Goal: Information Seeking & Learning: Learn about a topic

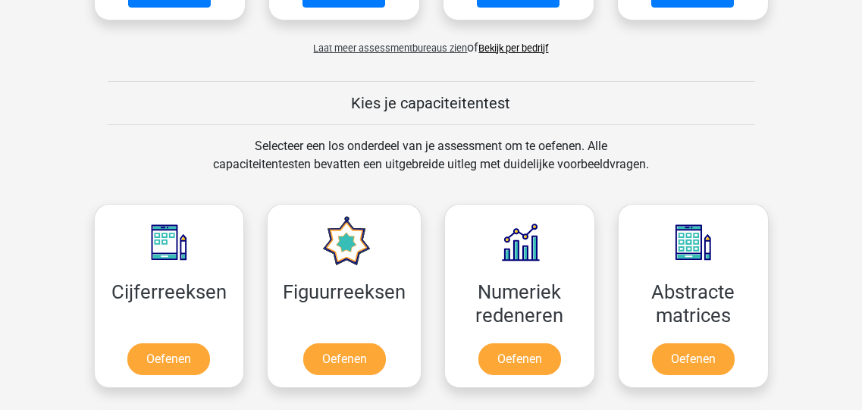
scroll to position [666, 0]
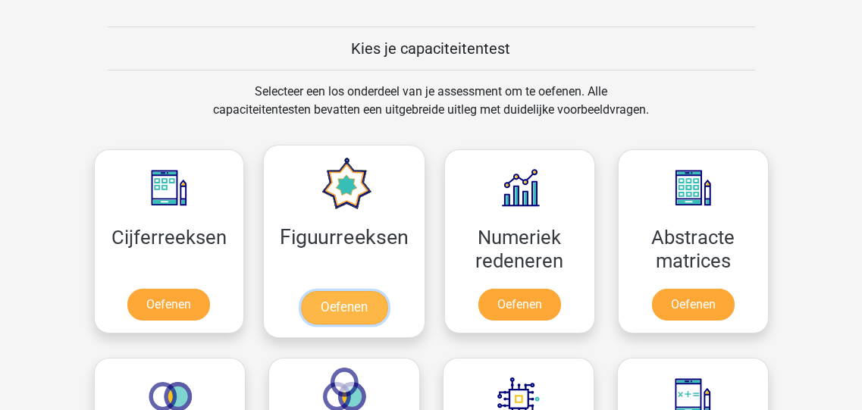
click at [336, 291] on link "Oefenen" at bounding box center [344, 307] width 86 height 33
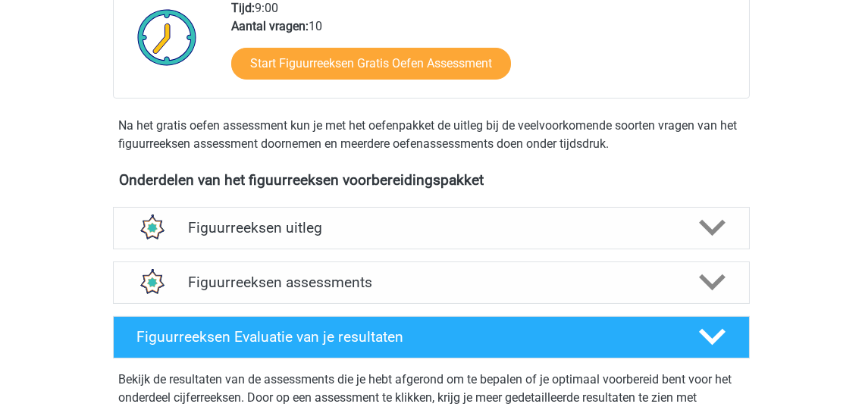
scroll to position [424, 0]
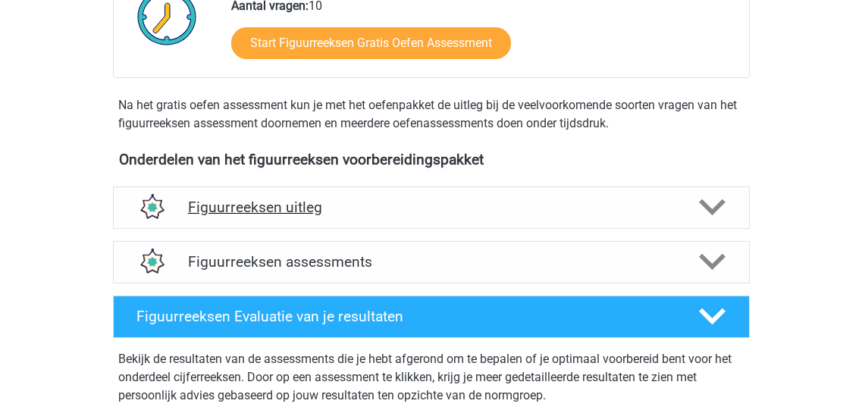
click at [714, 202] on icon at bounding box center [712, 207] width 27 height 27
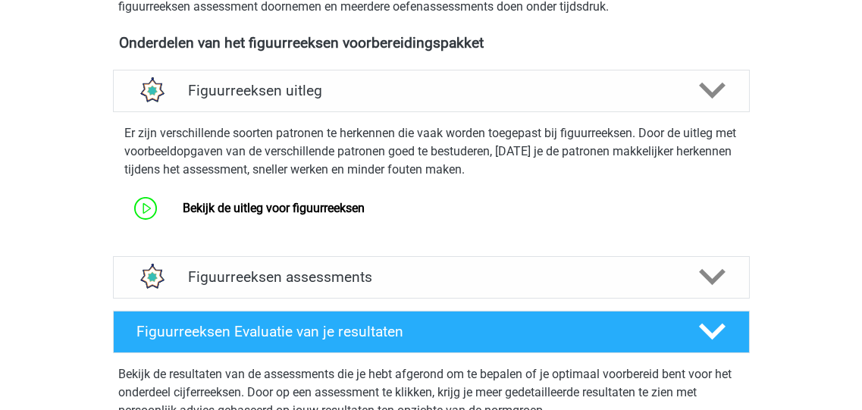
scroll to position [546, 0]
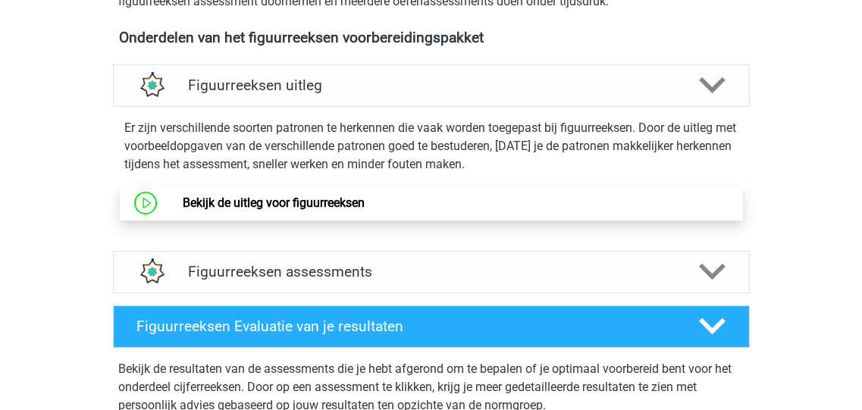
click at [287, 206] on link "Bekijk de uitleg voor figuurreeksen" at bounding box center [274, 203] width 182 height 14
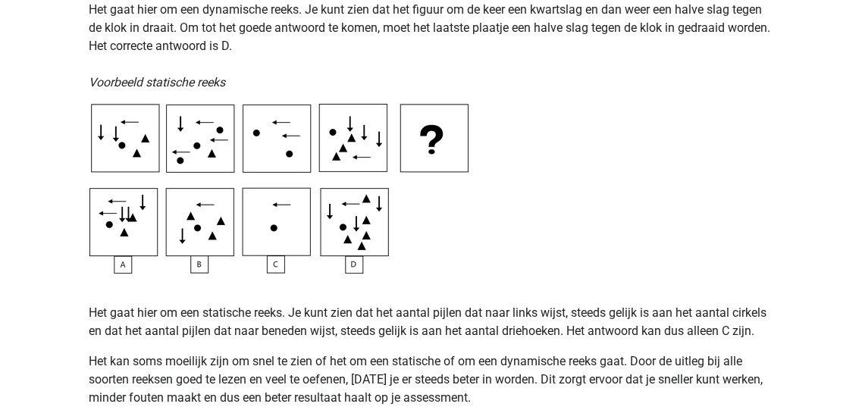
scroll to position [789, 0]
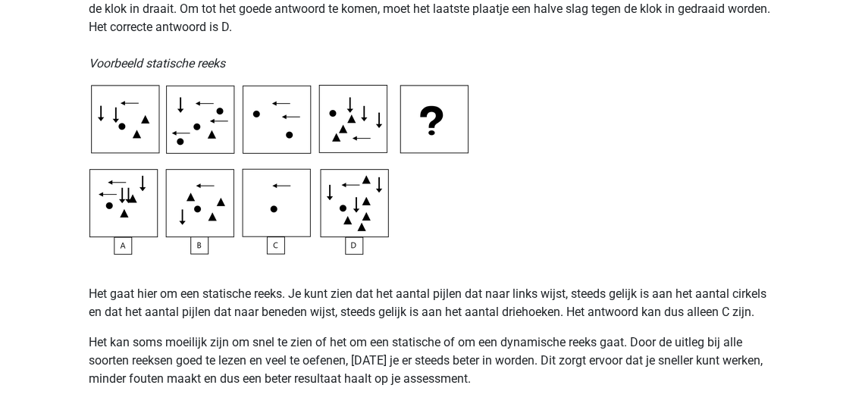
click at [265, 198] on img at bounding box center [278, 170] width 379 height 170
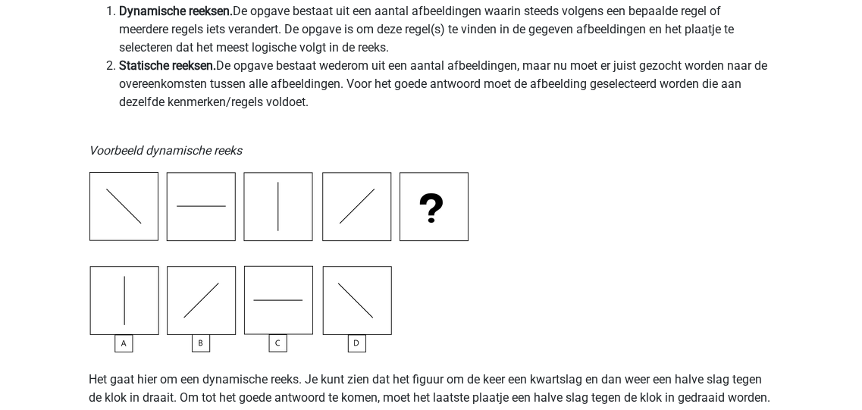
scroll to position [0, 0]
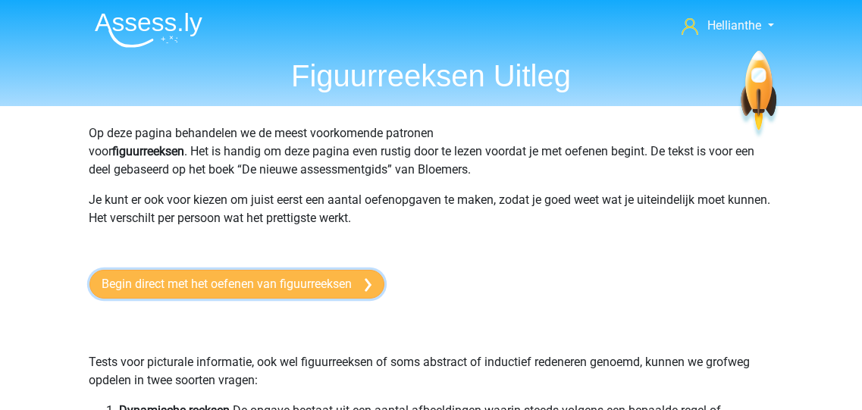
click at [290, 283] on link "Begin direct met het oefenen van figuurreeksen" at bounding box center [236, 284] width 295 height 29
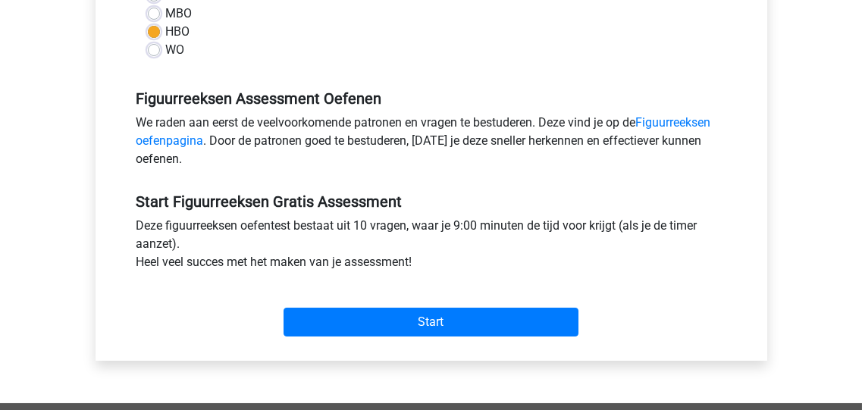
scroll to position [364, 0]
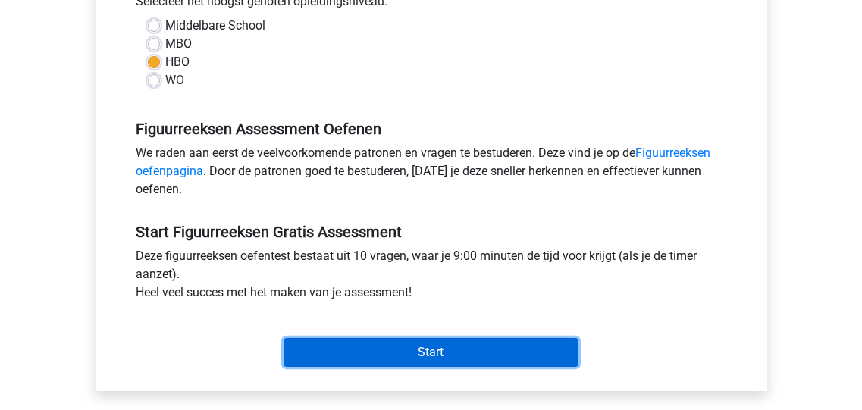
click at [430, 353] on input "Start" at bounding box center [431, 352] width 295 height 29
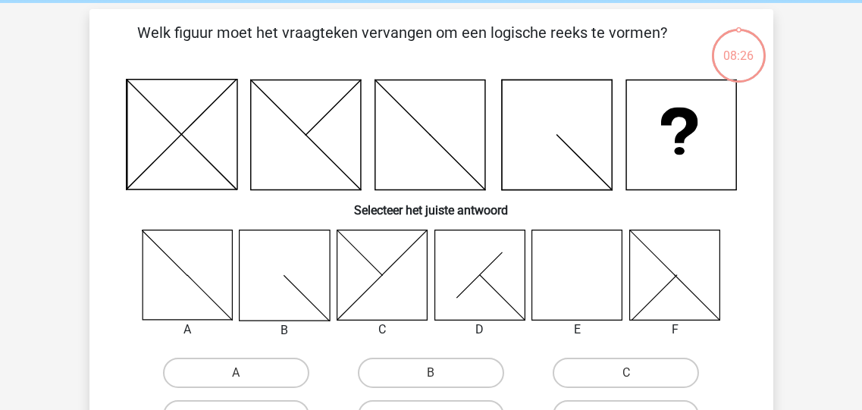
scroll to position [121, 0]
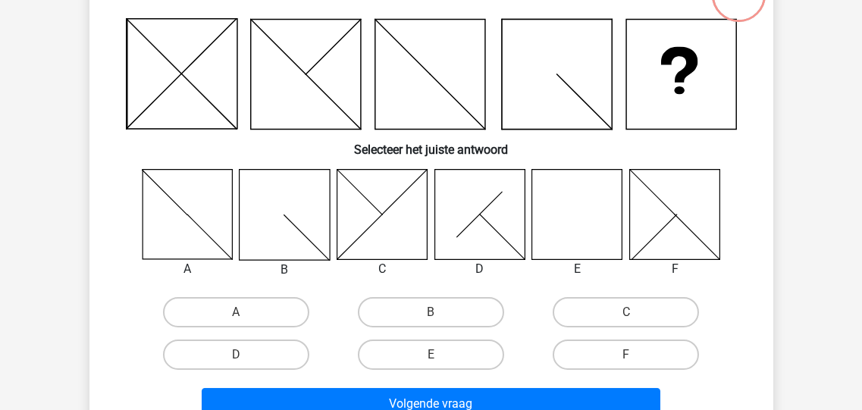
click at [572, 225] on icon at bounding box center [577, 214] width 90 height 90
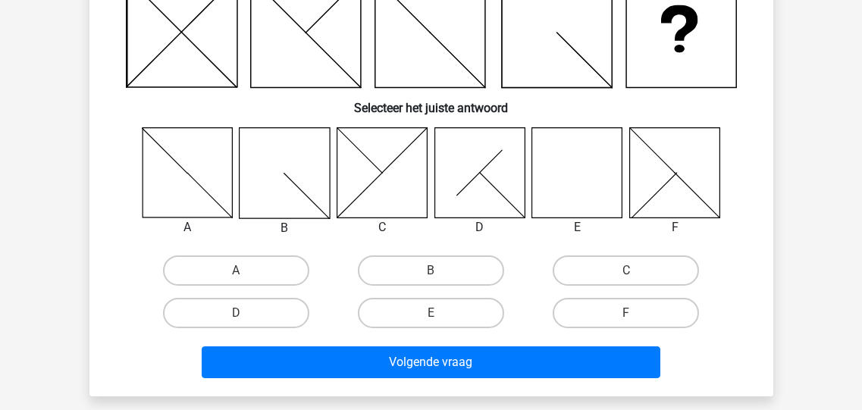
scroll to position [181, 0]
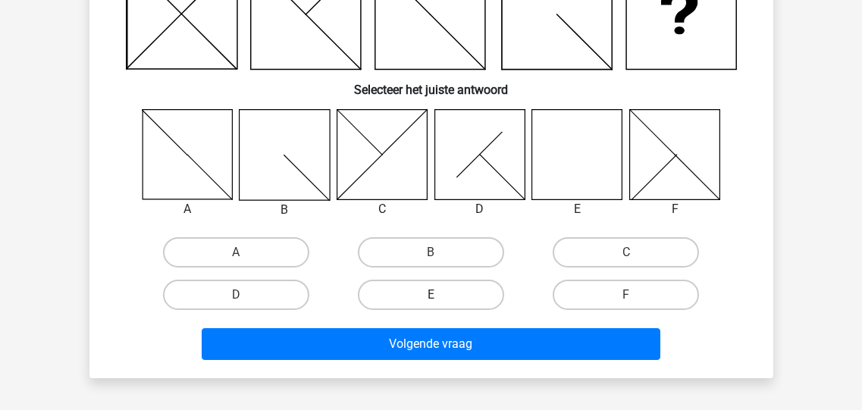
click at [468, 295] on label "E" at bounding box center [431, 295] width 146 height 30
click at [441, 295] on input "E" at bounding box center [436, 300] width 10 height 10
radio input "true"
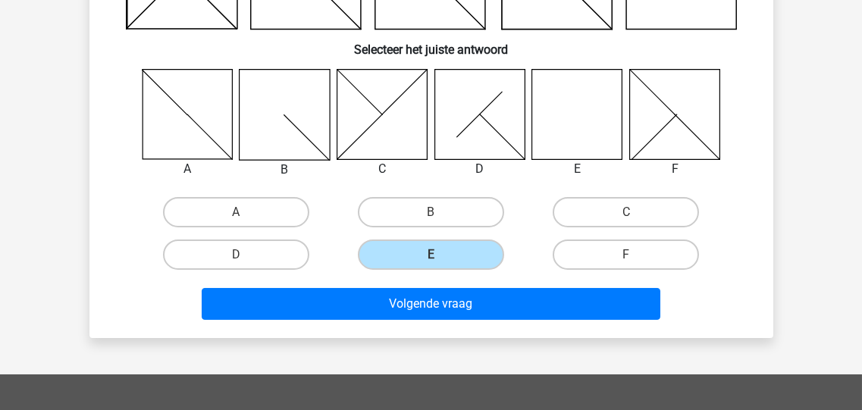
scroll to position [242, 0]
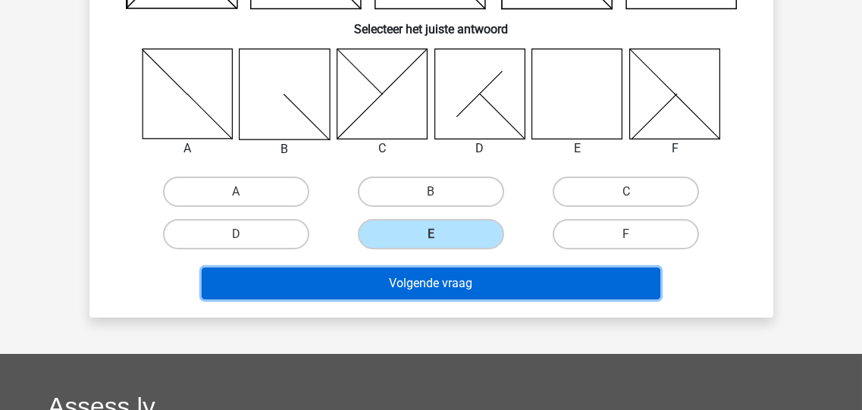
click at [454, 284] on button "Volgende vraag" at bounding box center [431, 284] width 459 height 32
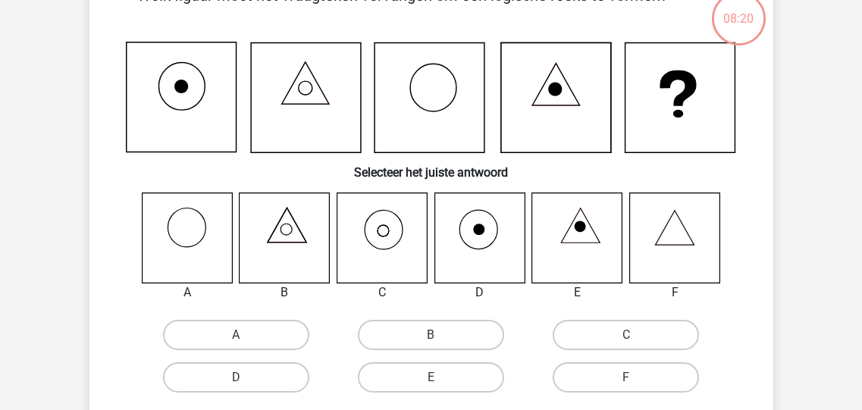
scroll to position [70, 0]
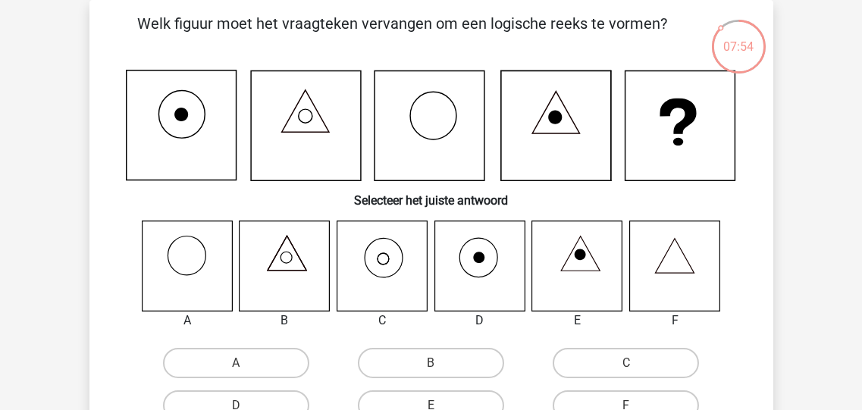
click at [382, 259] on icon at bounding box center [382, 266] width 90 height 90
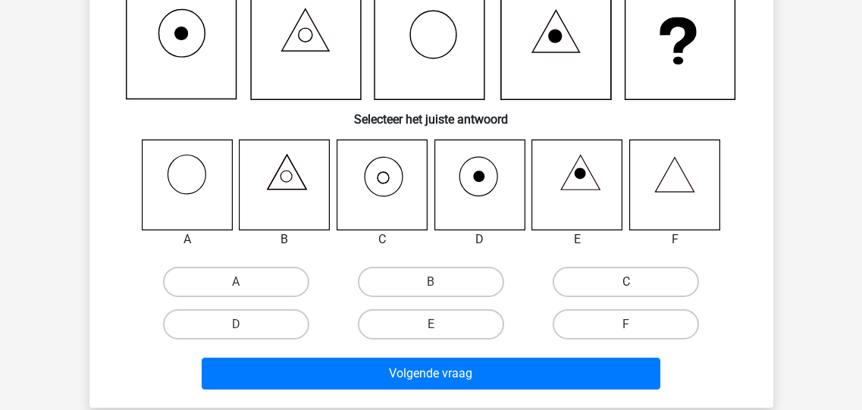
scroll to position [130, 0]
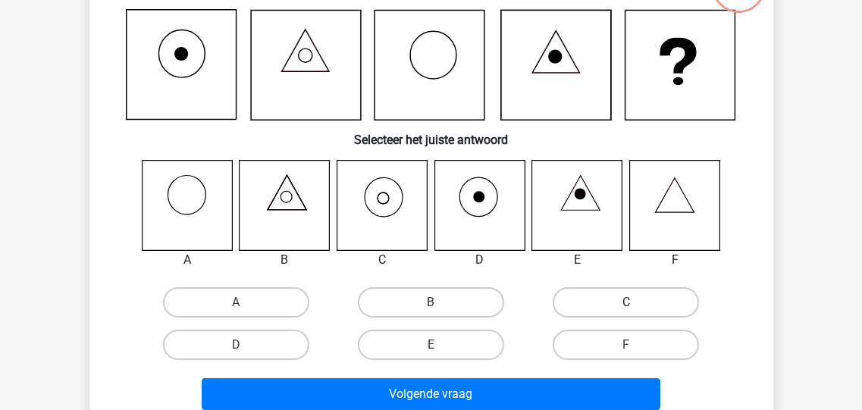
click at [612, 300] on label "C" at bounding box center [626, 302] width 146 height 30
click at [626, 303] on input "C" at bounding box center [631, 308] width 10 height 10
radio input "true"
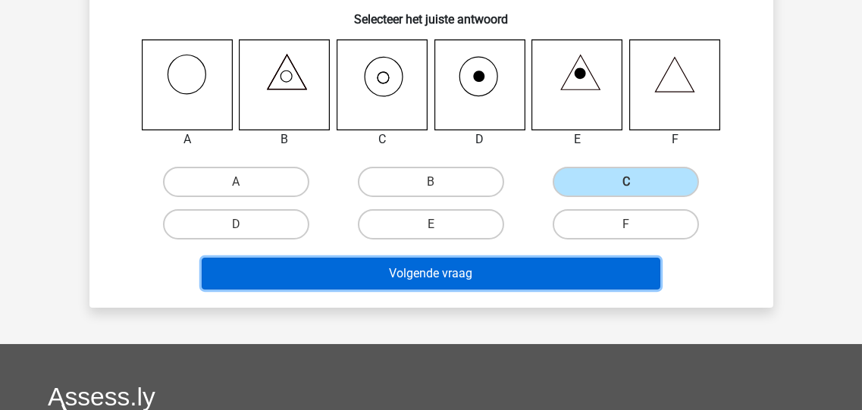
click at [440, 274] on button "Volgende vraag" at bounding box center [431, 274] width 459 height 32
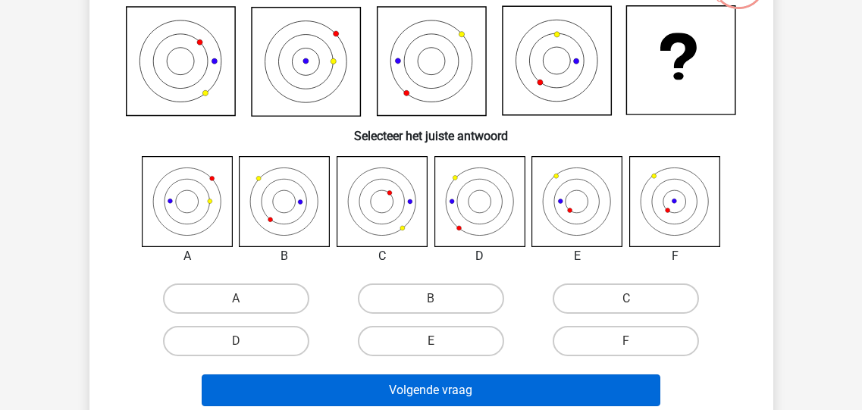
scroll to position [191, 0]
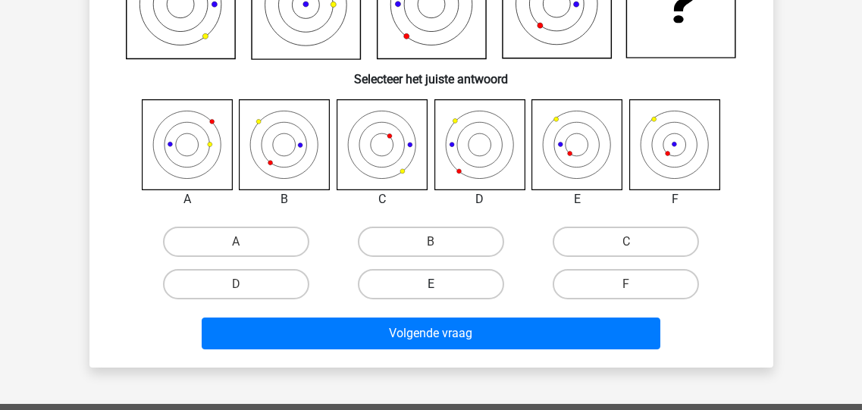
click at [422, 290] on label "E" at bounding box center [431, 284] width 146 height 30
click at [431, 290] on input "E" at bounding box center [436, 289] width 10 height 10
radio input "true"
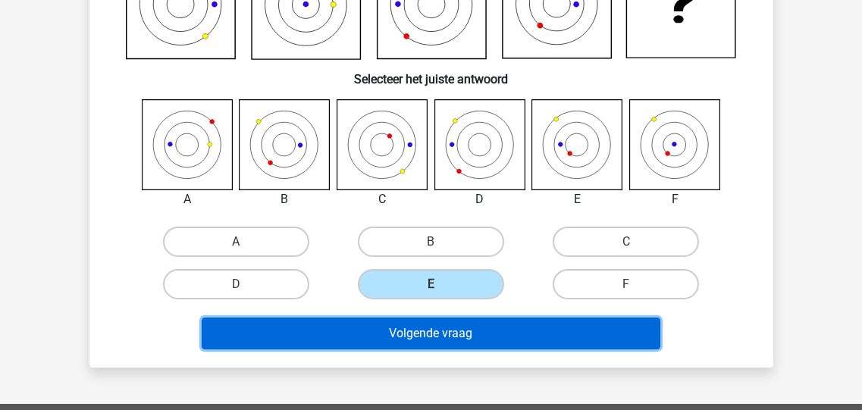
click at [448, 337] on button "Volgende vraag" at bounding box center [431, 334] width 459 height 32
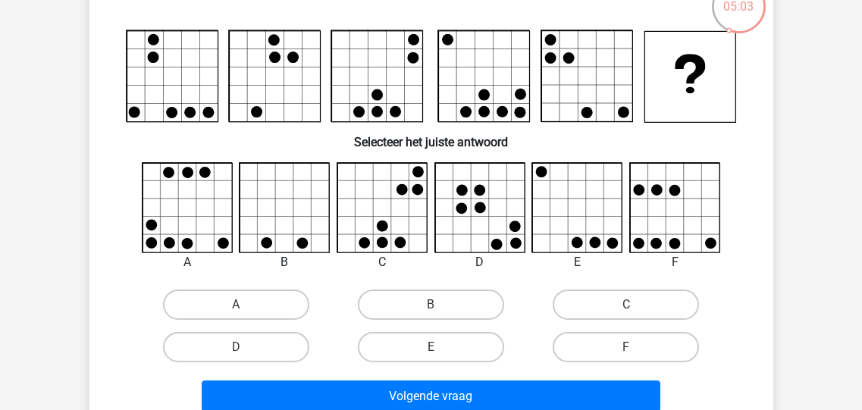
scroll to position [130, 0]
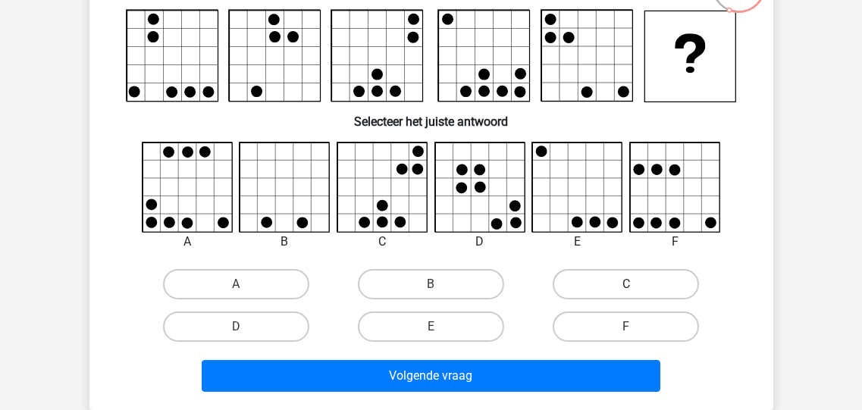
click at [607, 278] on label "C" at bounding box center [626, 284] width 146 height 30
click at [626, 284] on input "C" at bounding box center [631, 289] width 10 height 10
radio input "true"
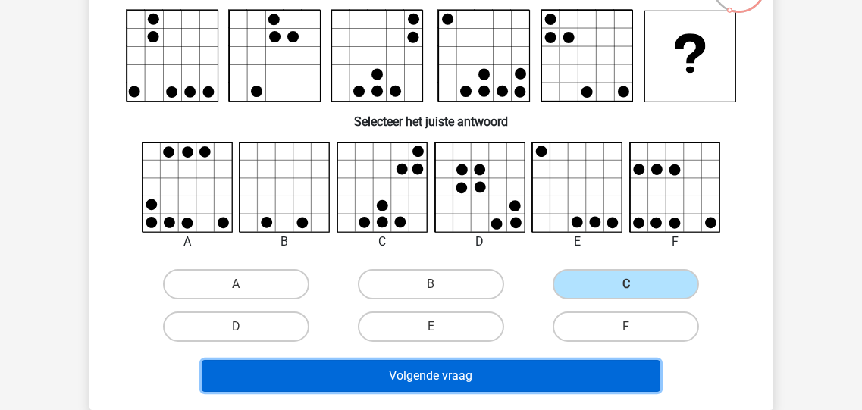
click at [463, 363] on button "Volgende vraag" at bounding box center [431, 376] width 459 height 32
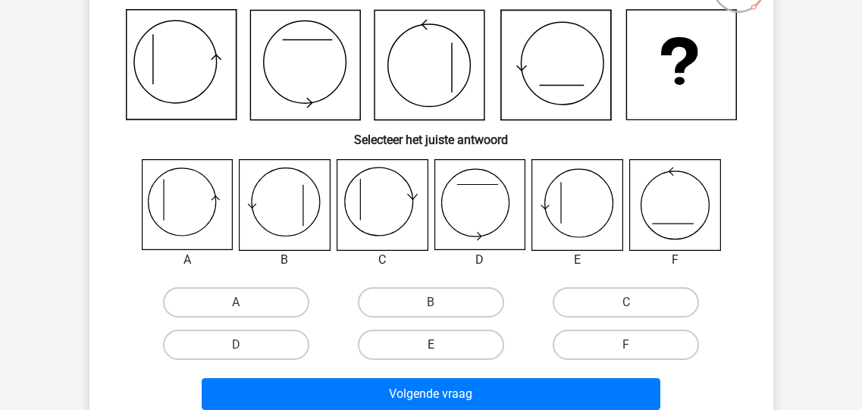
click at [450, 338] on label "E" at bounding box center [431, 345] width 146 height 30
click at [441, 345] on input "E" at bounding box center [436, 350] width 10 height 10
radio input "true"
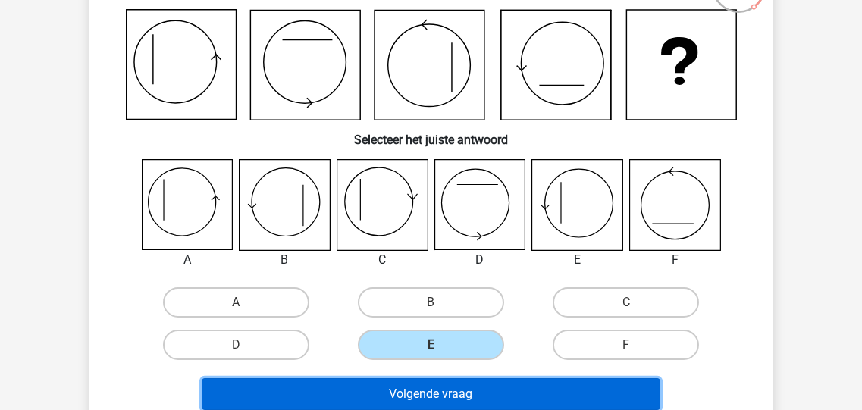
click at [444, 394] on button "Volgende vraag" at bounding box center [431, 394] width 459 height 32
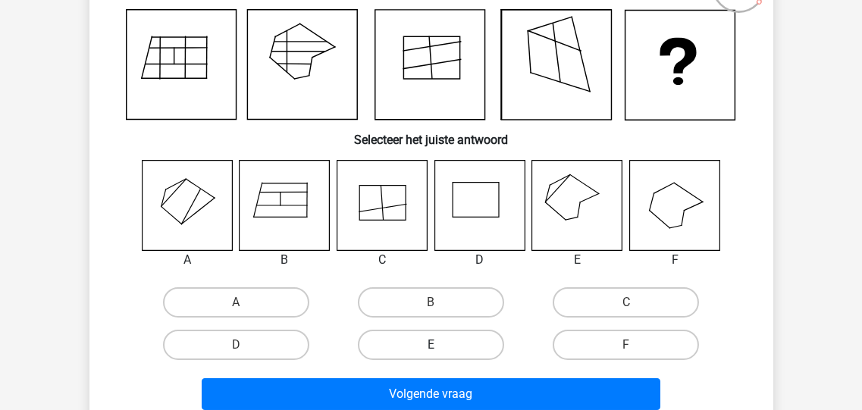
click at [447, 342] on label "E" at bounding box center [431, 345] width 146 height 30
click at [441, 345] on input "E" at bounding box center [436, 350] width 10 height 10
radio input "true"
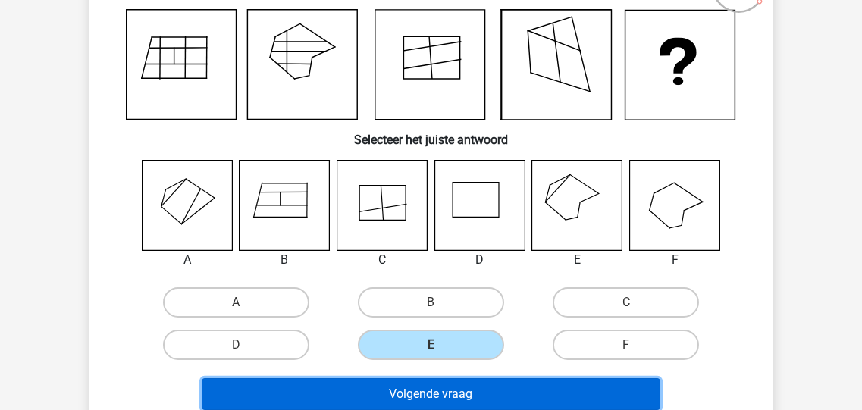
click at [426, 389] on button "Volgende vraag" at bounding box center [431, 394] width 459 height 32
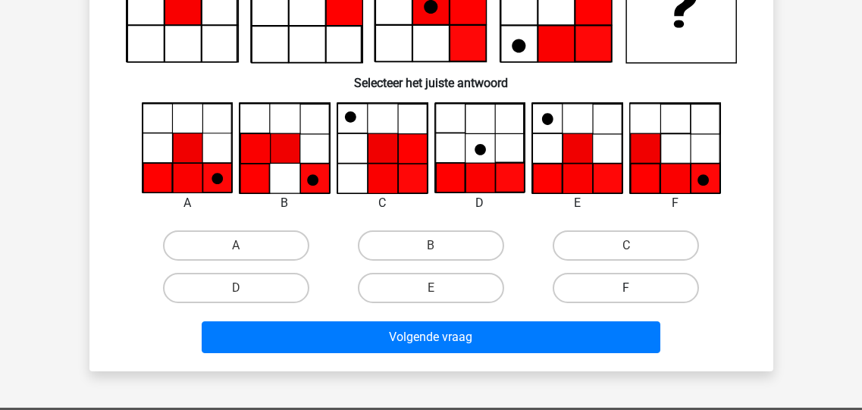
scroll to position [191, 0]
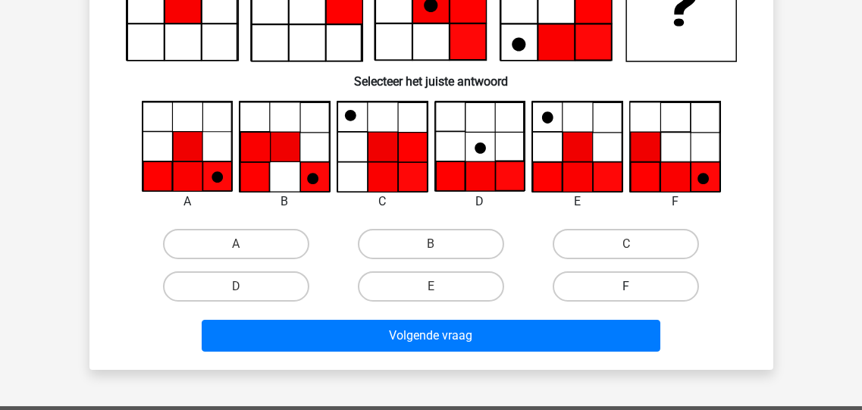
click at [618, 284] on label "F" at bounding box center [626, 286] width 146 height 30
click at [626, 287] on input "F" at bounding box center [631, 292] width 10 height 10
radio input "true"
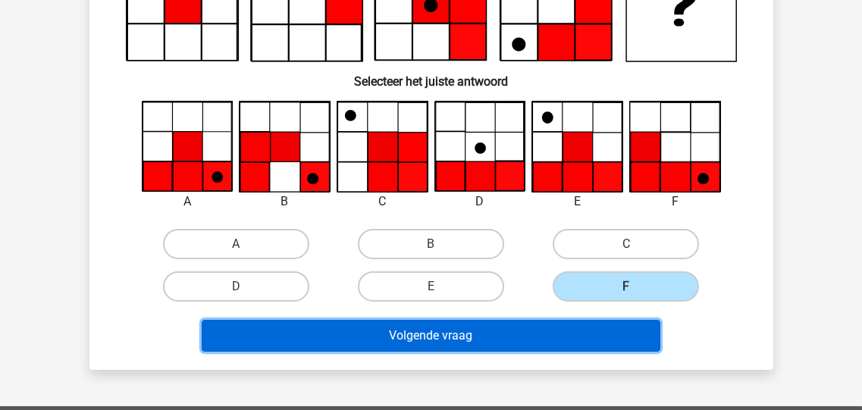
click at [454, 333] on button "Volgende vraag" at bounding box center [431, 336] width 459 height 32
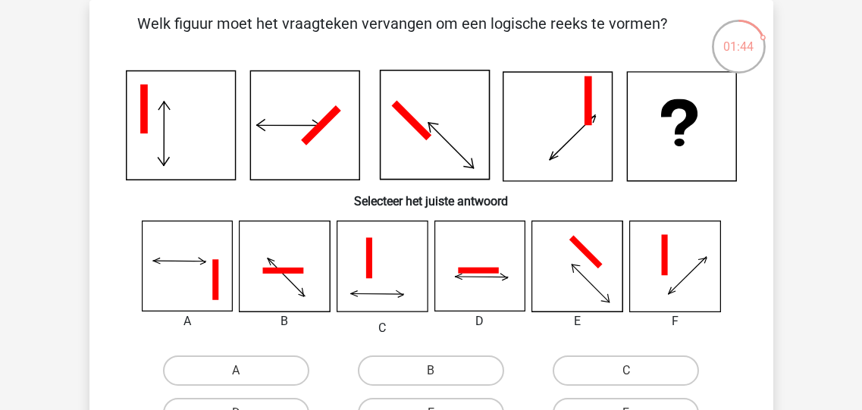
scroll to position [130, 0]
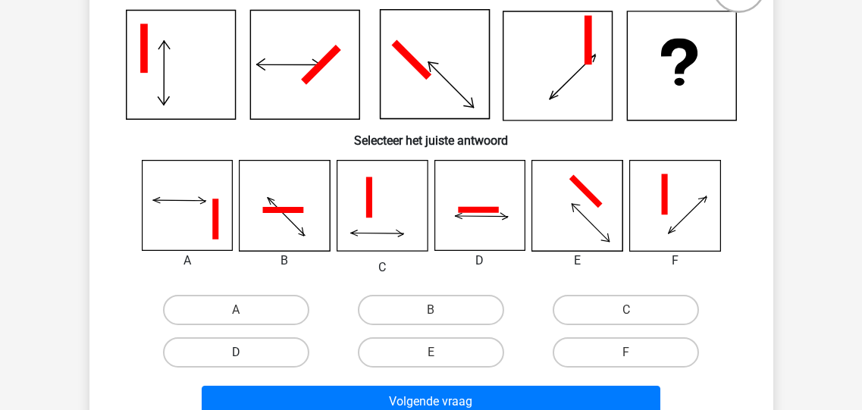
click at [268, 349] on label "D" at bounding box center [236, 352] width 146 height 30
click at [246, 353] on input "D" at bounding box center [241, 358] width 10 height 10
radio input "true"
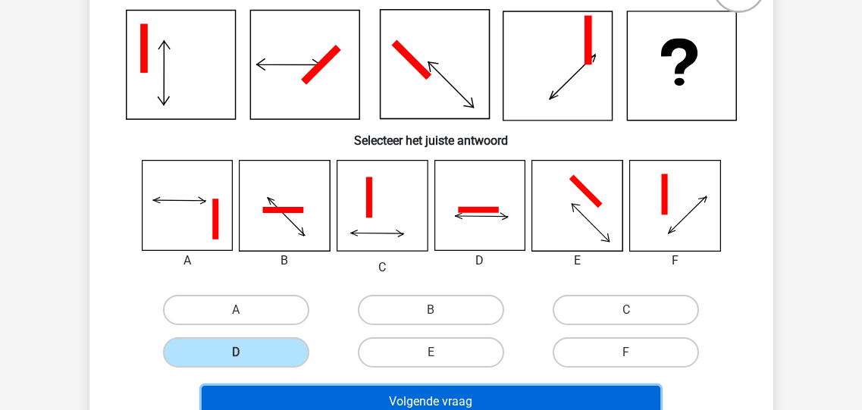
click at [411, 395] on button "Volgende vraag" at bounding box center [431, 402] width 459 height 32
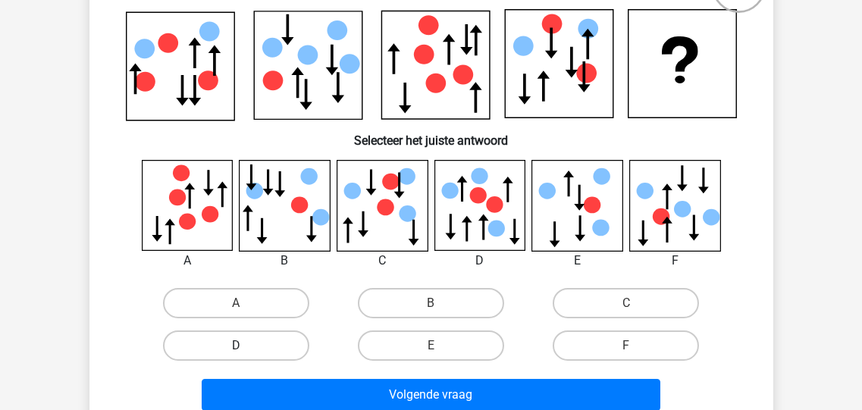
click at [274, 341] on label "D" at bounding box center [236, 346] width 146 height 30
click at [246, 346] on input "D" at bounding box center [241, 351] width 10 height 10
radio input "true"
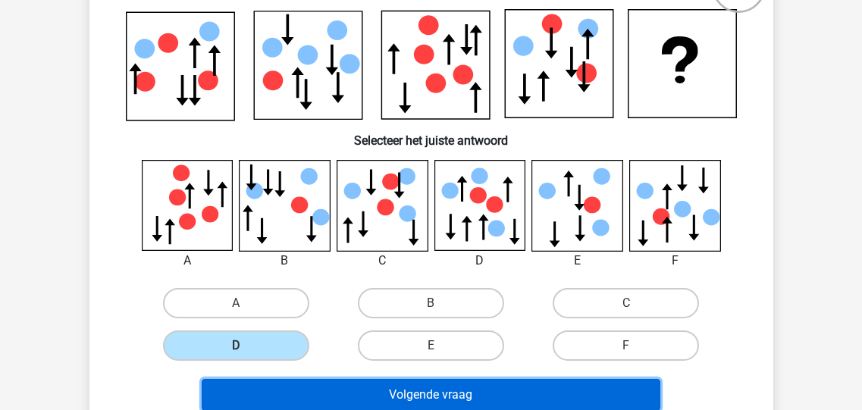
click at [431, 390] on button "Volgende vraag" at bounding box center [431, 395] width 459 height 32
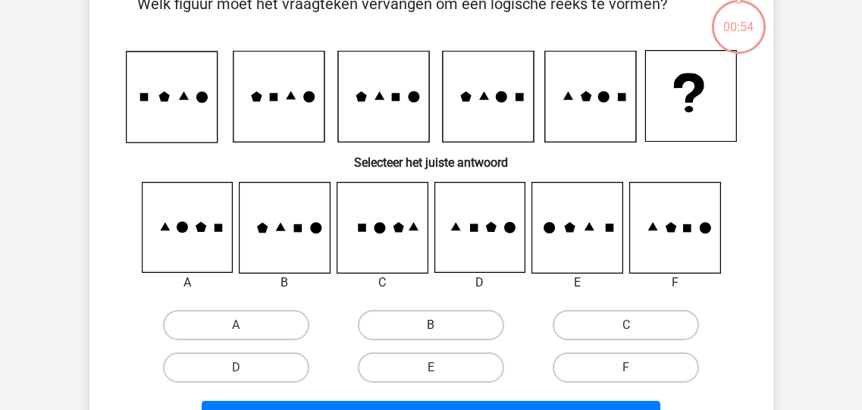
scroll to position [70, 0]
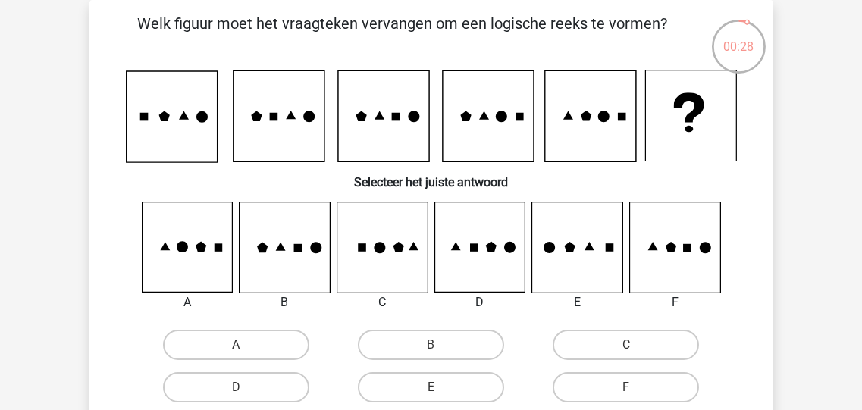
click at [668, 249] on icon at bounding box center [671, 247] width 11 height 11
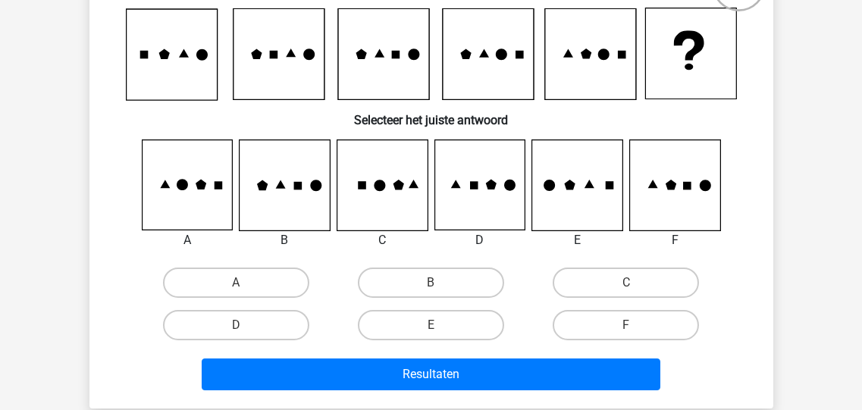
scroll to position [191, 0]
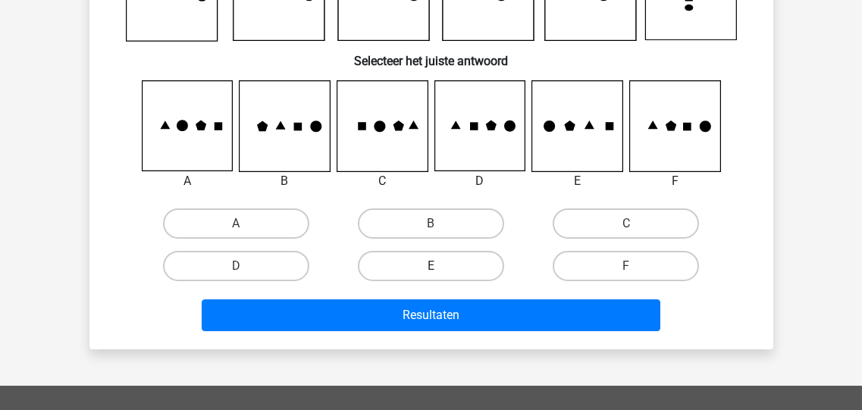
click at [451, 268] on label "E" at bounding box center [431, 266] width 146 height 30
click at [441, 268] on input "E" at bounding box center [436, 271] width 10 height 10
radio input "true"
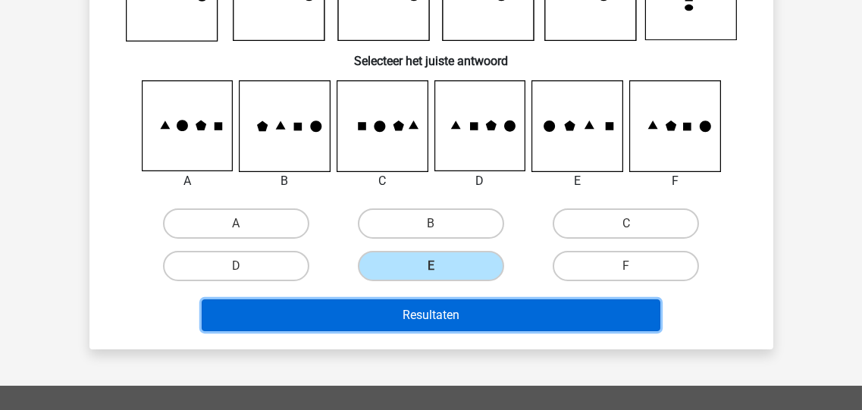
click at [456, 312] on button "Resultaten" at bounding box center [431, 316] width 459 height 32
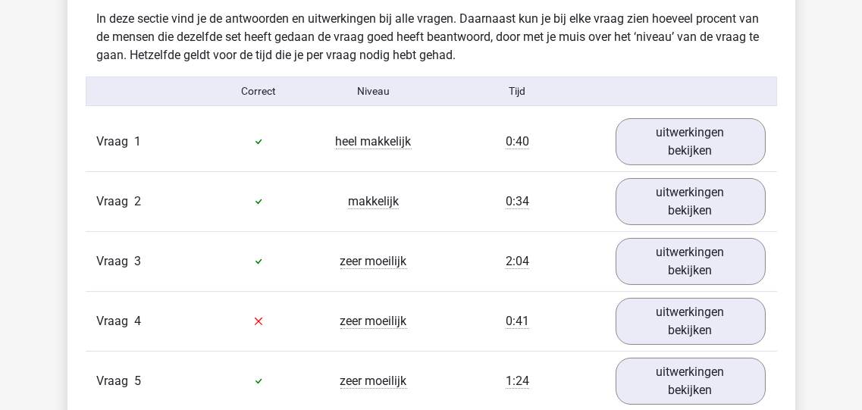
scroll to position [909, 0]
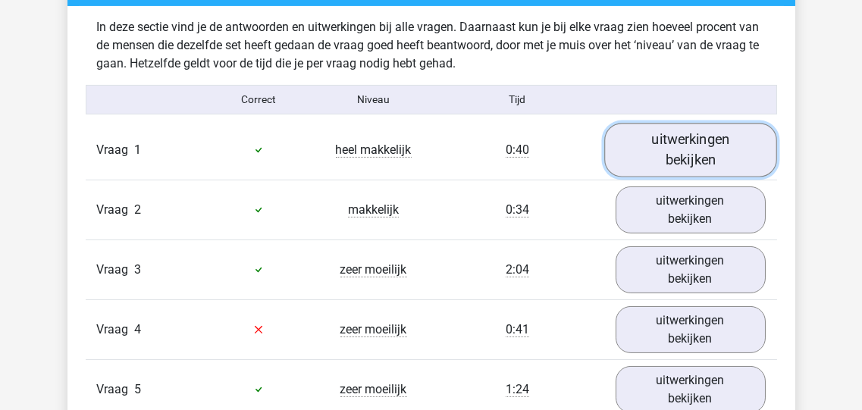
click at [679, 156] on link "uitwerkingen bekijken" at bounding box center [690, 150] width 173 height 54
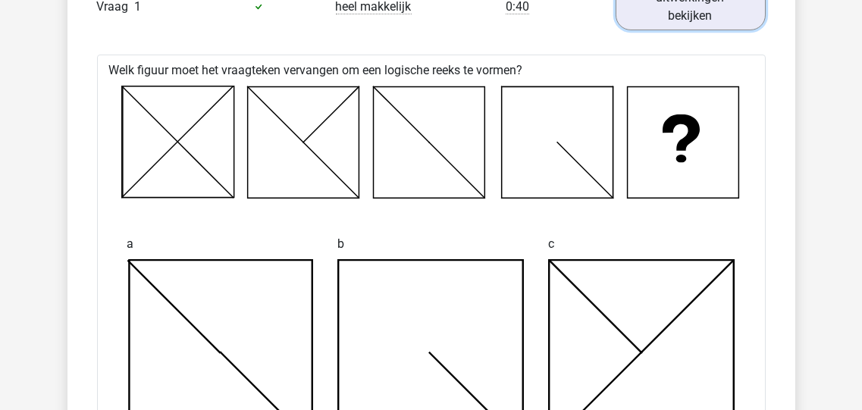
scroll to position [970, 0]
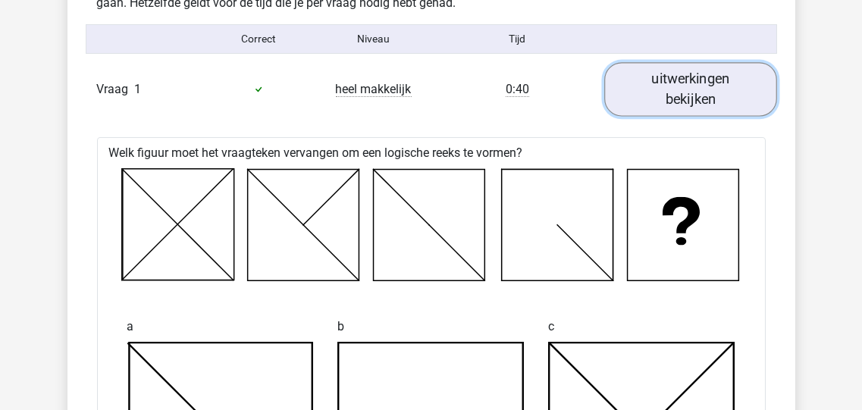
click at [682, 80] on link "uitwerkingen bekijken" at bounding box center [690, 89] width 173 height 54
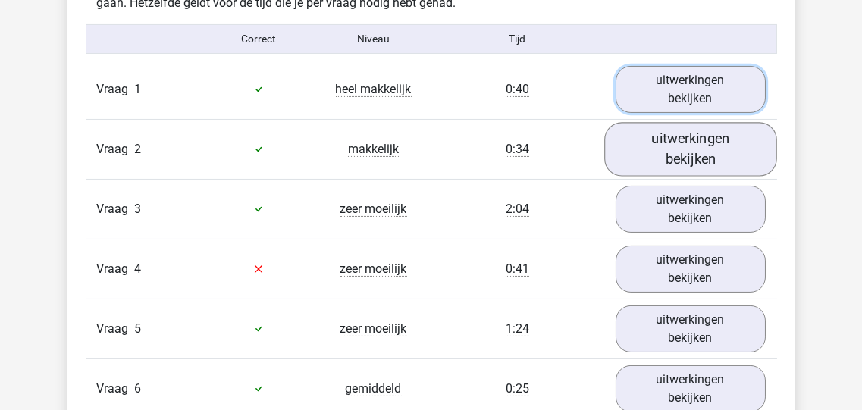
scroll to position [1092, 0]
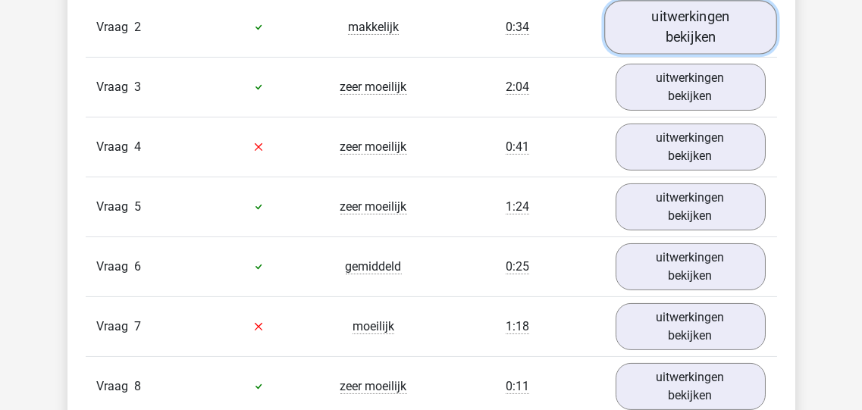
click at [709, 25] on link "uitwerkingen bekijken" at bounding box center [690, 27] width 173 height 54
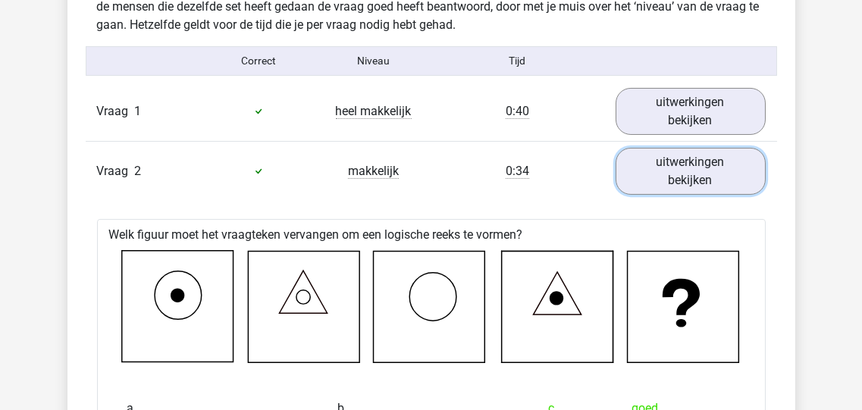
scroll to position [849, 0]
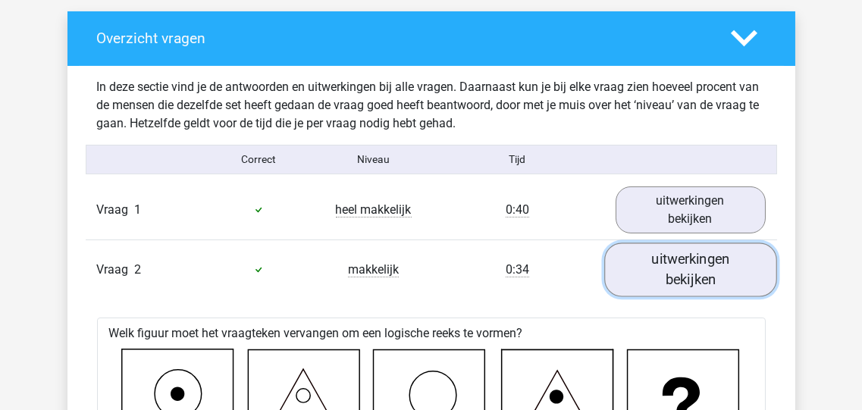
click at [684, 265] on link "uitwerkingen bekijken" at bounding box center [690, 270] width 173 height 54
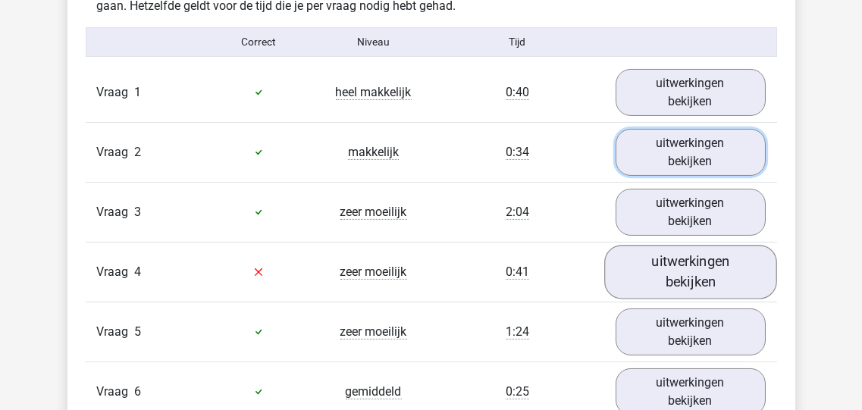
scroll to position [970, 0]
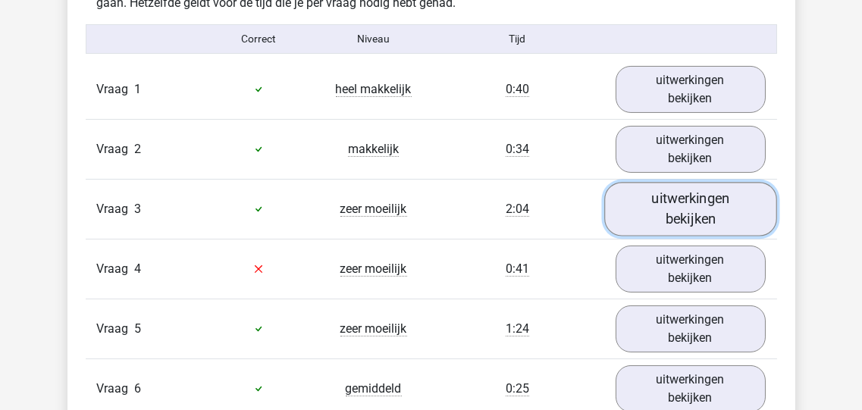
click at [685, 196] on link "uitwerkingen bekijken" at bounding box center [690, 209] width 173 height 54
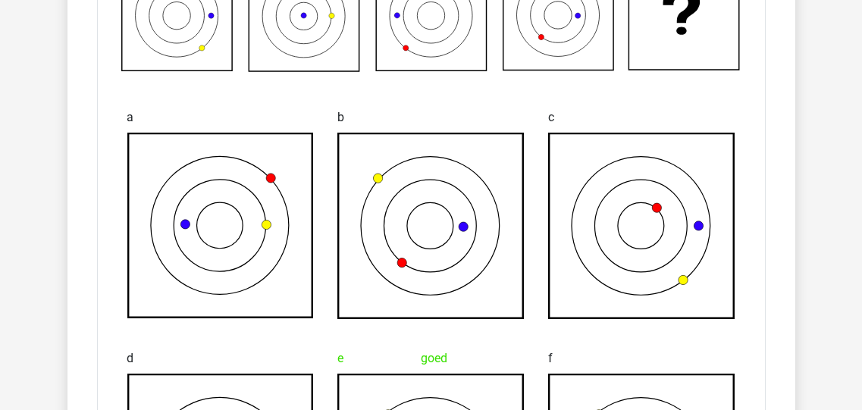
scroll to position [1152, 0]
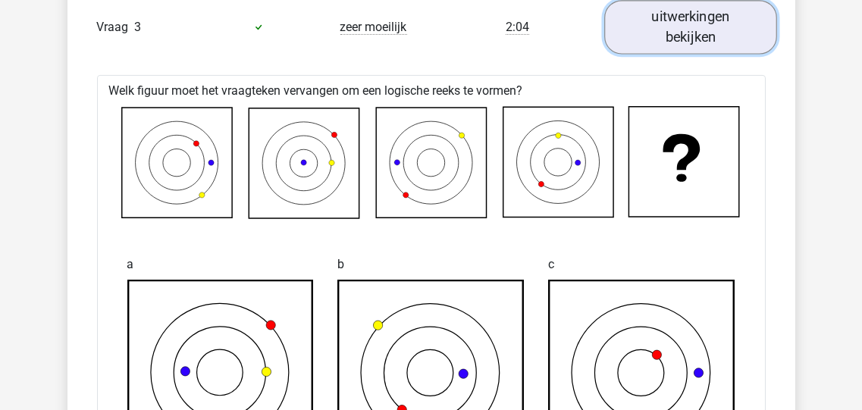
click at [673, 27] on link "uitwerkingen bekijken" at bounding box center [690, 27] width 173 height 54
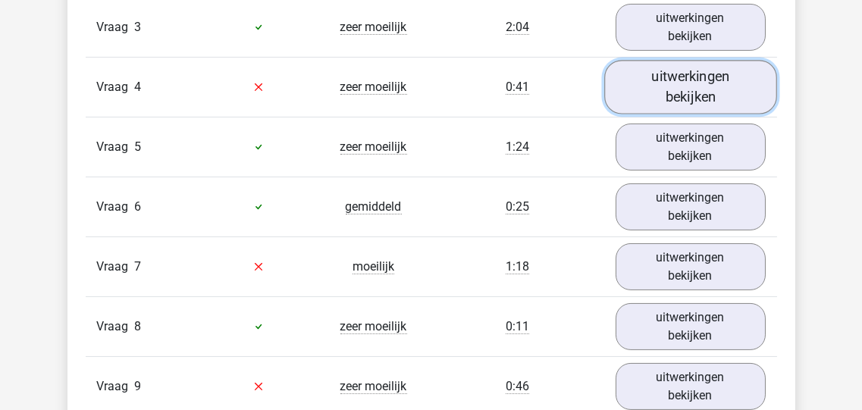
click at [706, 77] on link "uitwerkingen bekijken" at bounding box center [690, 87] width 173 height 54
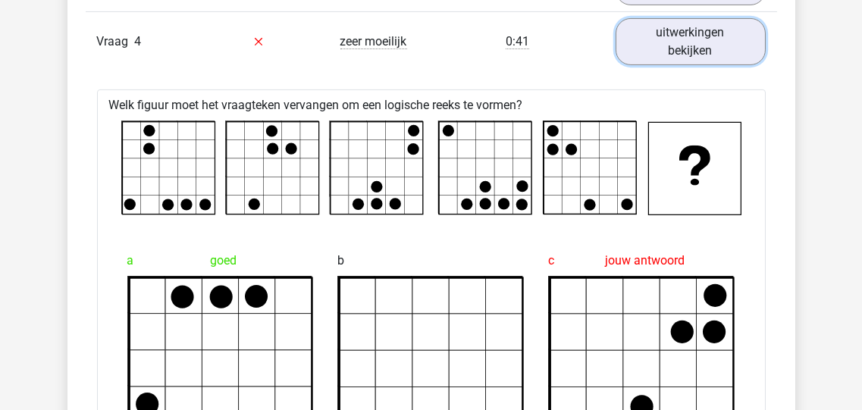
scroll to position [1092, 0]
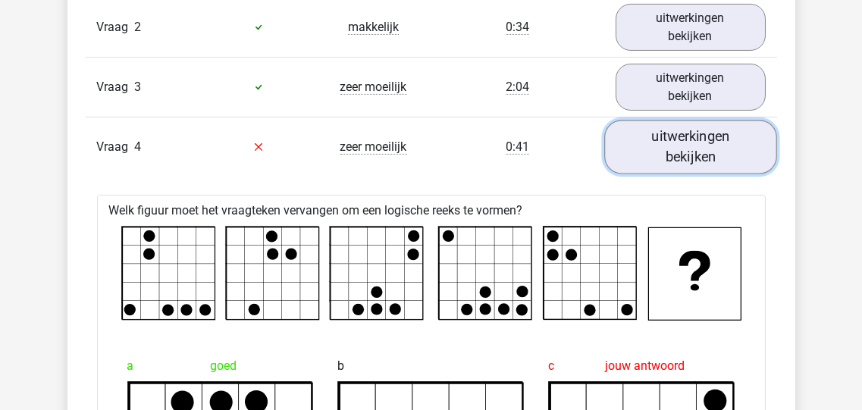
click at [688, 138] on link "uitwerkingen bekijken" at bounding box center [690, 147] width 173 height 54
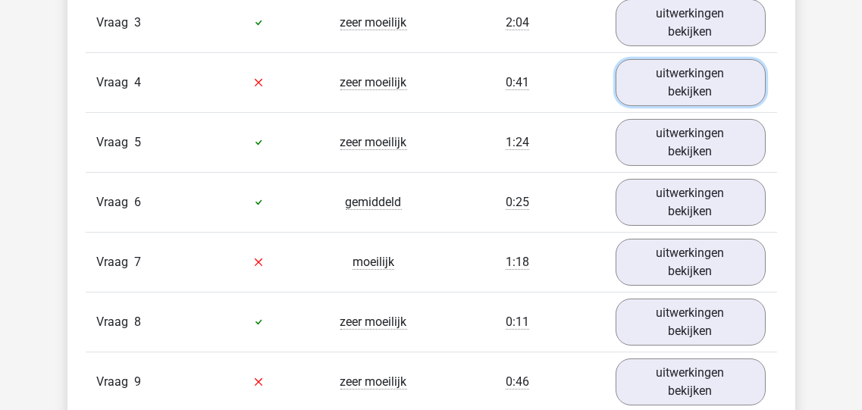
scroll to position [1152, 0]
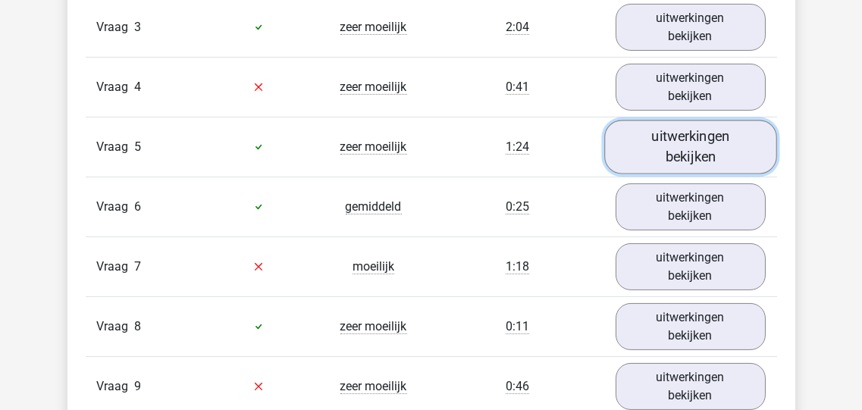
click at [676, 139] on link "uitwerkingen bekijken" at bounding box center [690, 147] width 173 height 54
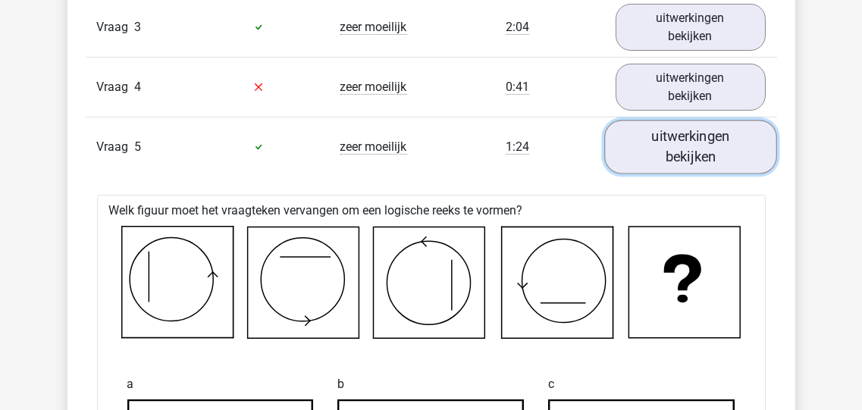
click at [696, 141] on link "uitwerkingen bekijken" at bounding box center [690, 147] width 173 height 54
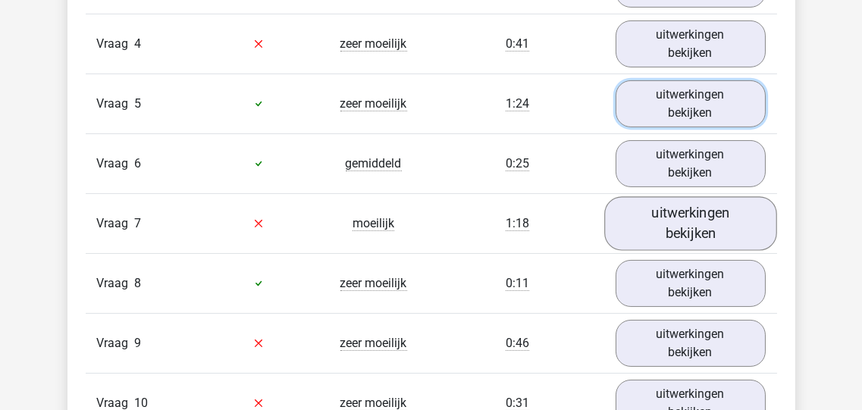
scroll to position [1212, 0]
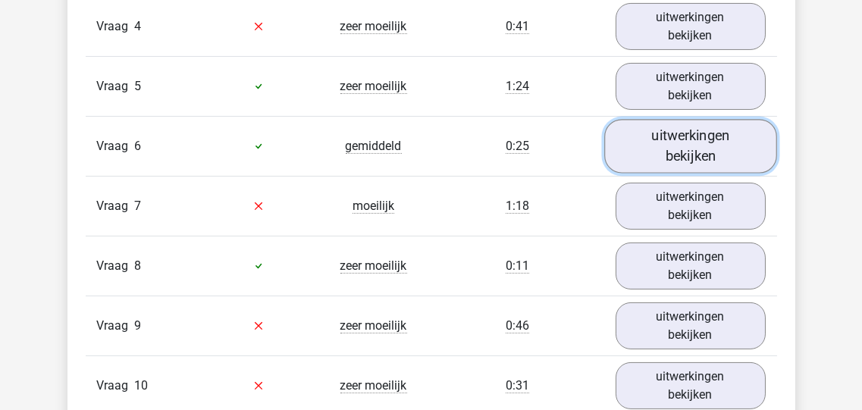
click at [679, 145] on link "uitwerkingen bekijken" at bounding box center [690, 146] width 173 height 54
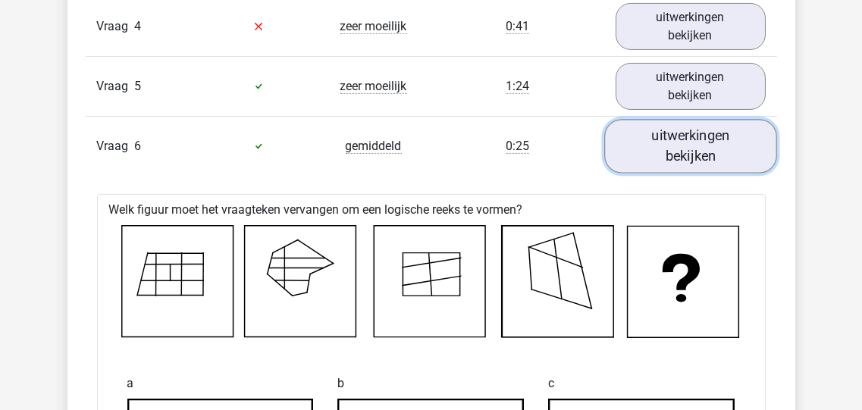
click at [676, 132] on link "uitwerkingen bekijken" at bounding box center [690, 146] width 173 height 54
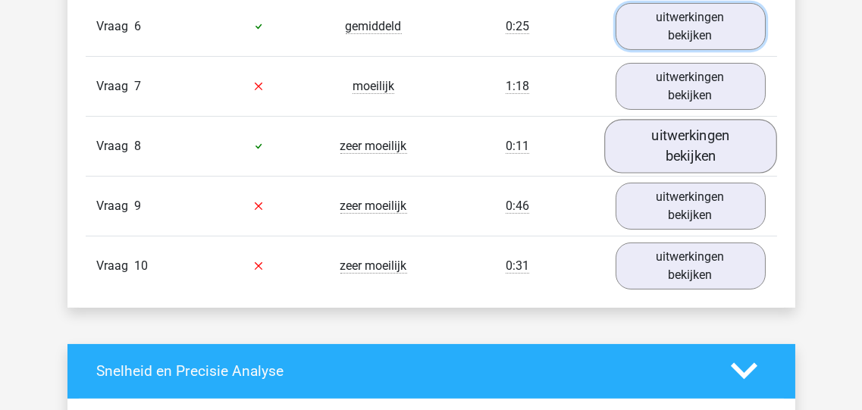
scroll to position [1334, 0]
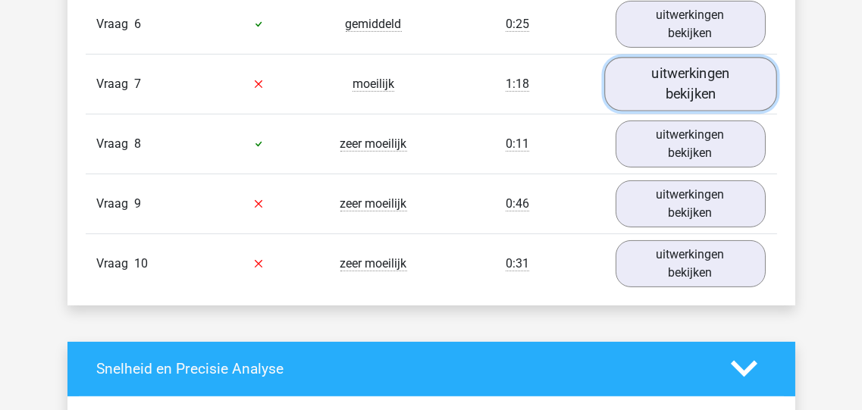
click at [690, 77] on link "uitwerkingen bekijken" at bounding box center [690, 84] width 173 height 54
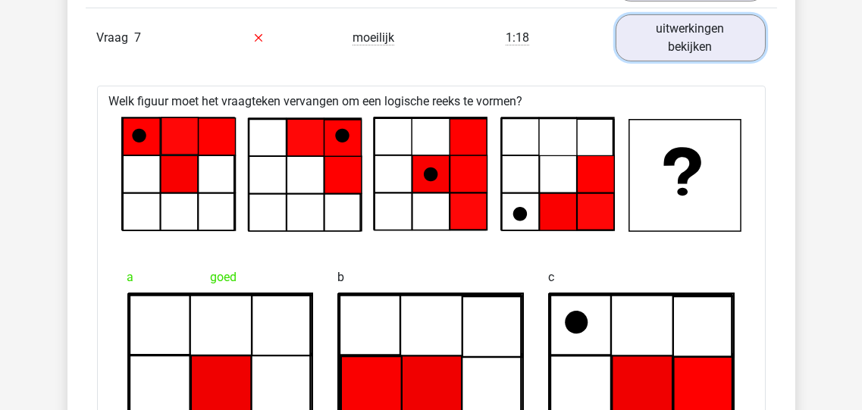
scroll to position [1274, 0]
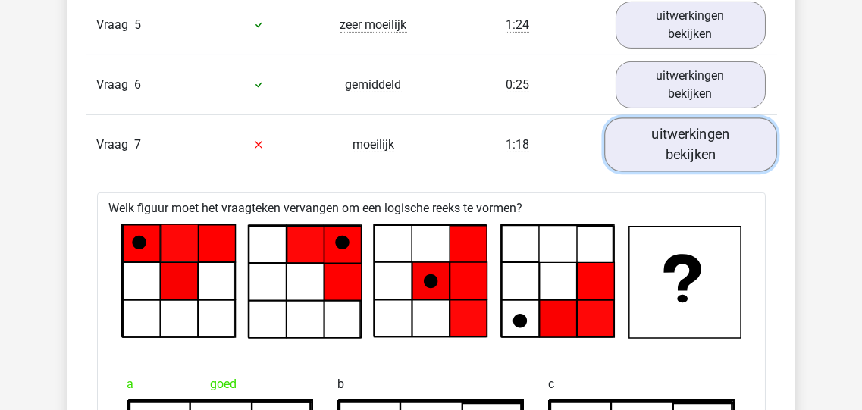
click at [679, 140] on link "uitwerkingen bekijken" at bounding box center [690, 145] width 173 height 54
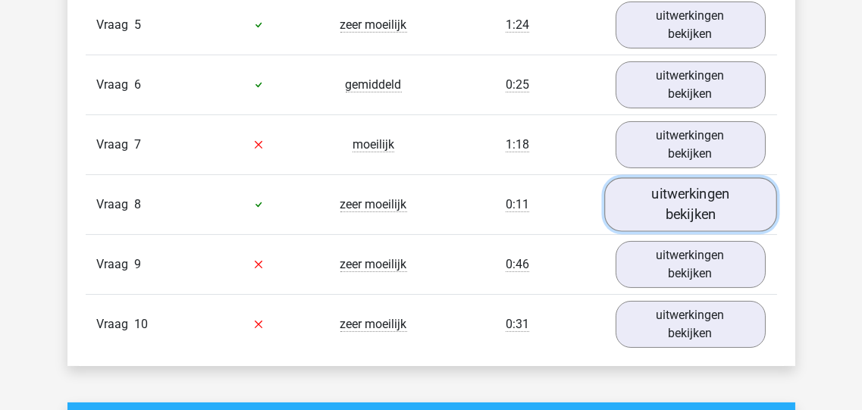
click at [674, 200] on link "uitwerkingen bekijken" at bounding box center [690, 204] width 173 height 54
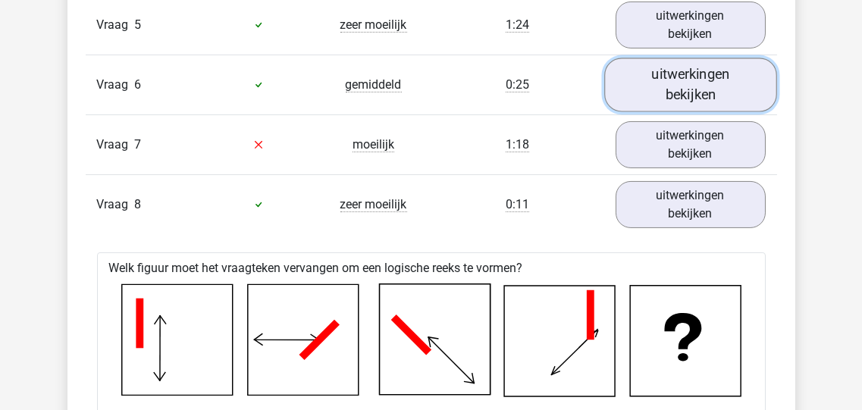
click at [688, 82] on link "uitwerkingen bekijken" at bounding box center [690, 85] width 173 height 54
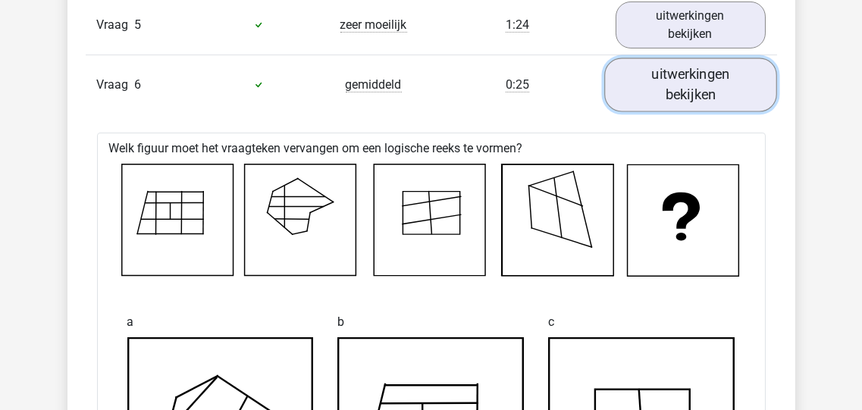
click at [688, 82] on link "uitwerkingen bekijken" at bounding box center [690, 85] width 173 height 54
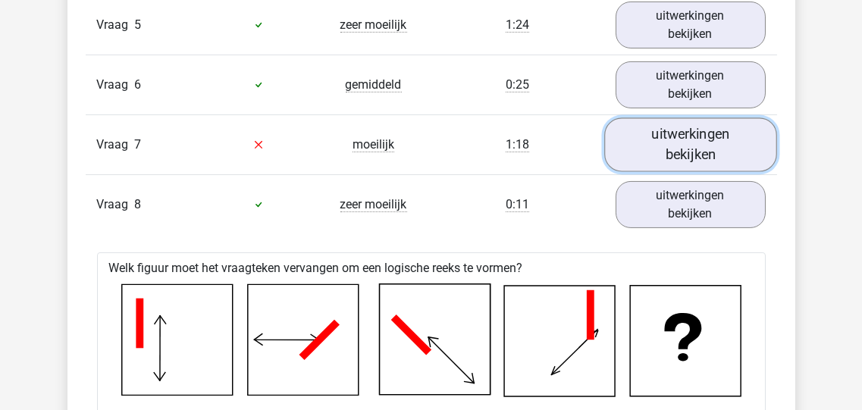
click at [676, 133] on link "uitwerkingen bekijken" at bounding box center [690, 145] width 173 height 54
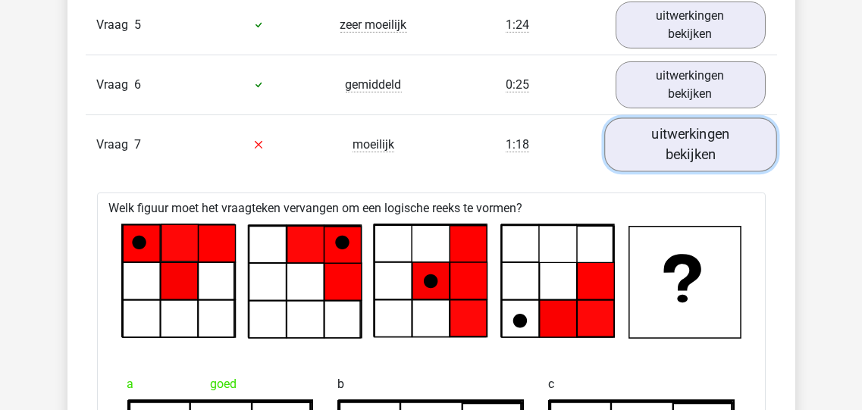
click at [682, 143] on link "uitwerkingen bekijken" at bounding box center [690, 145] width 173 height 54
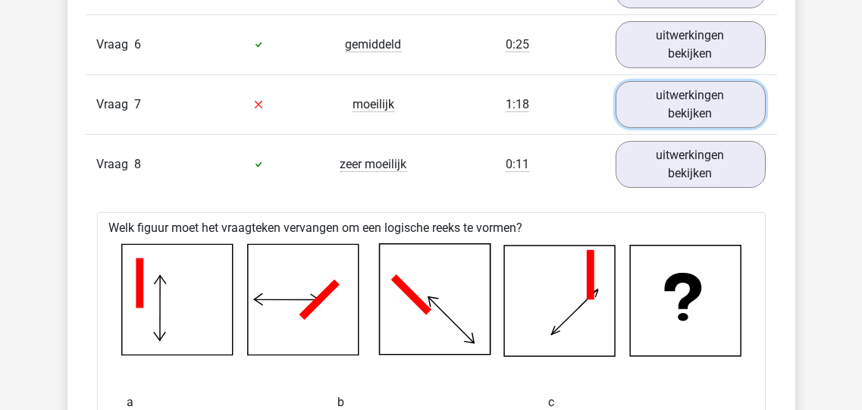
scroll to position [1334, 0]
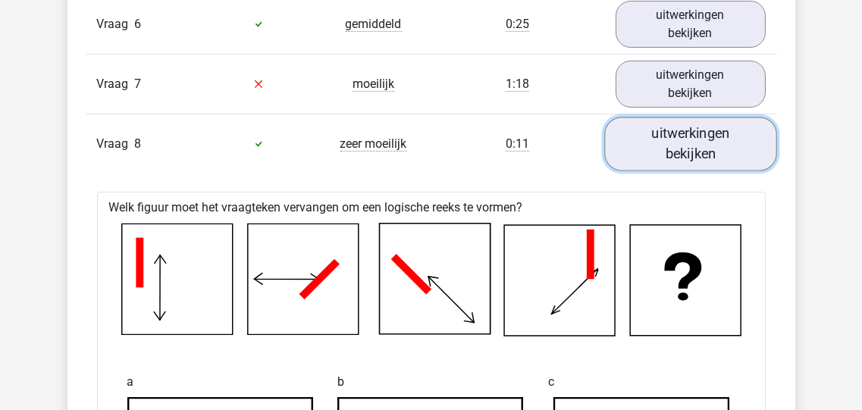
click at [673, 137] on link "uitwerkingen bekijken" at bounding box center [690, 144] width 173 height 54
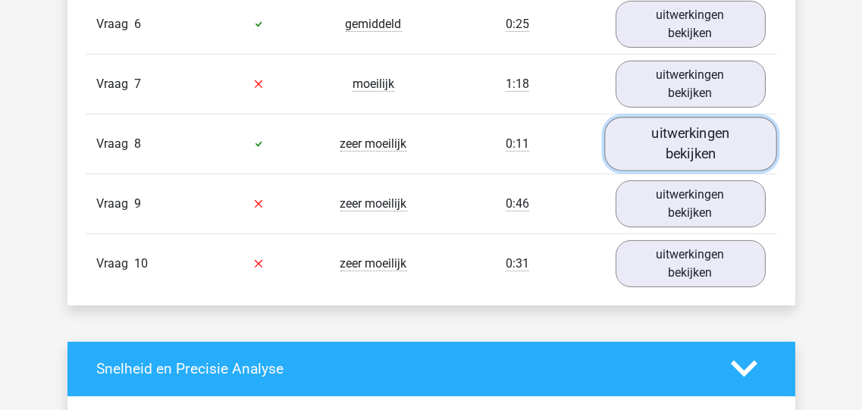
click at [673, 137] on link "uitwerkingen bekijken" at bounding box center [690, 144] width 173 height 54
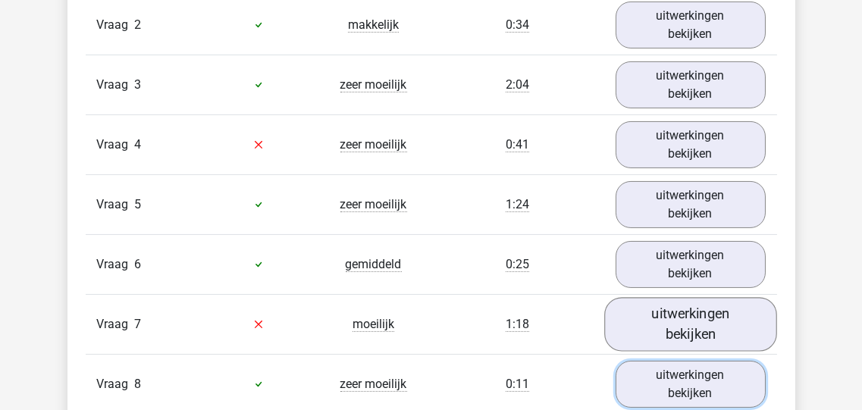
scroll to position [1212, 0]
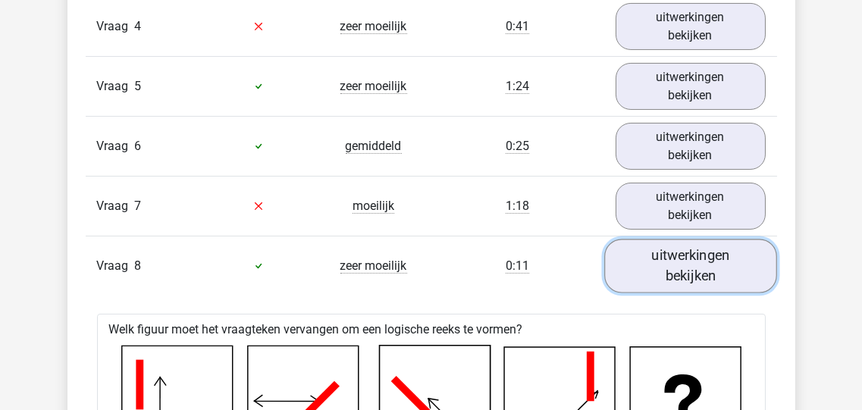
click at [692, 252] on link "uitwerkingen bekijken" at bounding box center [690, 266] width 173 height 54
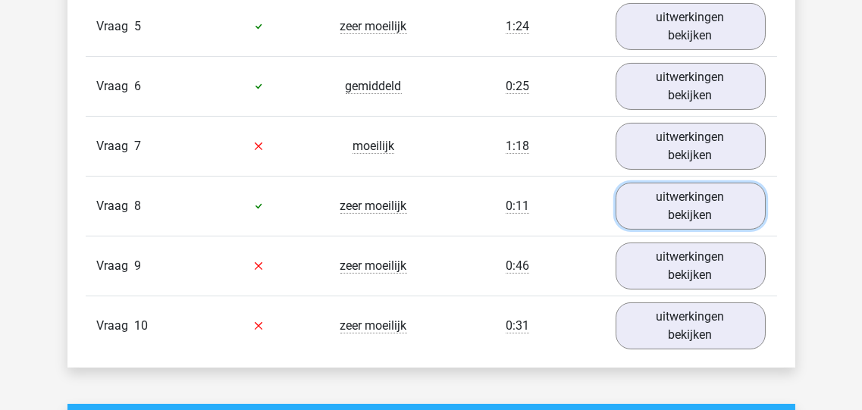
scroll to position [1274, 0]
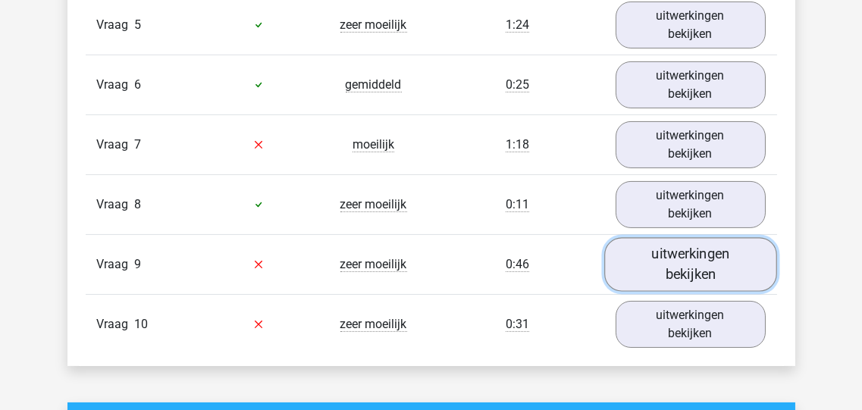
click at [681, 256] on link "uitwerkingen bekijken" at bounding box center [690, 264] width 173 height 54
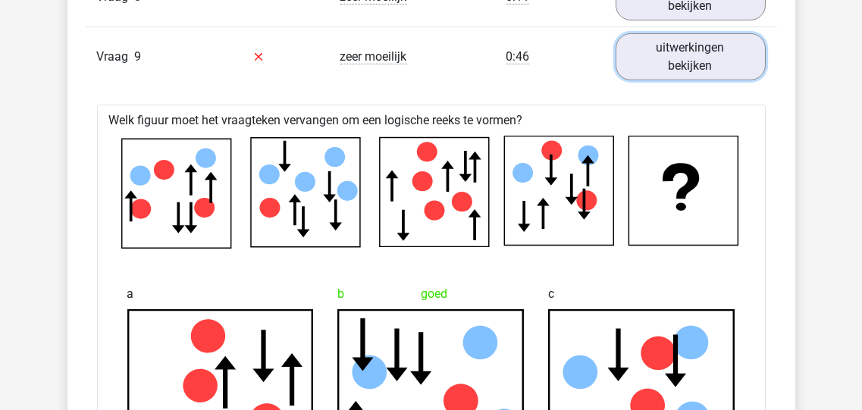
scroll to position [1455, 0]
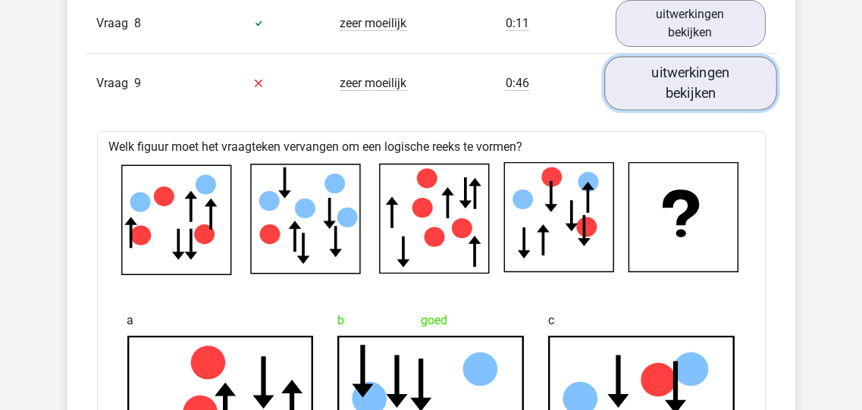
click at [675, 77] on link "uitwerkingen bekijken" at bounding box center [690, 83] width 173 height 54
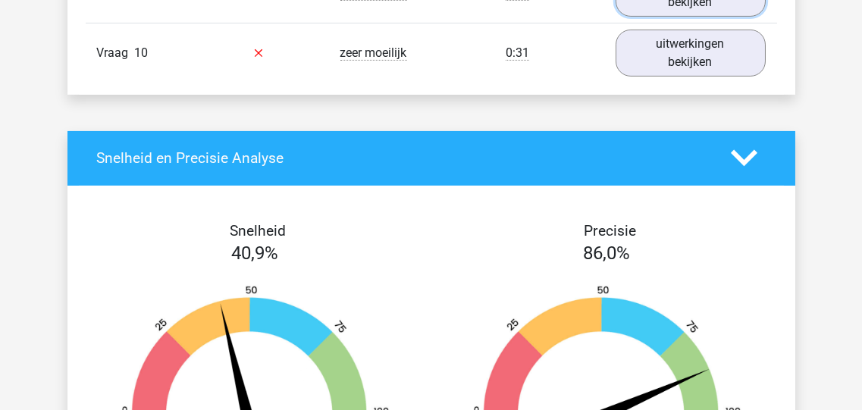
scroll to position [1516, 0]
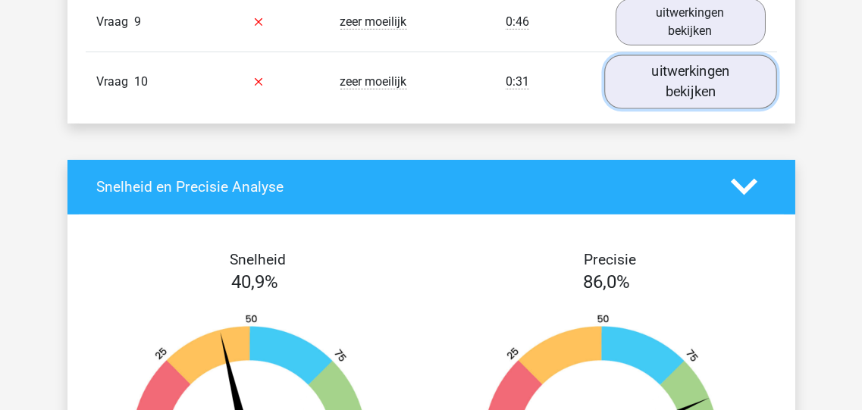
click at [673, 73] on link "uitwerkingen bekijken" at bounding box center [690, 82] width 173 height 54
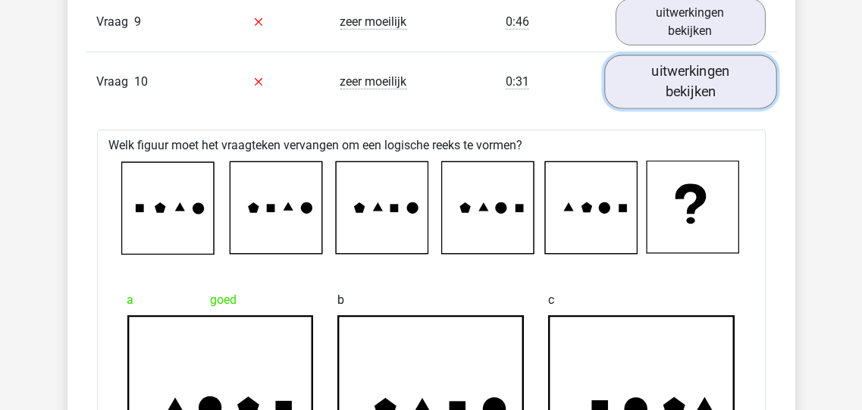
click at [694, 78] on link "uitwerkingen bekijken" at bounding box center [690, 82] width 173 height 54
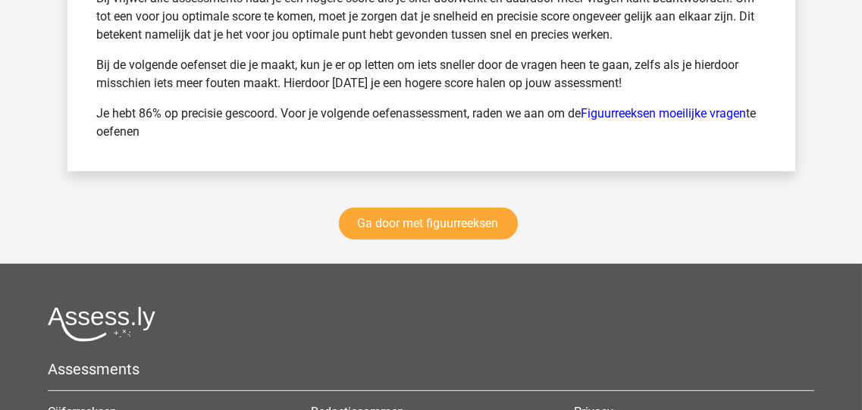
scroll to position [2426, 0]
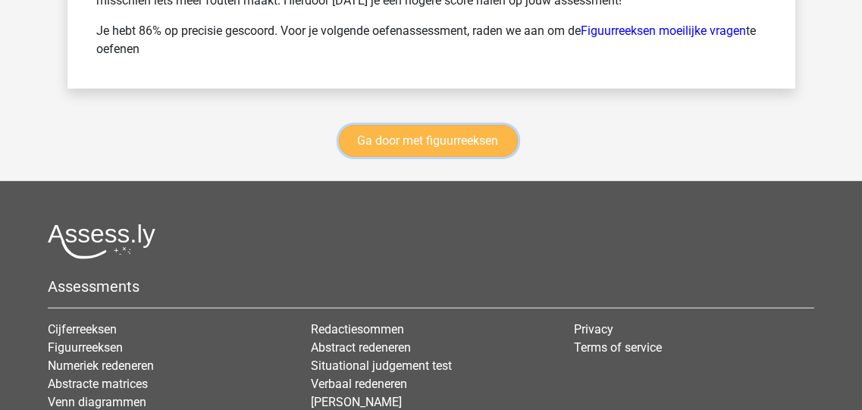
click at [416, 128] on link "Ga door met figuurreeksen" at bounding box center [428, 141] width 179 height 32
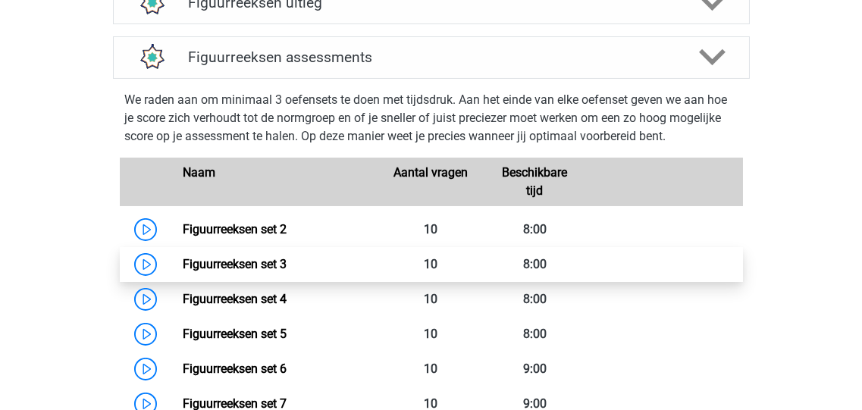
scroll to position [657, 0]
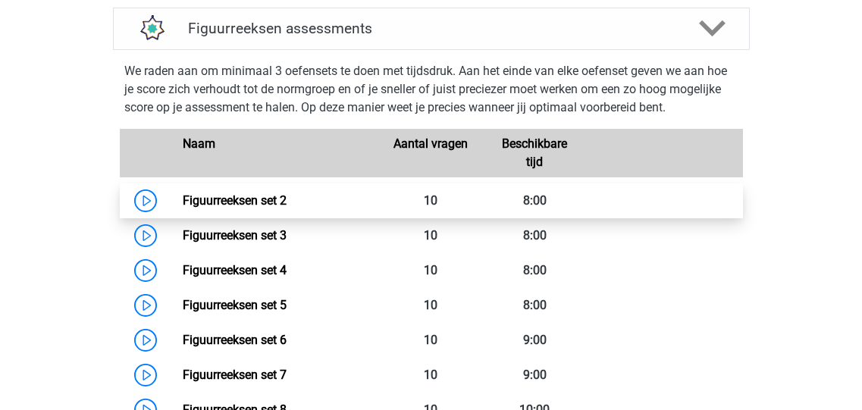
click at [221, 198] on link "Figuurreeksen set 2" at bounding box center [235, 200] width 104 height 14
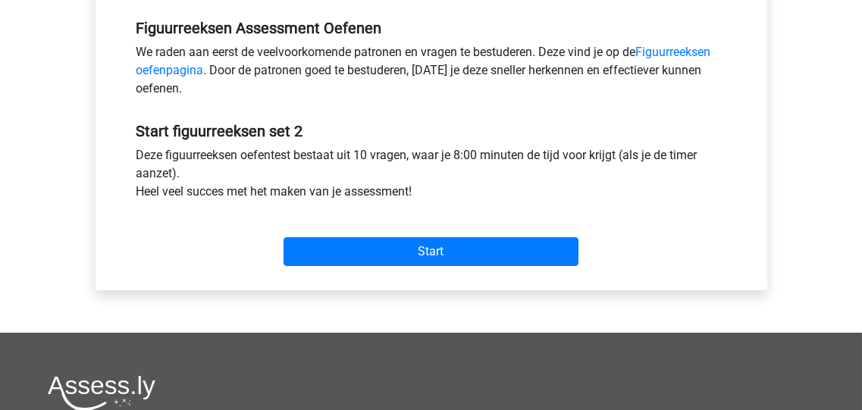
scroll to position [485, 0]
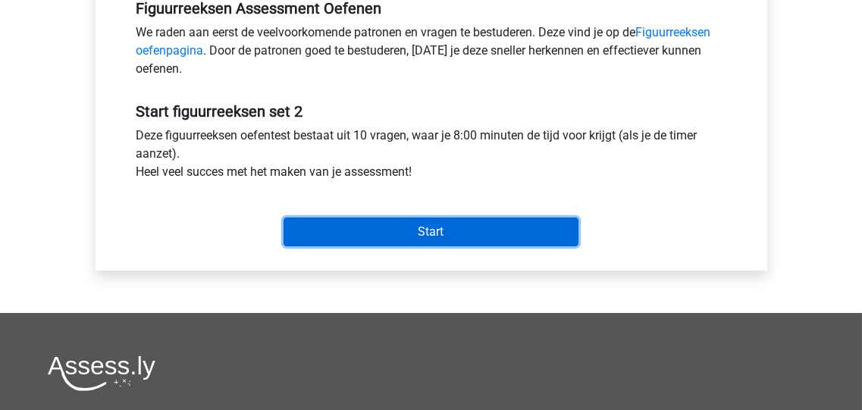
click at [447, 235] on input "Start" at bounding box center [431, 232] width 295 height 29
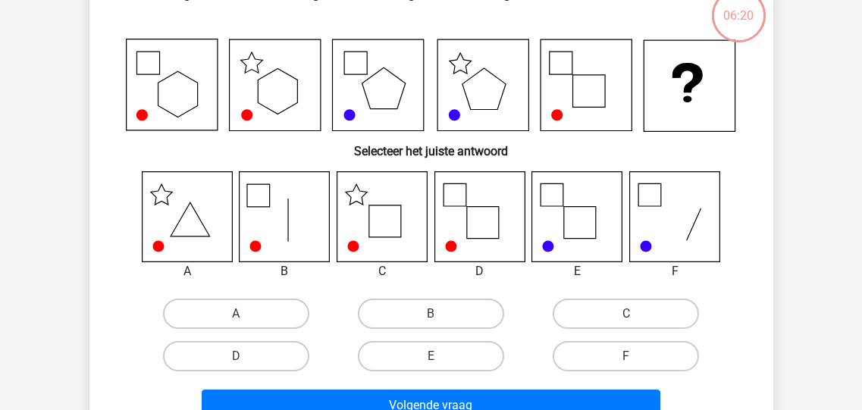
scroll to position [121, 0]
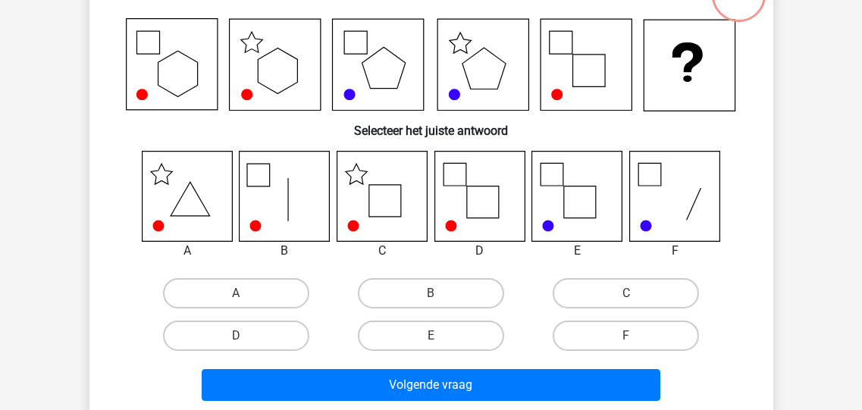
click at [602, 205] on icon at bounding box center [577, 196] width 90 height 90
click at [452, 334] on label "E" at bounding box center [431, 336] width 146 height 30
click at [441, 336] on input "E" at bounding box center [436, 341] width 10 height 10
radio input "true"
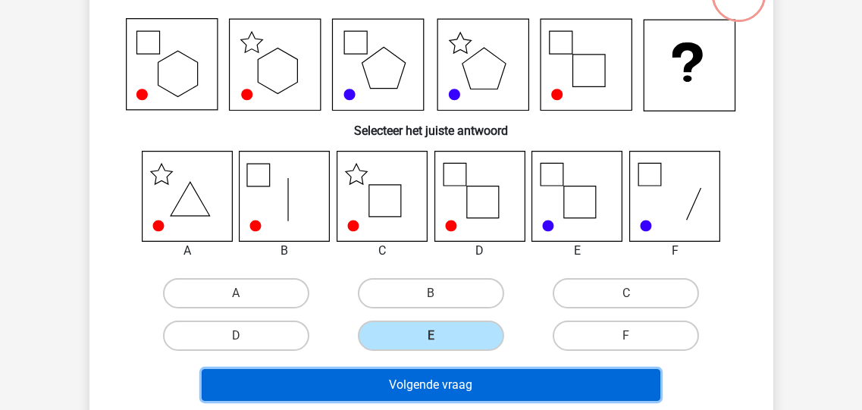
click at [472, 380] on button "Volgende vraag" at bounding box center [431, 385] width 459 height 32
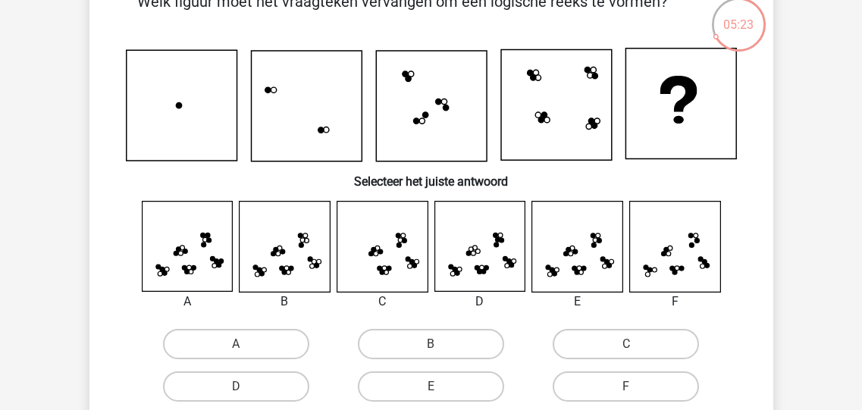
scroll to position [130, 0]
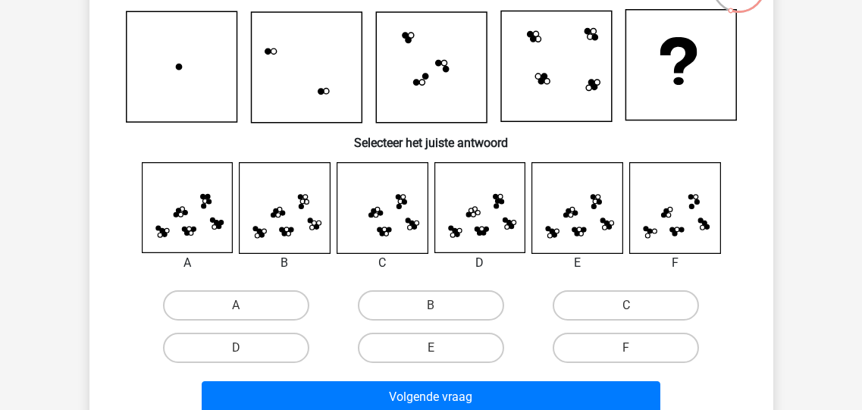
click at [191, 214] on icon at bounding box center [187, 208] width 90 height 90
click at [235, 296] on label "A" at bounding box center [236, 305] width 146 height 30
click at [236, 306] on input "A" at bounding box center [241, 311] width 10 height 10
radio input "true"
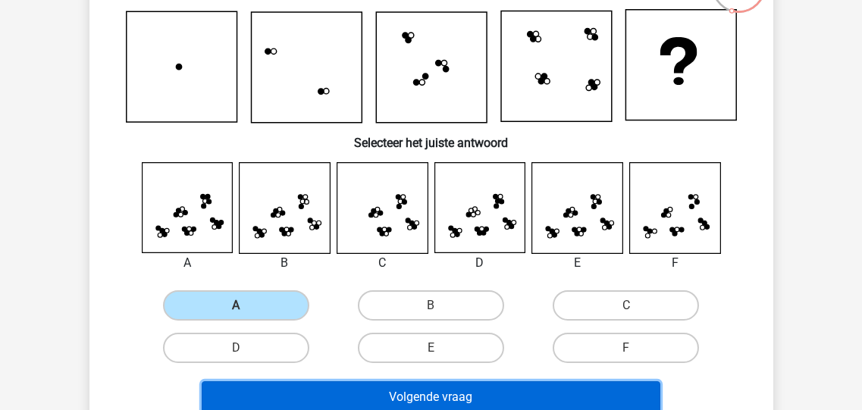
click at [476, 397] on button "Volgende vraag" at bounding box center [431, 397] width 459 height 32
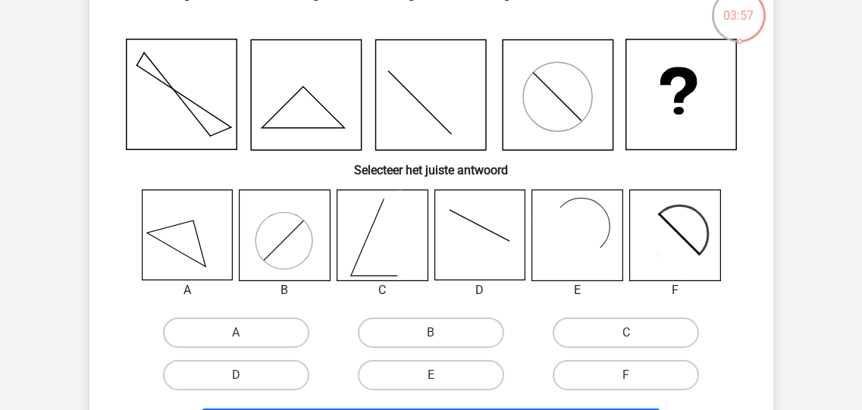
scroll to position [121, 0]
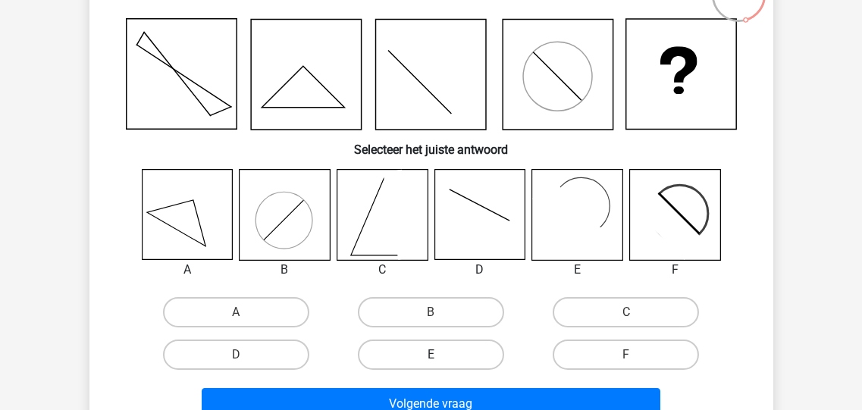
click at [435, 350] on label "E" at bounding box center [431, 355] width 146 height 30
click at [435, 355] on input "E" at bounding box center [436, 360] width 10 height 10
radio input "true"
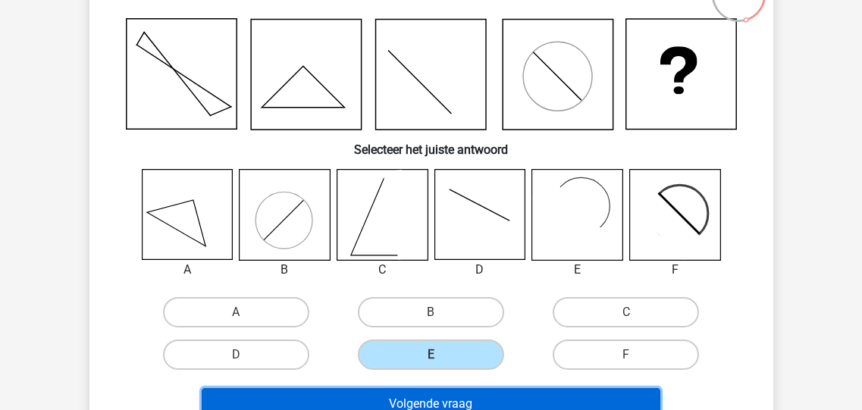
click at [458, 399] on button "Volgende vraag" at bounding box center [431, 404] width 459 height 32
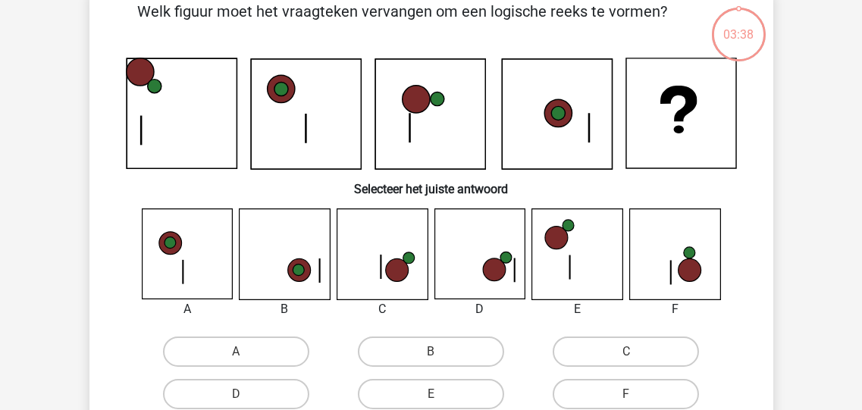
scroll to position [70, 0]
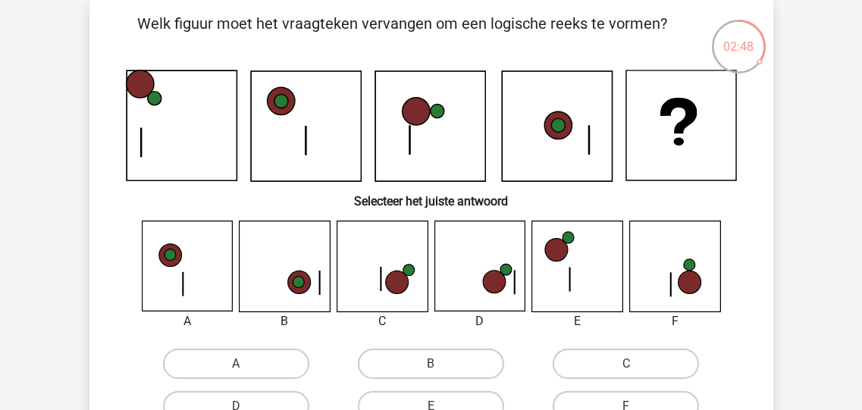
click at [377, 285] on icon at bounding box center [382, 266] width 90 height 90
click at [603, 362] on label "C" at bounding box center [626, 364] width 146 height 30
click at [626, 364] on input "C" at bounding box center [631, 369] width 10 height 10
radio input "true"
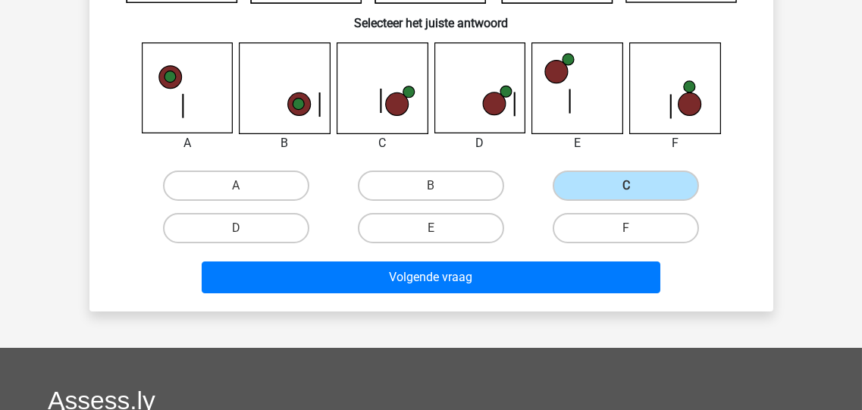
scroll to position [312, 0]
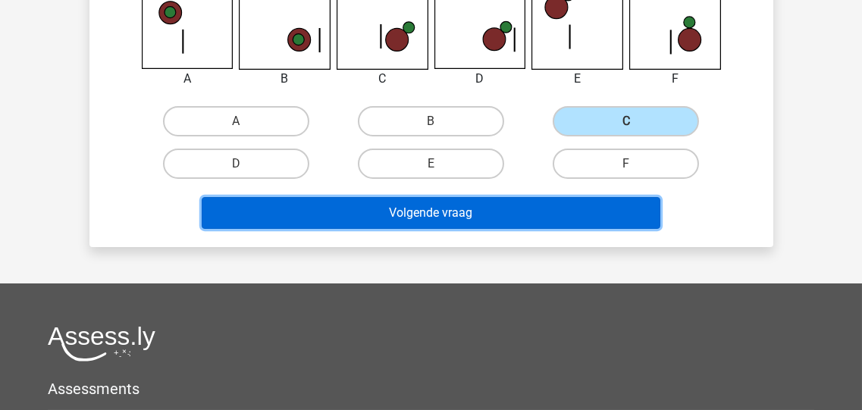
click at [419, 214] on button "Volgende vraag" at bounding box center [431, 213] width 459 height 32
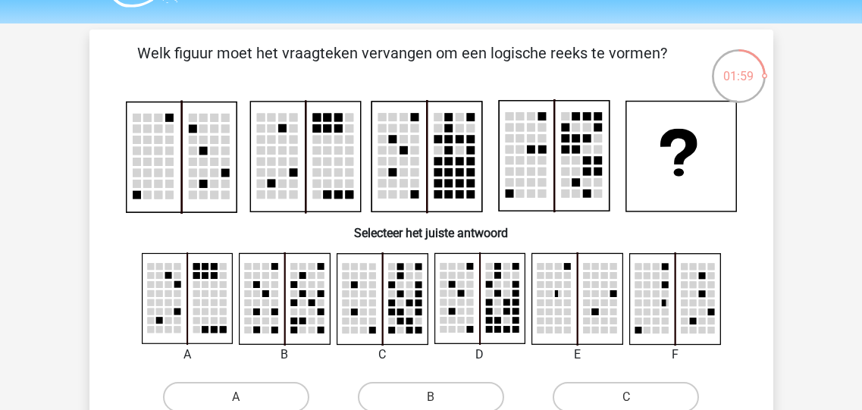
scroll to position [61, 0]
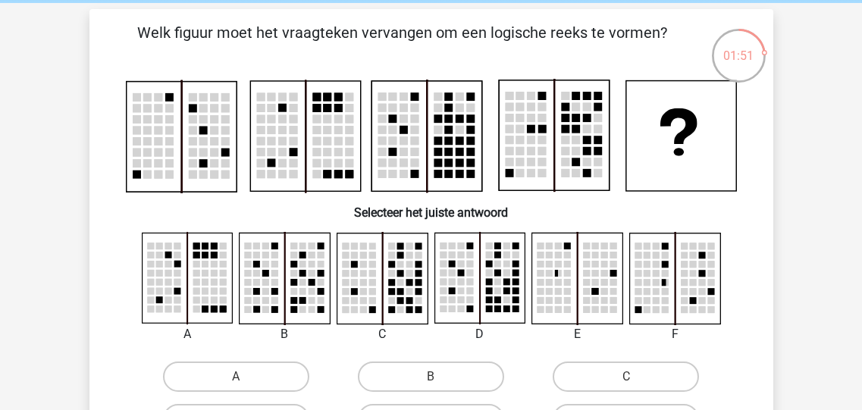
click at [401, 277] on rect at bounding box center [400, 273] width 7 height 7
click at [596, 373] on label "C" at bounding box center [626, 377] width 146 height 30
click at [626, 377] on input "C" at bounding box center [631, 382] width 10 height 10
radio input "true"
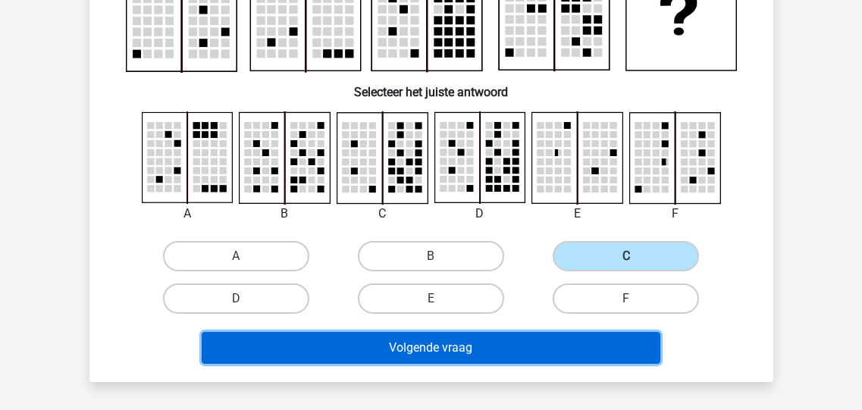
click at [506, 353] on button "Volgende vraag" at bounding box center [431, 348] width 459 height 32
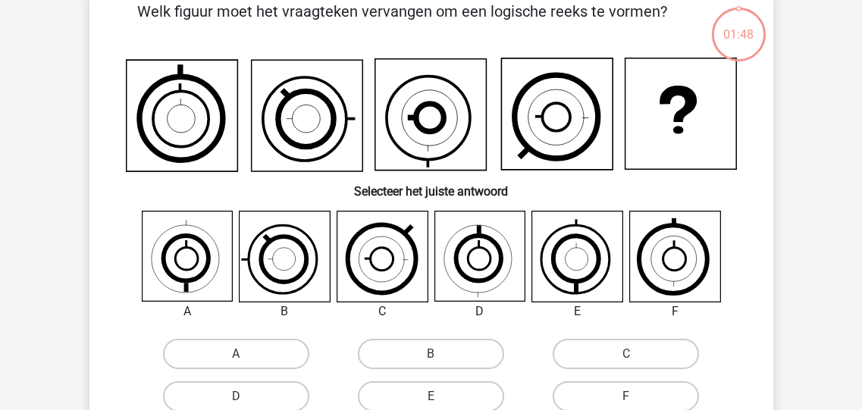
scroll to position [70, 0]
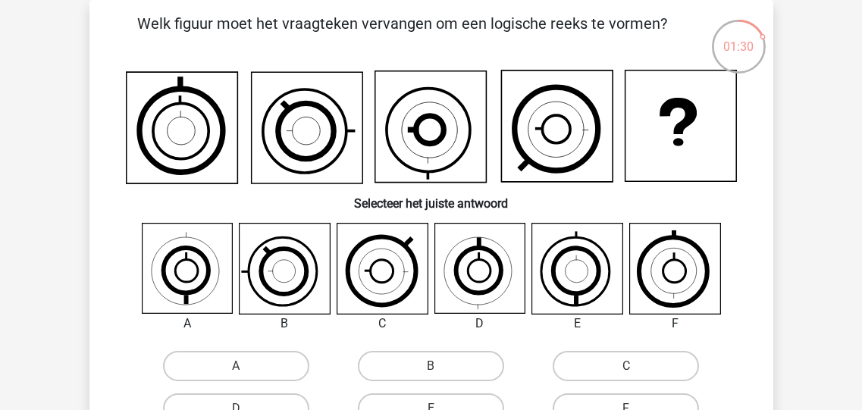
click at [481, 260] on icon at bounding box center [479, 271] width 23 height 23
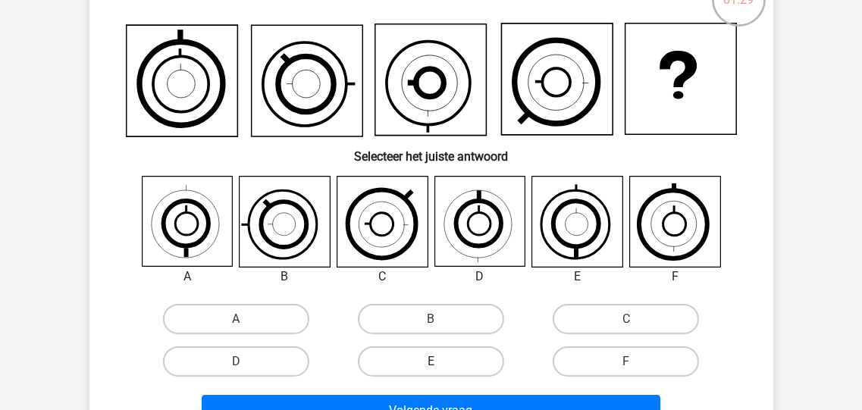
scroll to position [191, 0]
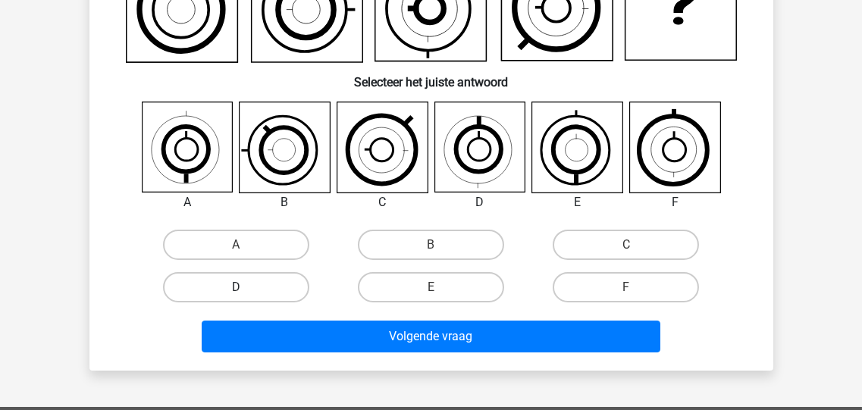
click at [266, 281] on label "D" at bounding box center [236, 287] width 146 height 30
click at [246, 287] on input "D" at bounding box center [241, 292] width 10 height 10
radio input "true"
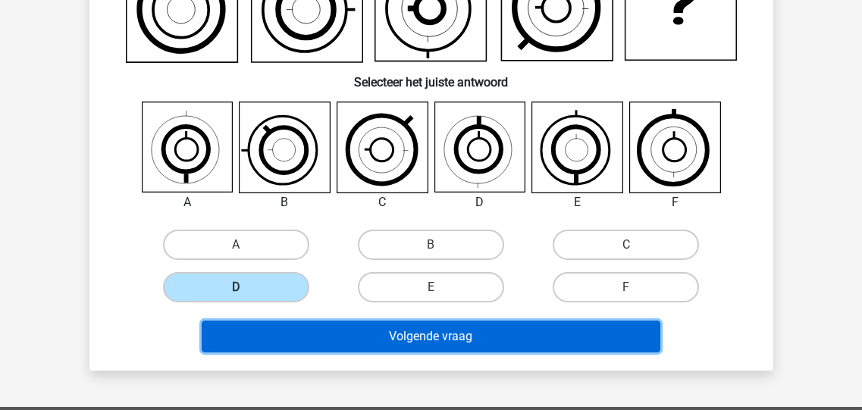
click at [434, 335] on button "Volgende vraag" at bounding box center [431, 337] width 459 height 32
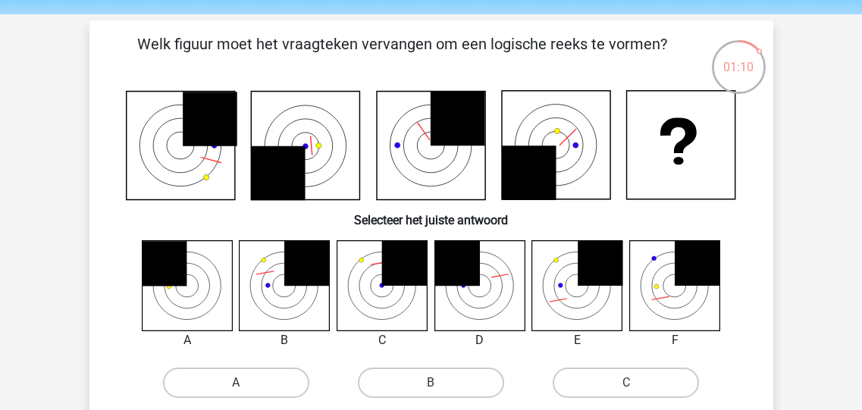
scroll to position [70, 0]
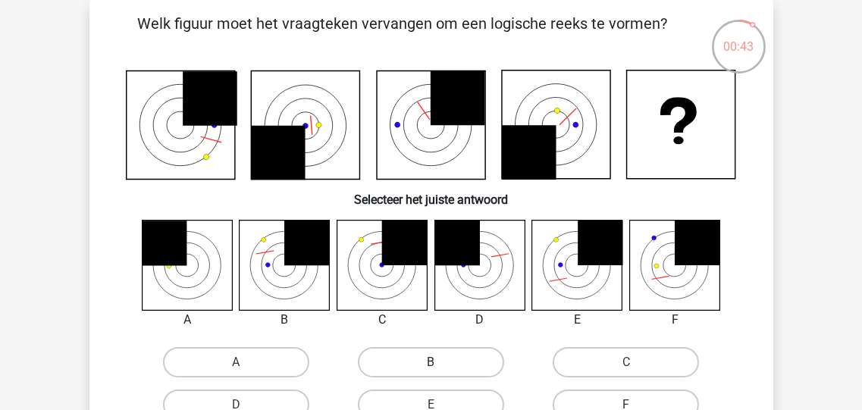
click at [418, 359] on label "B" at bounding box center [431, 362] width 146 height 30
click at [431, 362] on input "B" at bounding box center [436, 367] width 10 height 10
radio input "true"
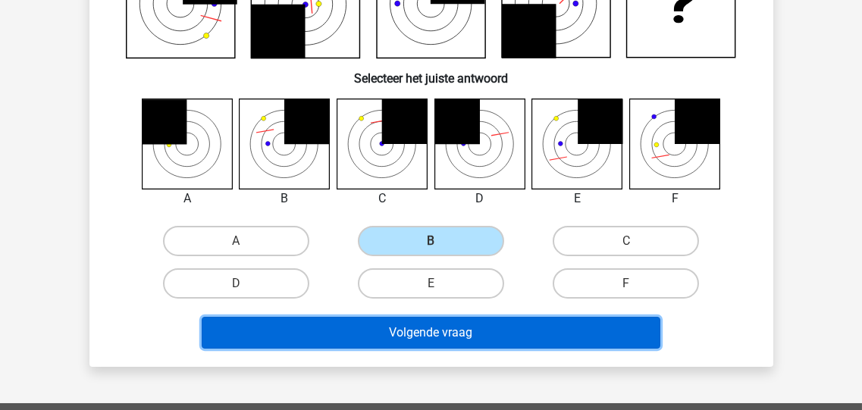
click at [484, 330] on button "Volgende vraag" at bounding box center [431, 333] width 459 height 32
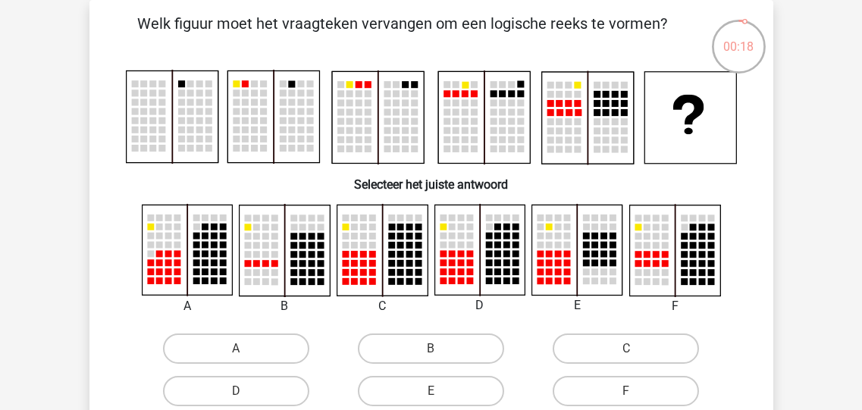
click at [668, 238] on rect at bounding box center [665, 236] width 7 height 7
click at [618, 380] on label "F" at bounding box center [626, 391] width 146 height 30
click at [626, 391] on input "F" at bounding box center [631, 396] width 10 height 10
radio input "true"
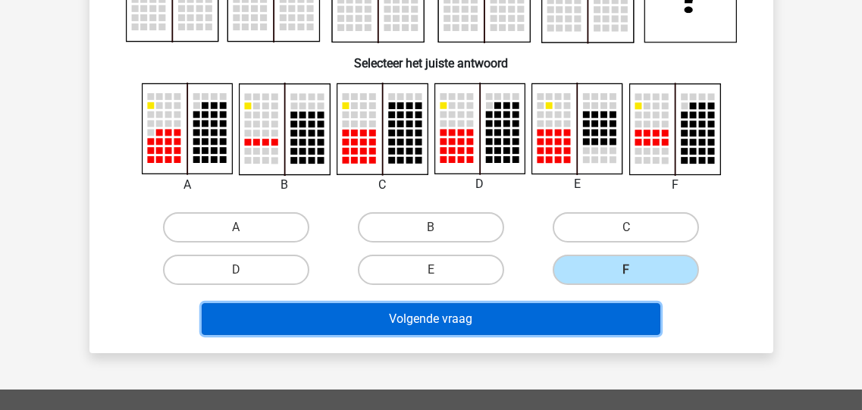
click at [454, 317] on button "Volgende vraag" at bounding box center [431, 319] width 459 height 32
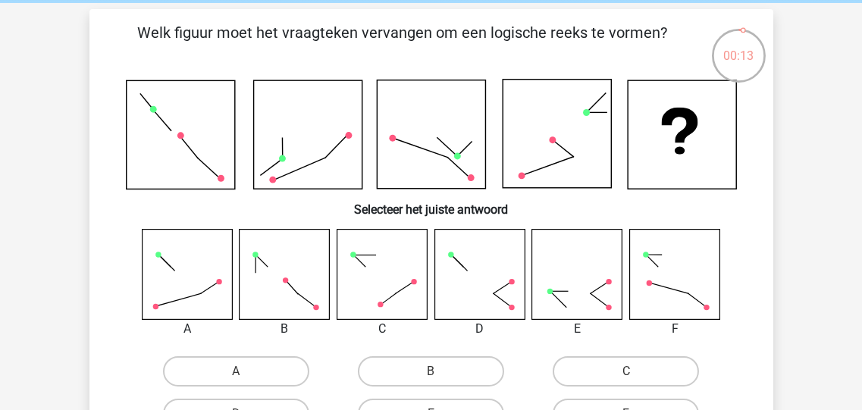
scroll to position [61, 0]
click at [430, 151] on icon at bounding box center [419, 148] width 55 height 20
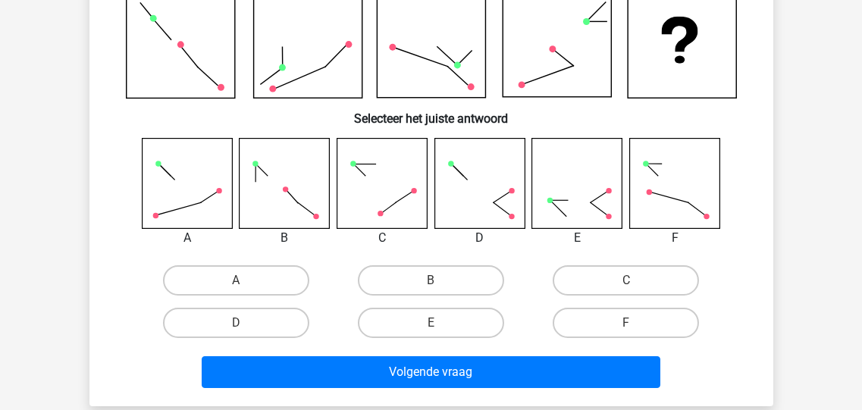
scroll to position [181, 0]
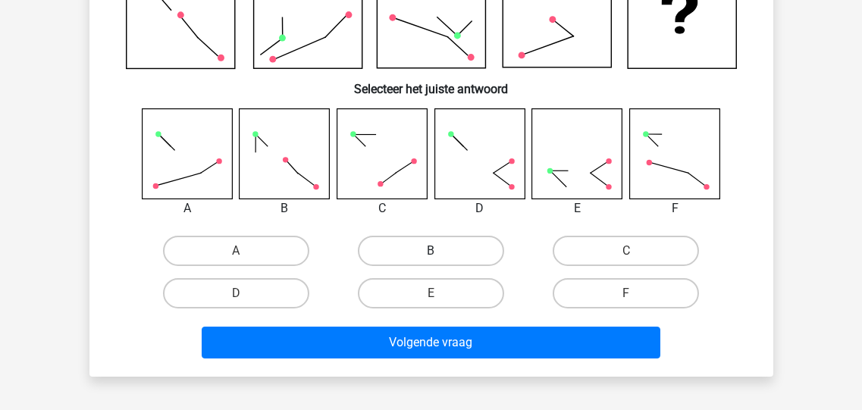
click at [421, 249] on label "B" at bounding box center [431, 251] width 146 height 30
click at [431, 251] on input "B" at bounding box center [436, 256] width 10 height 10
radio input "true"
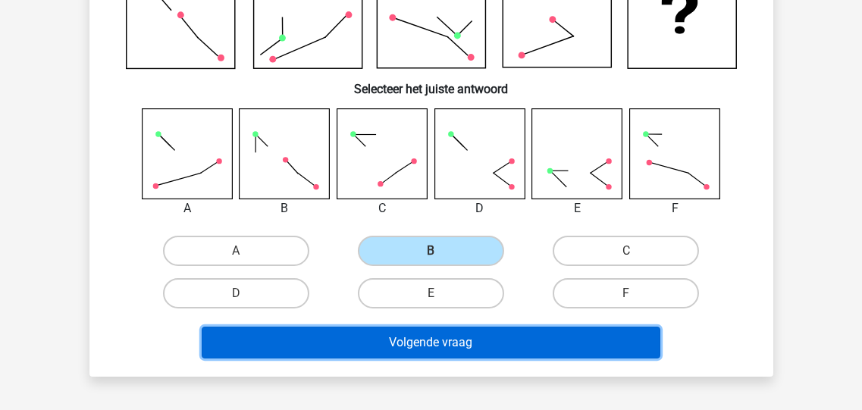
click at [431, 344] on button "Volgende vraag" at bounding box center [431, 343] width 459 height 32
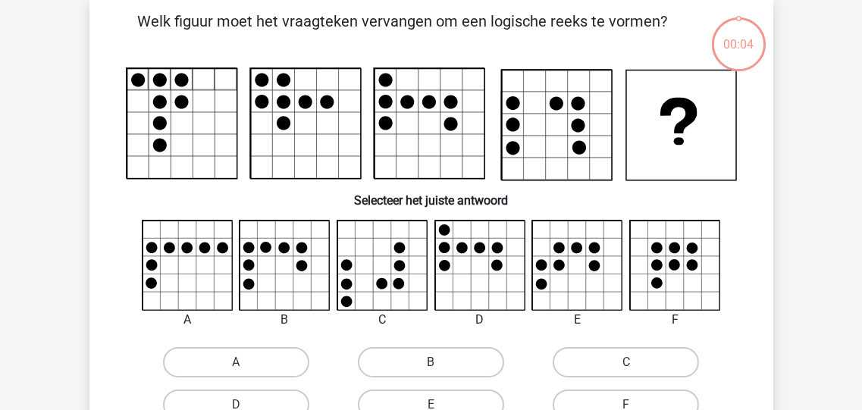
scroll to position [70, 0]
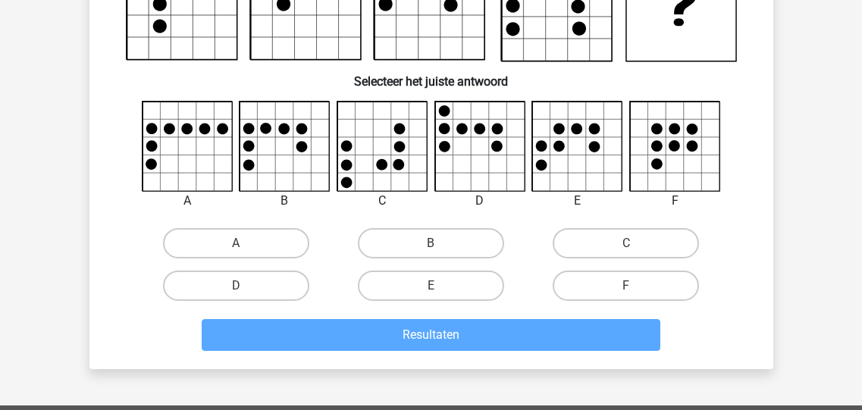
scroll to position [312, 0]
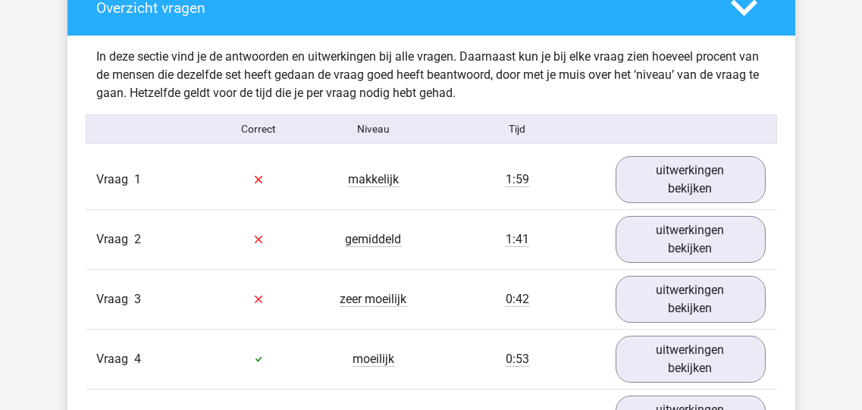
scroll to position [849, 0]
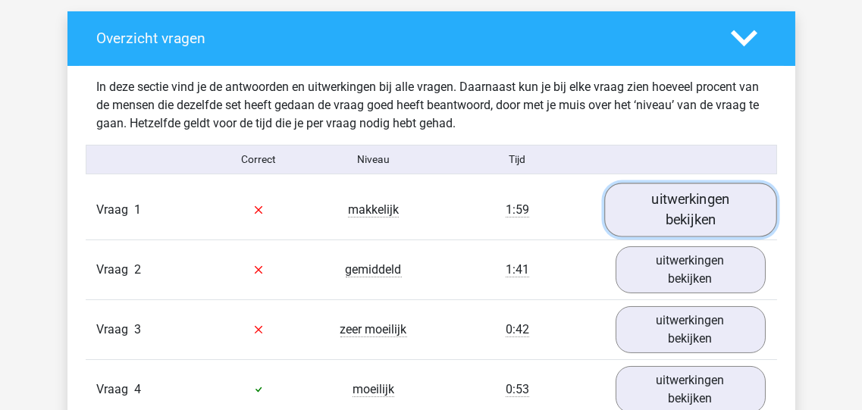
click at [675, 207] on link "uitwerkingen bekijken" at bounding box center [690, 210] width 173 height 54
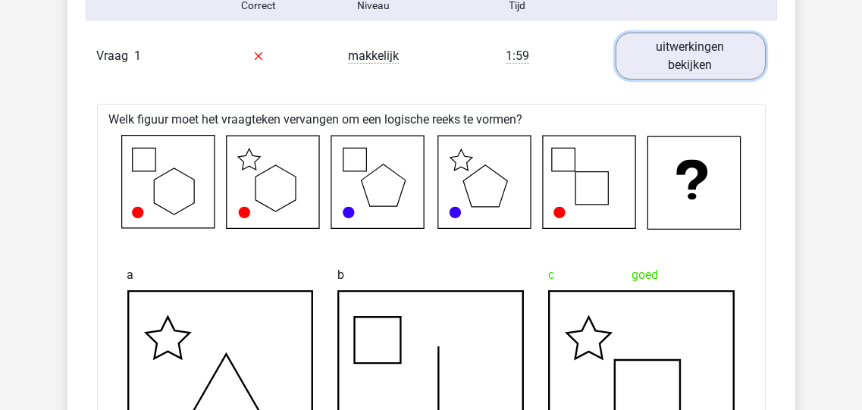
scroll to position [909, 0]
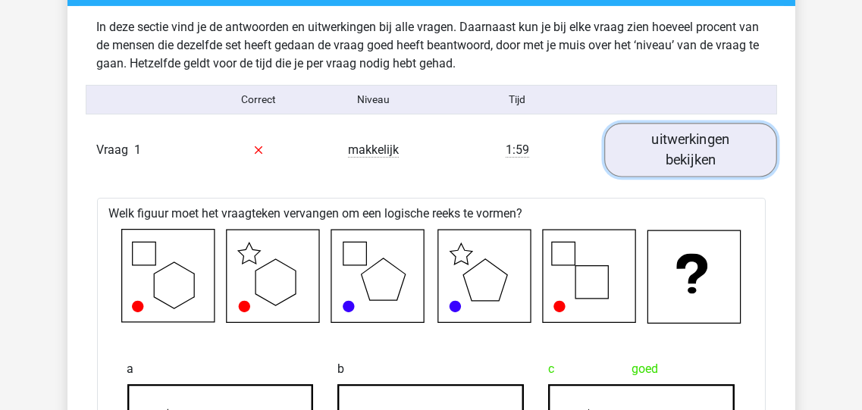
click at [673, 158] on link "uitwerkingen bekijken" at bounding box center [690, 150] width 173 height 54
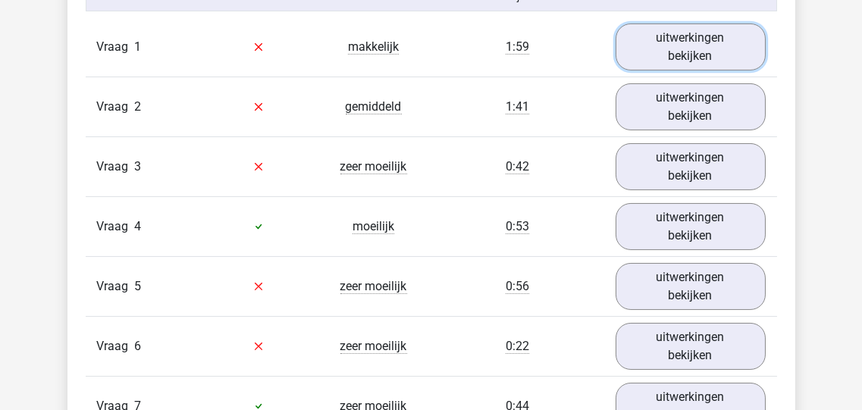
scroll to position [1031, 0]
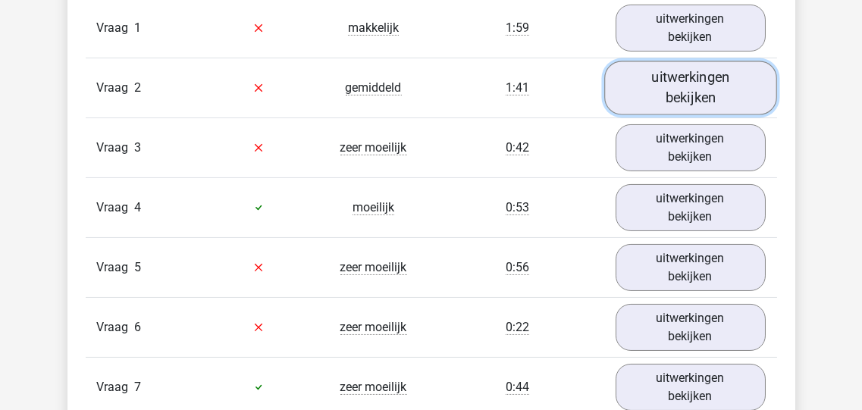
click at [666, 92] on link "uitwerkingen bekijken" at bounding box center [690, 88] width 173 height 54
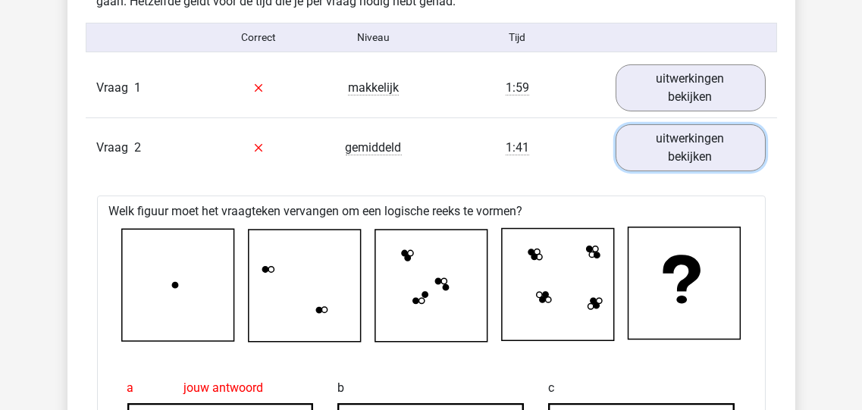
scroll to position [970, 0]
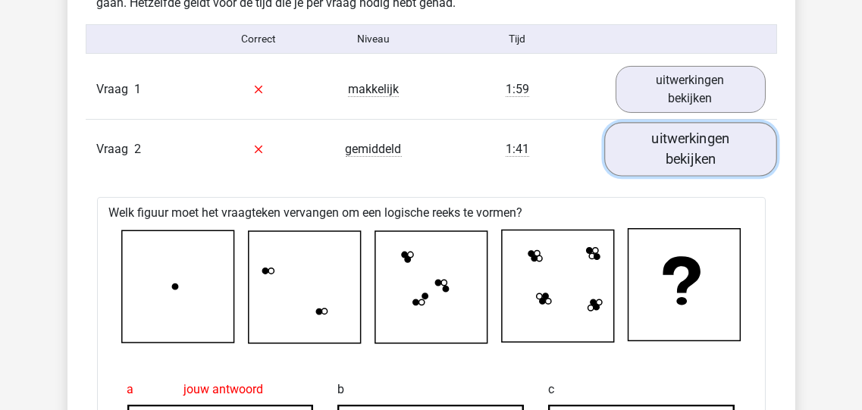
click at [688, 150] on link "uitwerkingen bekijken" at bounding box center [690, 149] width 173 height 54
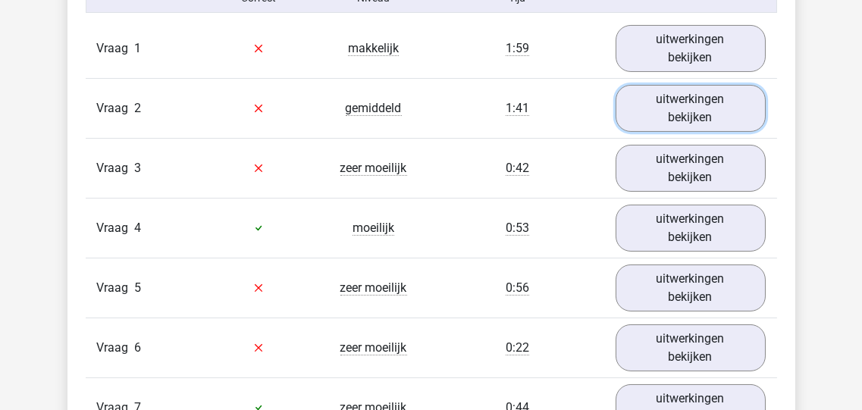
scroll to position [1031, 0]
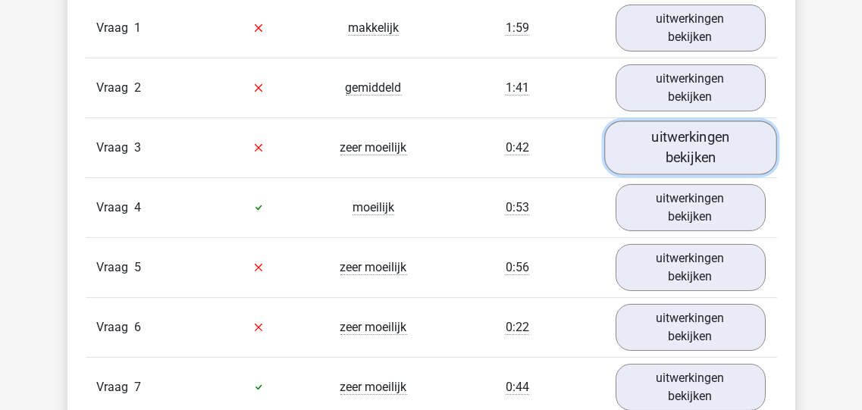
click at [676, 146] on link "uitwerkingen bekijken" at bounding box center [690, 148] width 173 height 54
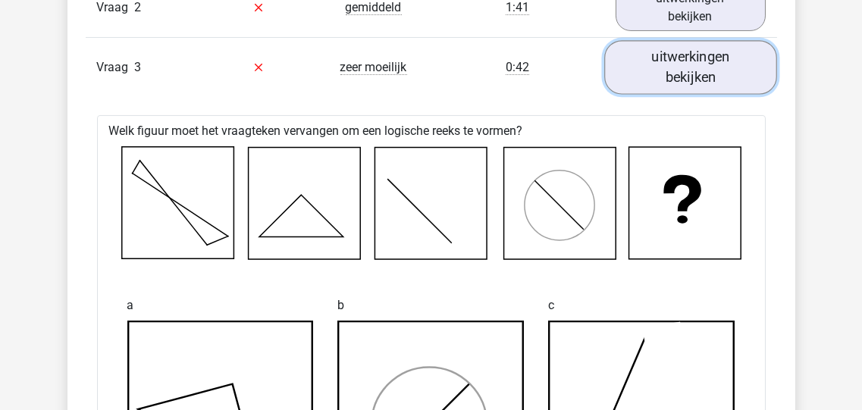
scroll to position [1092, 0]
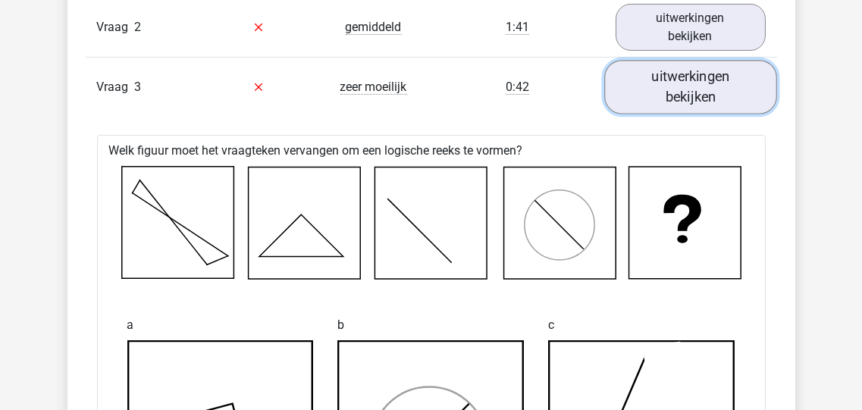
click at [682, 87] on link "uitwerkingen bekijken" at bounding box center [690, 87] width 173 height 54
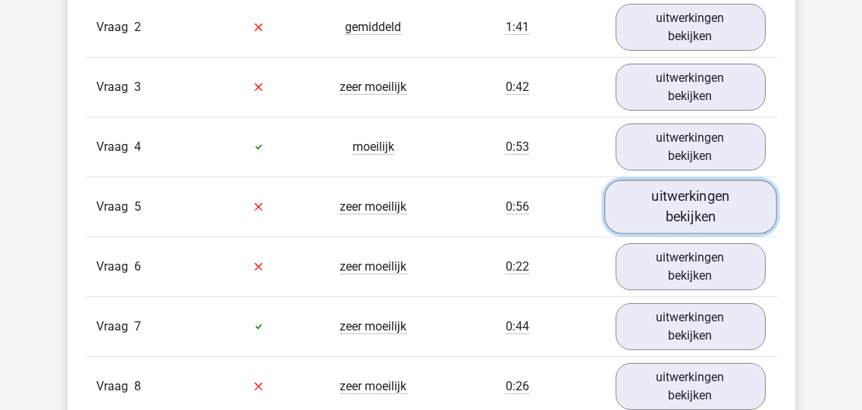
click at [670, 203] on link "uitwerkingen bekijken" at bounding box center [690, 207] width 173 height 54
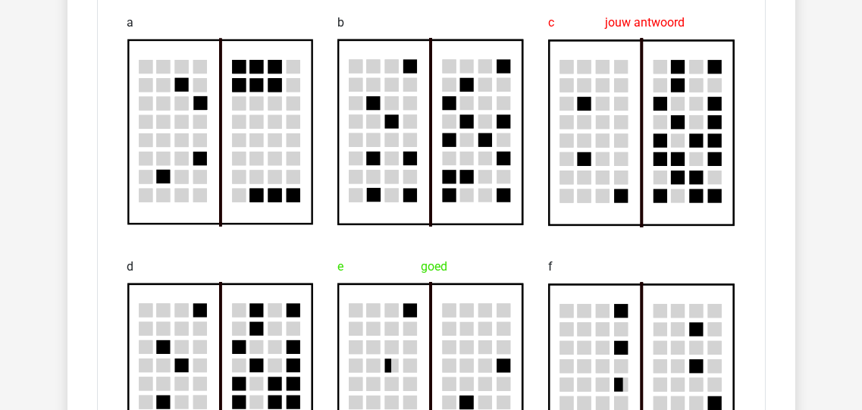
scroll to position [1212, 0]
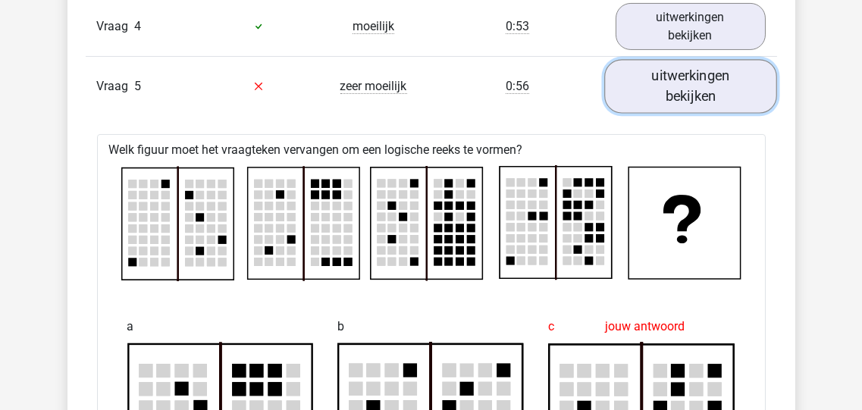
click at [667, 76] on link "uitwerkingen bekijken" at bounding box center [690, 86] width 173 height 54
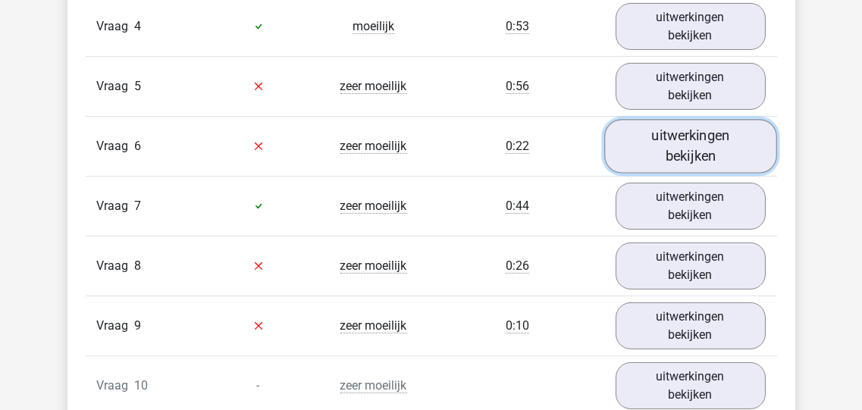
click at [666, 149] on link "uitwerkingen bekijken" at bounding box center [690, 146] width 173 height 54
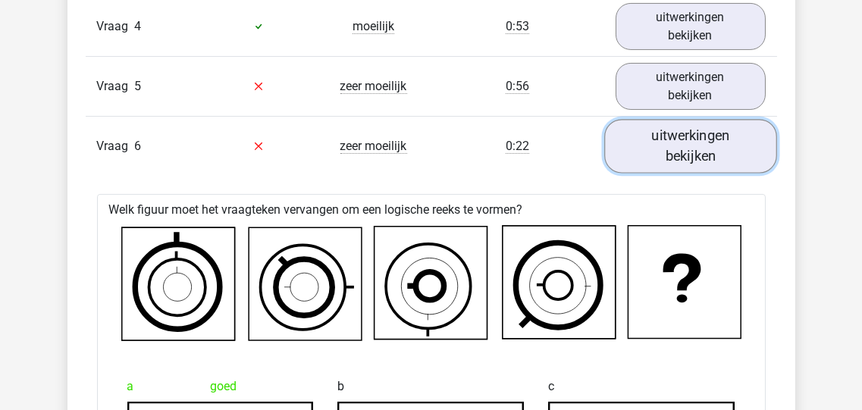
click at [677, 131] on link "uitwerkingen bekijken" at bounding box center [690, 146] width 173 height 54
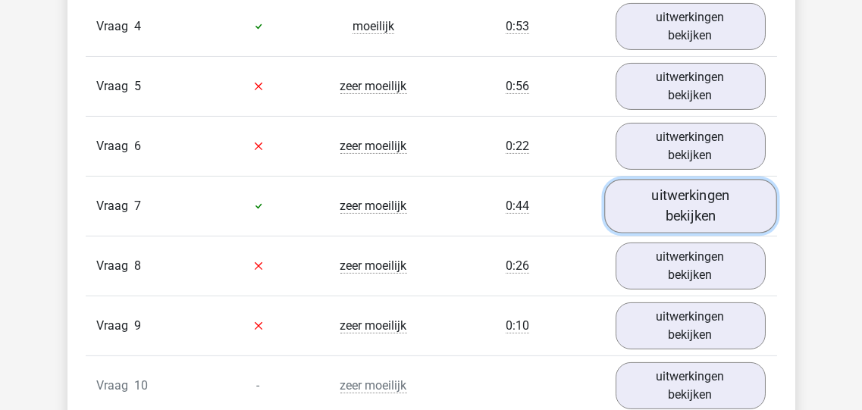
click at [666, 203] on link "uitwerkingen bekijken" at bounding box center [690, 206] width 173 height 54
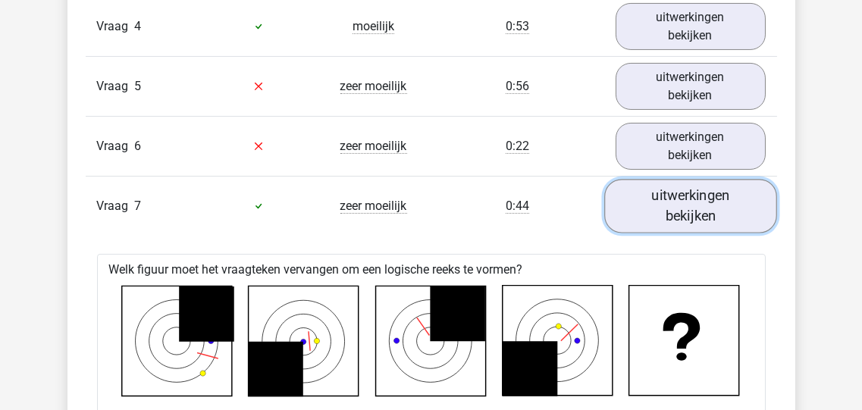
click at [676, 204] on link "uitwerkingen bekijken" at bounding box center [690, 206] width 173 height 54
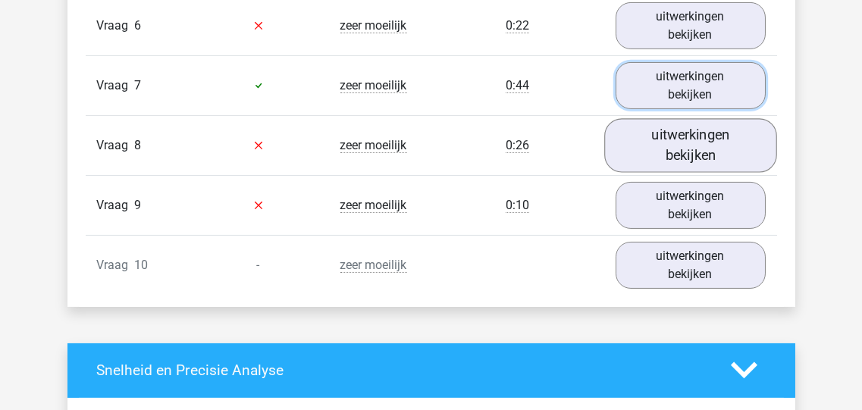
scroll to position [1334, 0]
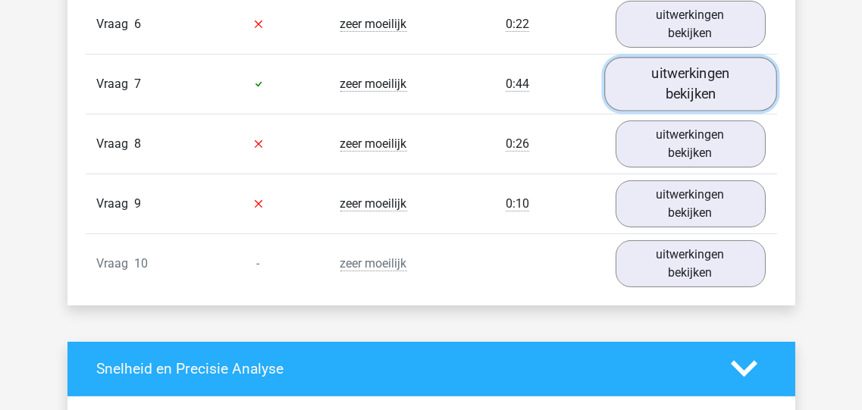
click at [698, 80] on link "uitwerkingen bekijken" at bounding box center [690, 84] width 173 height 54
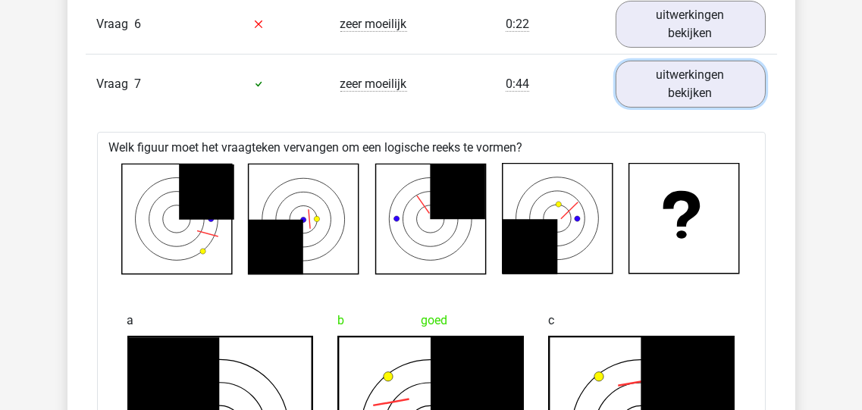
scroll to position [1274, 0]
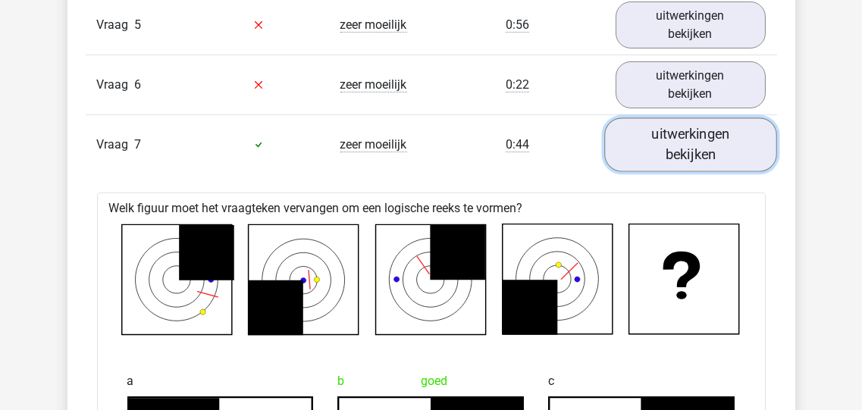
click at [668, 145] on link "uitwerkingen bekijken" at bounding box center [690, 145] width 173 height 54
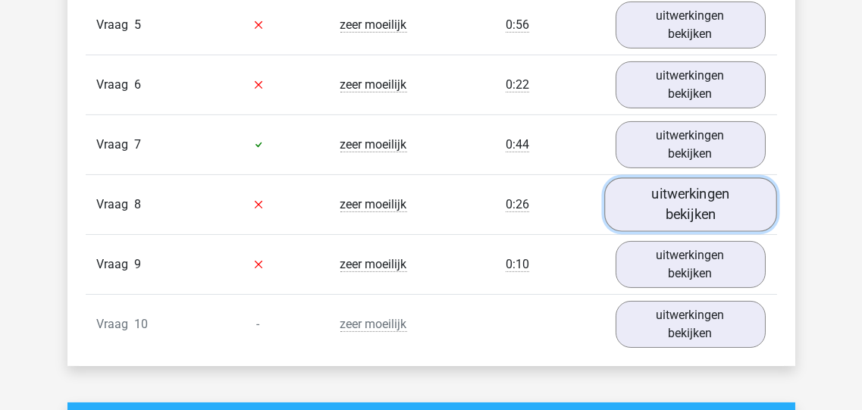
click at [669, 193] on link "uitwerkingen bekijken" at bounding box center [690, 204] width 173 height 54
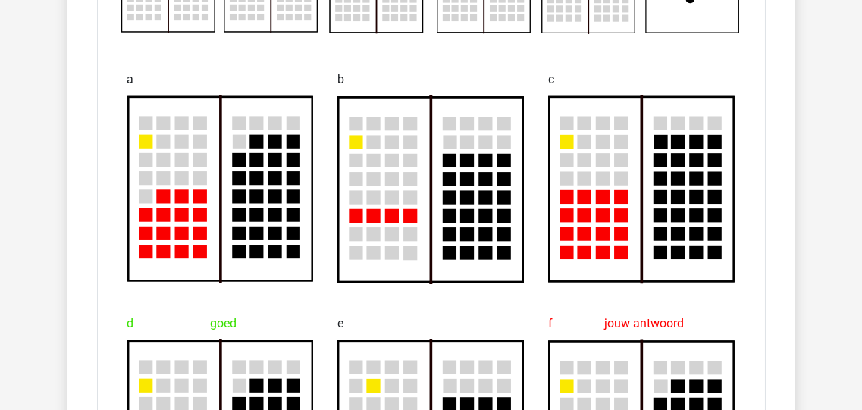
scroll to position [1394, 0]
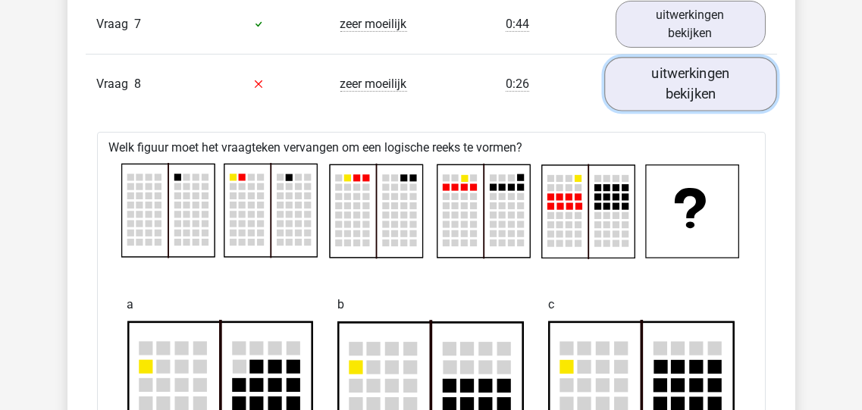
click at [664, 86] on link "uitwerkingen bekijken" at bounding box center [690, 84] width 173 height 54
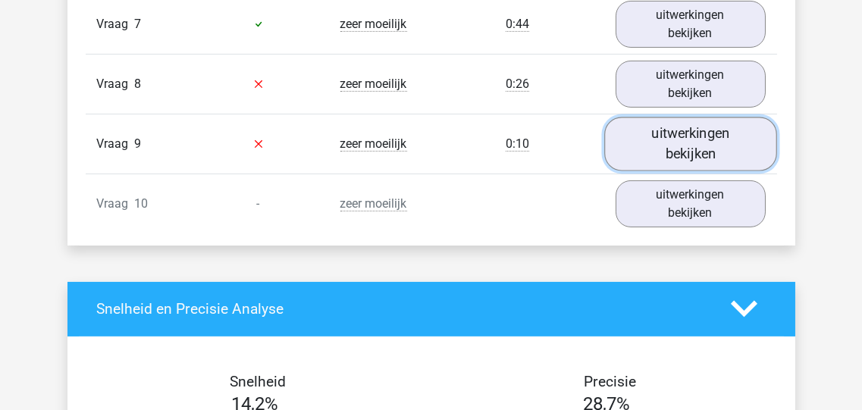
click at [695, 124] on link "uitwerkingen bekijken" at bounding box center [690, 144] width 173 height 54
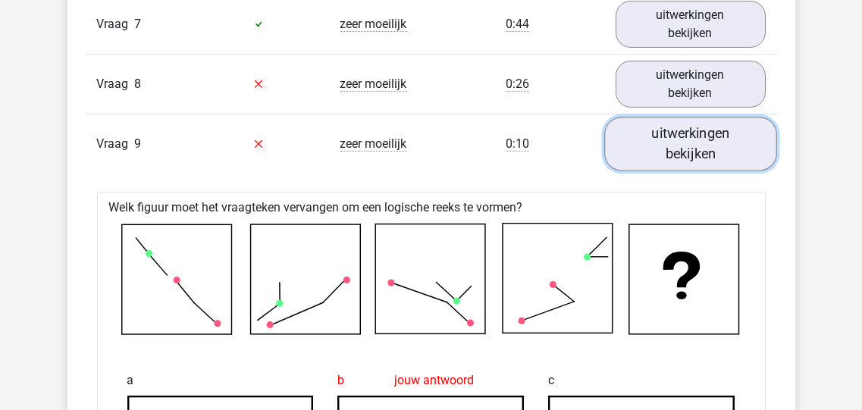
click at [705, 143] on link "uitwerkingen bekijken" at bounding box center [690, 144] width 173 height 54
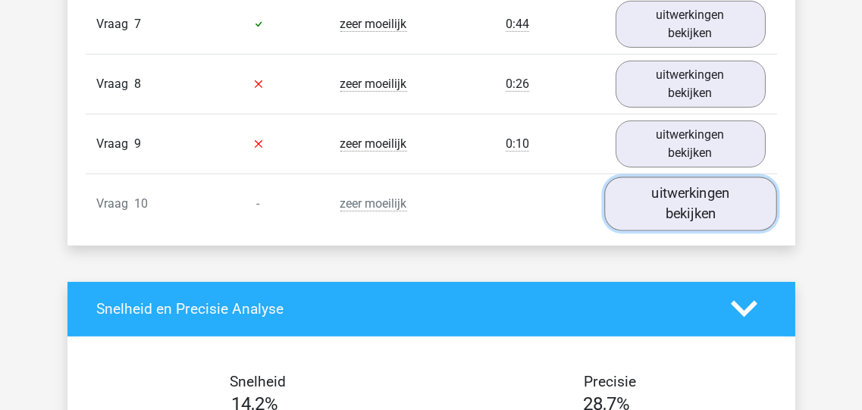
click at [672, 188] on link "uitwerkingen bekijken" at bounding box center [690, 204] width 173 height 54
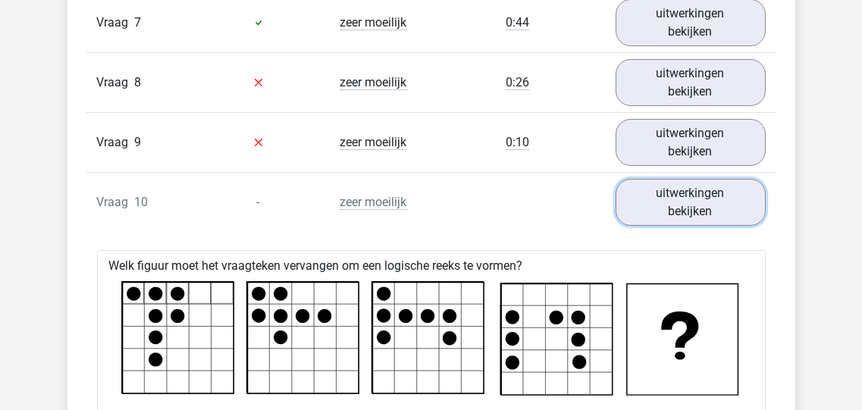
scroll to position [1274, 0]
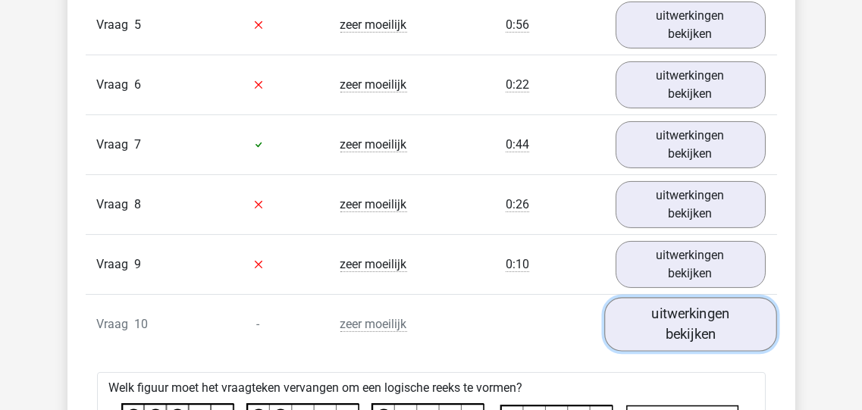
click at [677, 315] on link "uitwerkingen bekijken" at bounding box center [690, 324] width 173 height 54
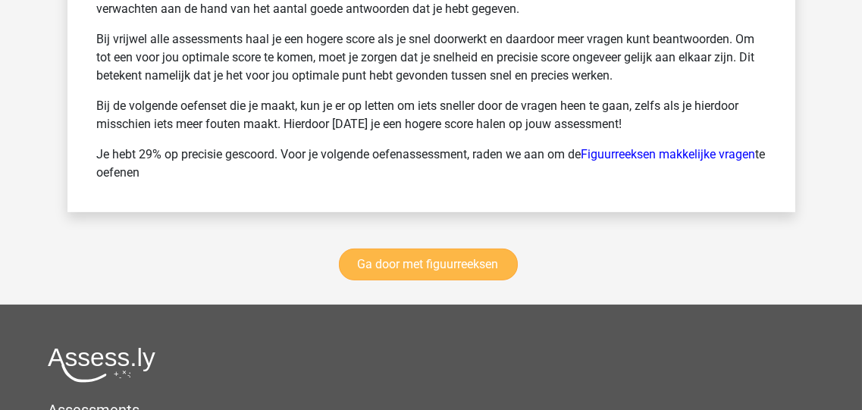
scroll to position [2305, 0]
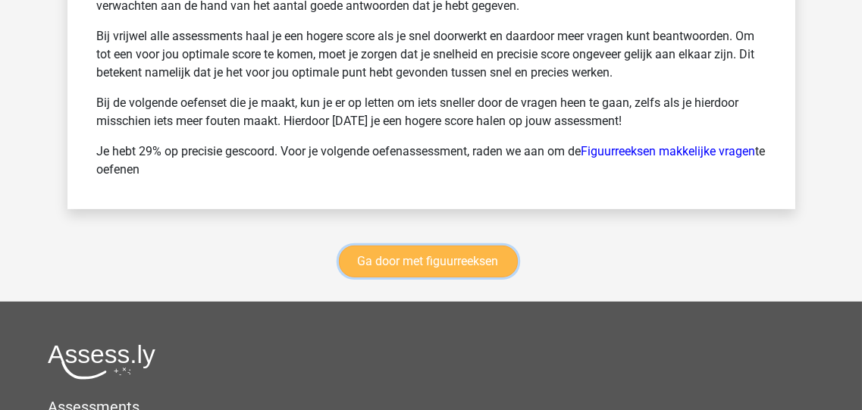
click at [408, 256] on link "Ga door met figuurreeksen" at bounding box center [428, 262] width 179 height 32
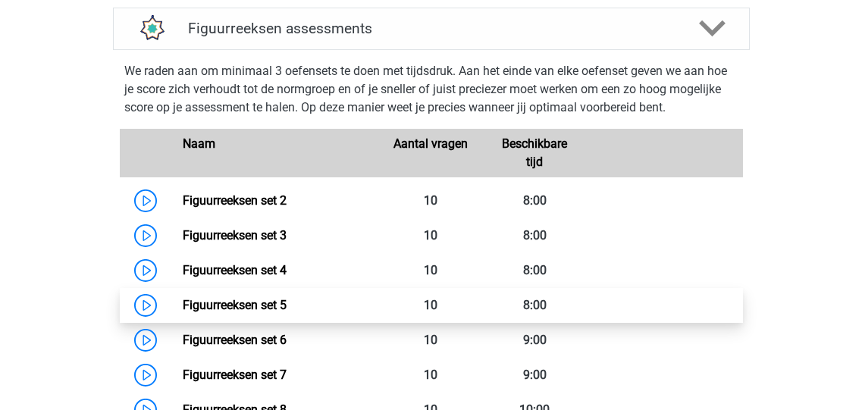
scroll to position [779, 0]
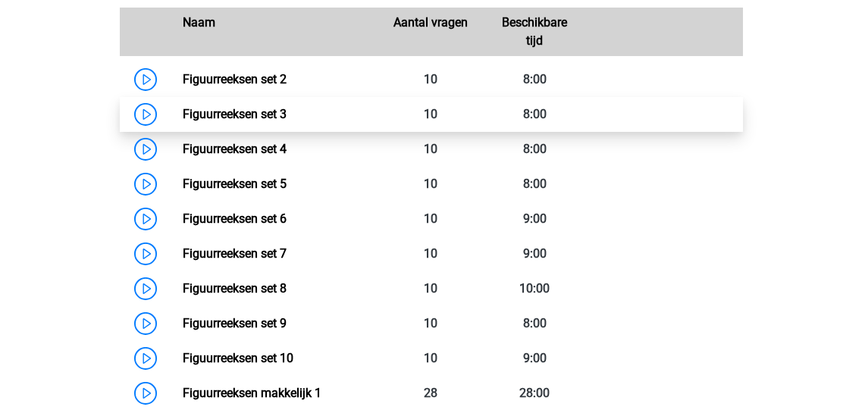
click at [206, 111] on link "Figuurreeksen set 3" at bounding box center [235, 114] width 104 height 14
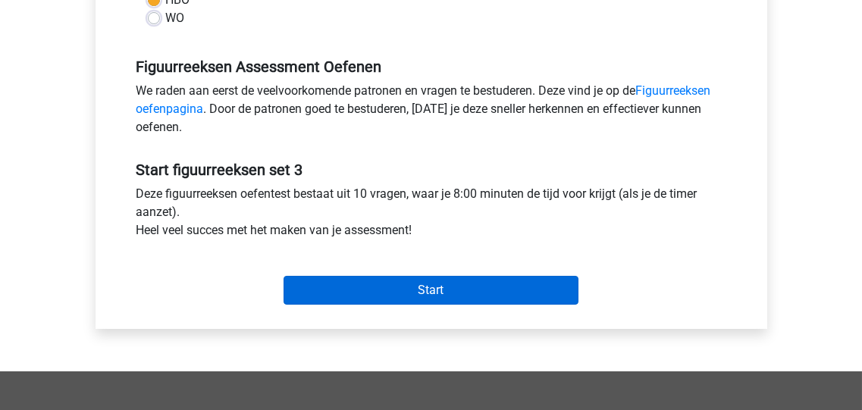
scroll to position [485, 0]
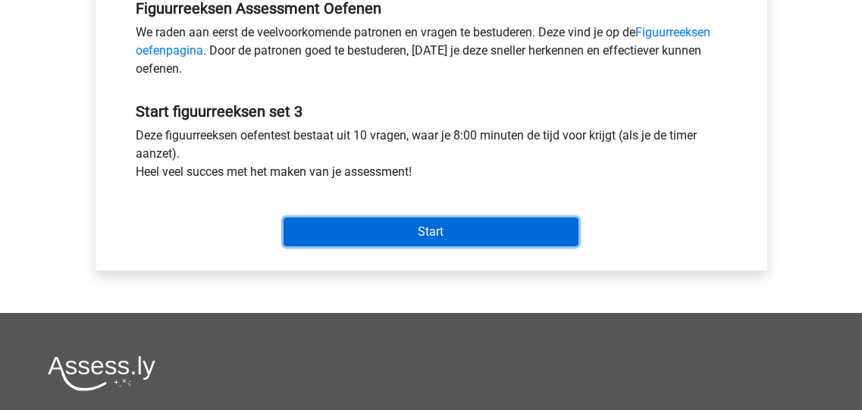
click at [404, 229] on input "Start" at bounding box center [431, 232] width 295 height 29
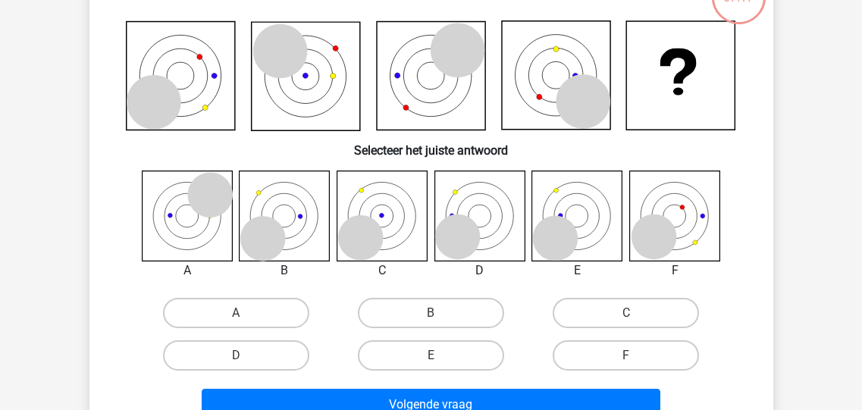
scroll to position [121, 0]
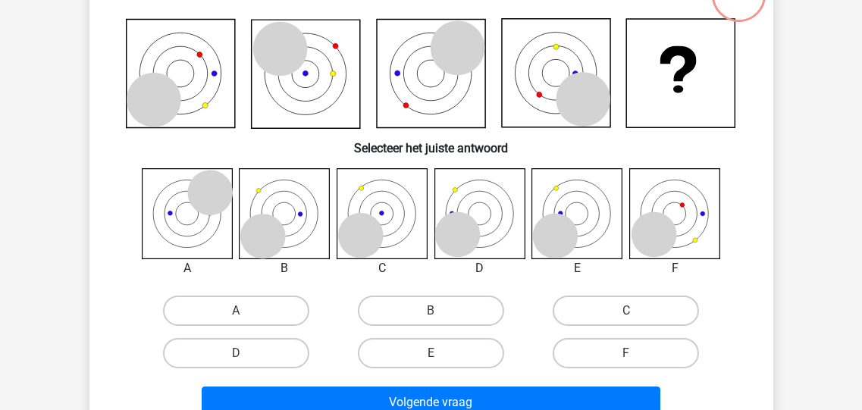
click at [685, 212] on icon at bounding box center [674, 213] width 90 height 90
click at [328, 326] on div "F" at bounding box center [236, 311] width 183 height 30
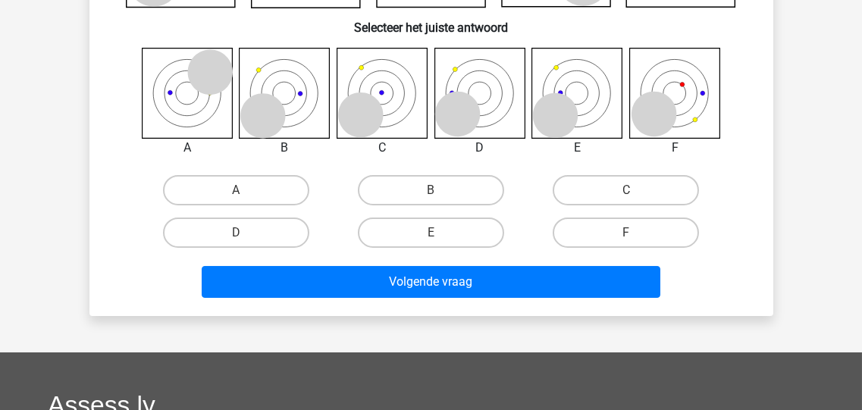
click at [635, 233] on input "F" at bounding box center [631, 238] width 10 height 10
radio input "true"
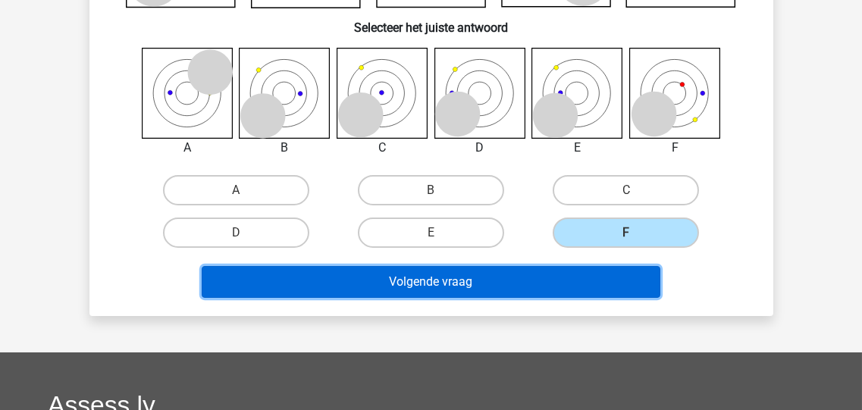
click at [460, 285] on button "Volgende vraag" at bounding box center [431, 282] width 459 height 32
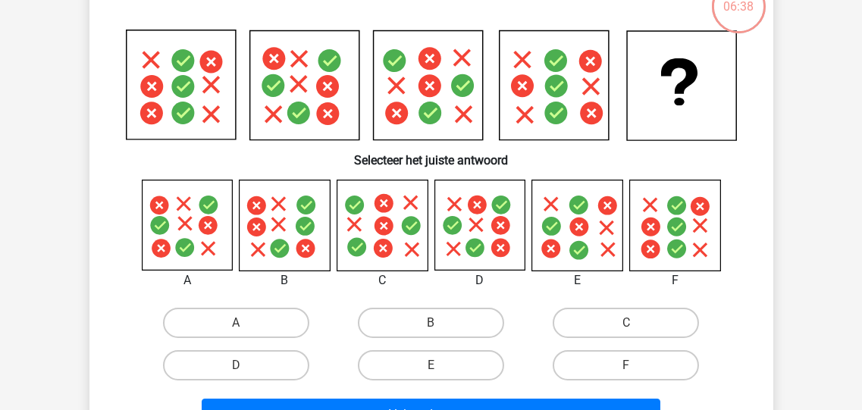
scroll to position [130, 0]
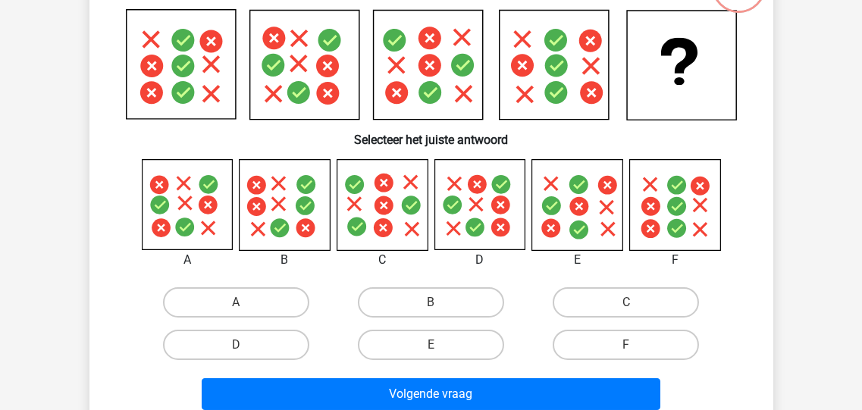
click at [669, 202] on icon at bounding box center [676, 206] width 19 height 19
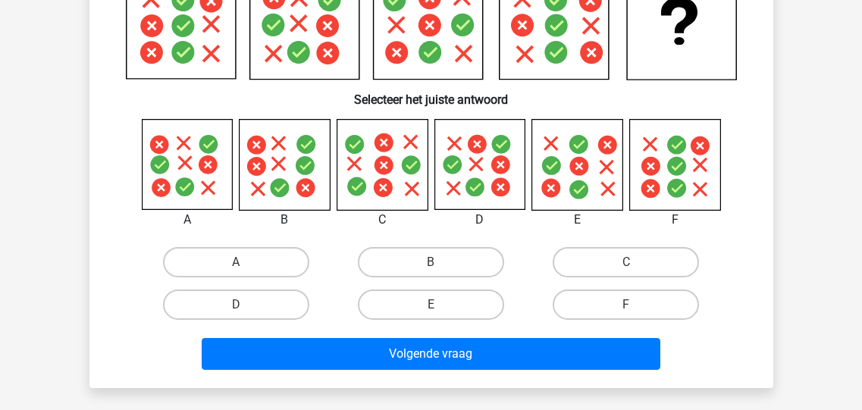
scroll to position [191, 0]
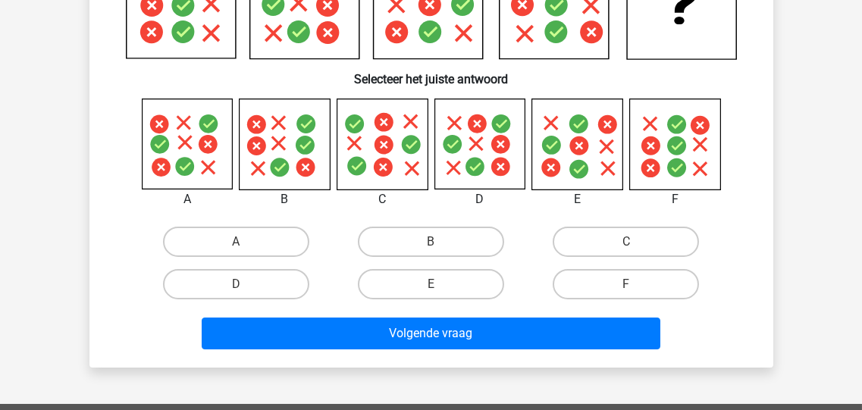
click at [294, 148] on icon at bounding box center [285, 144] width 90 height 90
click at [412, 232] on label "B" at bounding box center [431, 242] width 146 height 30
click at [431, 242] on input "B" at bounding box center [436, 247] width 10 height 10
radio input "true"
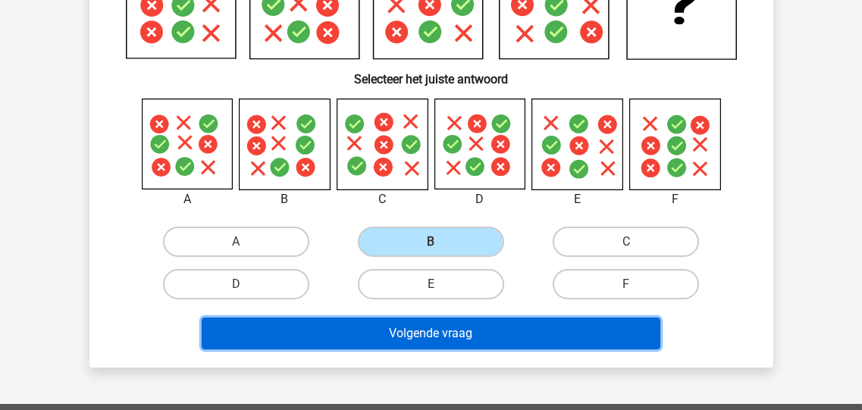
click at [430, 330] on button "Volgende vraag" at bounding box center [431, 334] width 459 height 32
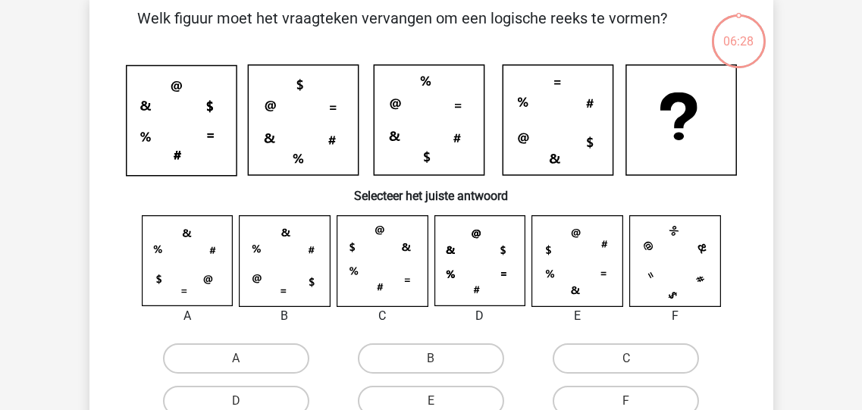
scroll to position [70, 0]
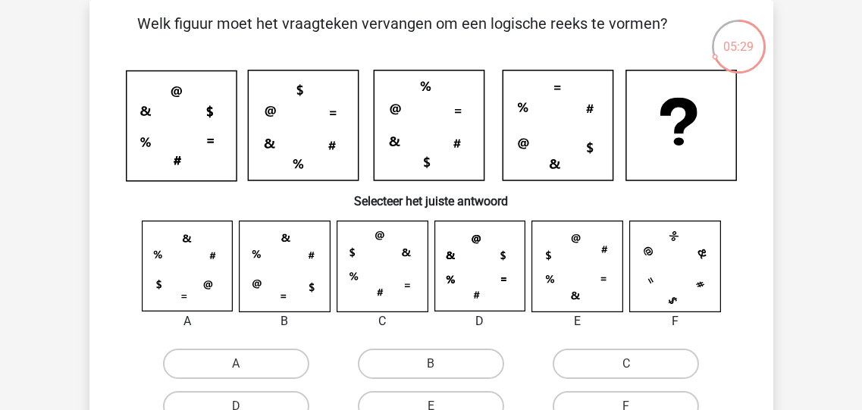
click at [187, 287] on icon at bounding box center [187, 266] width 90 height 90
click at [246, 362] on label "A" at bounding box center [236, 364] width 146 height 30
click at [246, 364] on input "A" at bounding box center [241, 369] width 10 height 10
radio input "true"
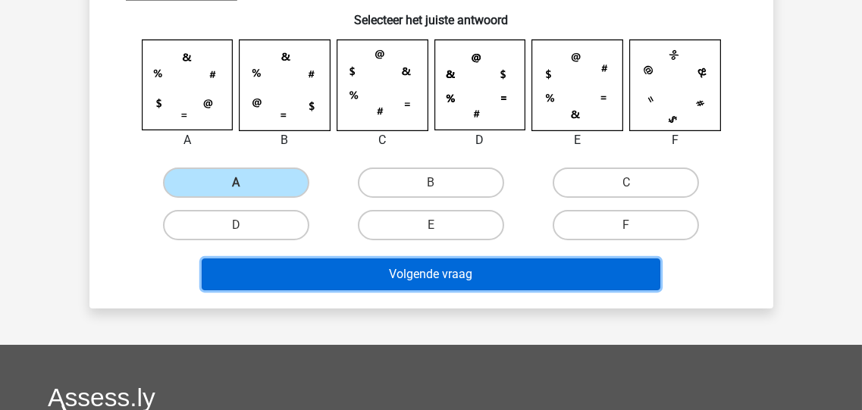
click at [437, 274] on button "Volgende vraag" at bounding box center [431, 275] width 459 height 32
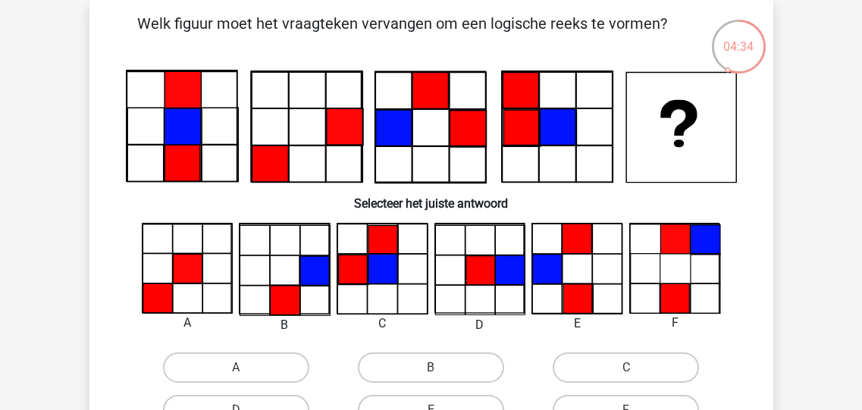
click at [568, 286] on icon at bounding box center [578, 299] width 30 height 30
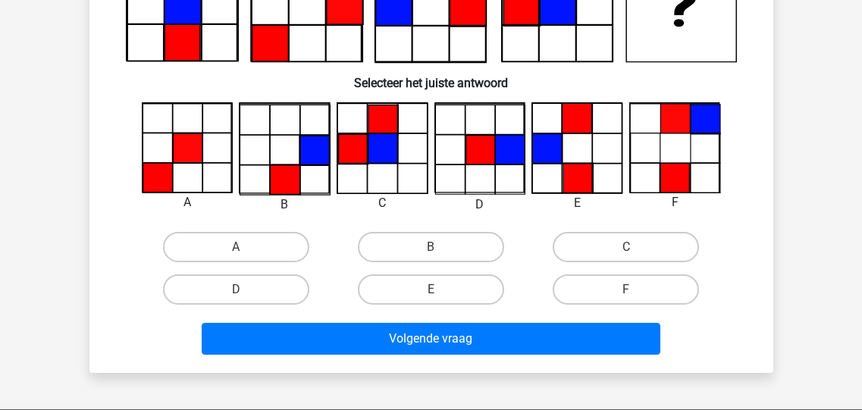
scroll to position [191, 0]
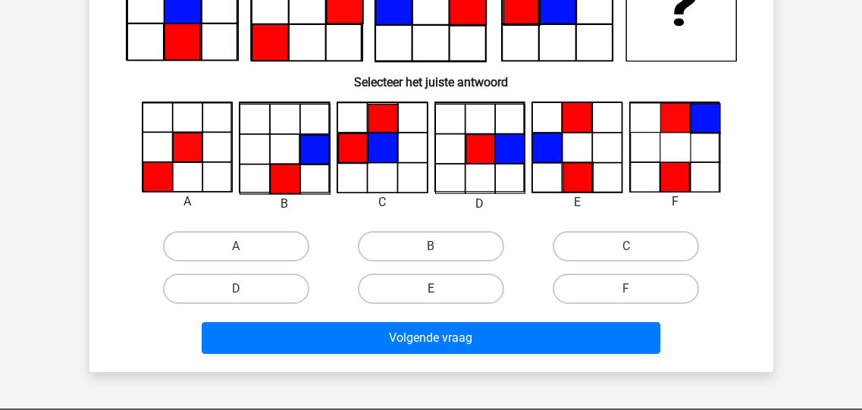
click at [463, 292] on label "E" at bounding box center [431, 289] width 146 height 30
click at [441, 292] on input "E" at bounding box center [436, 294] width 10 height 10
radio input "true"
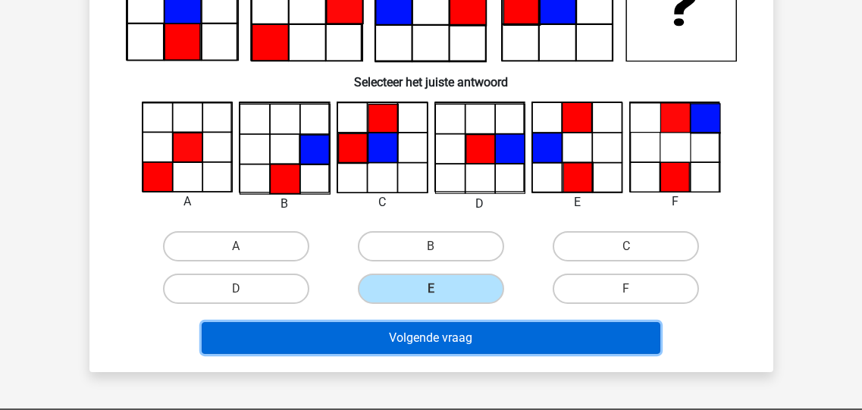
click at [461, 330] on button "Volgende vraag" at bounding box center [431, 338] width 459 height 32
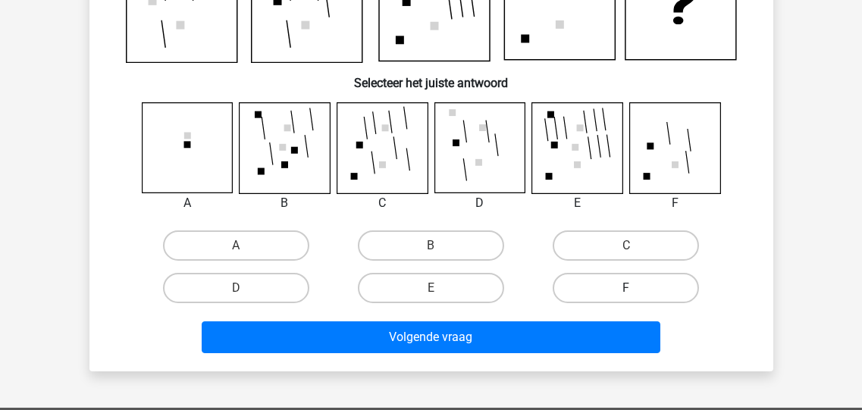
click at [638, 290] on label "F" at bounding box center [626, 288] width 146 height 30
click at [636, 290] on input "F" at bounding box center [631, 293] width 10 height 10
radio input "true"
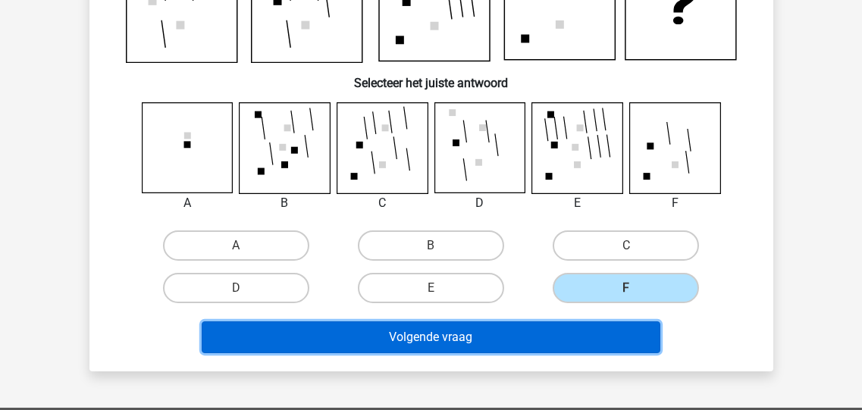
click at [534, 337] on button "Volgende vraag" at bounding box center [431, 337] width 459 height 32
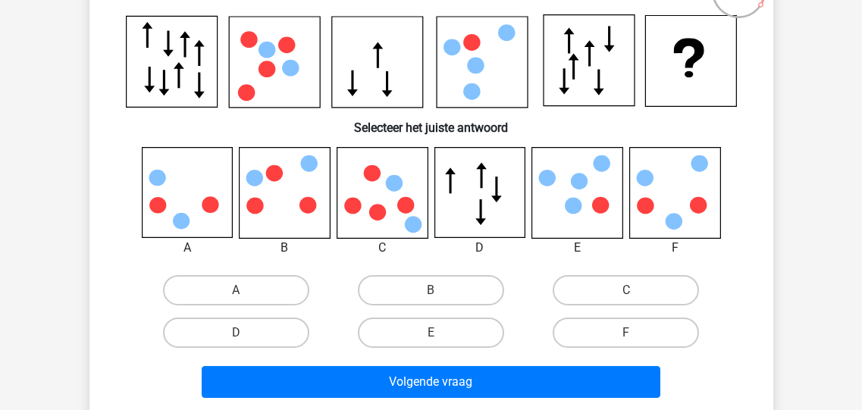
scroll to position [130, 0]
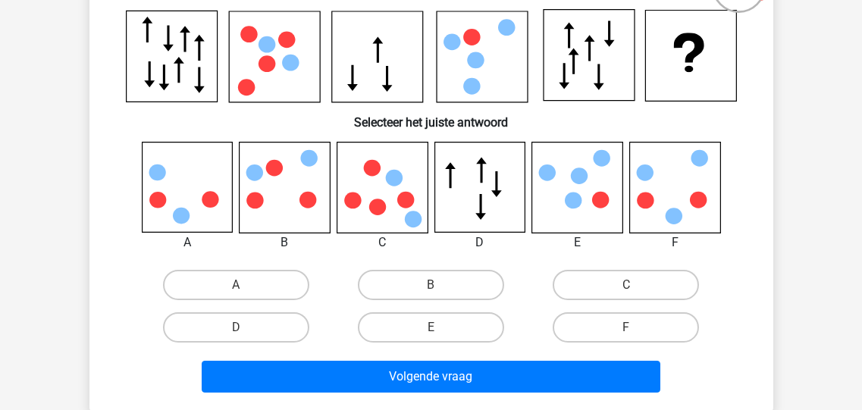
click at [359, 193] on icon at bounding box center [382, 188] width 90 height 90
click at [607, 286] on label "C" at bounding box center [626, 285] width 146 height 30
click at [626, 286] on input "C" at bounding box center [631, 290] width 10 height 10
radio input "true"
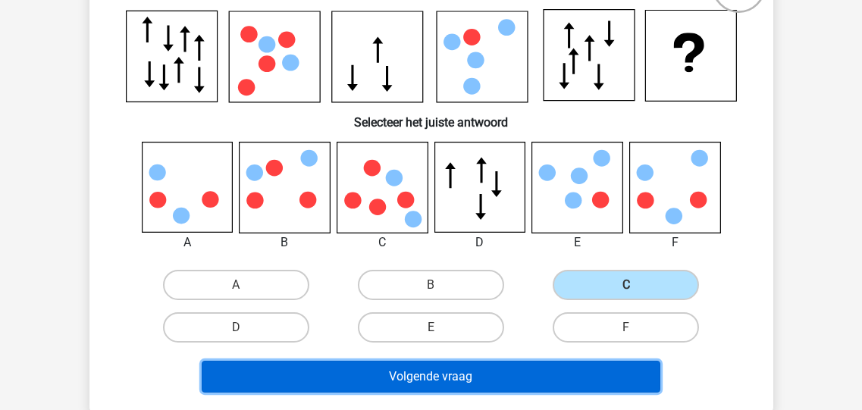
click at [468, 371] on button "Volgende vraag" at bounding box center [431, 377] width 459 height 32
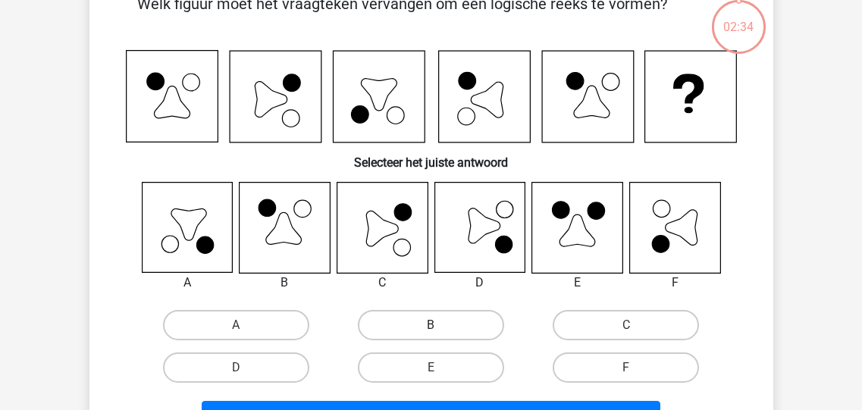
scroll to position [70, 0]
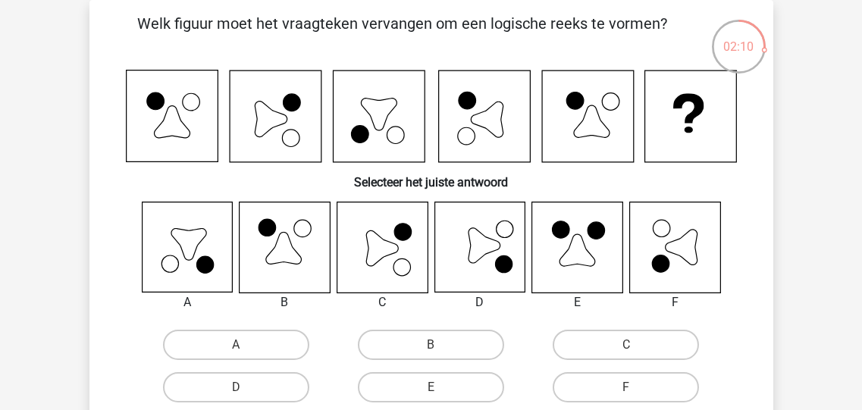
click at [627, 346] on input "C" at bounding box center [631, 350] width 10 height 10
radio input "true"
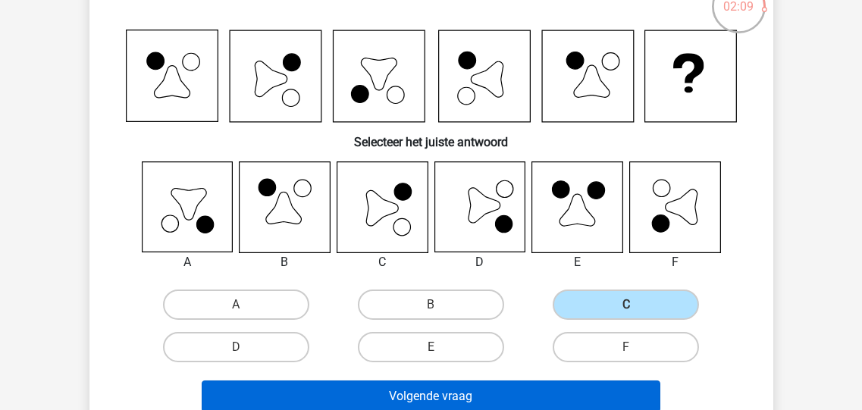
scroll to position [130, 0]
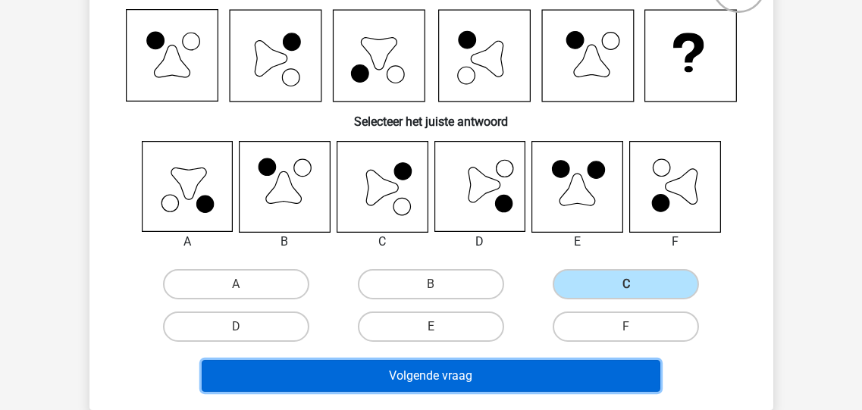
click at [456, 372] on button "Volgende vraag" at bounding box center [431, 376] width 459 height 32
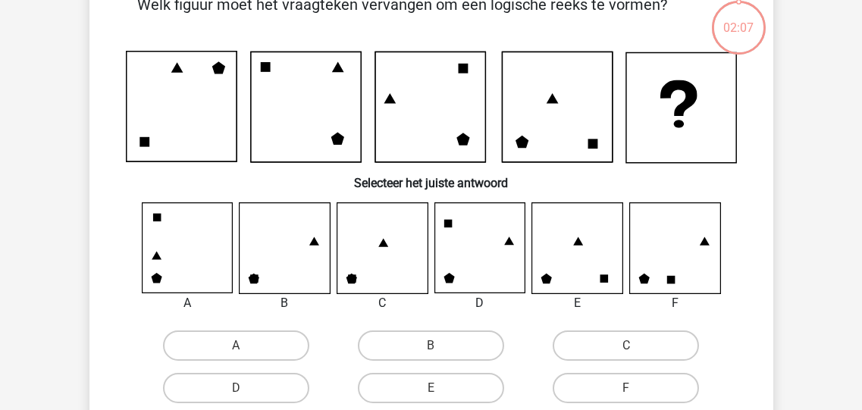
scroll to position [70, 0]
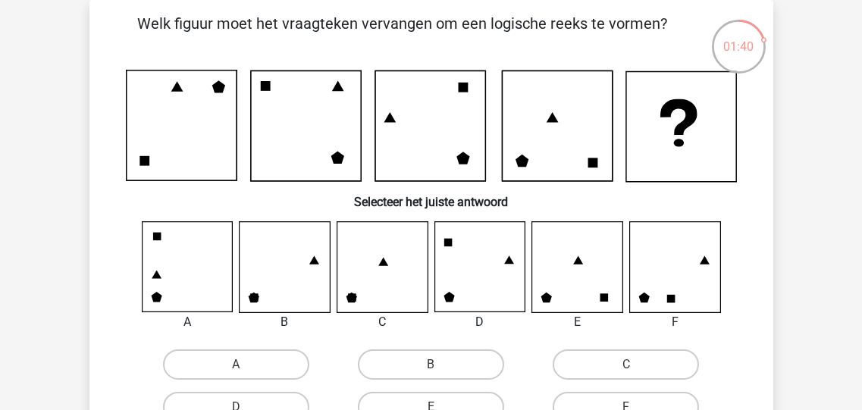
click at [563, 272] on icon at bounding box center [577, 267] width 90 height 90
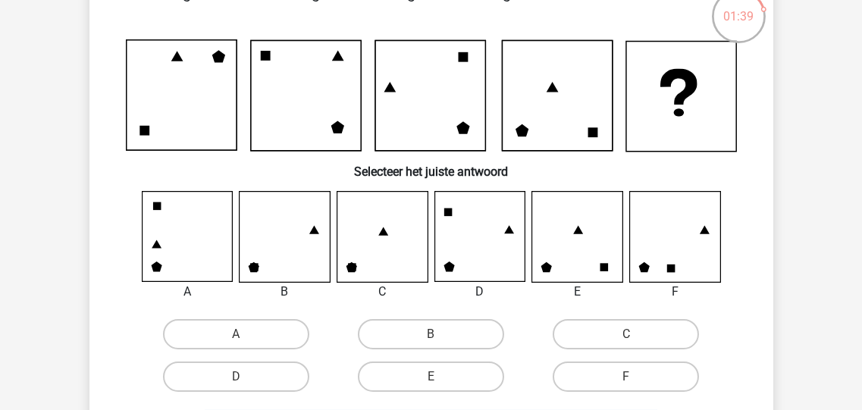
scroll to position [191, 0]
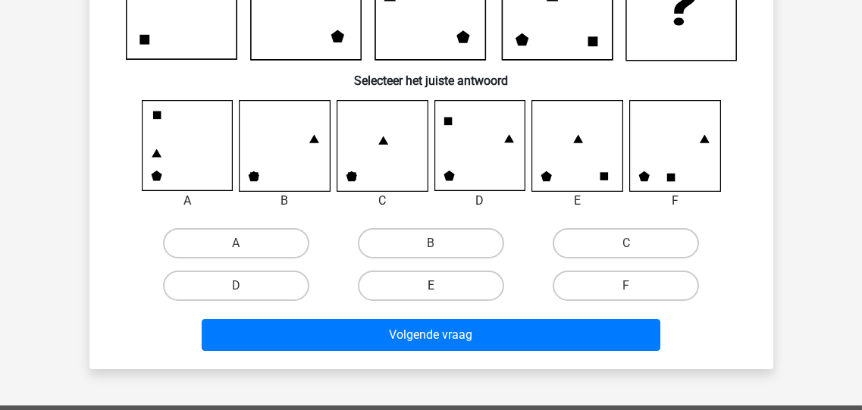
click at [436, 281] on label "E" at bounding box center [431, 286] width 146 height 30
click at [436, 286] on input "E" at bounding box center [436, 291] width 10 height 10
radio input "true"
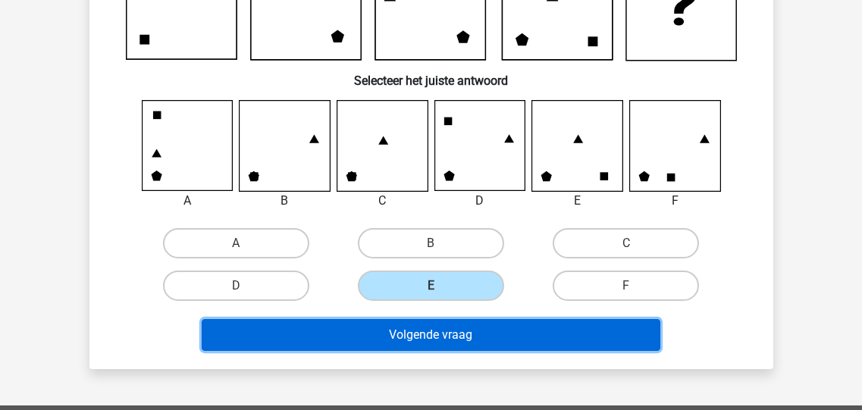
click at [459, 334] on button "Volgende vraag" at bounding box center [431, 335] width 459 height 32
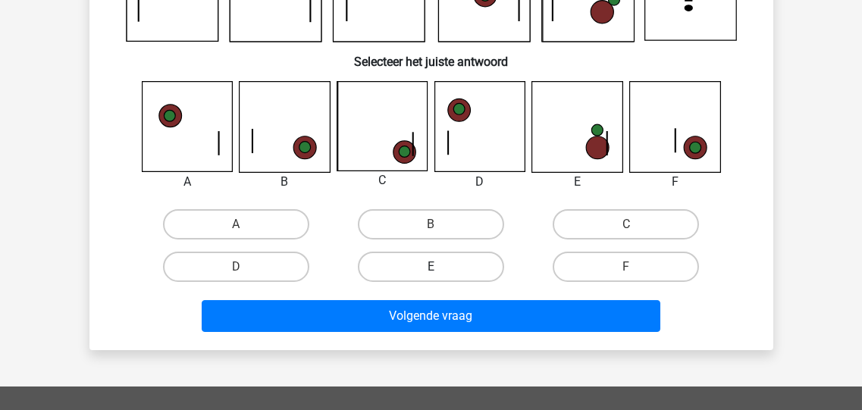
click at [481, 268] on label "E" at bounding box center [431, 267] width 146 height 30
click at [441, 268] on input "E" at bounding box center [436, 272] width 10 height 10
radio input "true"
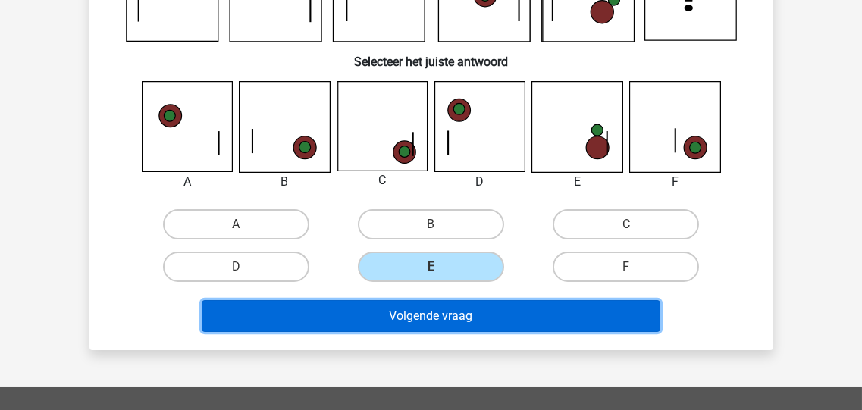
click at [466, 317] on button "Volgende vraag" at bounding box center [431, 316] width 459 height 32
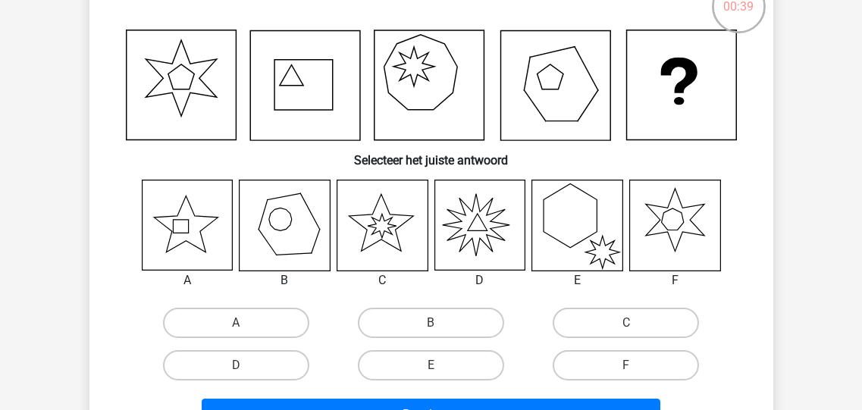
scroll to position [130, 0]
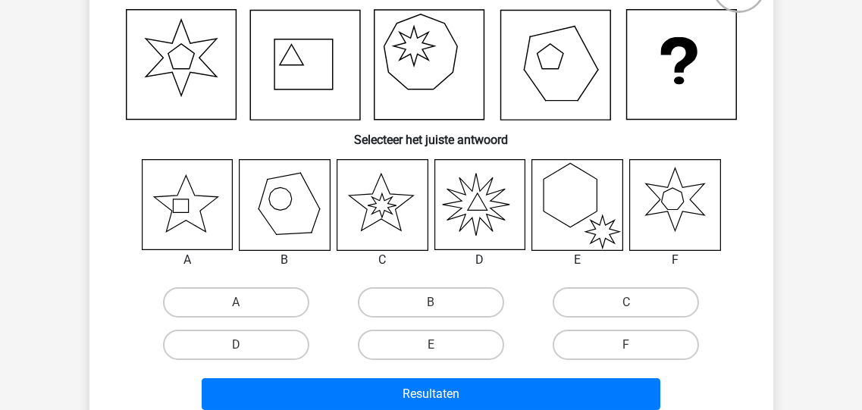
click at [485, 202] on icon at bounding box center [479, 205] width 90 height 90
click at [282, 343] on label "D" at bounding box center [236, 345] width 146 height 30
click at [246, 345] on input "D" at bounding box center [241, 350] width 10 height 10
radio input "true"
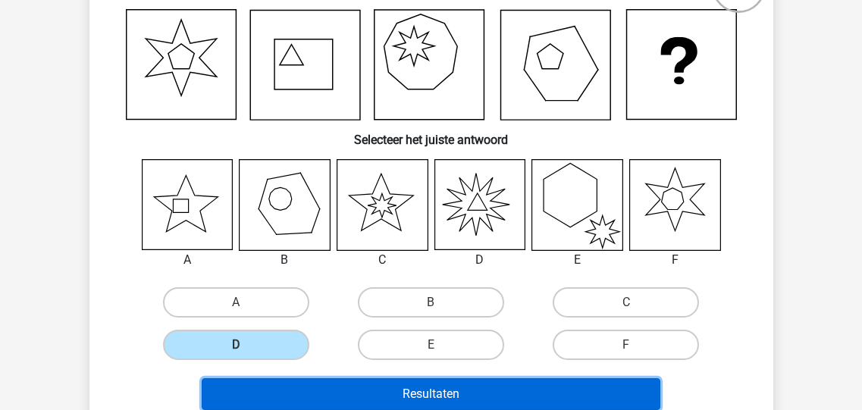
click at [422, 390] on button "Resultaten" at bounding box center [431, 394] width 459 height 32
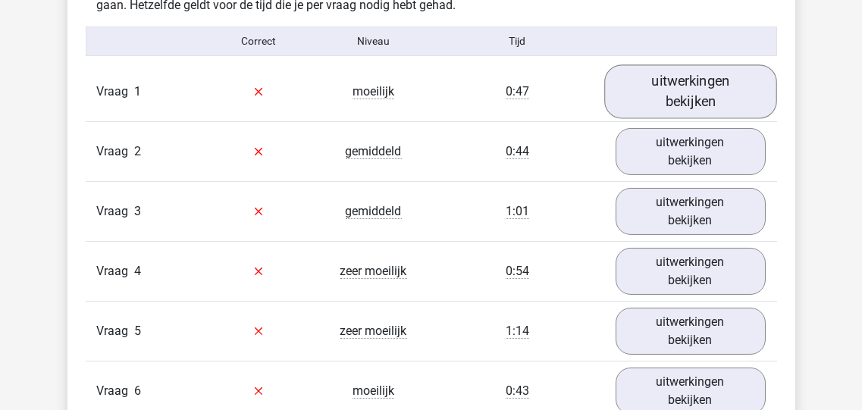
scroll to position [909, 0]
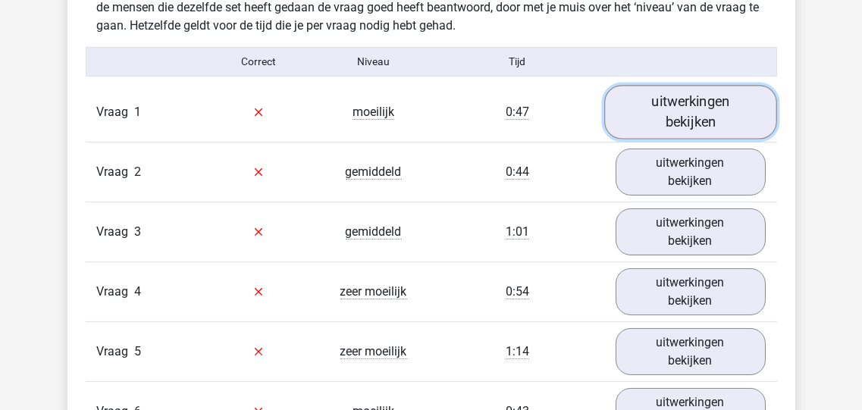
click at [685, 110] on link "uitwerkingen bekijken" at bounding box center [690, 112] width 173 height 54
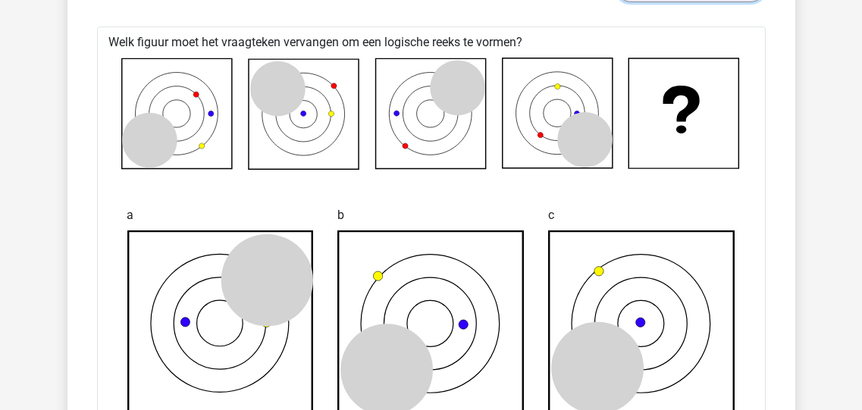
scroll to position [970, 0]
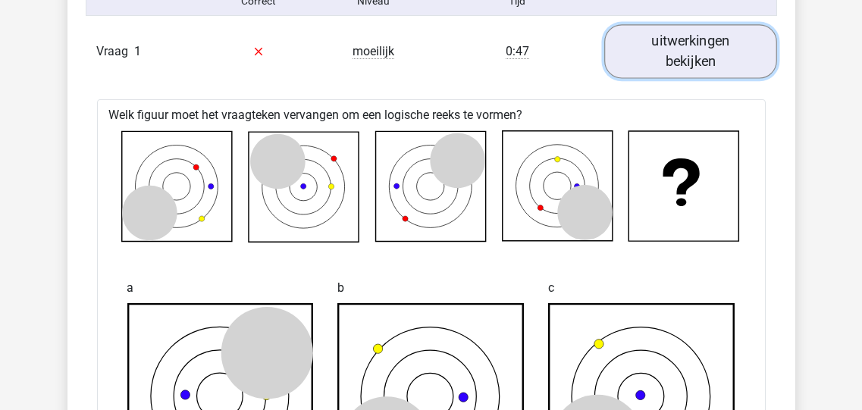
click at [705, 36] on link "uitwerkingen bekijken" at bounding box center [690, 51] width 173 height 54
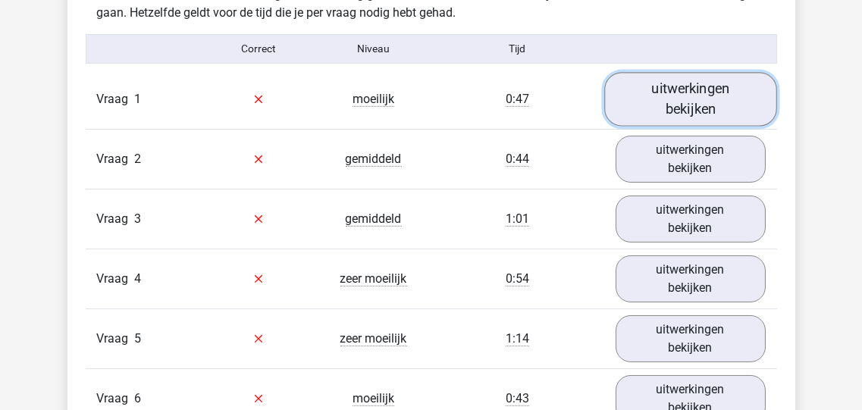
scroll to position [849, 0]
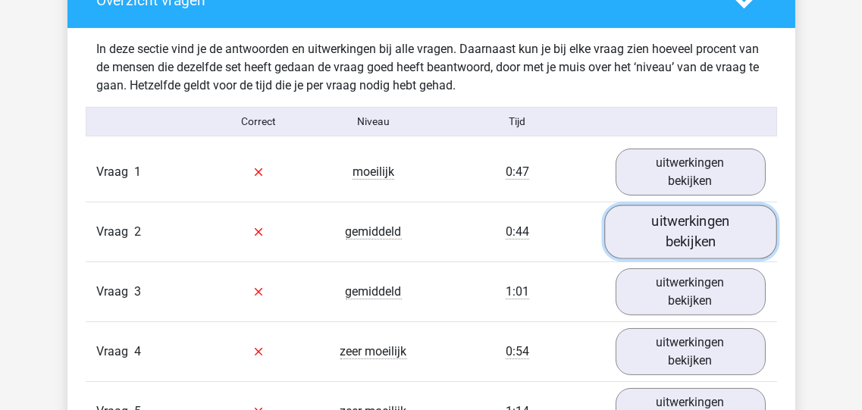
click at [675, 229] on link "uitwerkingen bekijken" at bounding box center [690, 232] width 173 height 54
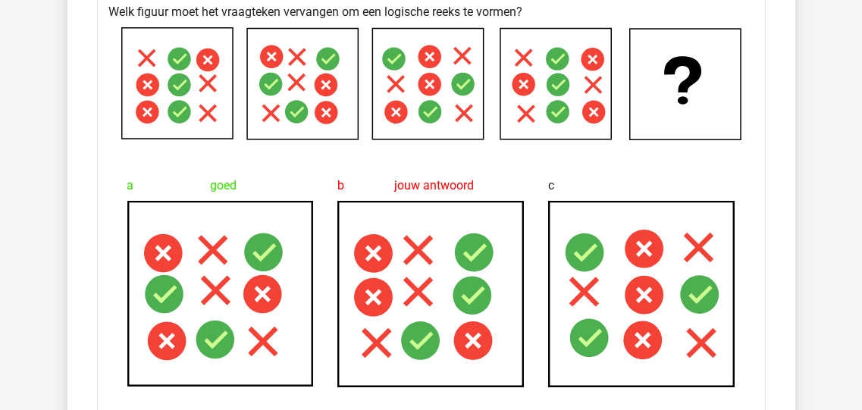
scroll to position [970, 0]
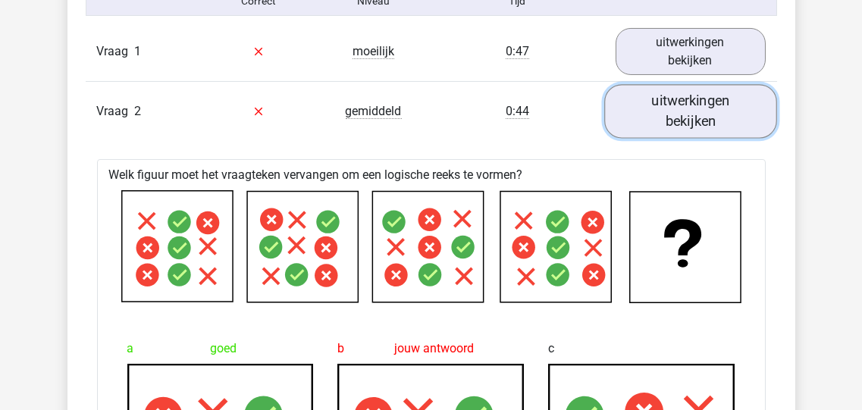
click at [690, 107] on link "uitwerkingen bekijken" at bounding box center [690, 111] width 173 height 54
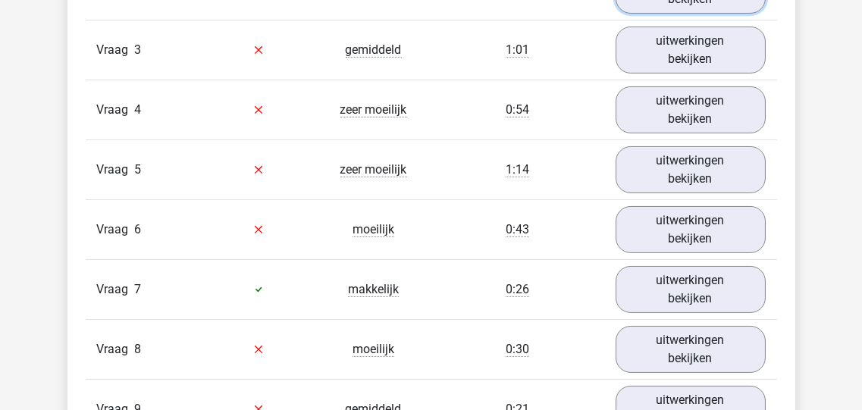
scroll to position [1092, 0]
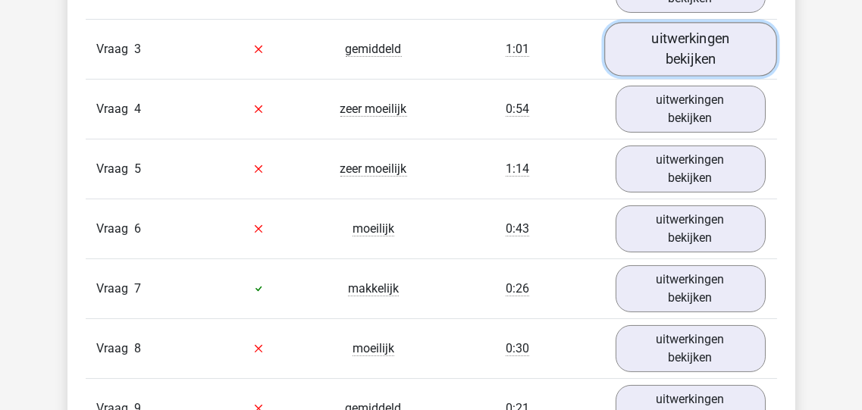
click at [673, 45] on link "uitwerkingen bekijken" at bounding box center [690, 49] width 173 height 54
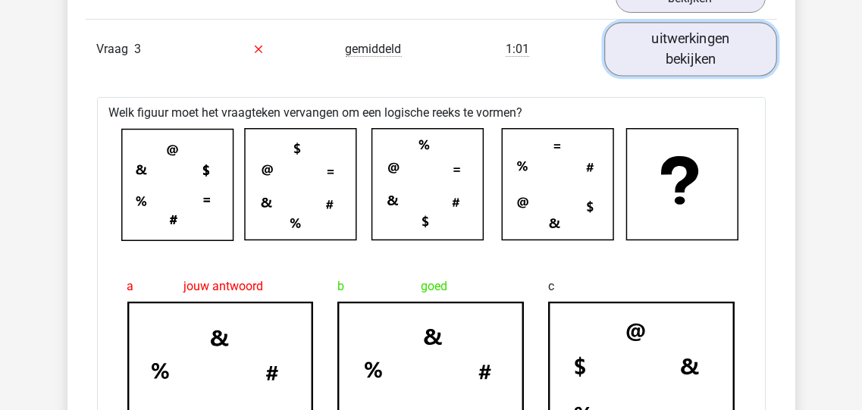
click at [676, 55] on link "uitwerkingen bekijken" at bounding box center [690, 49] width 173 height 54
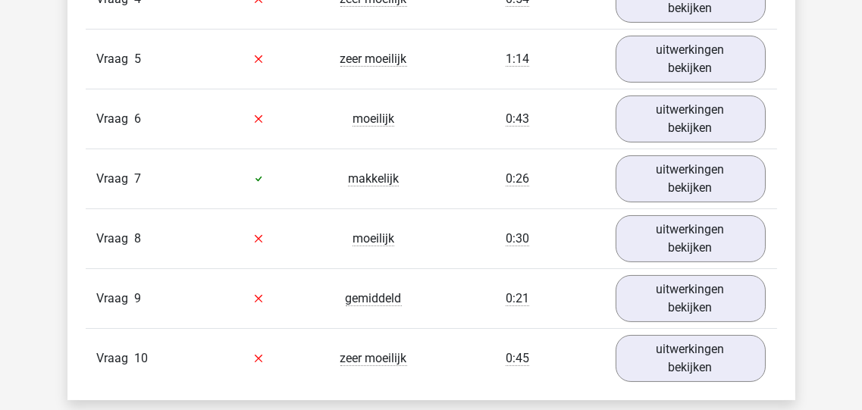
scroll to position [1212, 0]
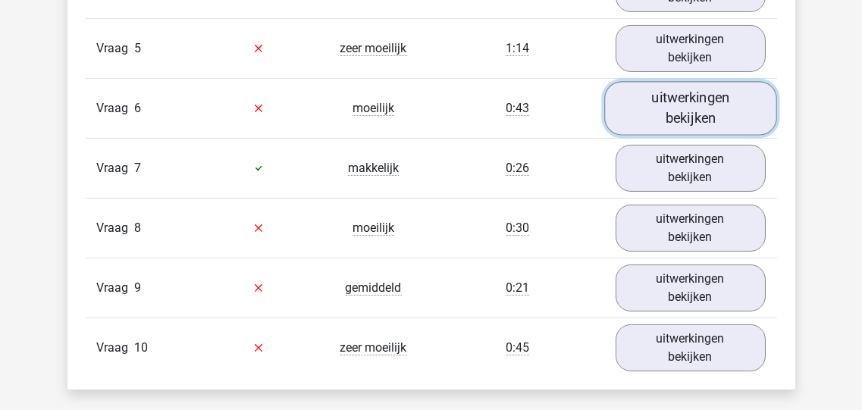
click at [657, 102] on link "uitwerkingen bekijken" at bounding box center [690, 108] width 173 height 54
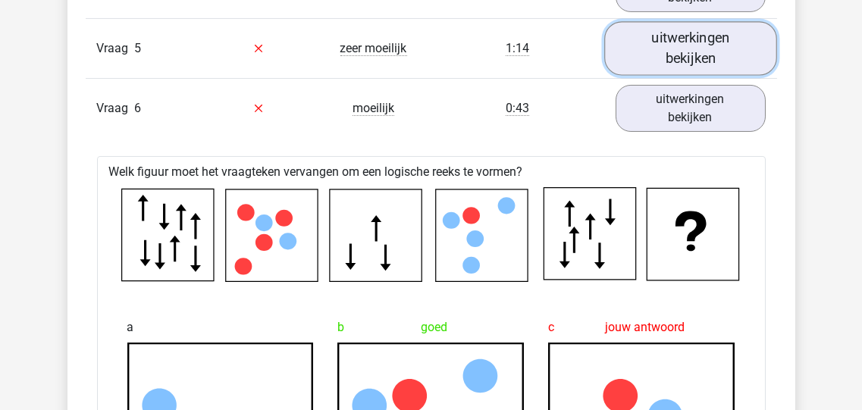
click at [673, 46] on link "uitwerkingen bekijken" at bounding box center [690, 48] width 173 height 54
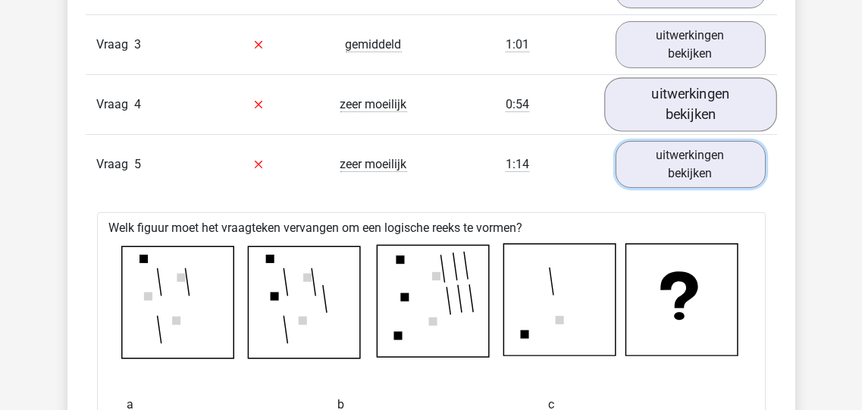
scroll to position [1092, 0]
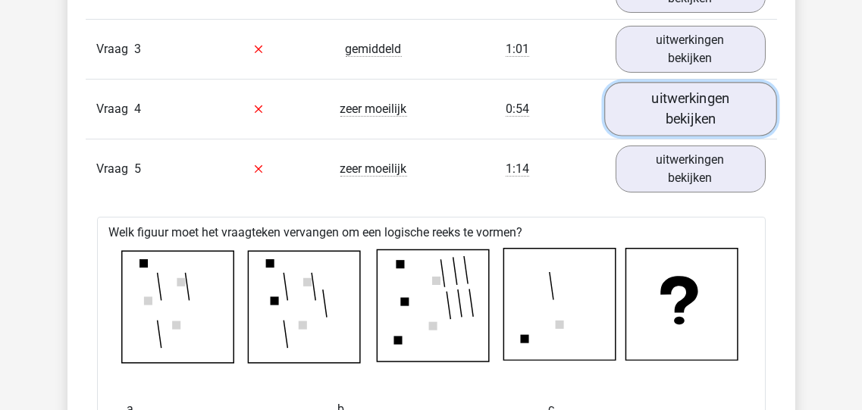
click at [676, 95] on link "uitwerkingen bekijken" at bounding box center [690, 109] width 173 height 54
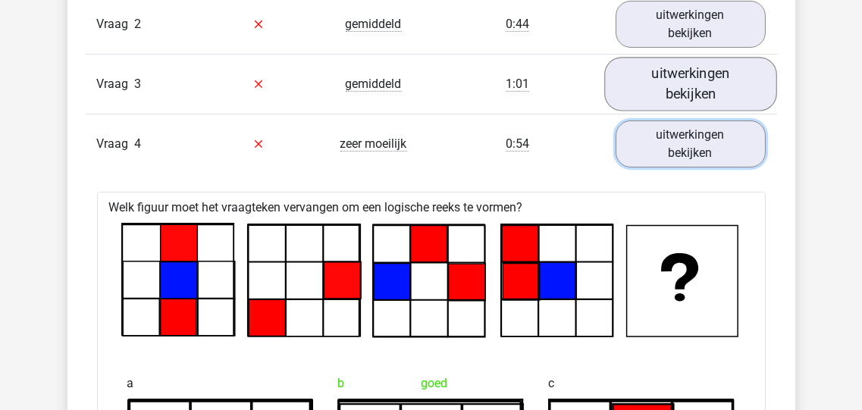
scroll to position [1031, 0]
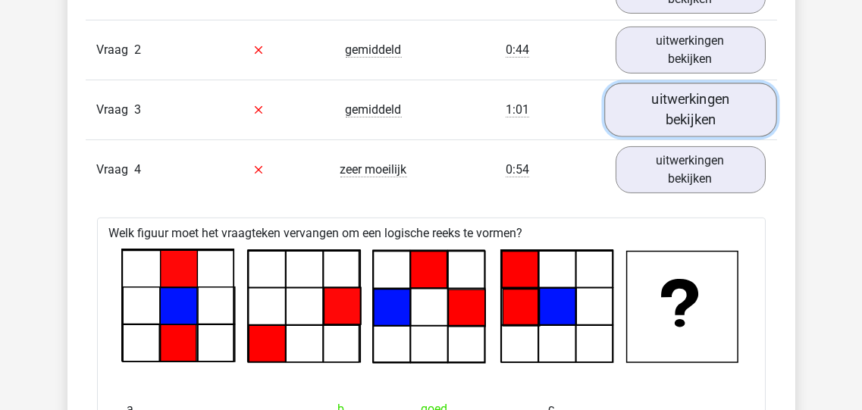
click at [685, 95] on link "uitwerkingen bekijken" at bounding box center [690, 110] width 173 height 54
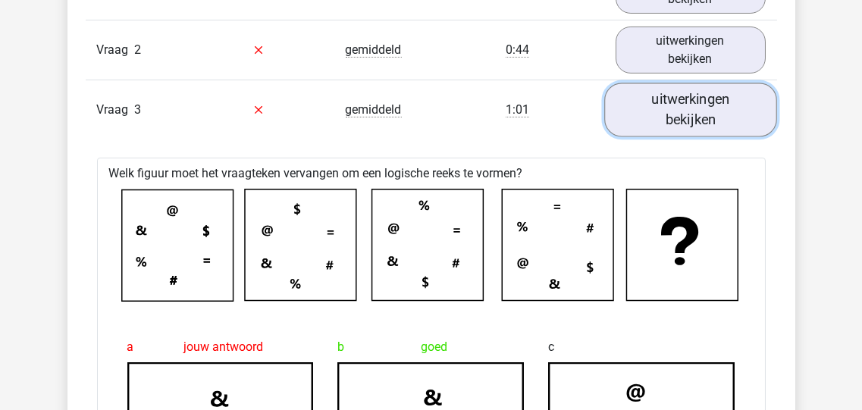
click at [685, 107] on link "uitwerkingen bekijken" at bounding box center [690, 110] width 173 height 54
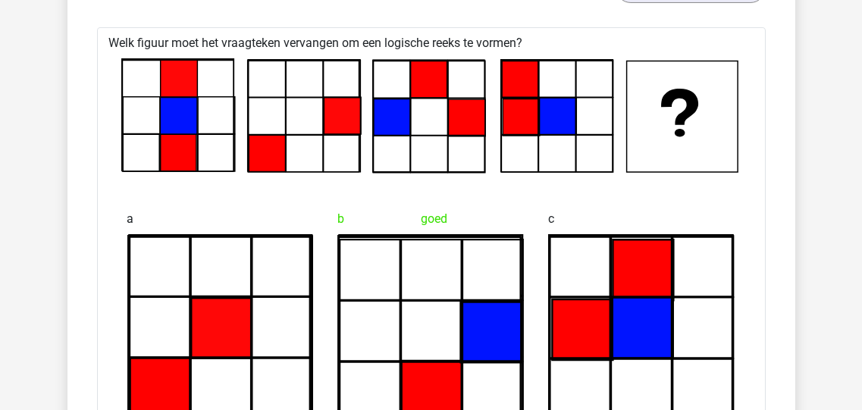
scroll to position [1152, 0]
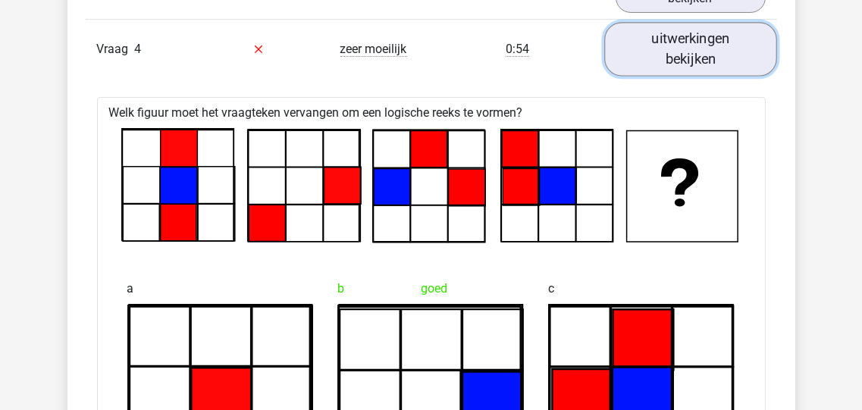
click at [687, 49] on link "uitwerkingen bekijken" at bounding box center [690, 49] width 173 height 54
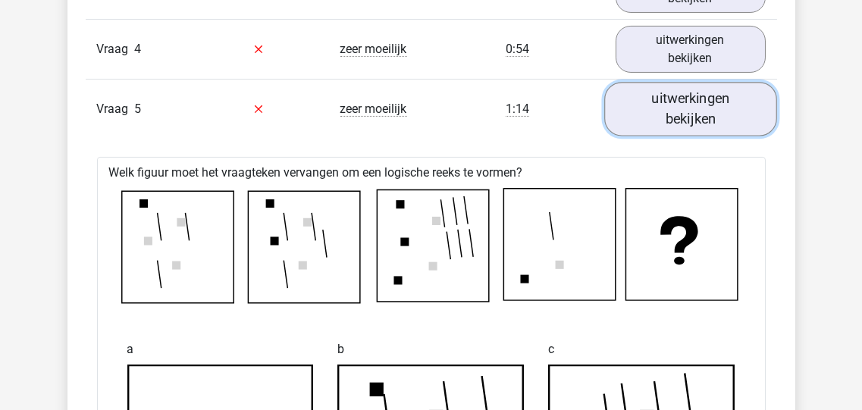
click at [673, 108] on link "uitwerkingen bekijken" at bounding box center [690, 109] width 173 height 54
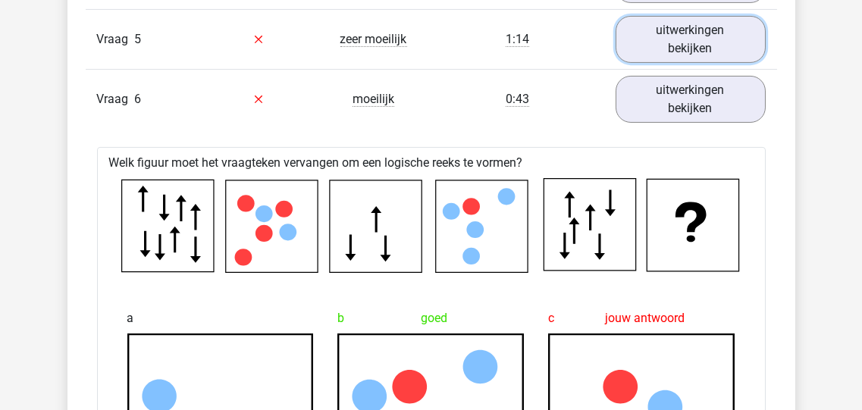
scroll to position [1212, 0]
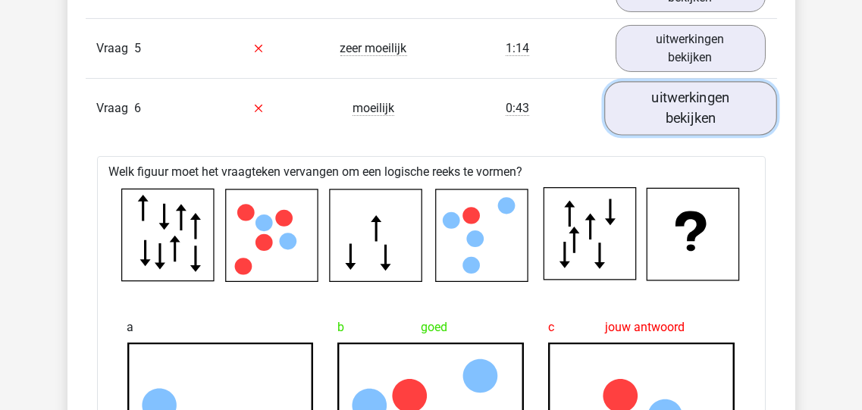
click at [676, 106] on link "uitwerkingen bekijken" at bounding box center [690, 108] width 173 height 54
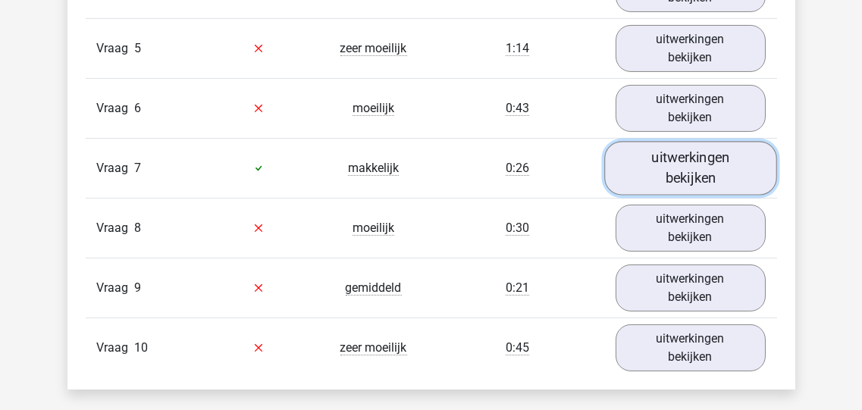
click at [672, 170] on link "uitwerkingen bekijken" at bounding box center [690, 168] width 173 height 54
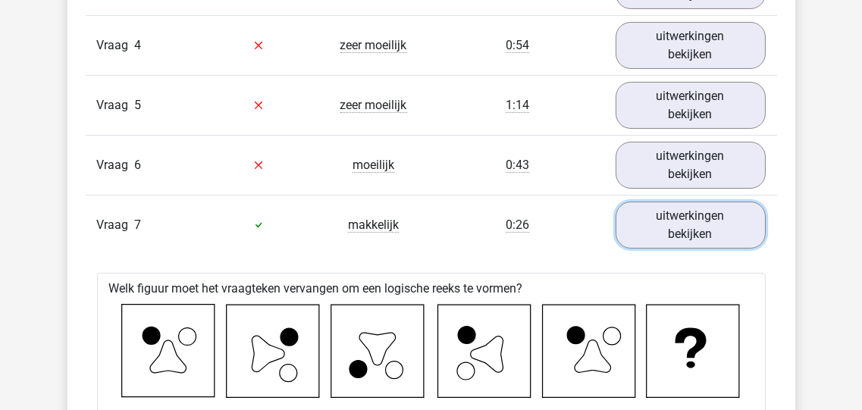
scroll to position [1092, 0]
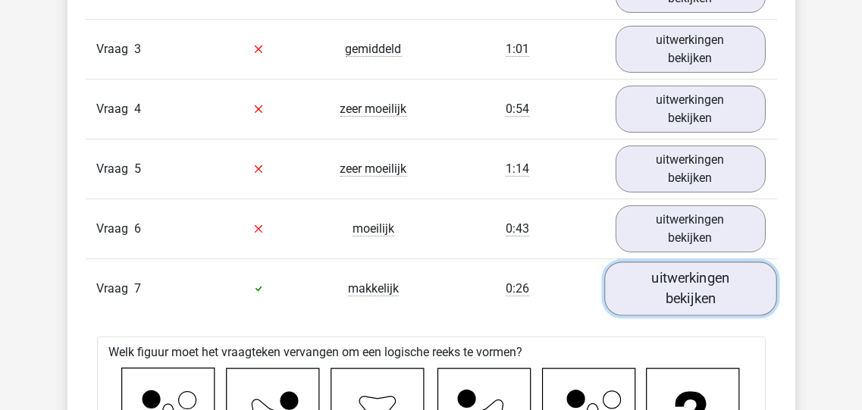
click at [720, 290] on link "uitwerkingen bekijken" at bounding box center [690, 289] width 173 height 54
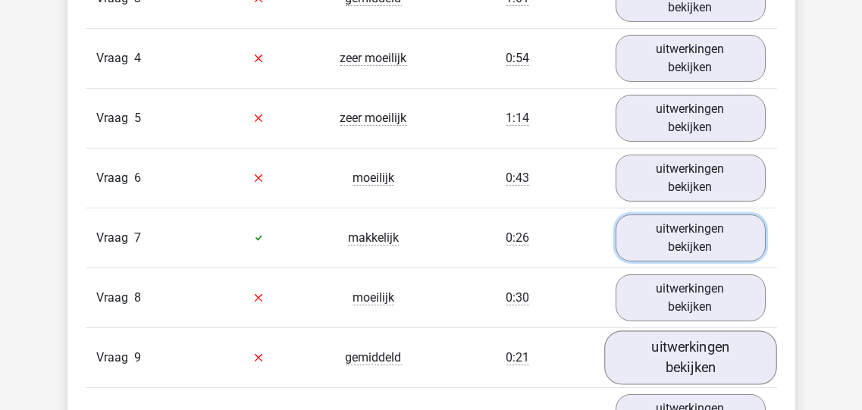
scroll to position [1212, 0]
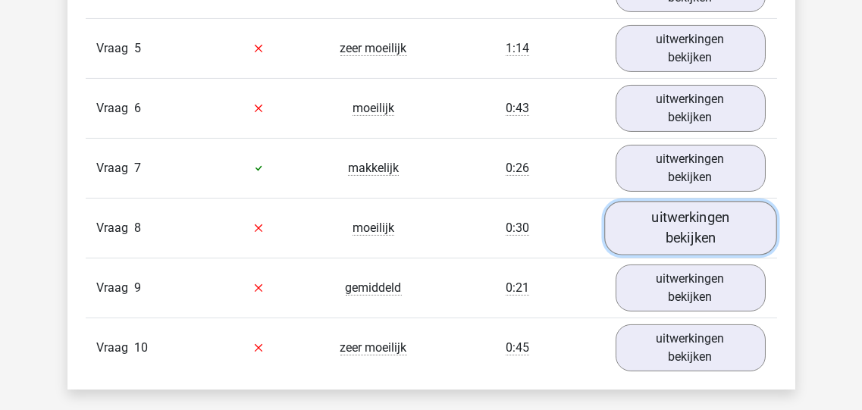
click at [655, 224] on link "uitwerkingen bekijken" at bounding box center [690, 228] width 173 height 54
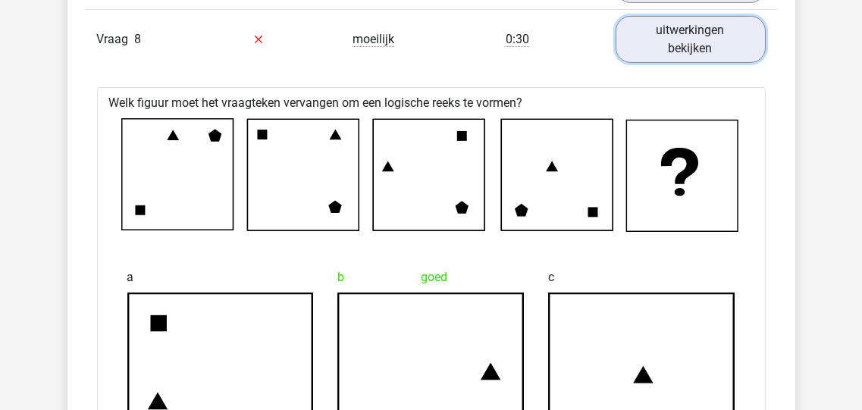
scroll to position [1394, 0]
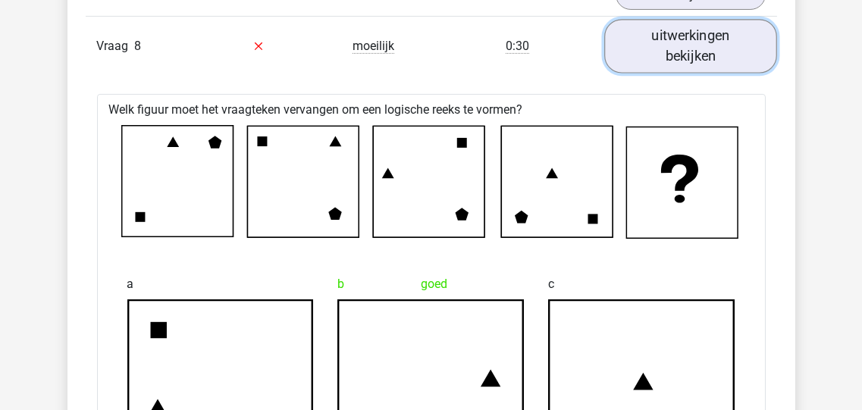
click at [702, 44] on link "uitwerkingen bekijken" at bounding box center [690, 46] width 173 height 54
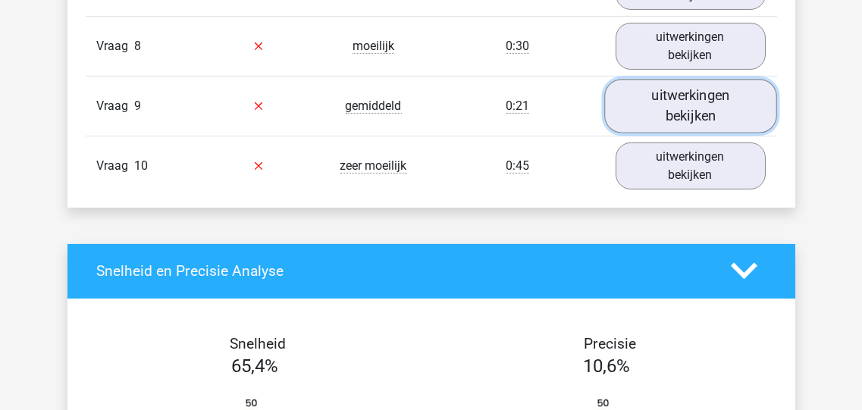
click at [695, 101] on link "uitwerkingen bekijken" at bounding box center [690, 106] width 173 height 54
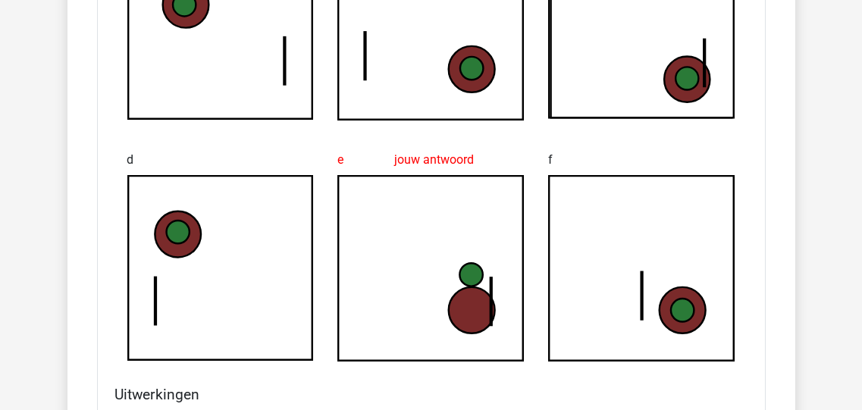
scroll to position [1820, 0]
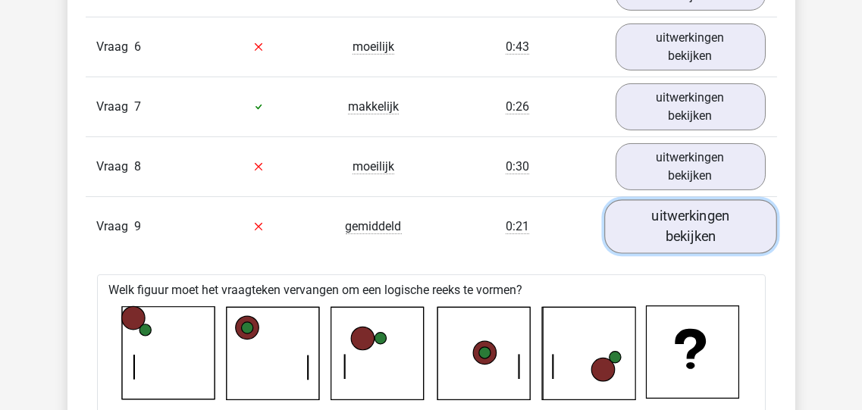
click at [692, 223] on link "uitwerkingen bekijken" at bounding box center [690, 226] width 173 height 54
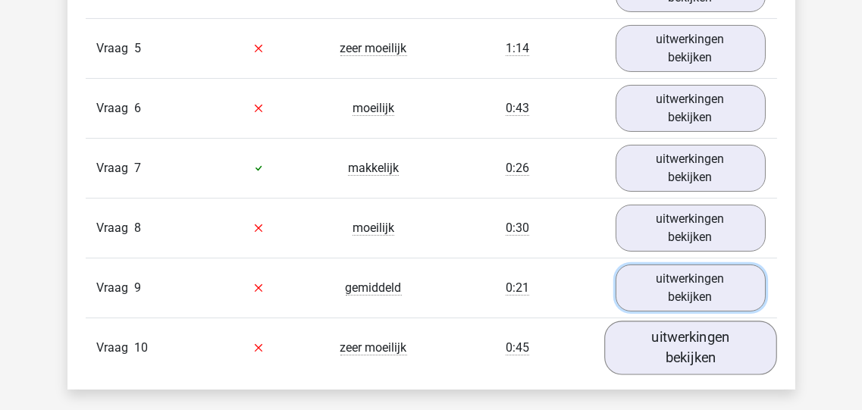
scroll to position [1334, 0]
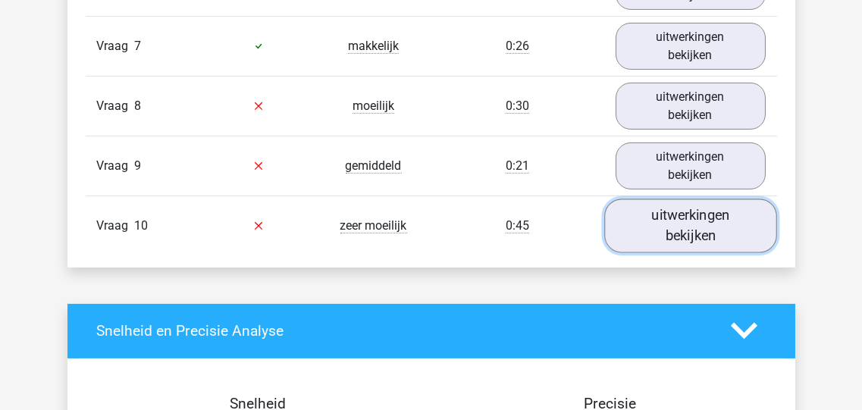
click at [676, 220] on link "uitwerkingen bekijken" at bounding box center [690, 226] width 173 height 54
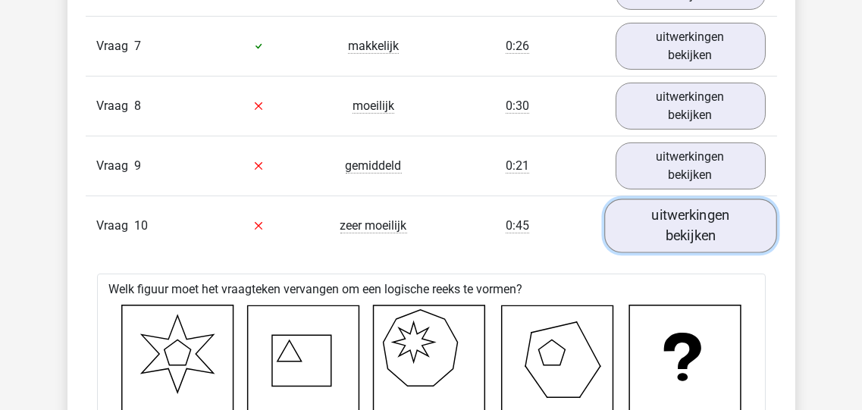
click at [682, 217] on link "uitwerkingen bekijken" at bounding box center [690, 226] width 173 height 54
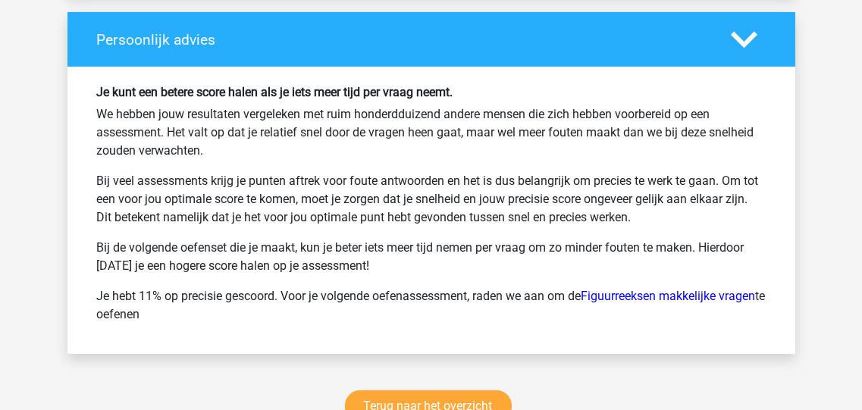
scroll to position [2183, 0]
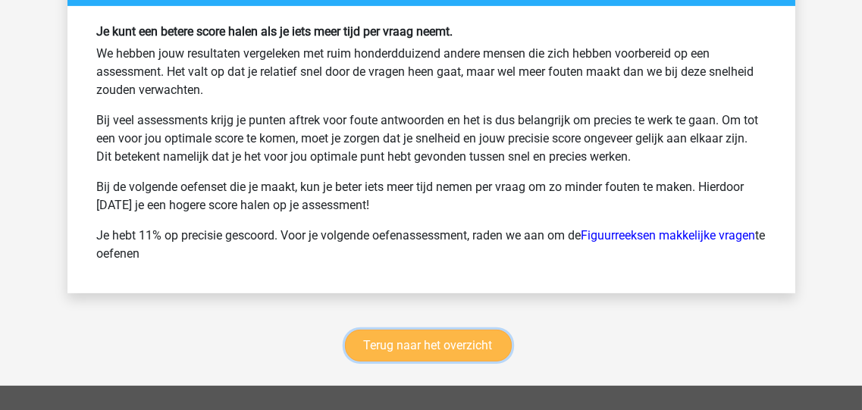
click at [434, 334] on link "Terug naar het overzicht" at bounding box center [428, 346] width 167 height 32
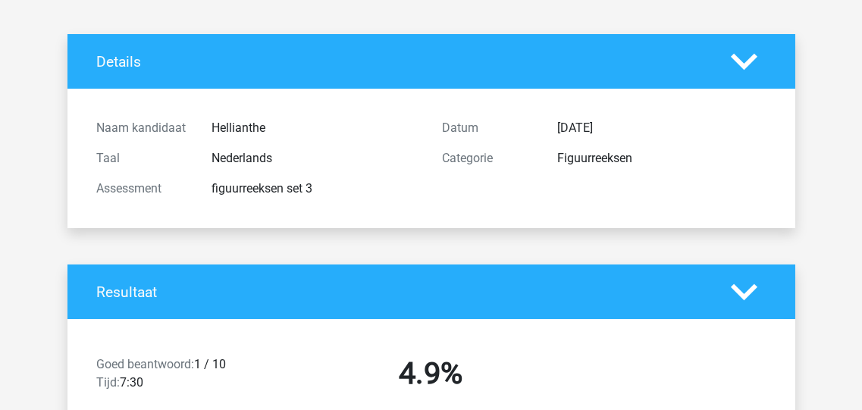
scroll to position [0, 0]
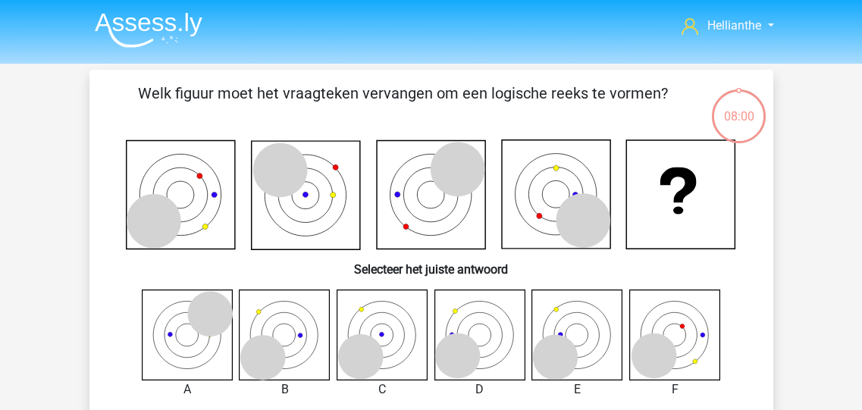
scroll to position [130, 0]
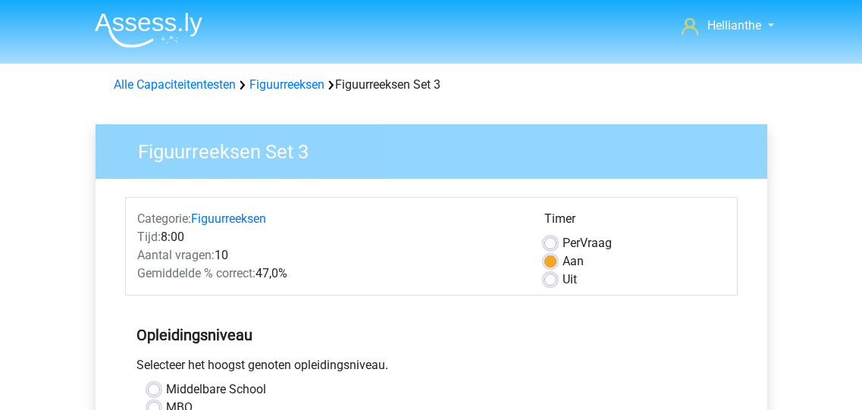
scroll to position [485, 0]
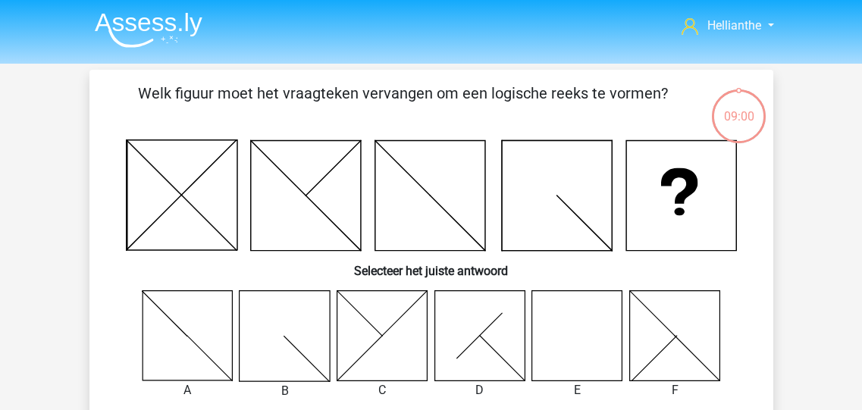
scroll to position [191, 0]
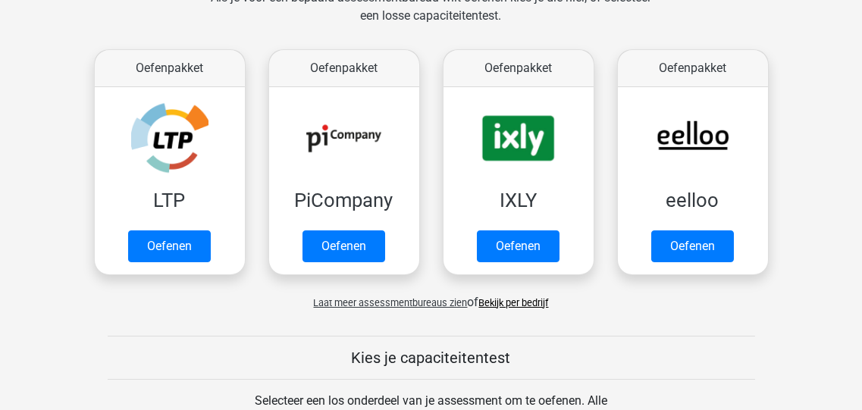
scroll to position [242, 0]
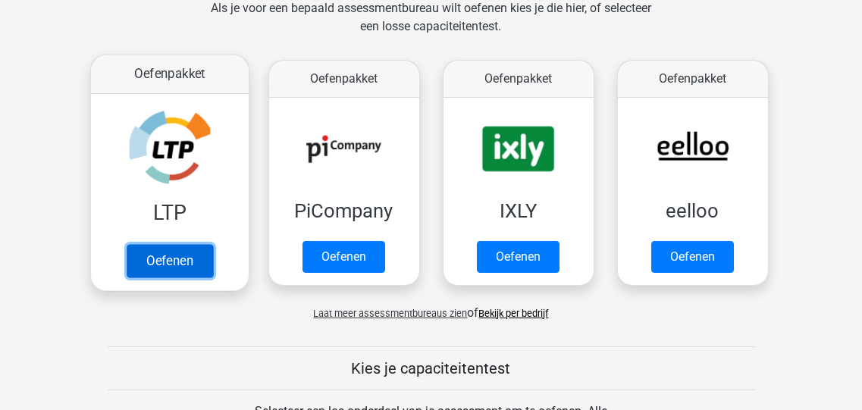
click at [178, 244] on link "Oefenen" at bounding box center [169, 260] width 86 height 33
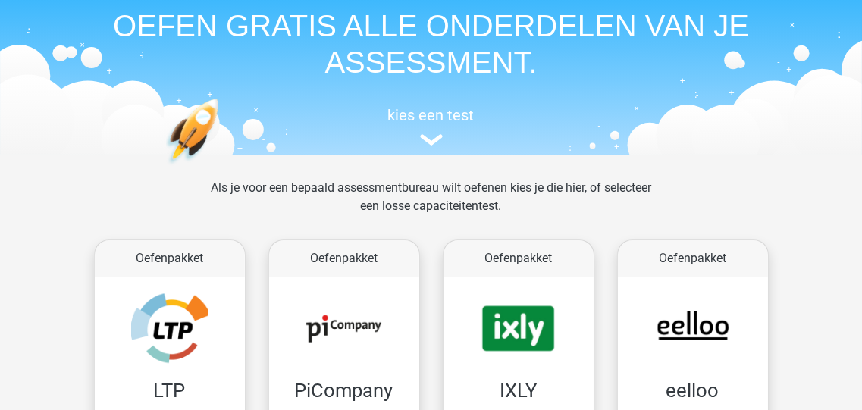
scroll to position [60, 0]
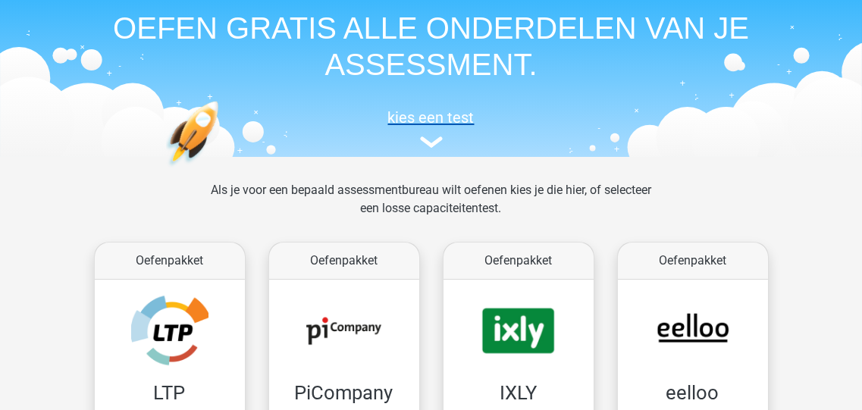
click at [432, 145] on img at bounding box center [431, 141] width 23 height 11
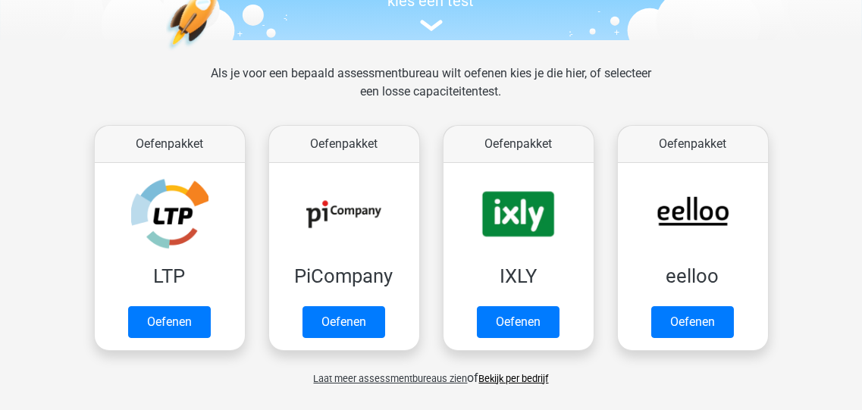
scroll to position [162, 0]
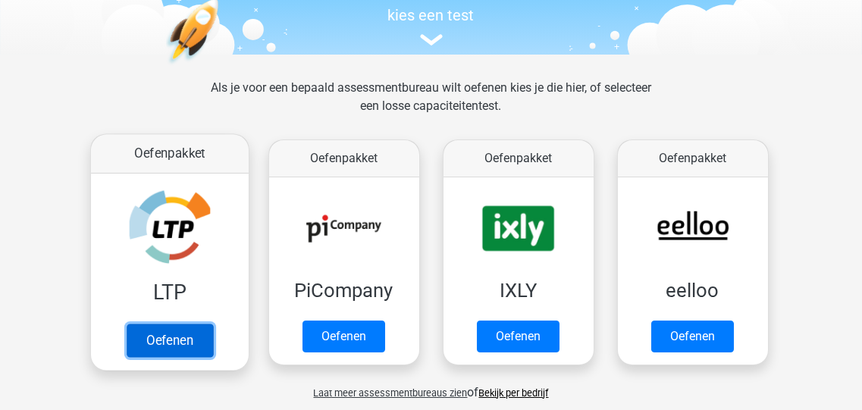
click at [165, 336] on link "Oefenen" at bounding box center [169, 340] width 86 height 33
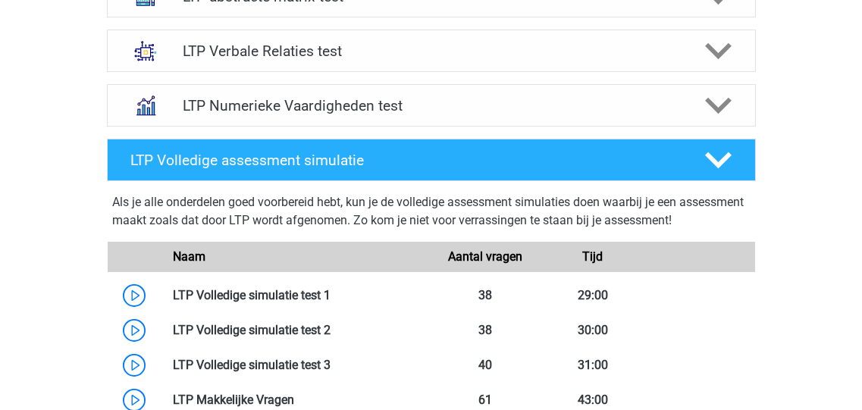
scroll to position [485, 0]
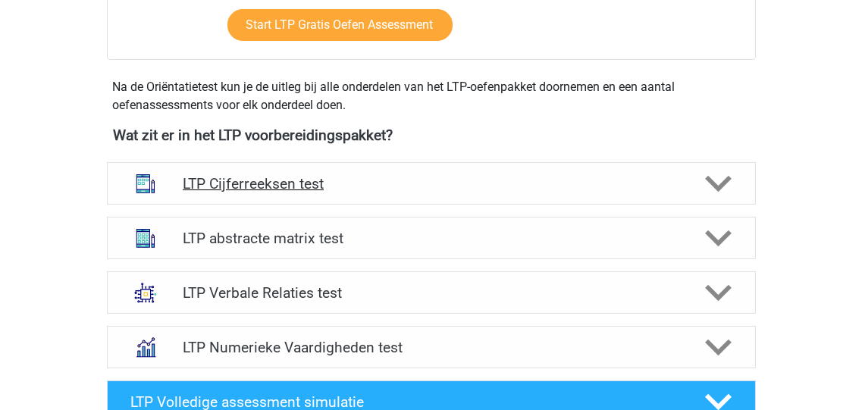
click at [710, 183] on icon at bounding box center [718, 184] width 27 height 27
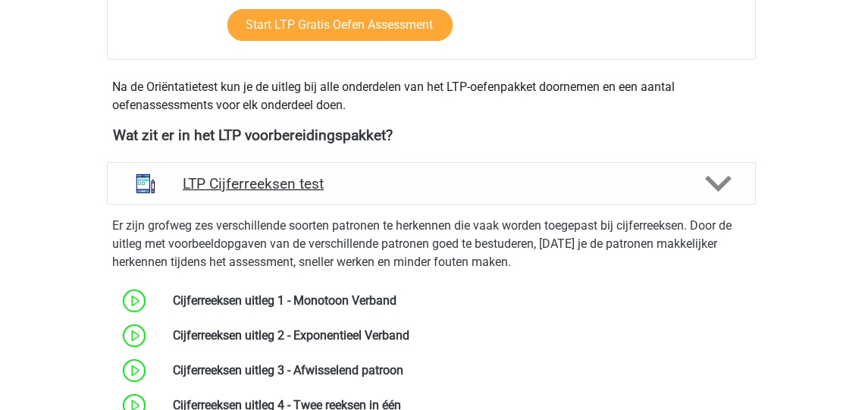
click at [728, 180] on icon at bounding box center [718, 184] width 27 height 27
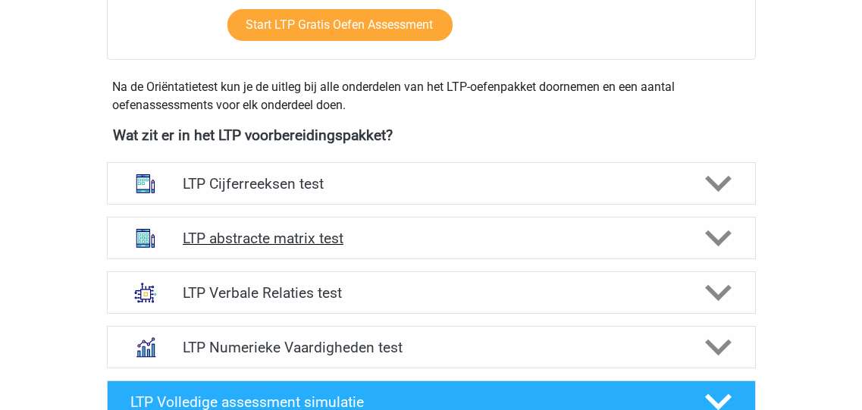
scroll to position [546, 0]
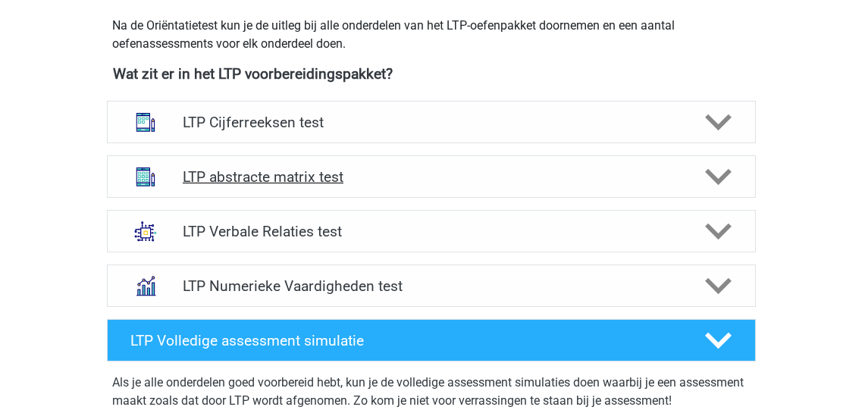
click at [712, 173] on polygon at bounding box center [718, 177] width 27 height 17
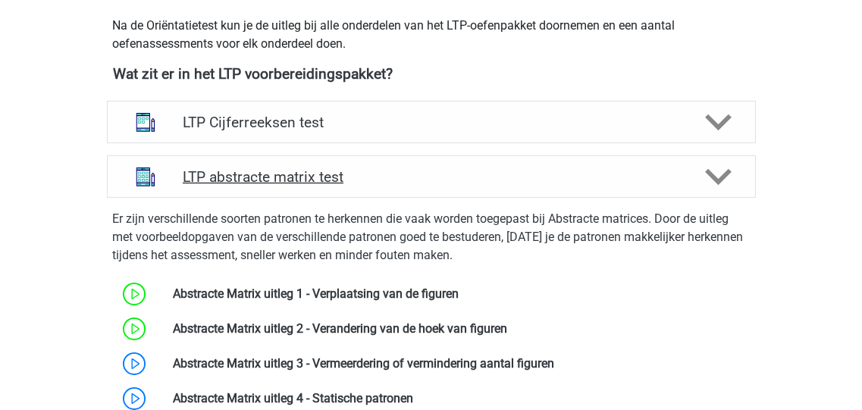
click at [713, 168] on icon at bounding box center [718, 177] width 27 height 27
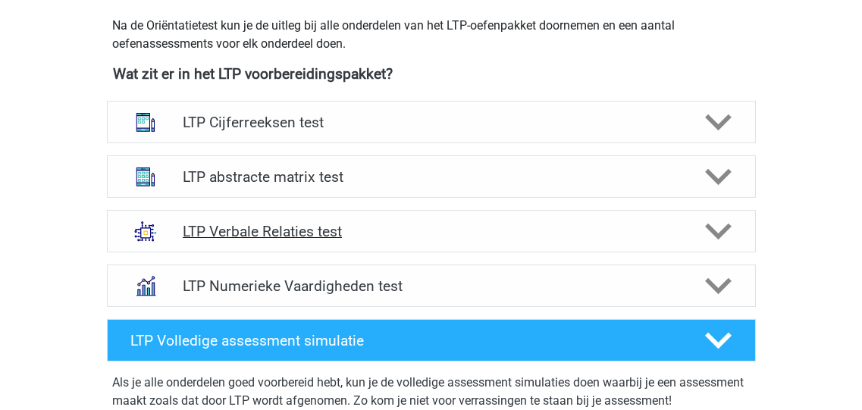
click at [715, 228] on icon at bounding box center [718, 231] width 27 height 27
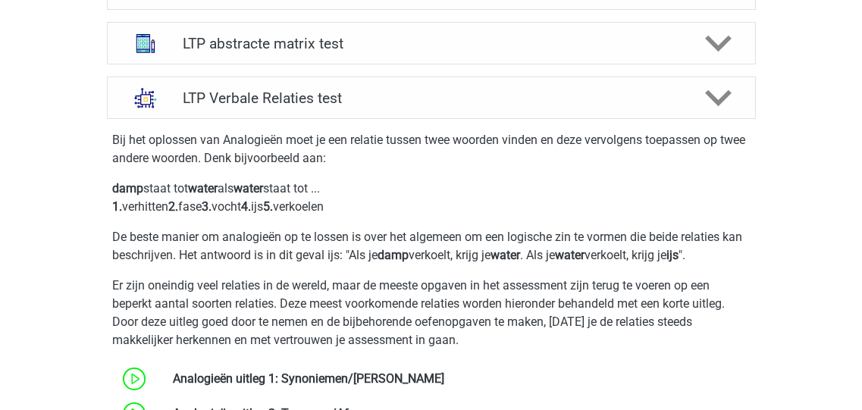
scroll to position [607, 0]
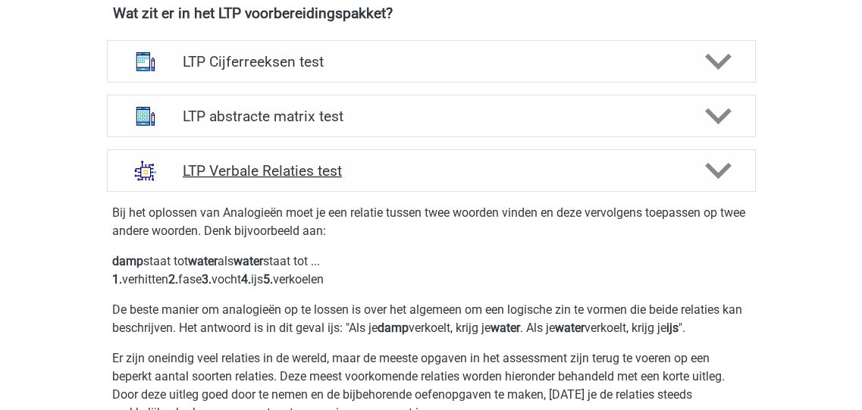
click at [711, 166] on polygon at bounding box center [718, 171] width 27 height 17
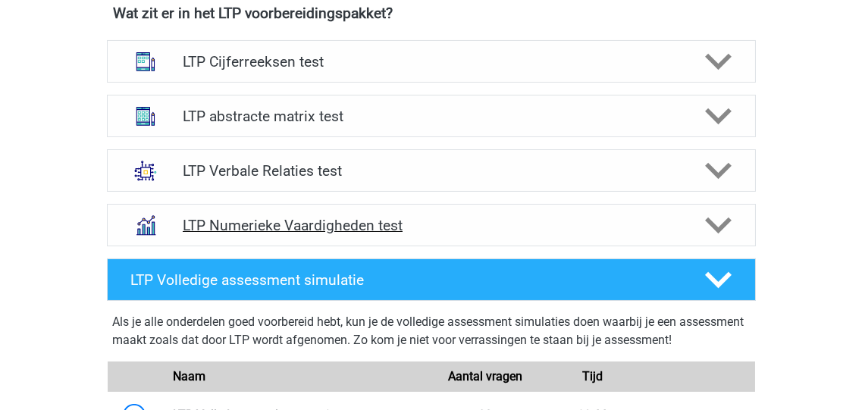
scroll to position [666, 0]
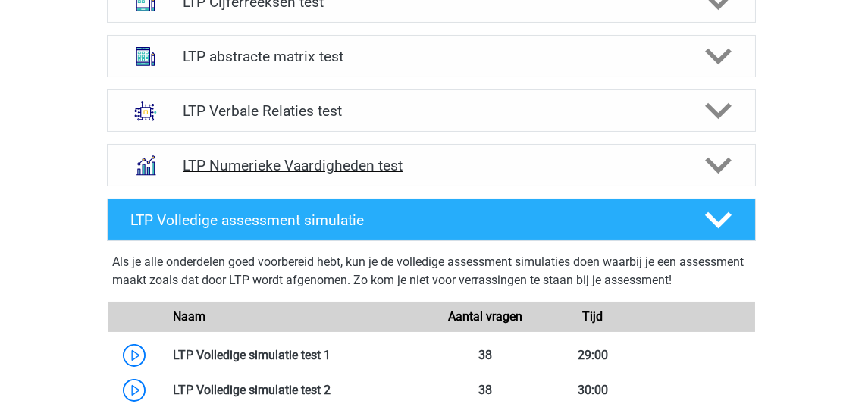
click at [713, 158] on icon at bounding box center [718, 165] width 27 height 27
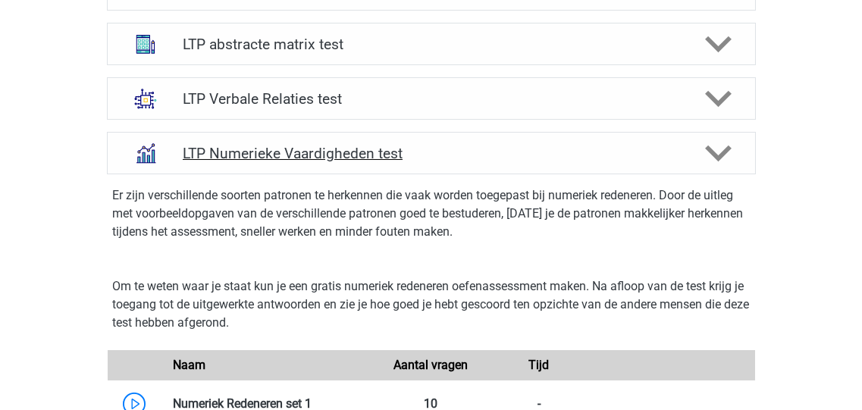
scroll to position [607, 0]
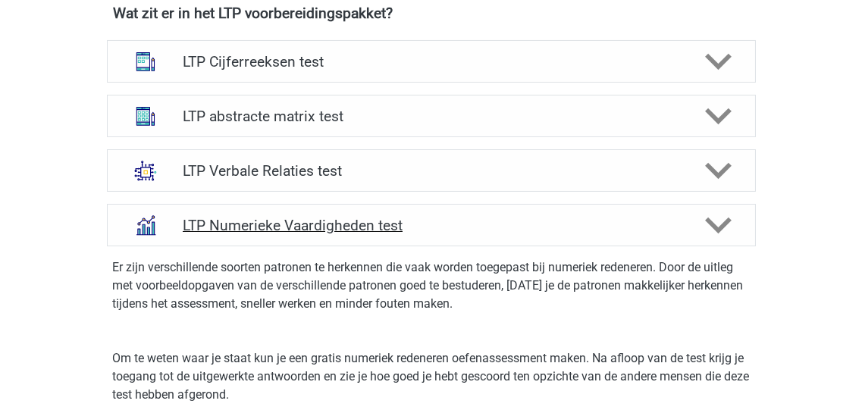
click at [720, 227] on polygon at bounding box center [718, 226] width 27 height 17
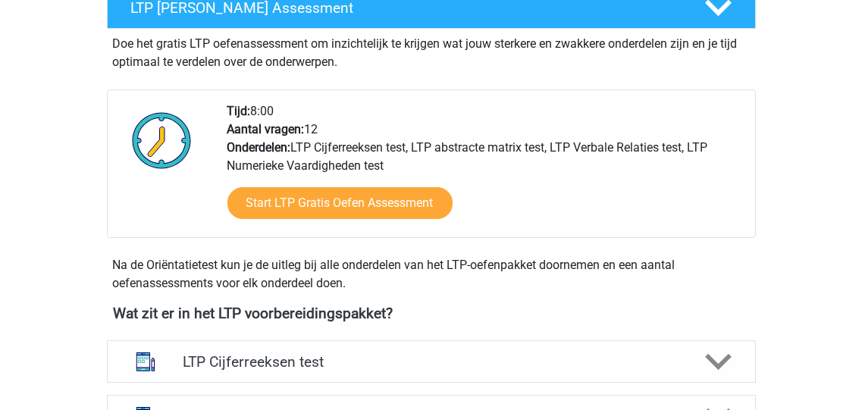
scroll to position [303, 0]
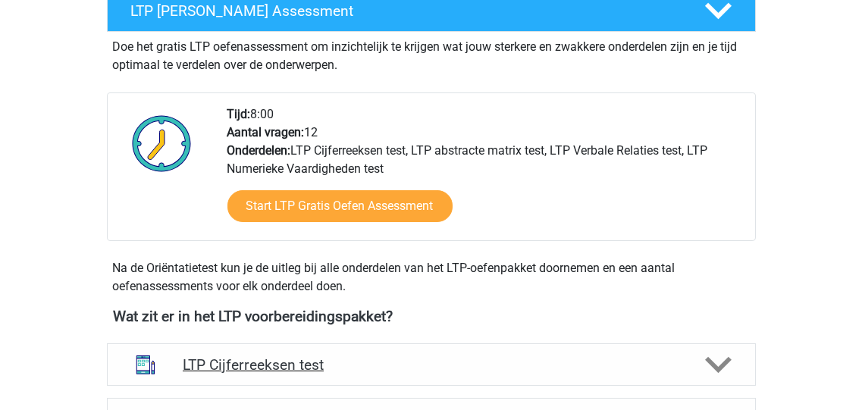
click at [711, 360] on polygon at bounding box center [718, 365] width 27 height 17
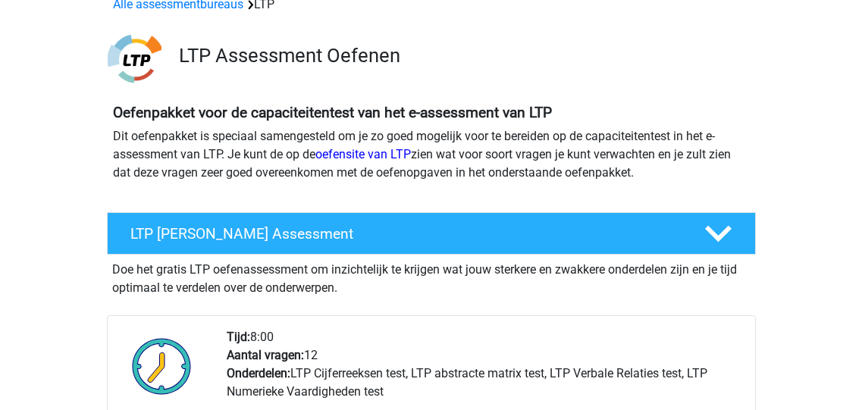
scroll to position [61, 0]
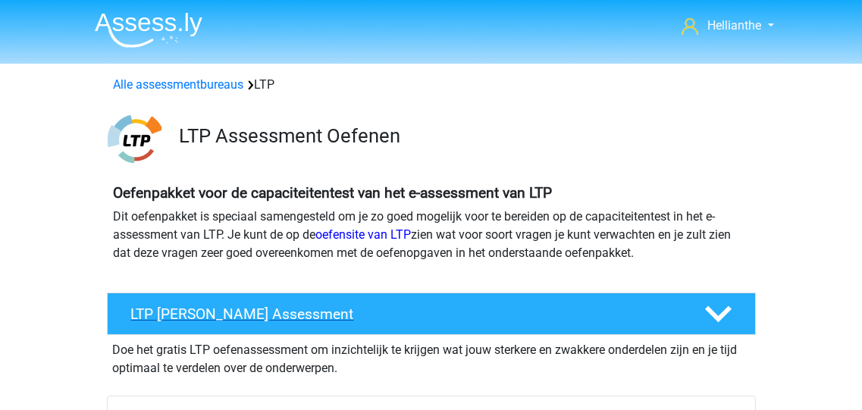
click at [713, 309] on icon at bounding box center [718, 314] width 27 height 27
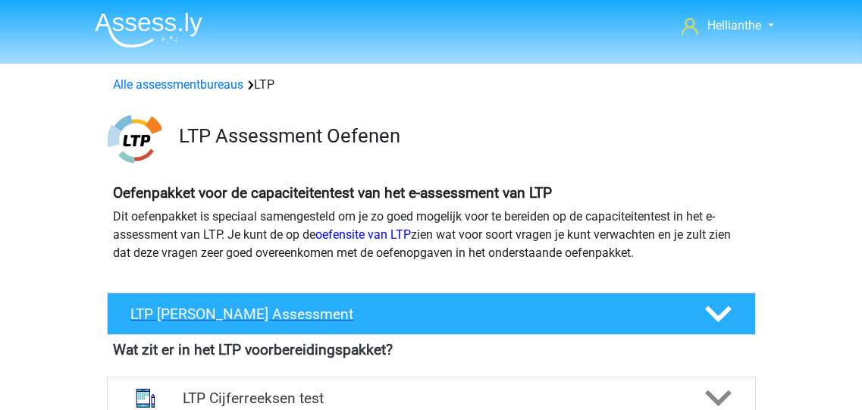
click at [722, 311] on icon at bounding box center [718, 314] width 27 height 27
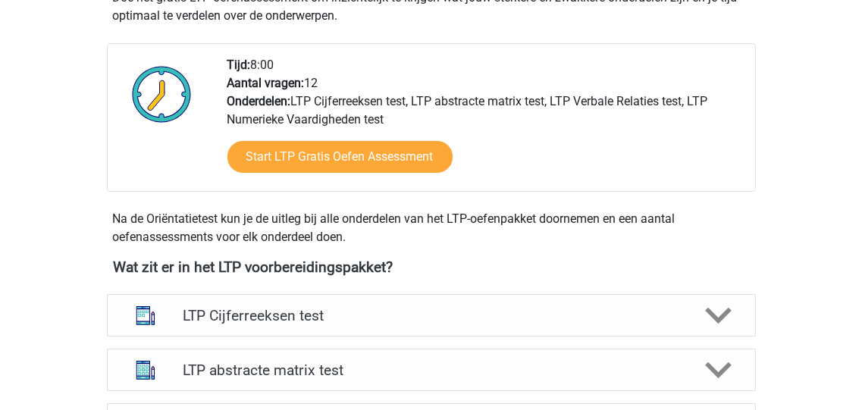
scroll to position [364, 0]
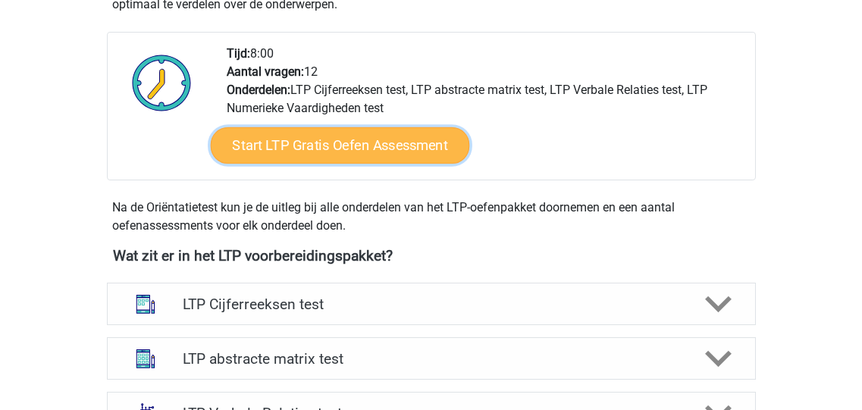
click at [340, 146] on link "Start LTP Gratis Oefen Assessment" at bounding box center [339, 145] width 259 height 36
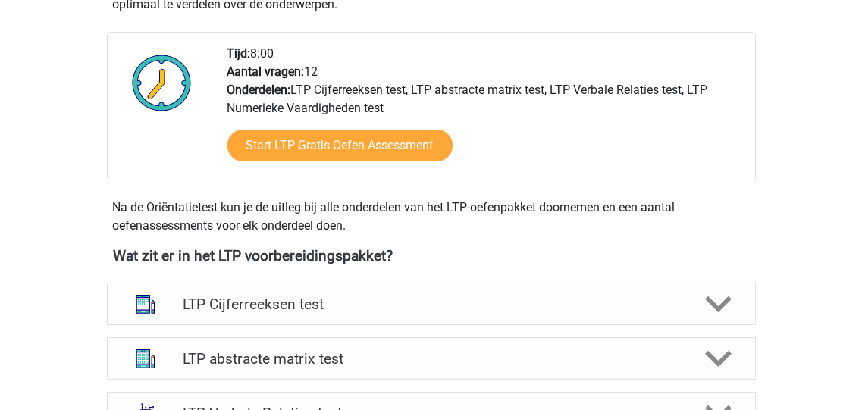
scroll to position [485, 0]
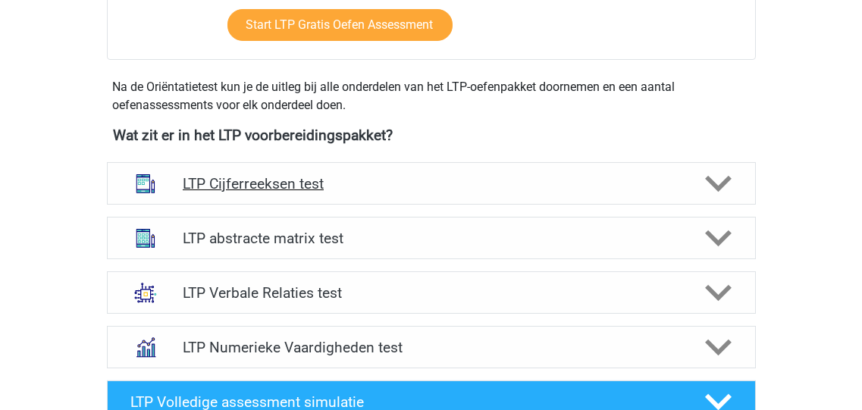
click at [723, 180] on polygon at bounding box center [718, 184] width 27 height 17
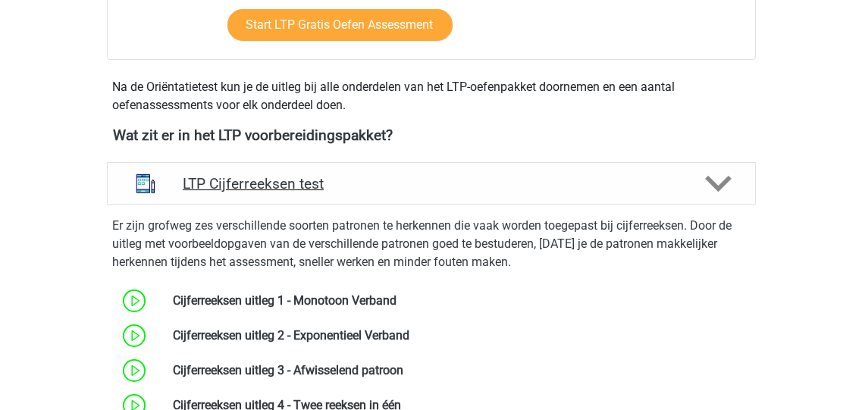
click at [710, 182] on polygon at bounding box center [718, 184] width 27 height 17
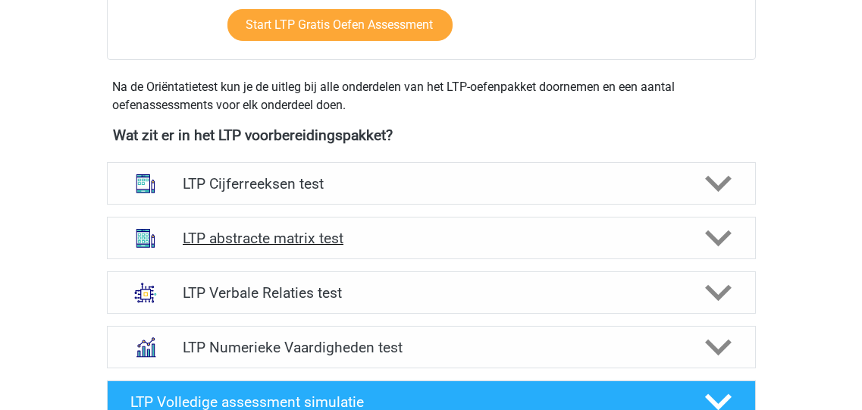
click at [713, 237] on polygon at bounding box center [718, 239] width 27 height 17
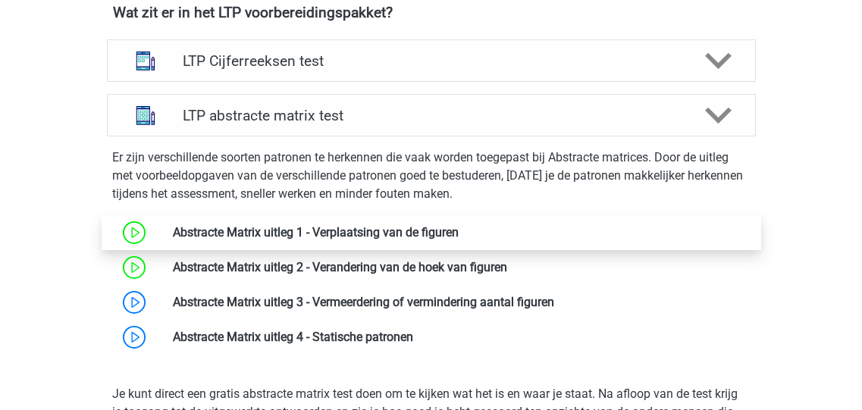
scroll to position [607, 0]
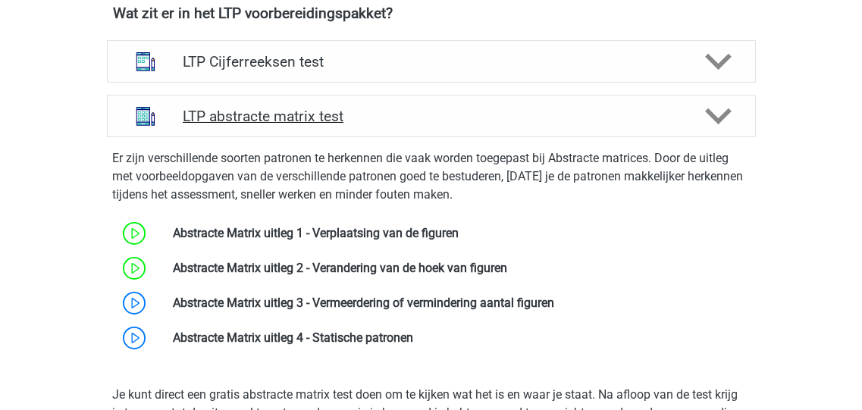
click at [715, 113] on polygon at bounding box center [718, 116] width 27 height 17
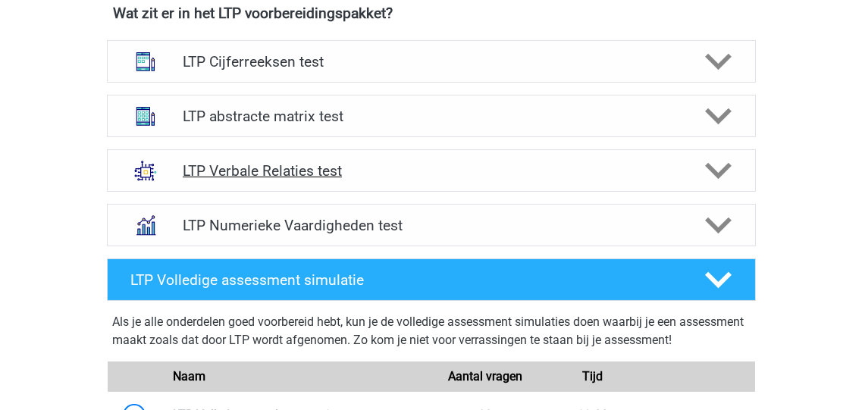
click at [711, 171] on polygon at bounding box center [718, 171] width 27 height 17
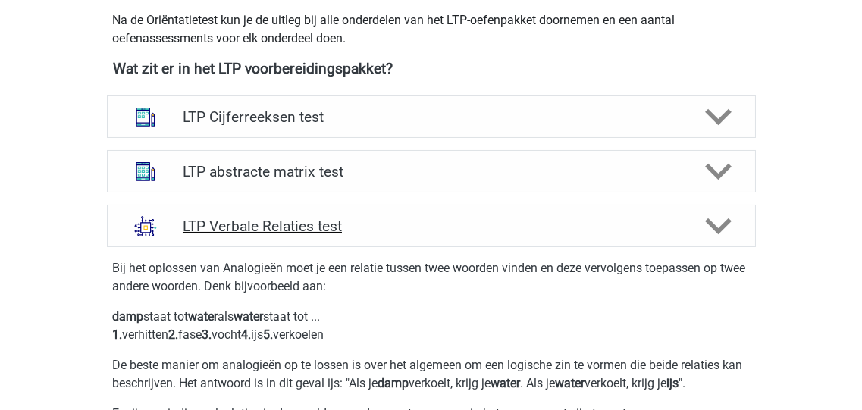
scroll to position [546, 0]
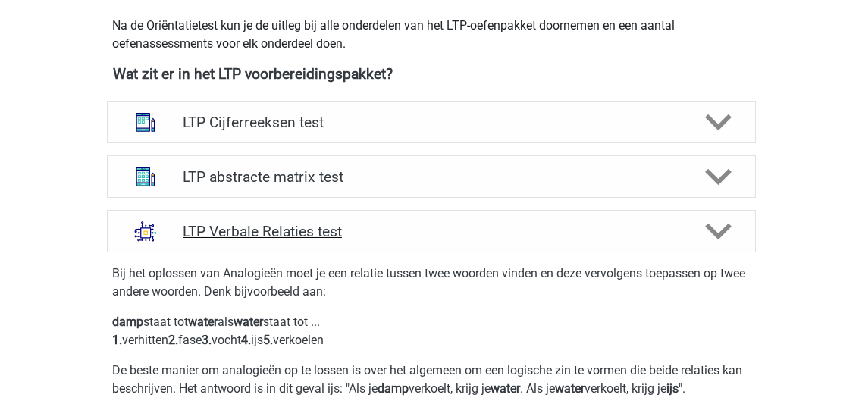
click at [713, 227] on icon at bounding box center [718, 231] width 27 height 27
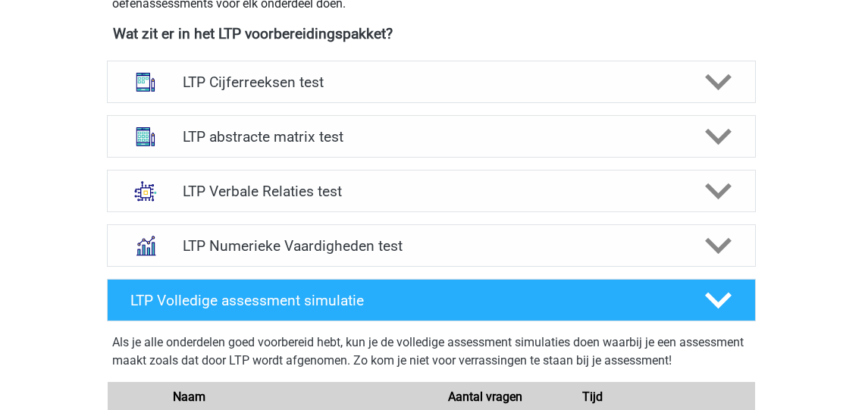
scroll to position [607, 0]
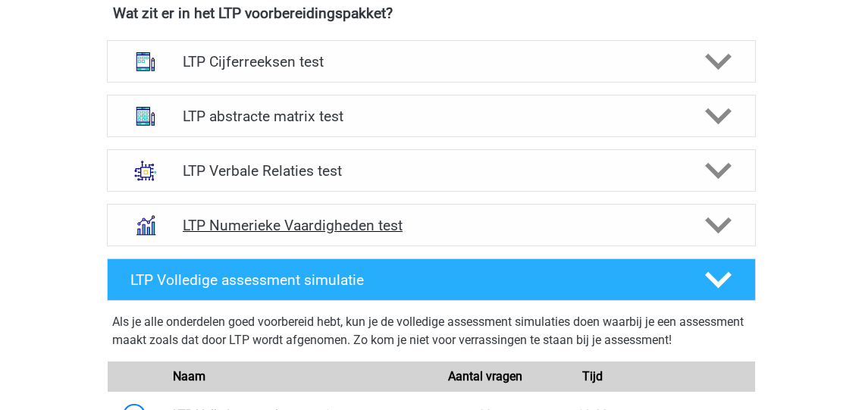
click at [712, 223] on polygon at bounding box center [718, 226] width 27 height 17
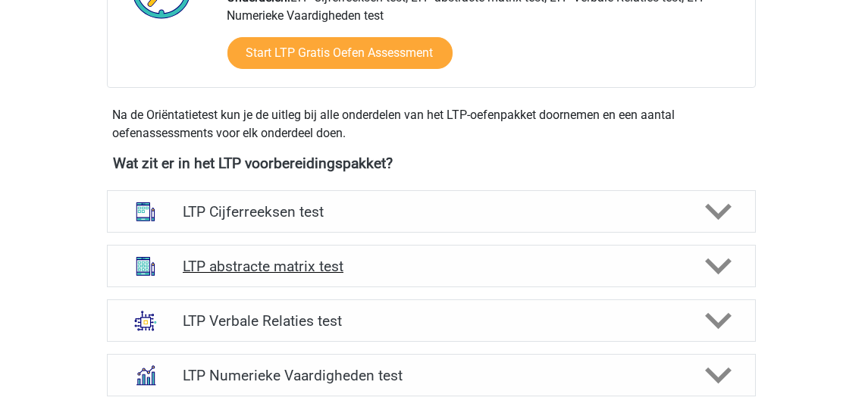
scroll to position [485, 0]
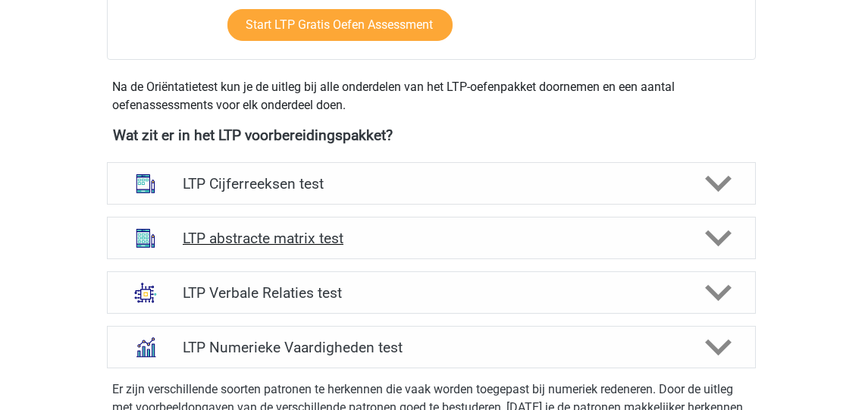
click at [241, 239] on h4 "LTP abstracte matrix test" at bounding box center [431, 238] width 497 height 17
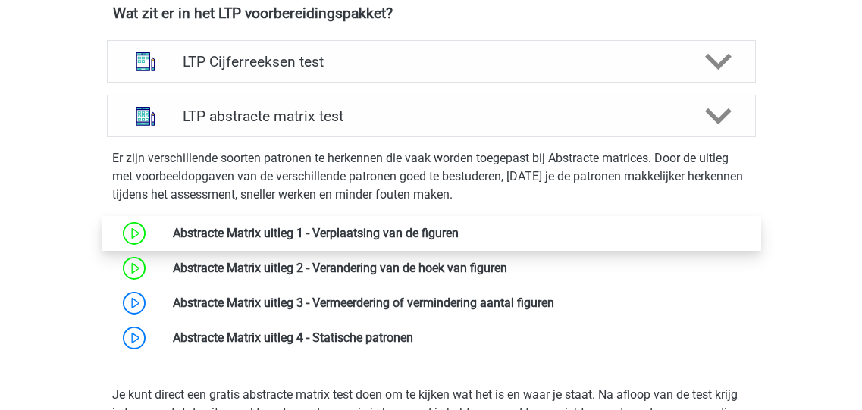
scroll to position [666, 0]
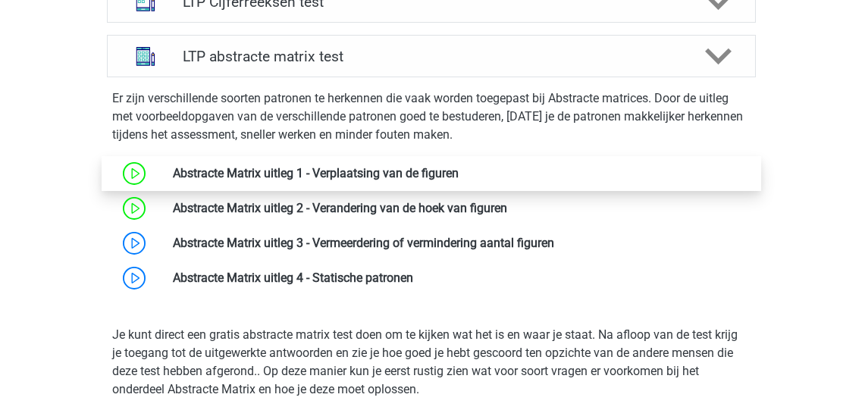
click at [459, 172] on link at bounding box center [459, 173] width 0 height 14
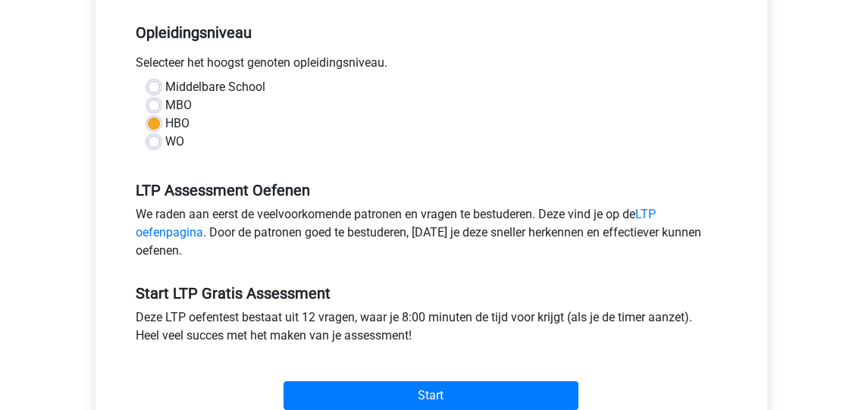
scroll to position [364, 0]
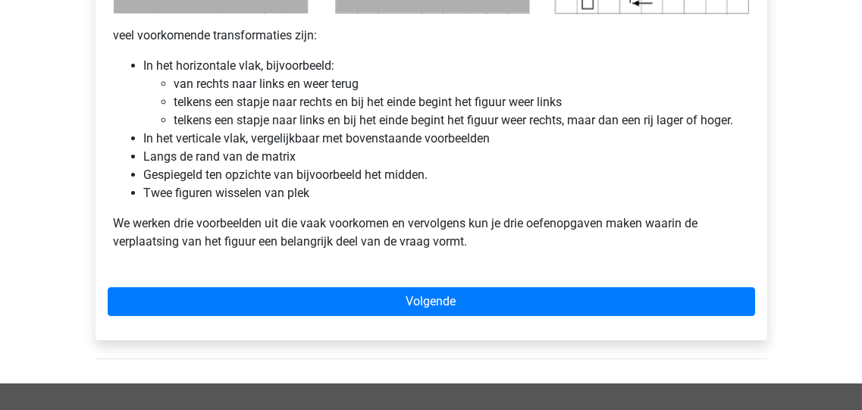
scroll to position [970, 0]
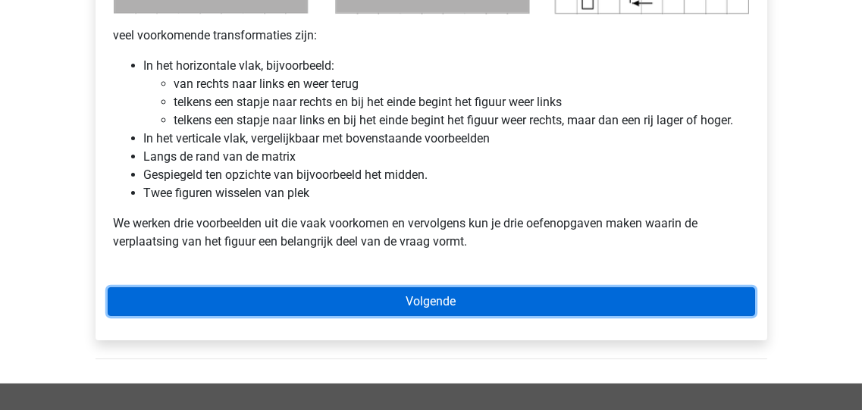
click at [430, 300] on link "Volgende" at bounding box center [432, 301] width 648 height 29
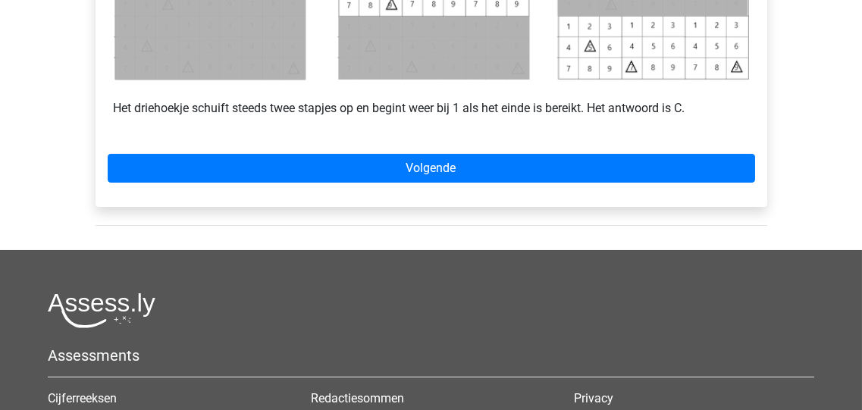
scroll to position [909, 0]
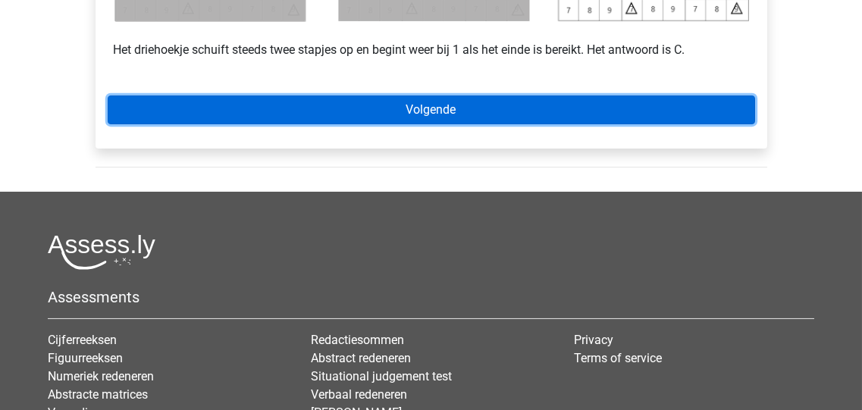
click at [412, 105] on link "Volgende" at bounding box center [432, 110] width 648 height 29
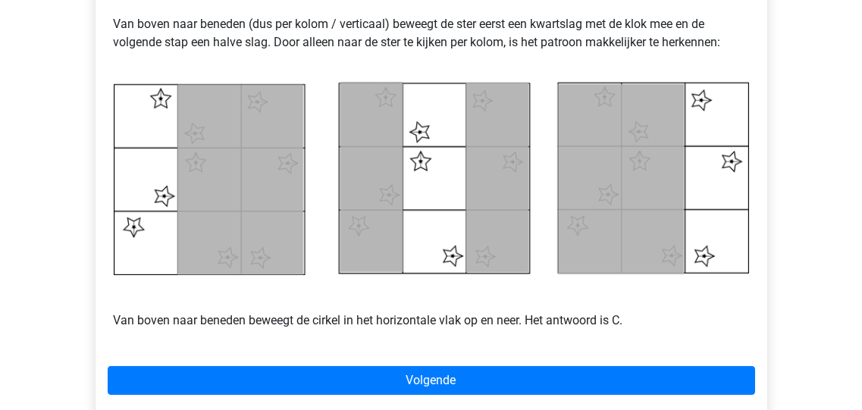
scroll to position [789, 0]
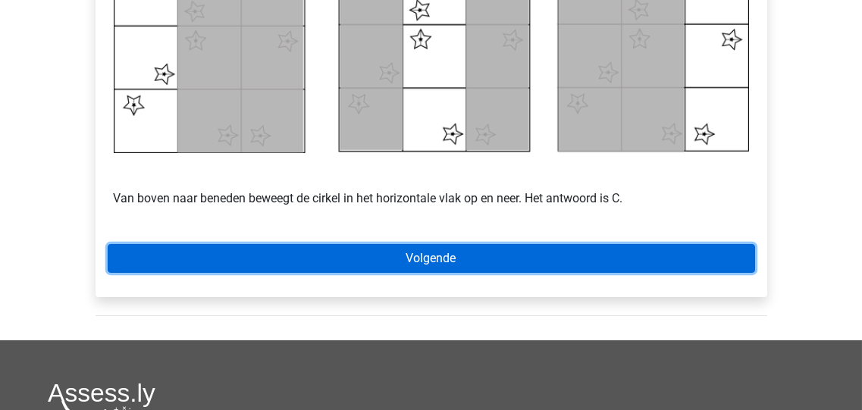
click at [456, 262] on link "Volgende" at bounding box center [432, 258] width 648 height 29
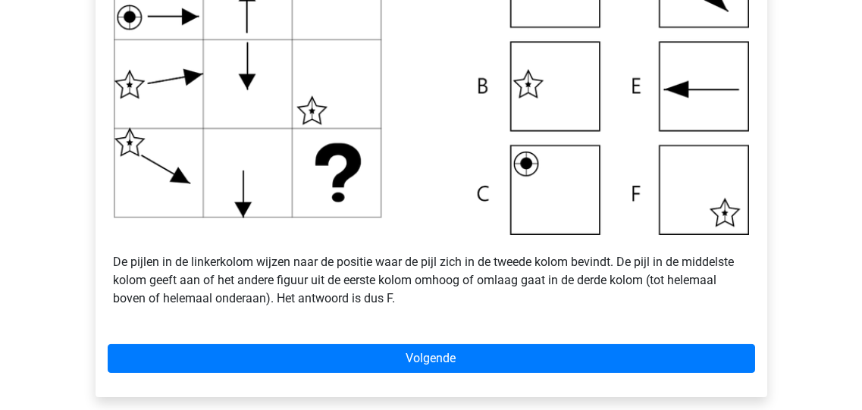
scroll to position [607, 0]
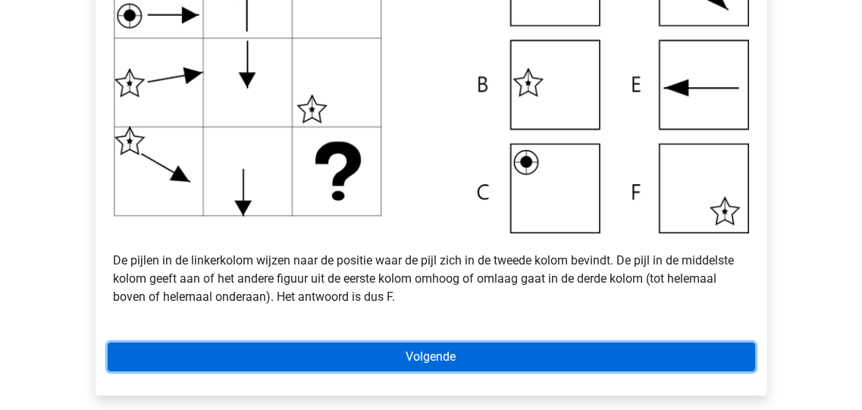
click at [428, 353] on link "Volgende" at bounding box center [432, 357] width 648 height 29
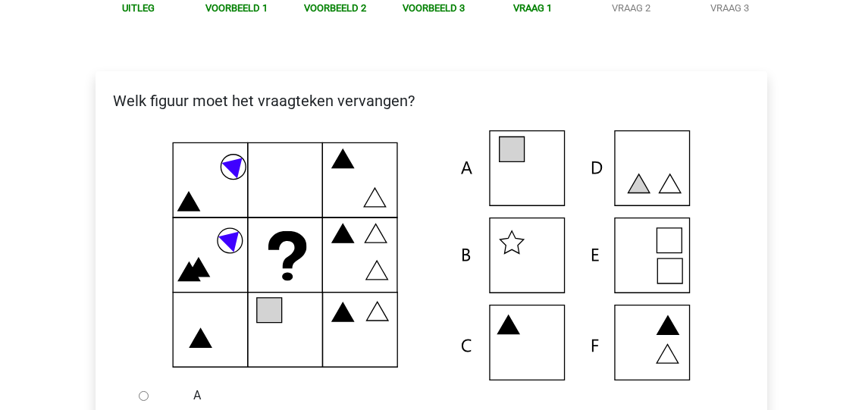
scroll to position [242, 0]
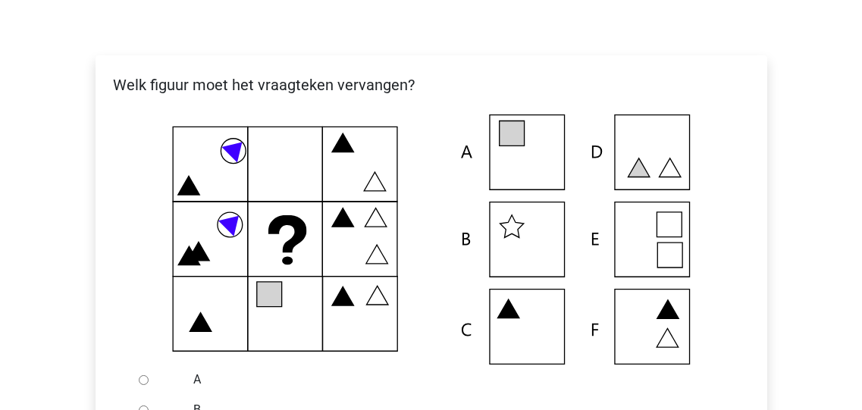
click at [510, 158] on icon at bounding box center [431, 239] width 623 height 250
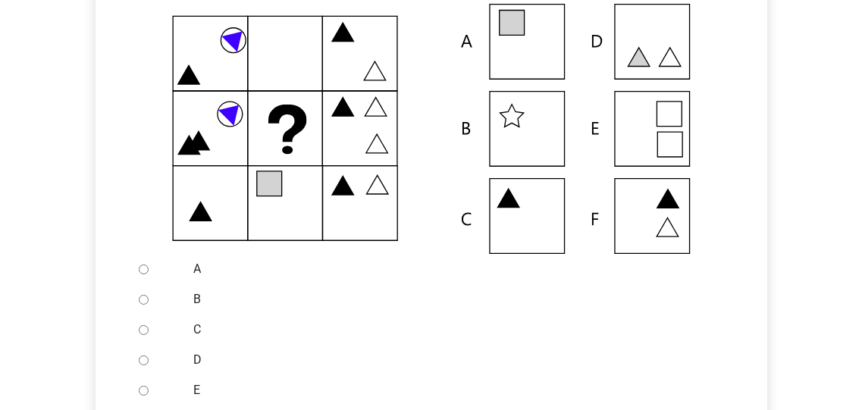
scroll to position [364, 0]
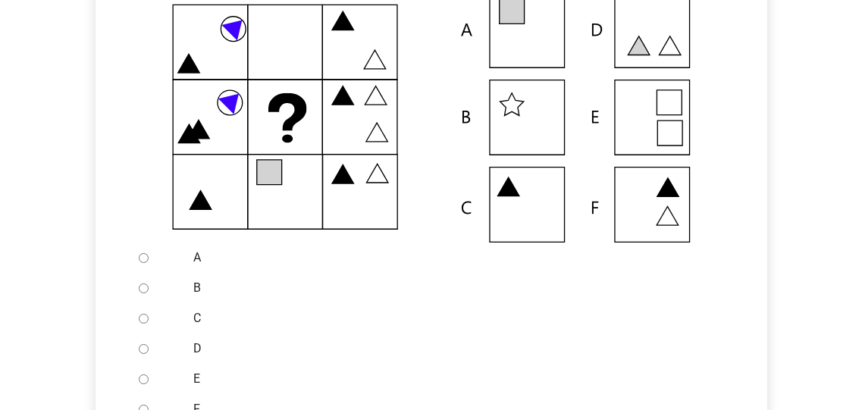
click at [144, 257] on input "A" at bounding box center [144, 258] width 10 height 10
radio input "true"
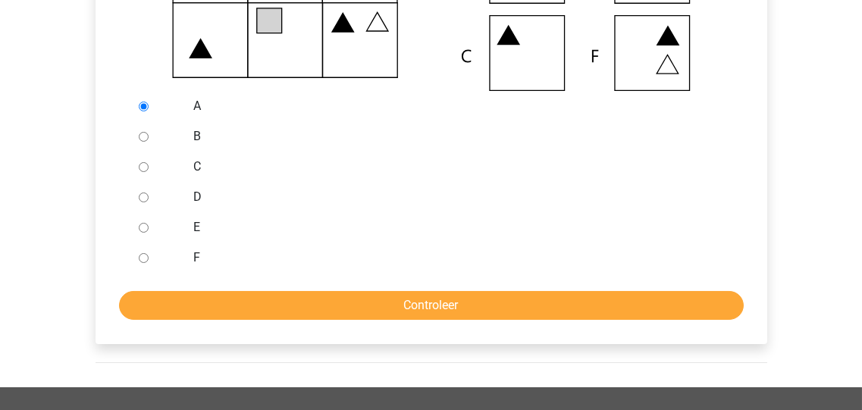
scroll to position [546, 0]
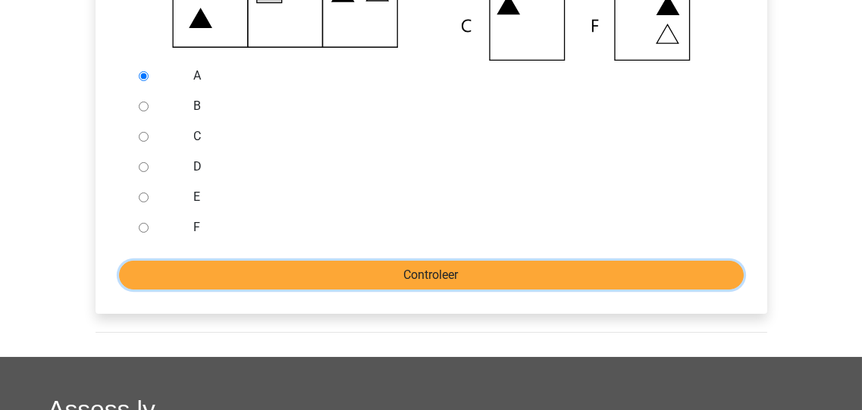
click at [486, 274] on input "Controleer" at bounding box center [431, 275] width 625 height 29
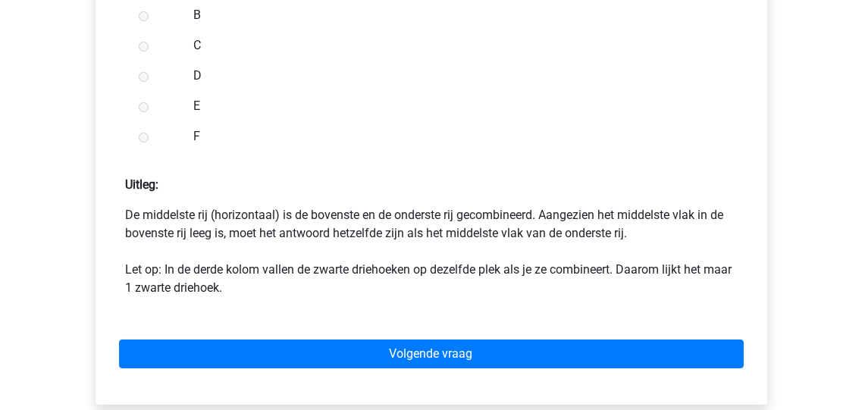
scroll to position [727, 0]
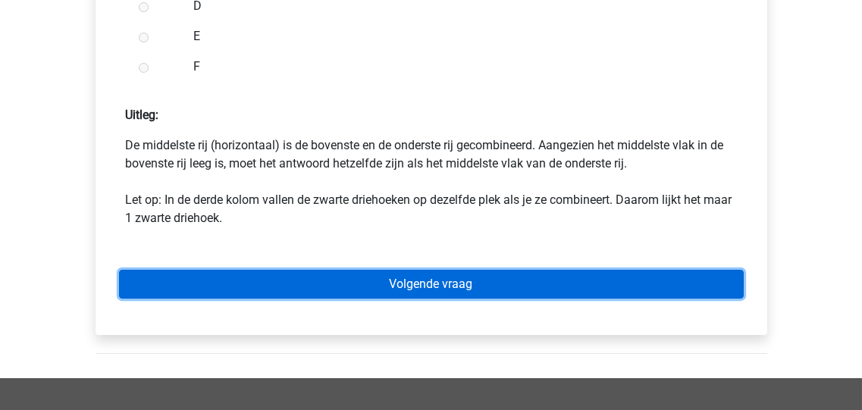
click at [439, 284] on link "Volgende vraag" at bounding box center [431, 284] width 625 height 29
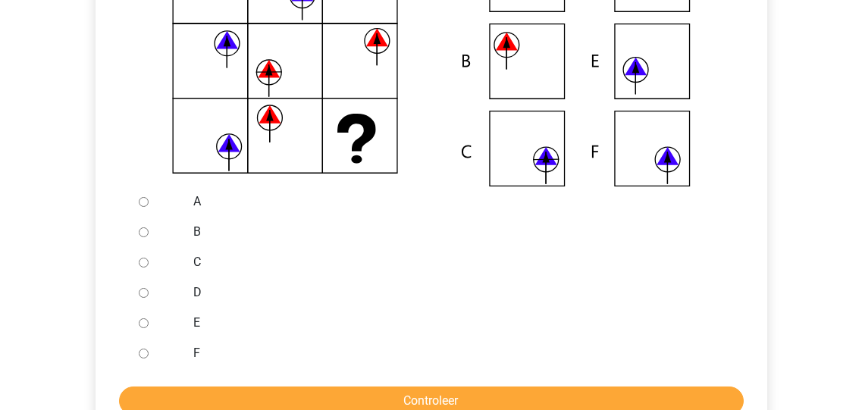
scroll to position [424, 0]
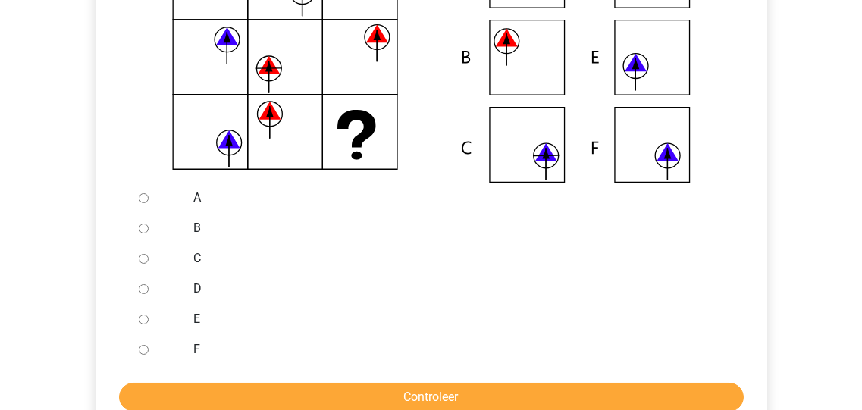
click at [140, 258] on input "C" at bounding box center [144, 259] width 10 height 10
radio input "true"
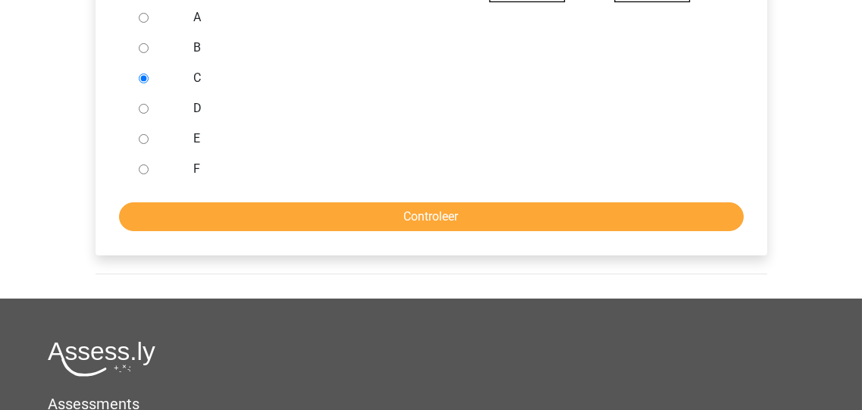
scroll to position [607, 0]
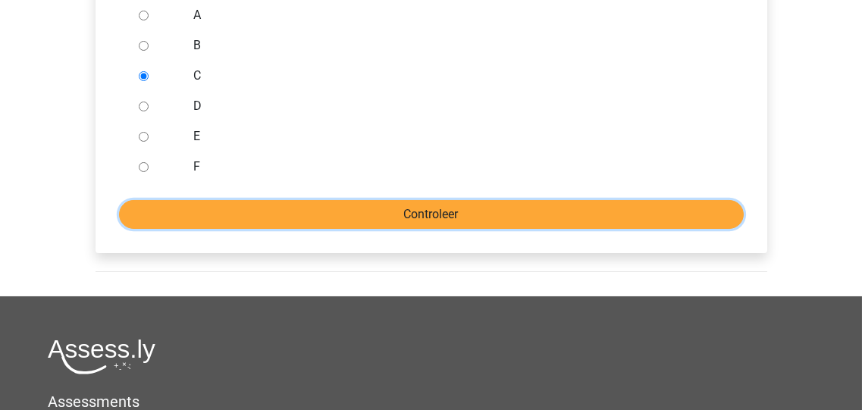
click at [463, 212] on input "Controleer" at bounding box center [431, 214] width 625 height 29
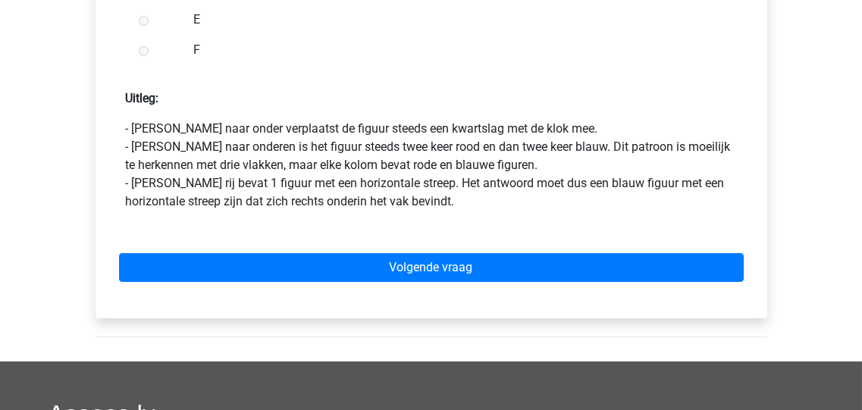
scroll to position [849, 0]
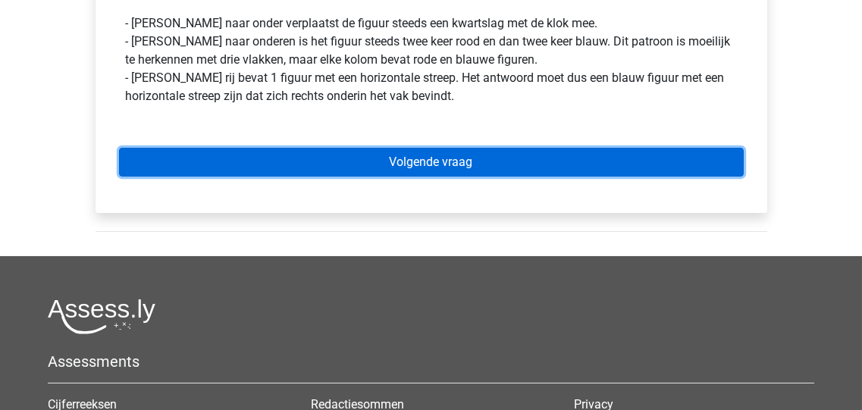
click at [455, 162] on link "Volgende vraag" at bounding box center [431, 162] width 625 height 29
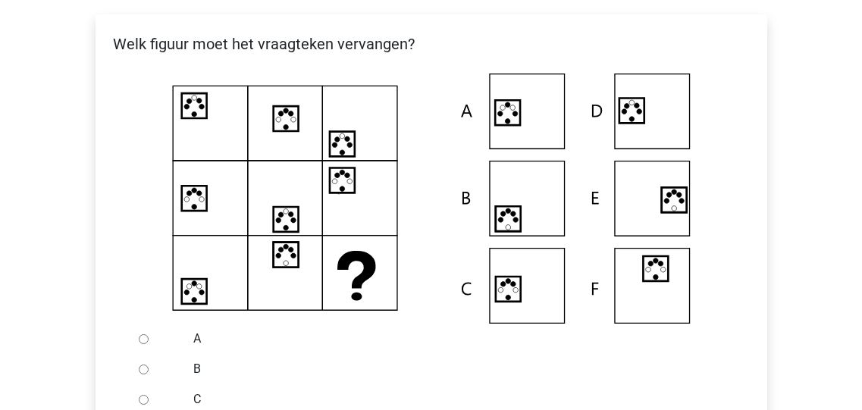
scroll to position [303, 0]
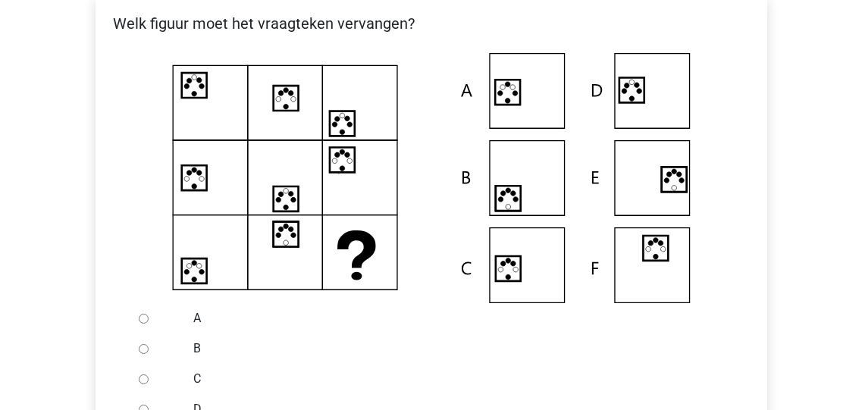
click at [515, 102] on icon at bounding box center [507, 92] width 25 height 25
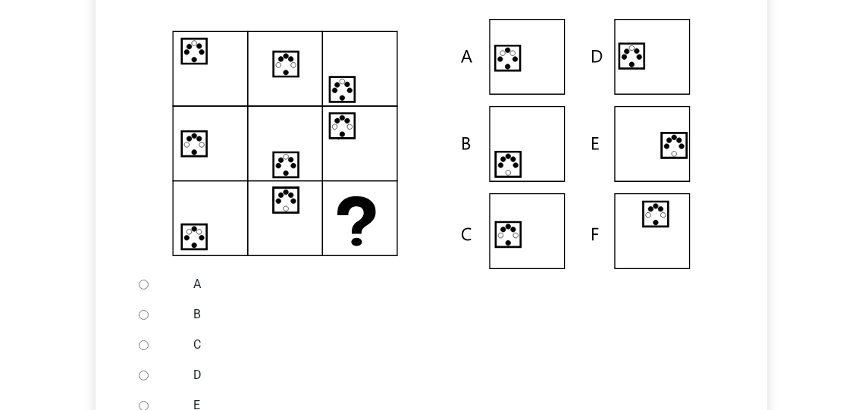
scroll to position [364, 0]
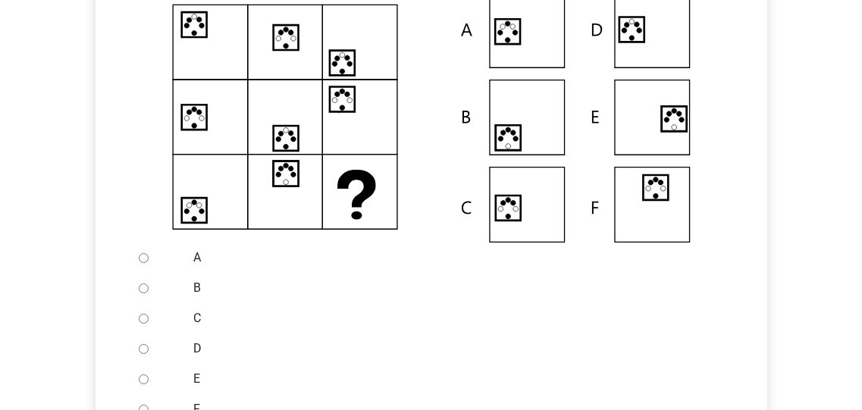
click at [144, 255] on input "A" at bounding box center [144, 258] width 10 height 10
radio input "true"
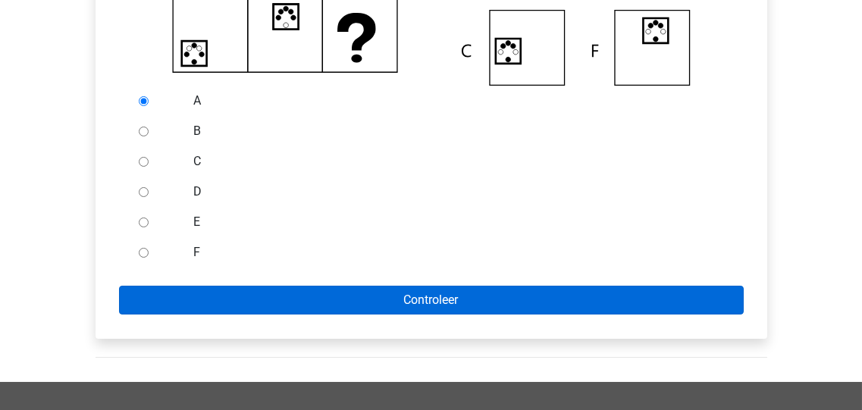
scroll to position [546, 0]
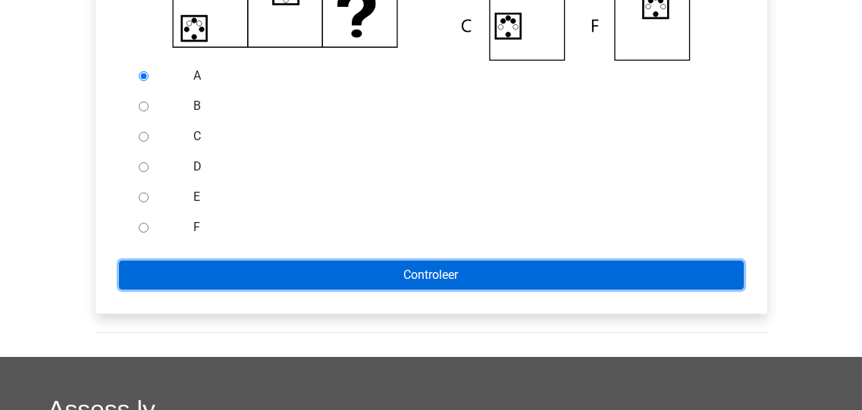
click at [362, 269] on input "Controleer" at bounding box center [431, 275] width 625 height 29
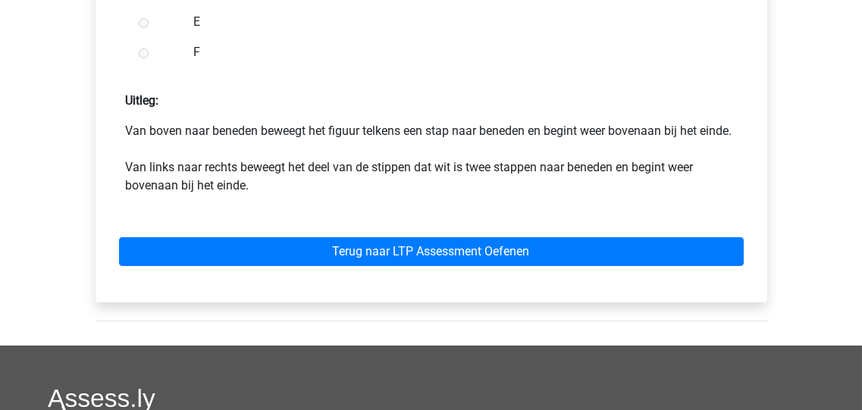
scroll to position [789, 0]
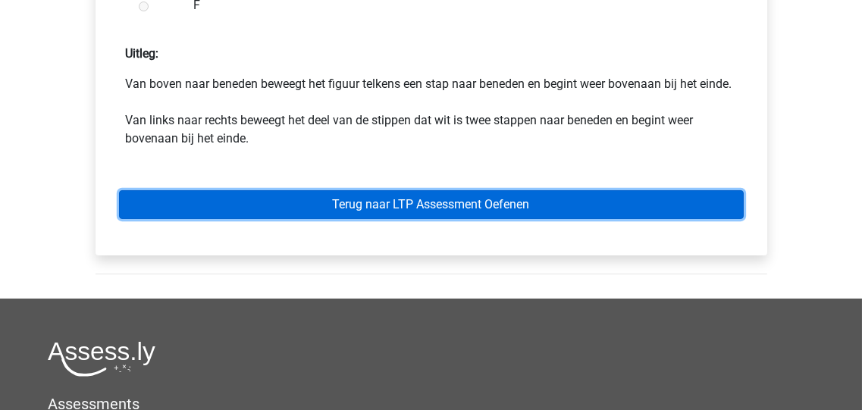
click at [439, 219] on link "Terug naar LTP Assessment Oefenen" at bounding box center [431, 204] width 625 height 29
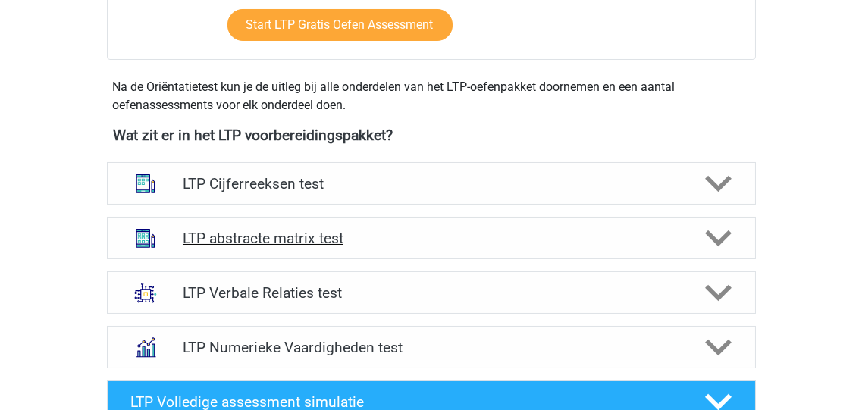
scroll to position [546, 0]
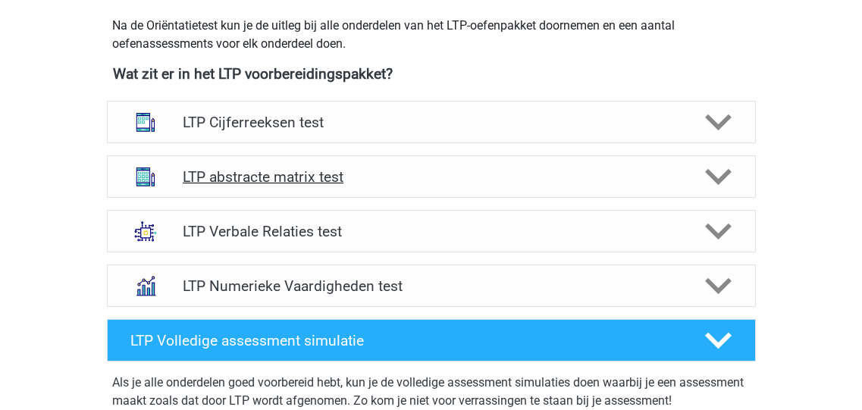
click at [710, 174] on polygon at bounding box center [718, 177] width 27 height 17
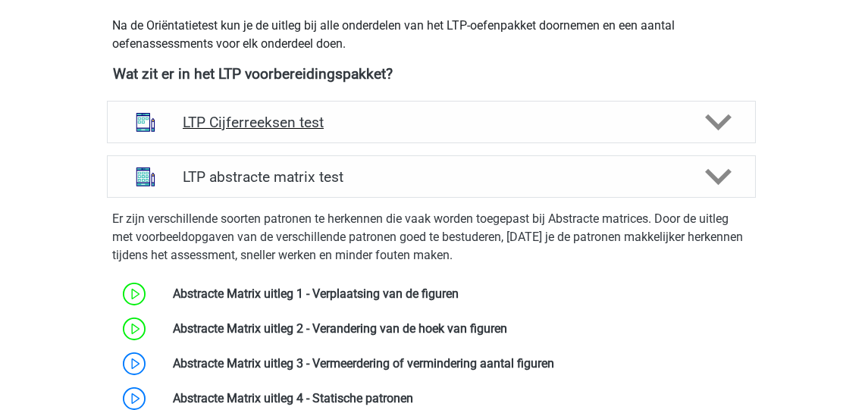
click at [720, 118] on icon at bounding box center [718, 122] width 27 height 27
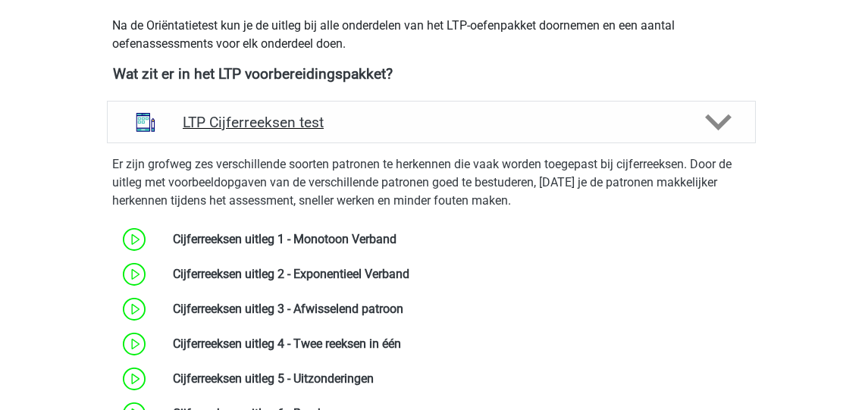
click at [720, 118] on icon at bounding box center [718, 122] width 27 height 27
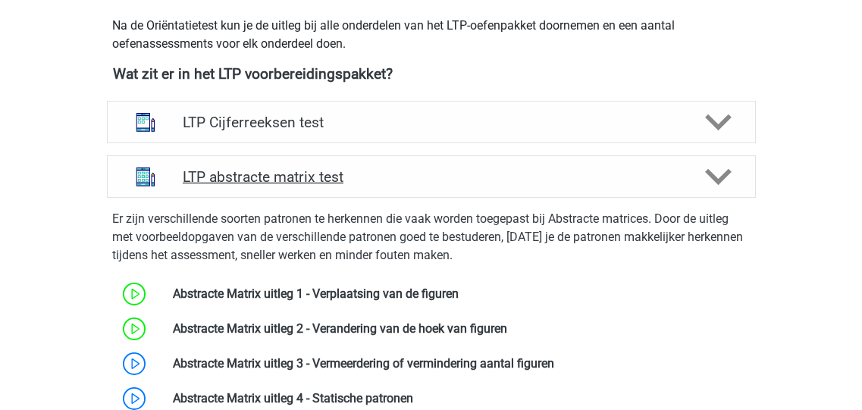
click at [712, 171] on polygon at bounding box center [718, 177] width 27 height 17
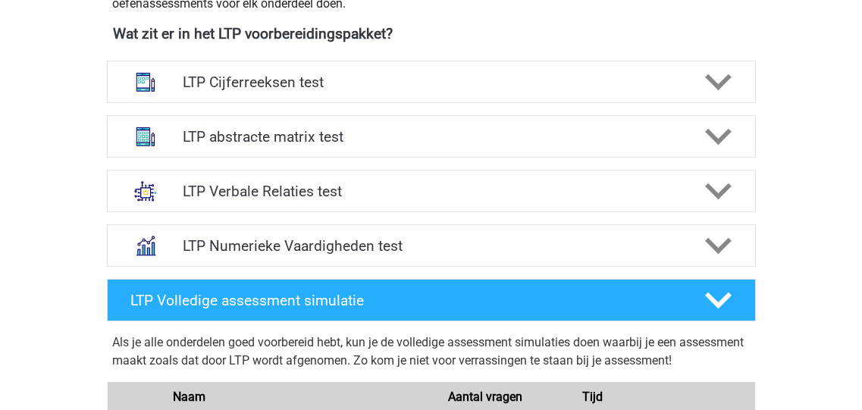
scroll to position [607, 0]
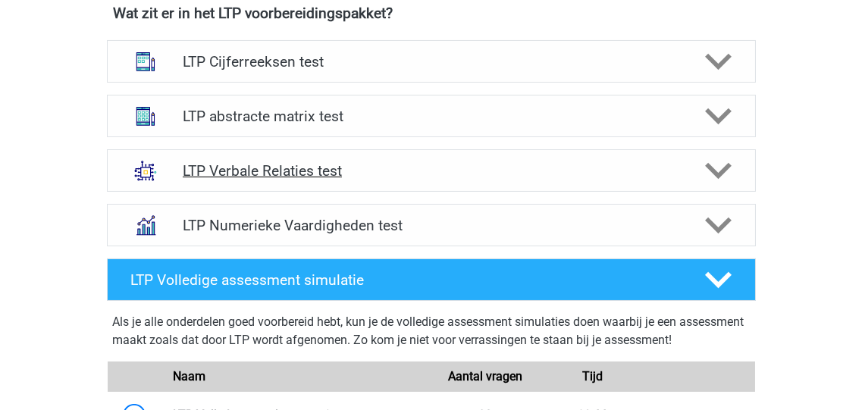
click at [713, 169] on polygon at bounding box center [718, 171] width 27 height 17
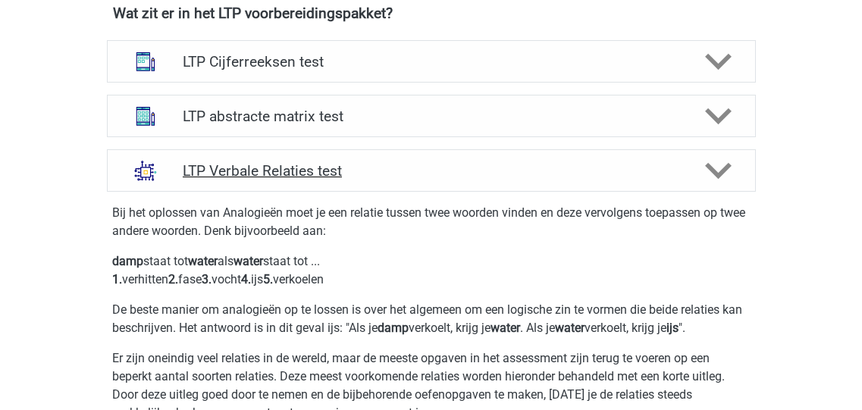
click at [719, 170] on icon at bounding box center [718, 171] width 27 height 27
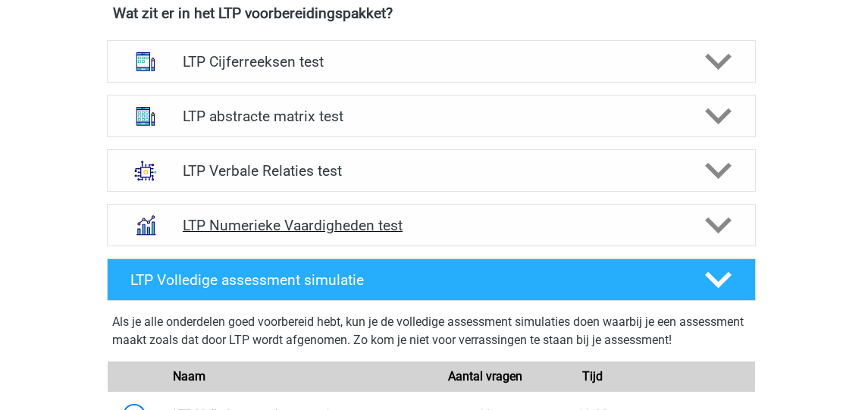
click at [713, 221] on polygon at bounding box center [718, 226] width 27 height 17
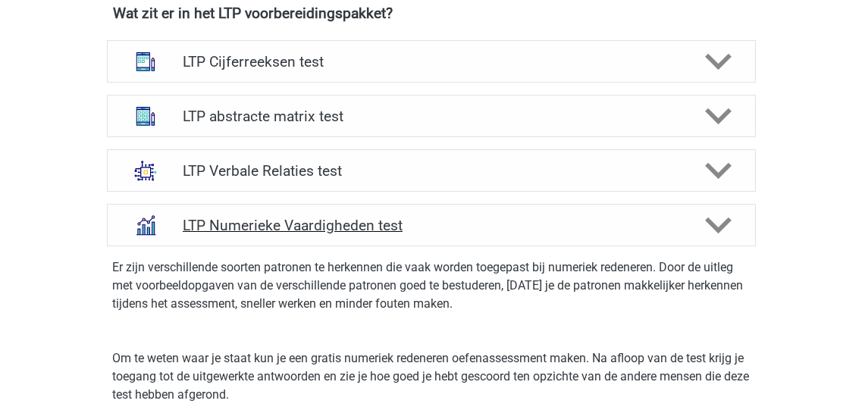
click at [710, 219] on polygon at bounding box center [718, 226] width 27 height 17
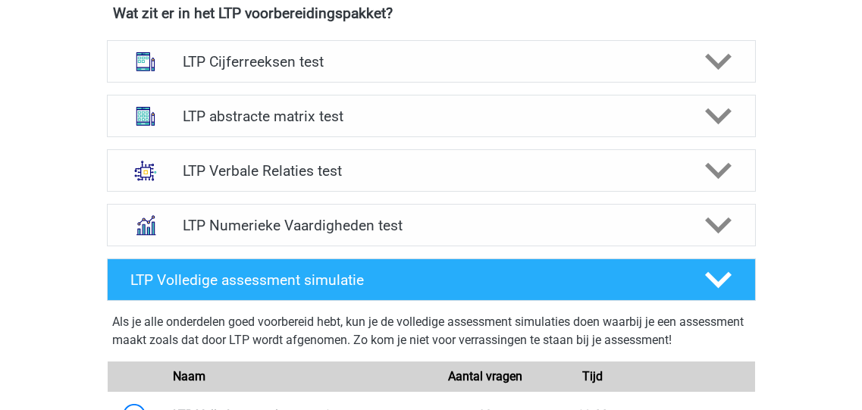
click at [11, 74] on div "Hellianthe [EMAIL_ADDRESS][DOMAIN_NAME] Nederlands" at bounding box center [431, 195] width 862 height 1604
click at [274, 108] on h4 "LTP abstracte matrix test" at bounding box center [431, 116] width 497 height 17
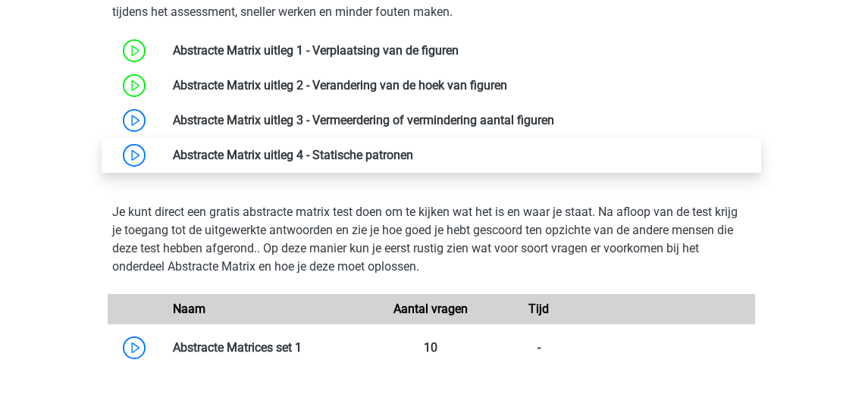
scroll to position [789, 0]
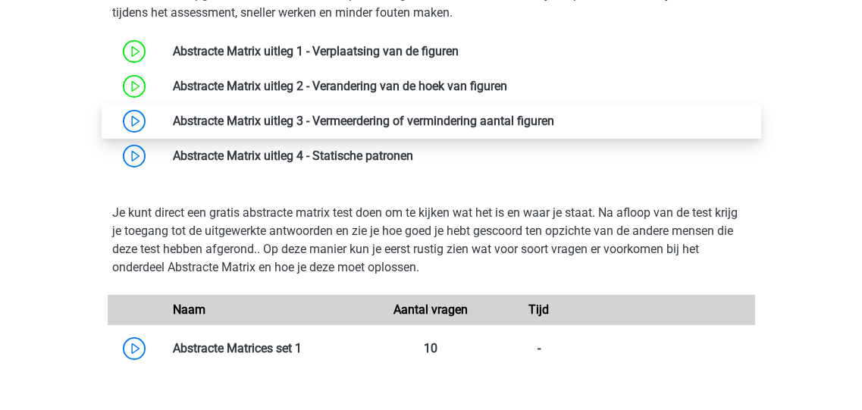
click at [554, 125] on link at bounding box center [554, 121] width 0 height 14
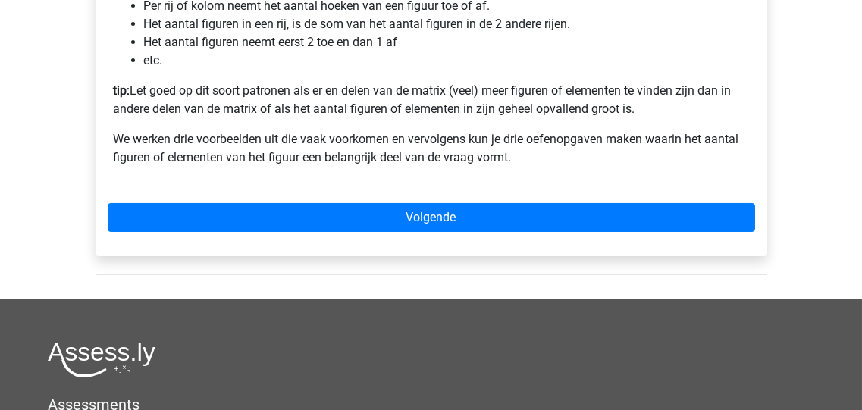
scroll to position [424, 0]
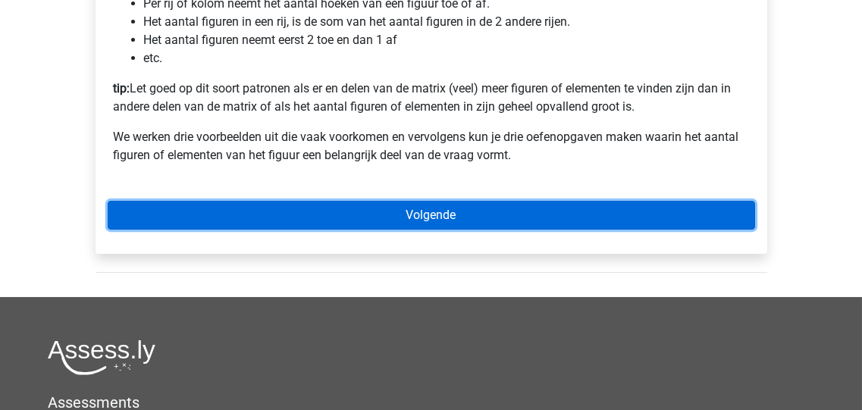
click at [439, 230] on link "Volgende" at bounding box center [432, 215] width 648 height 29
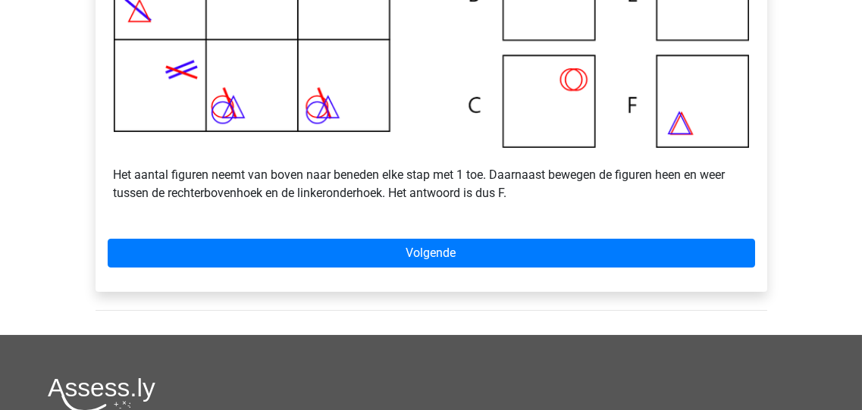
scroll to position [546, 0]
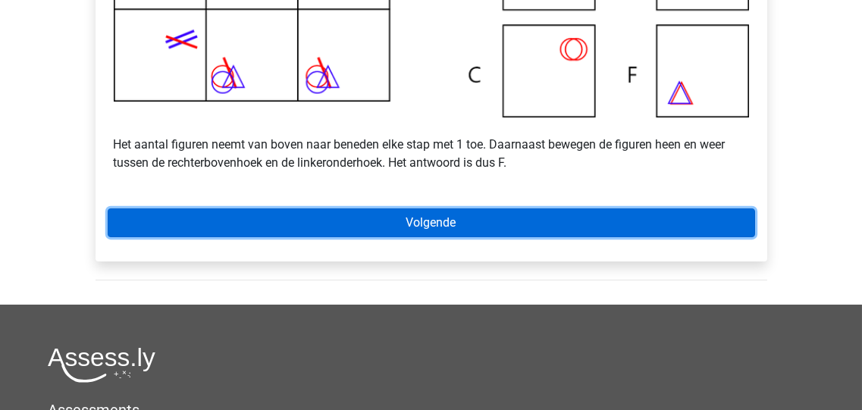
click at [448, 237] on link "Volgende" at bounding box center [432, 223] width 648 height 29
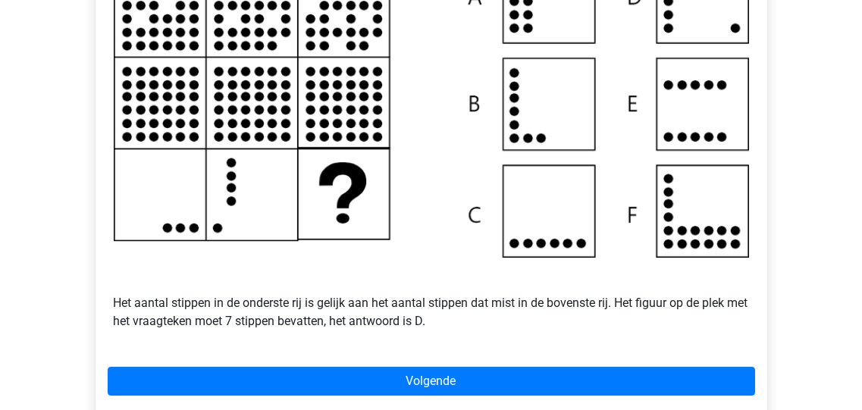
scroll to position [424, 0]
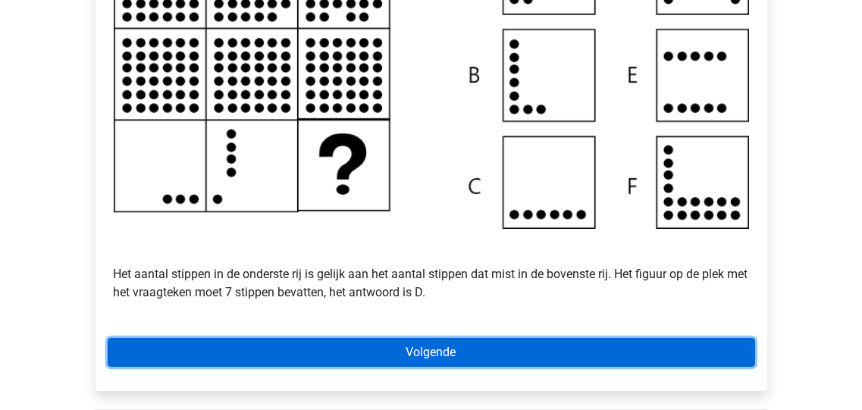
click at [440, 366] on link "Volgende" at bounding box center [432, 352] width 648 height 29
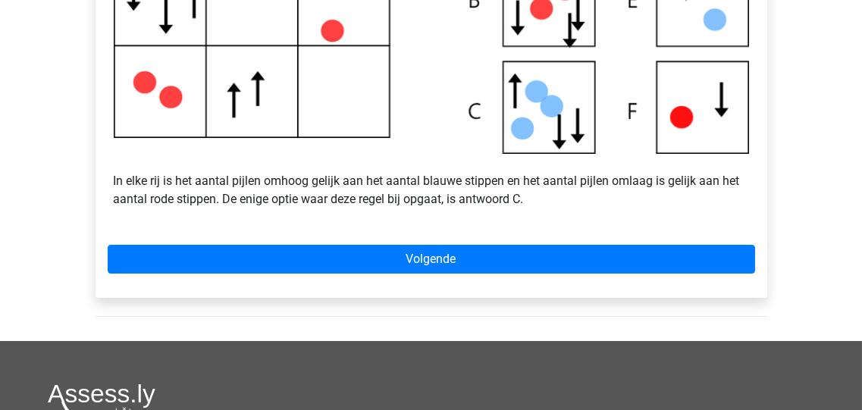
scroll to position [546, 0]
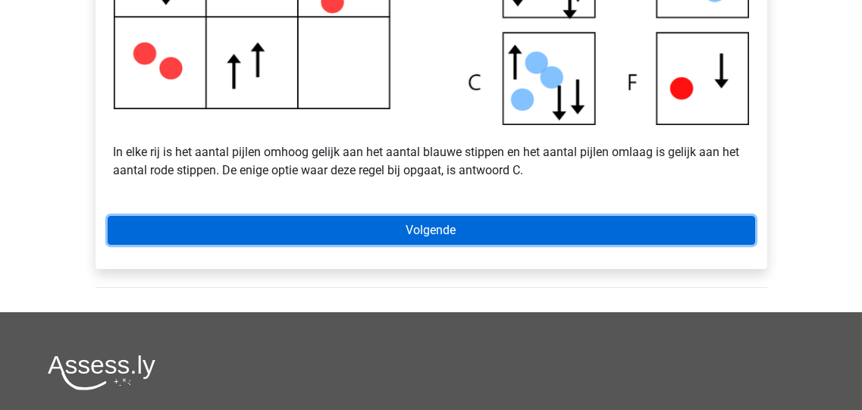
click at [432, 245] on link "Volgende" at bounding box center [432, 230] width 648 height 29
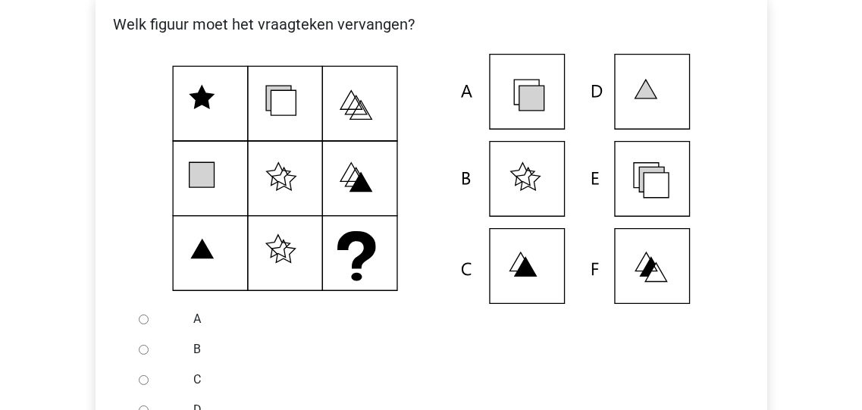
scroll to position [303, 0]
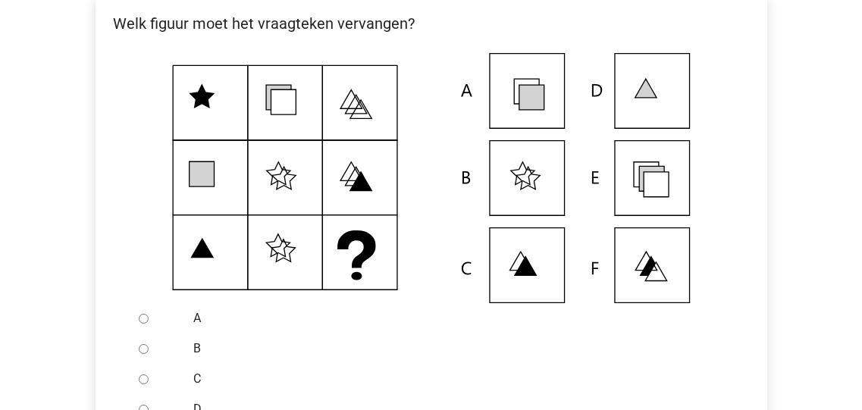
click at [657, 197] on icon at bounding box center [656, 184] width 25 height 25
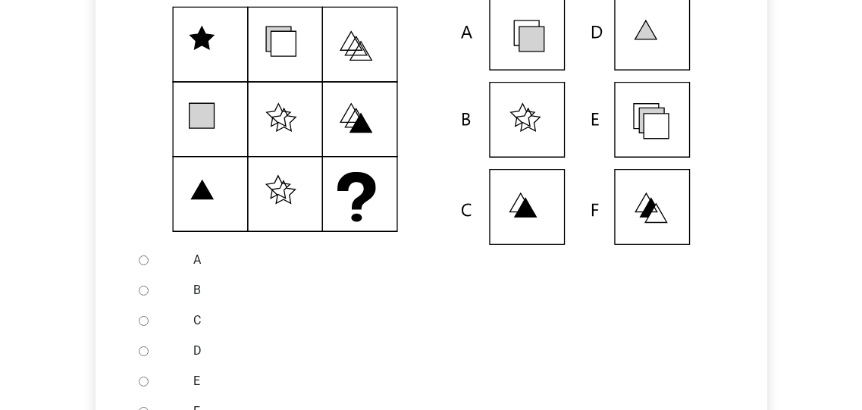
scroll to position [424, 0]
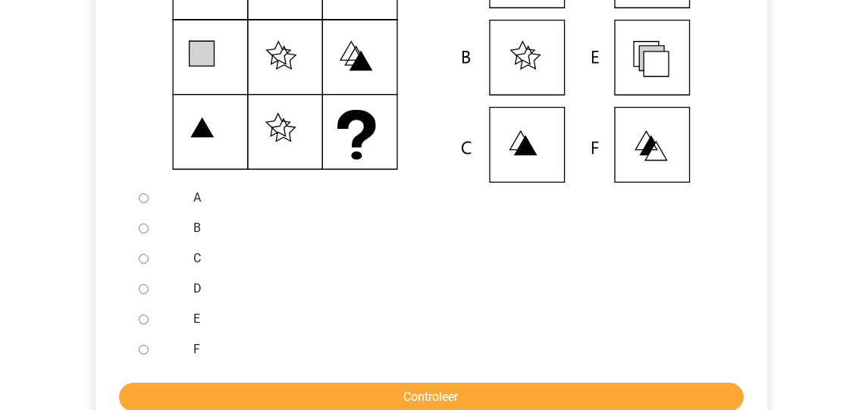
click at [143, 325] on input "E" at bounding box center [144, 320] width 10 height 10
radio input "true"
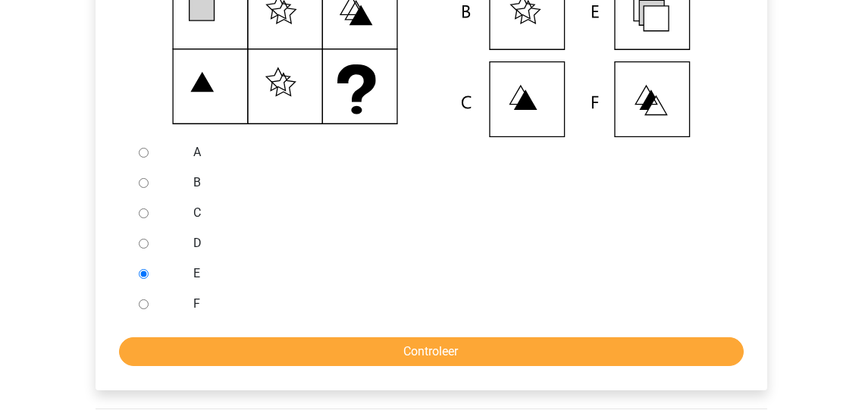
scroll to position [546, 0]
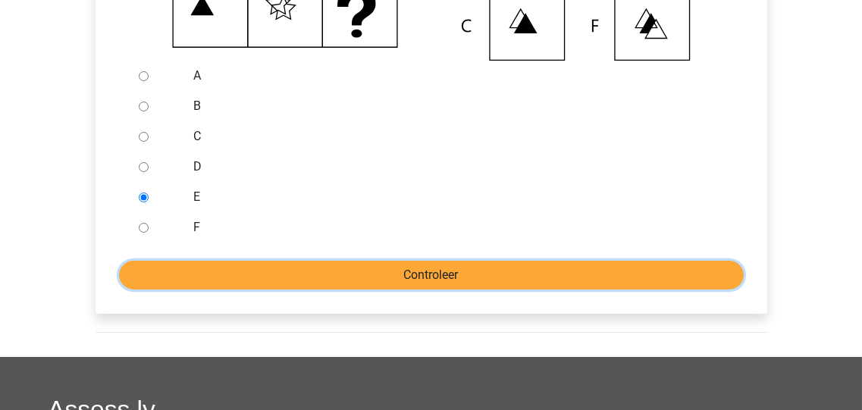
click at [437, 290] on input "Controleer" at bounding box center [431, 275] width 625 height 29
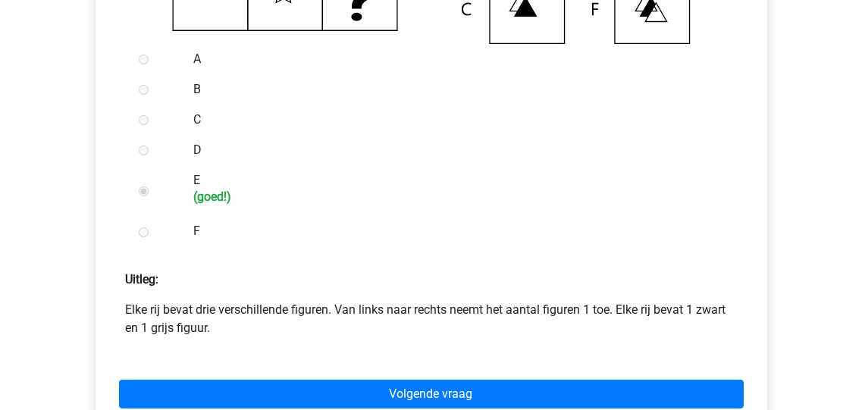
scroll to position [666, 0]
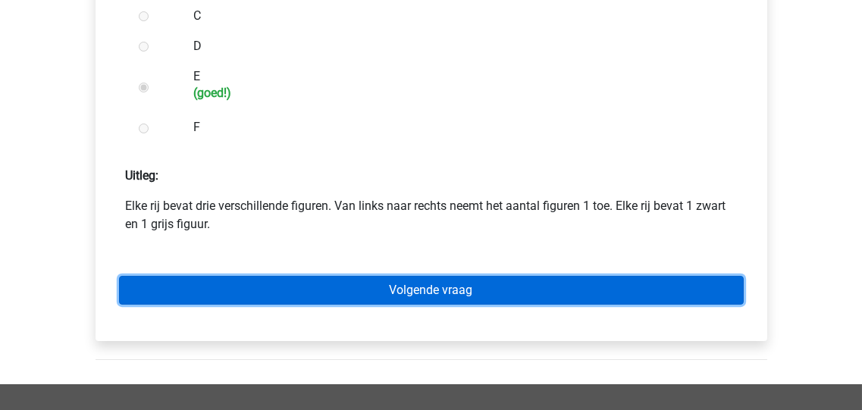
click at [413, 305] on link "Volgende vraag" at bounding box center [431, 290] width 625 height 29
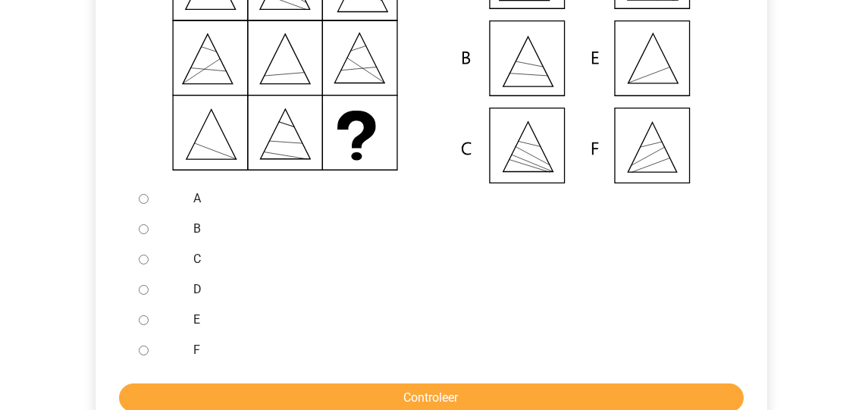
scroll to position [424, 0]
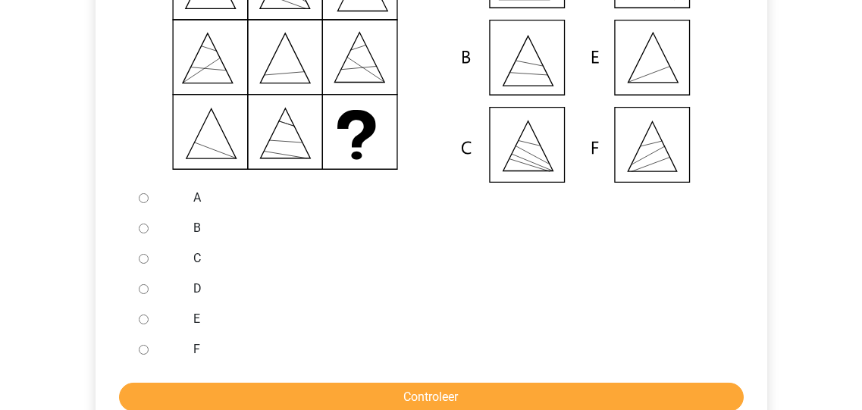
click at [144, 325] on input "E" at bounding box center [144, 320] width 10 height 10
radio input "true"
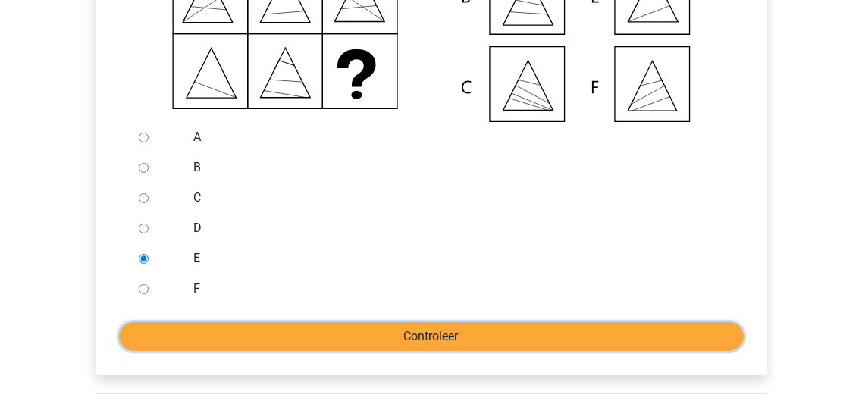
click at [434, 351] on input "Controleer" at bounding box center [431, 336] width 625 height 29
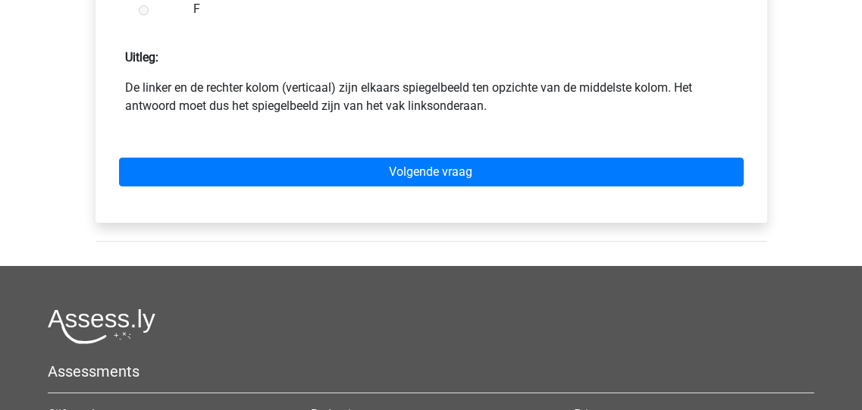
scroll to position [789, 0]
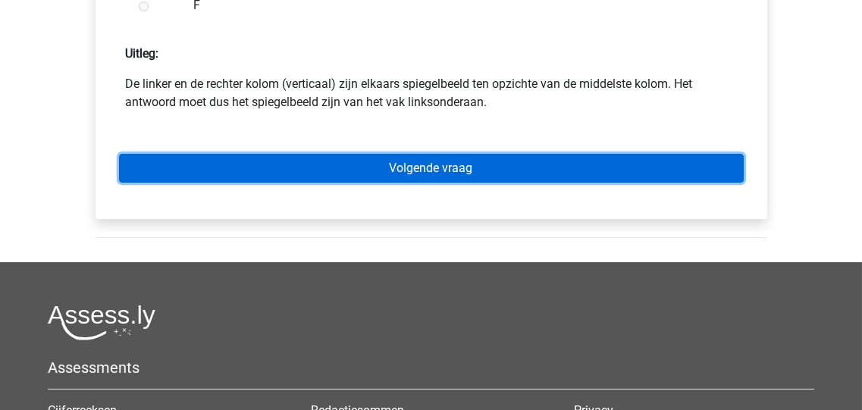
click at [419, 183] on link "Volgende vraag" at bounding box center [431, 168] width 625 height 29
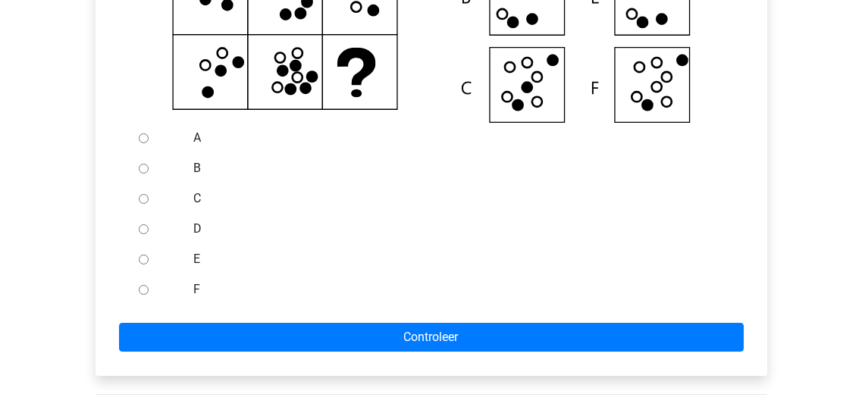
scroll to position [485, 0]
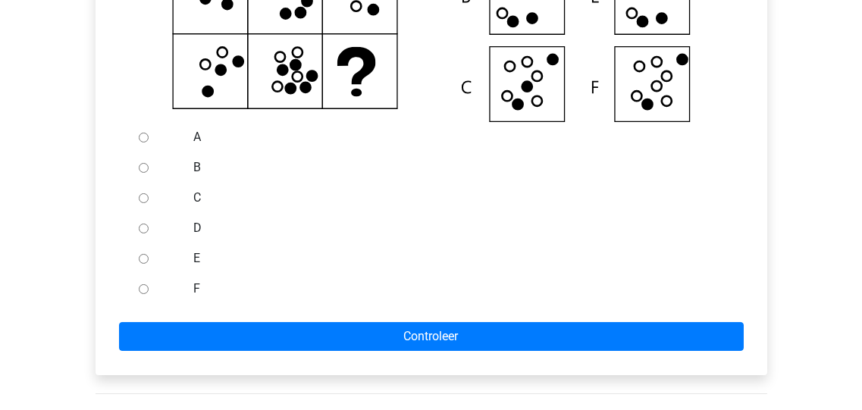
click at [144, 264] on input "E" at bounding box center [144, 259] width 10 height 10
radio input "true"
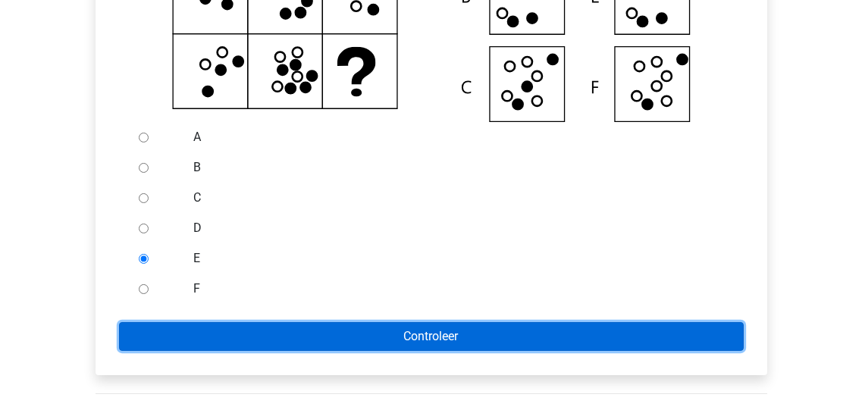
click at [383, 348] on input "Controleer" at bounding box center [431, 336] width 625 height 29
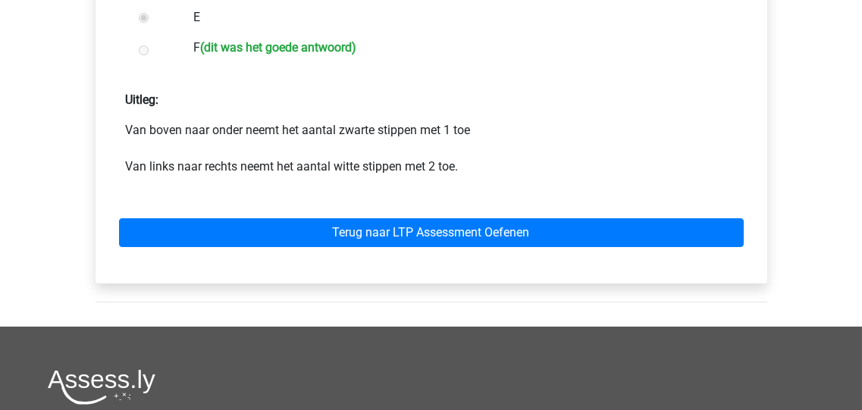
scroll to position [727, 0]
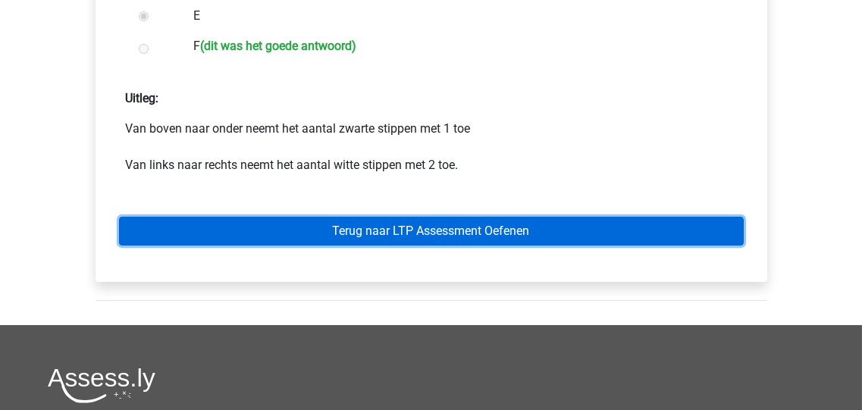
click at [385, 246] on link "Terug naar LTP Assessment Oefenen" at bounding box center [431, 231] width 625 height 29
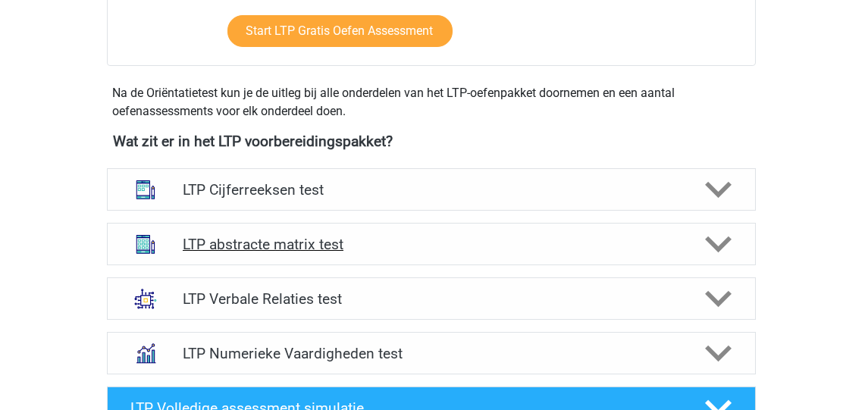
scroll to position [485, 0]
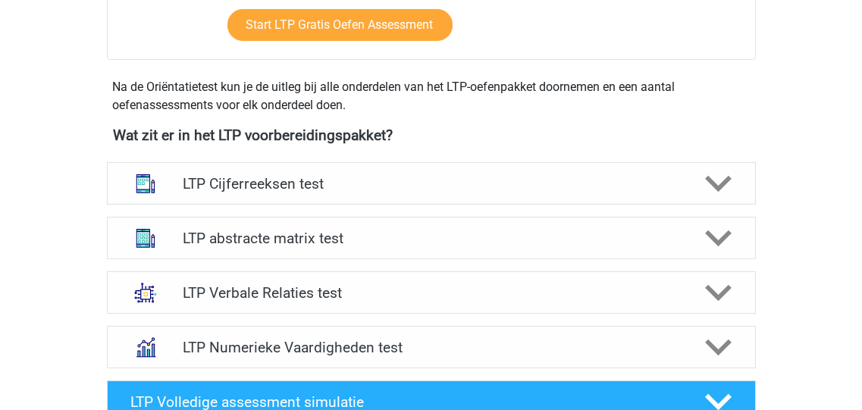
click at [46, 181] on div "Hellianthe [EMAIL_ADDRESS][DOMAIN_NAME] Nederlands" at bounding box center [431, 317] width 862 height 1604
click at [247, 239] on h4 "LTP abstracte matrix test" at bounding box center [431, 238] width 497 height 17
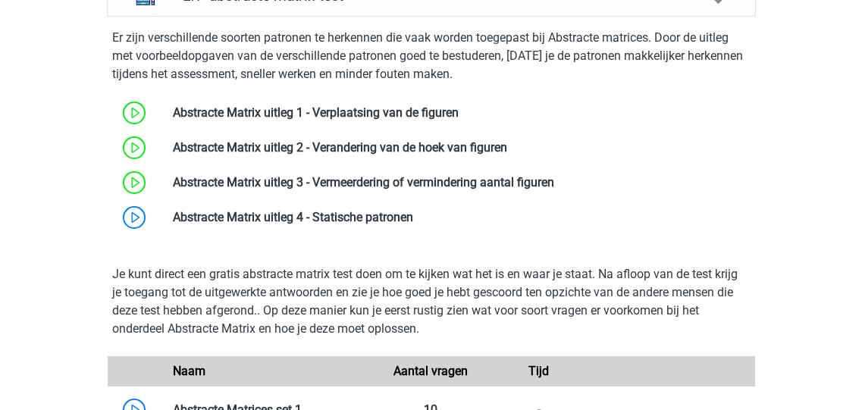
scroll to position [727, 0]
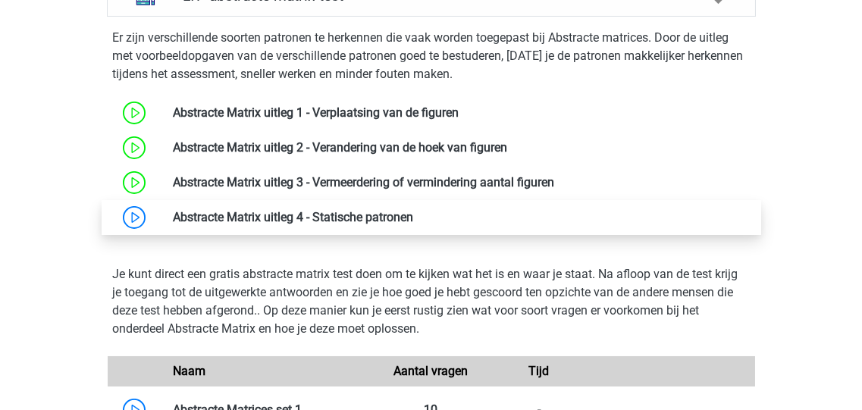
click at [413, 216] on link at bounding box center [413, 217] width 0 height 14
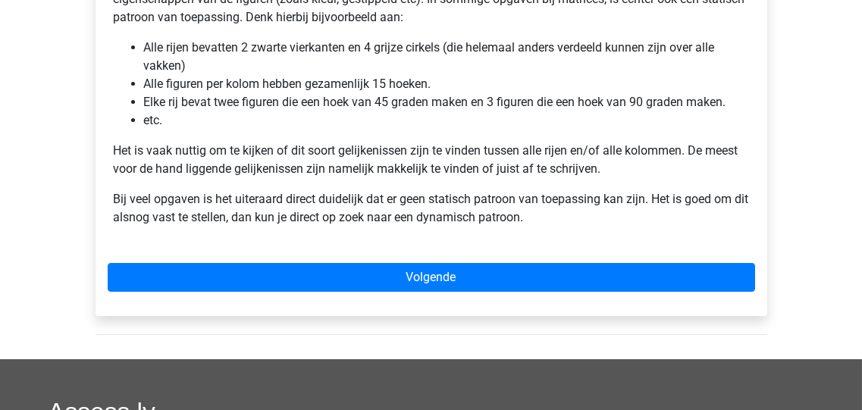
scroll to position [364, 0]
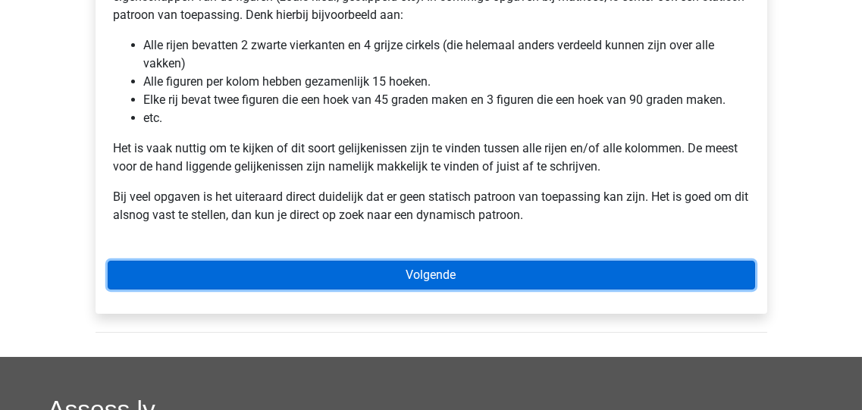
click at [426, 270] on link "Volgende" at bounding box center [432, 275] width 648 height 29
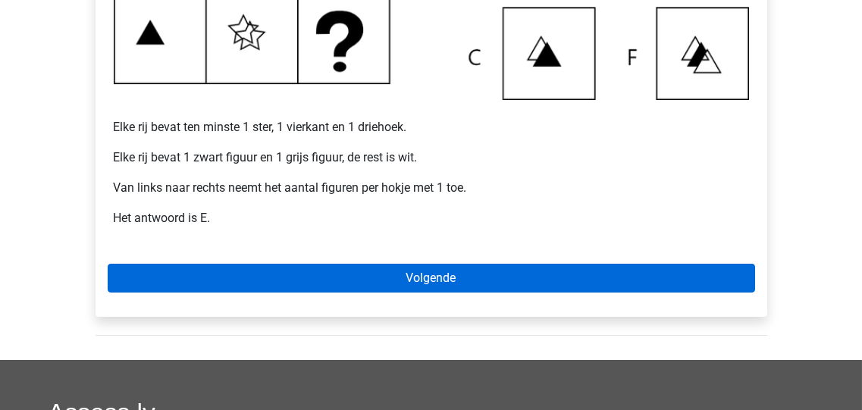
scroll to position [607, 0]
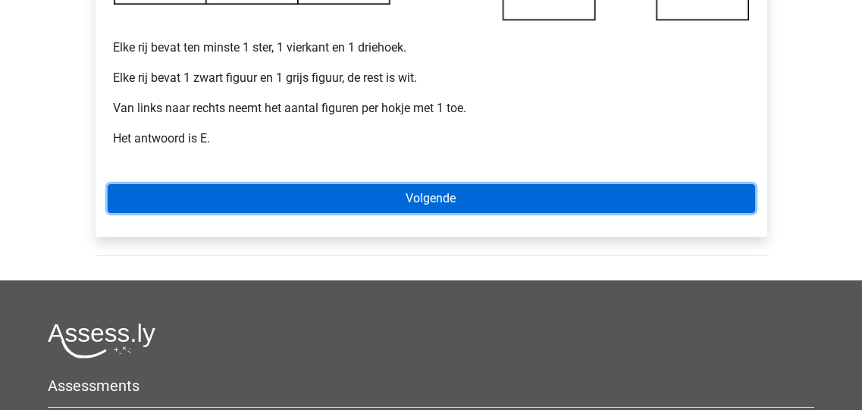
click at [438, 200] on link "Volgende" at bounding box center [432, 198] width 648 height 29
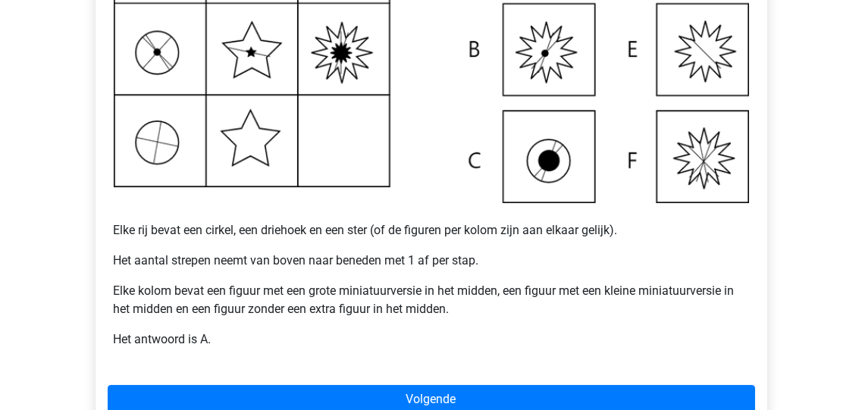
scroll to position [546, 0]
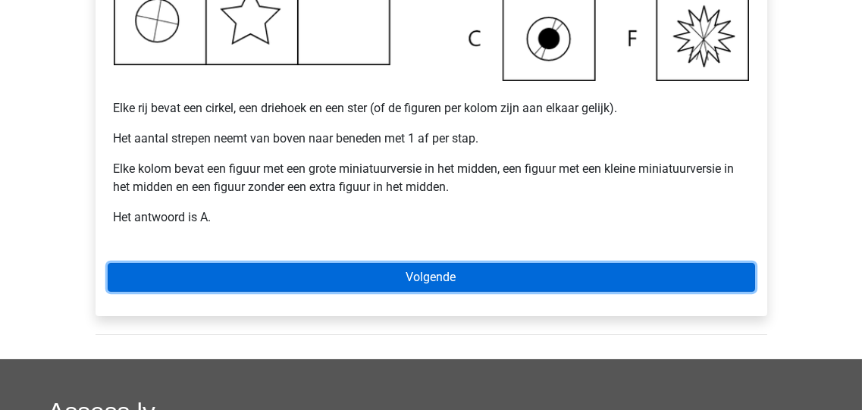
click at [412, 279] on link "Volgende" at bounding box center [432, 277] width 648 height 29
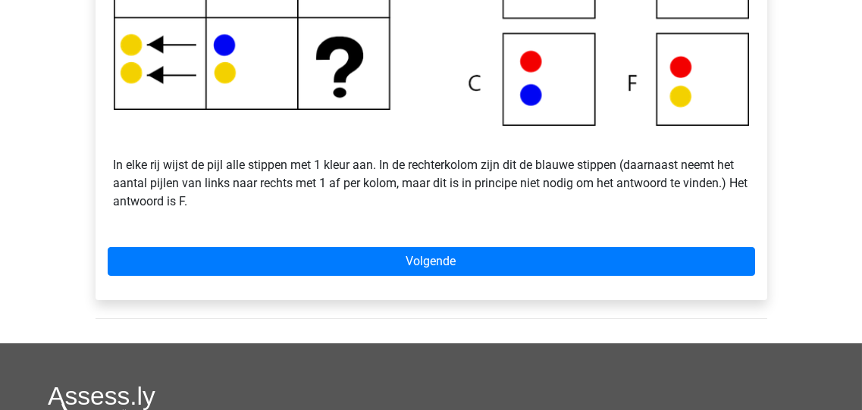
scroll to position [546, 0]
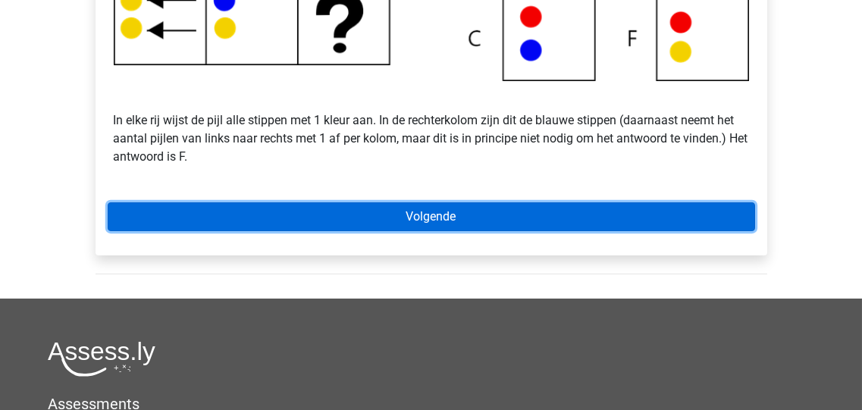
click at [419, 212] on link "Volgende" at bounding box center [432, 216] width 648 height 29
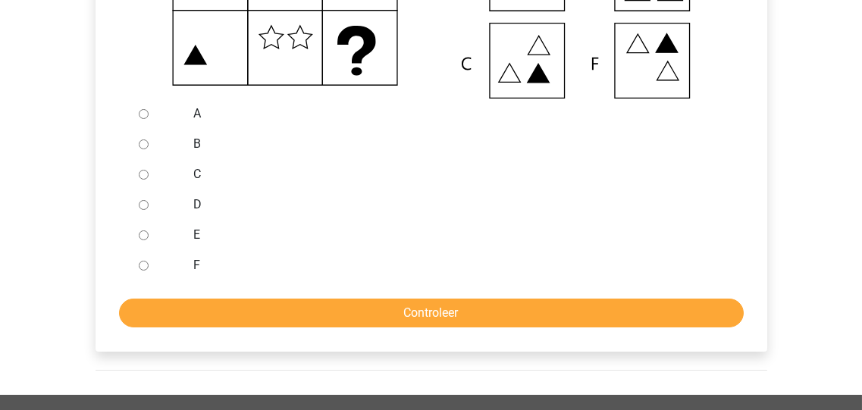
scroll to position [485, 0]
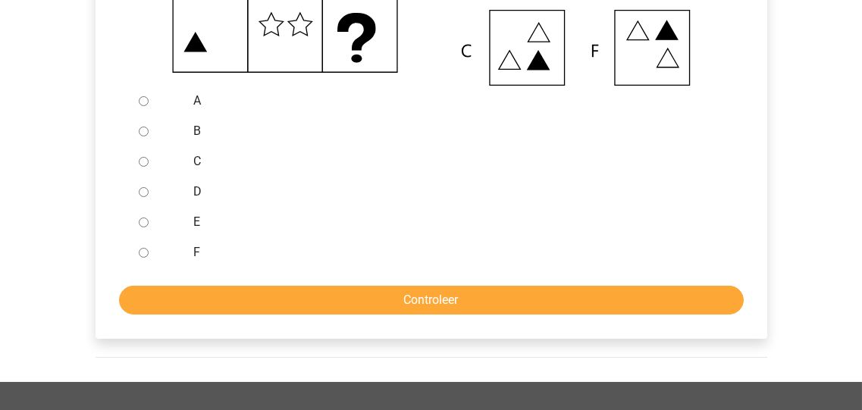
click at [143, 219] on input "E" at bounding box center [144, 223] width 10 height 10
radio input "true"
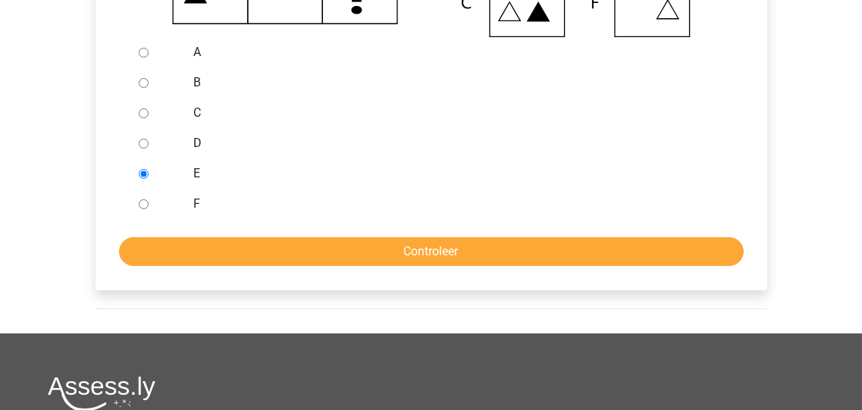
scroll to position [607, 0]
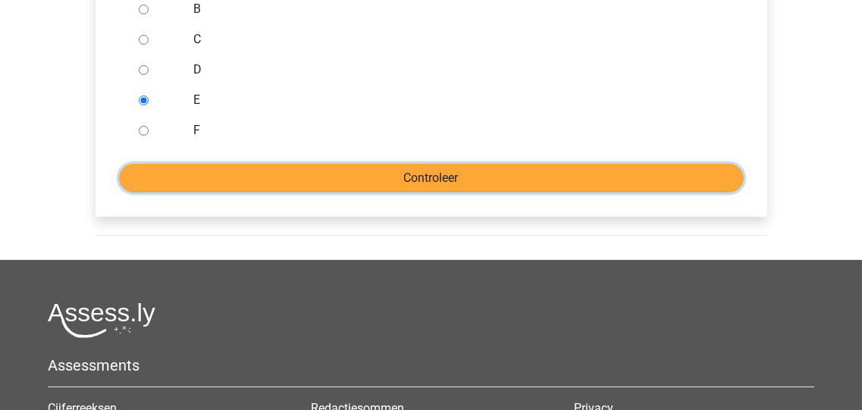
click at [429, 178] on input "Controleer" at bounding box center [431, 178] width 625 height 29
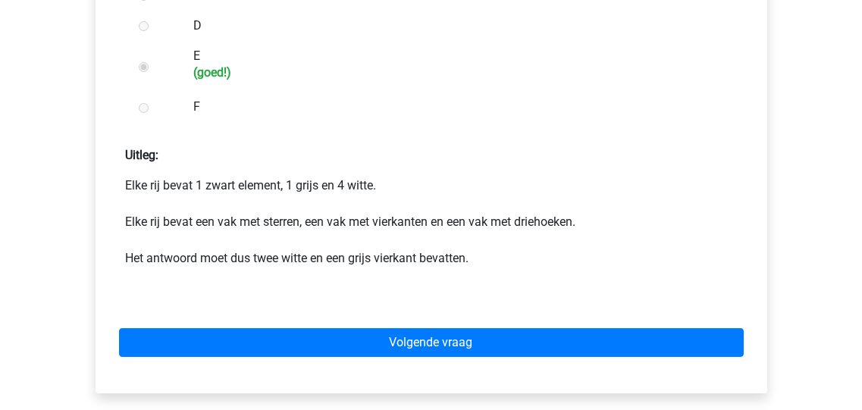
scroll to position [666, 0]
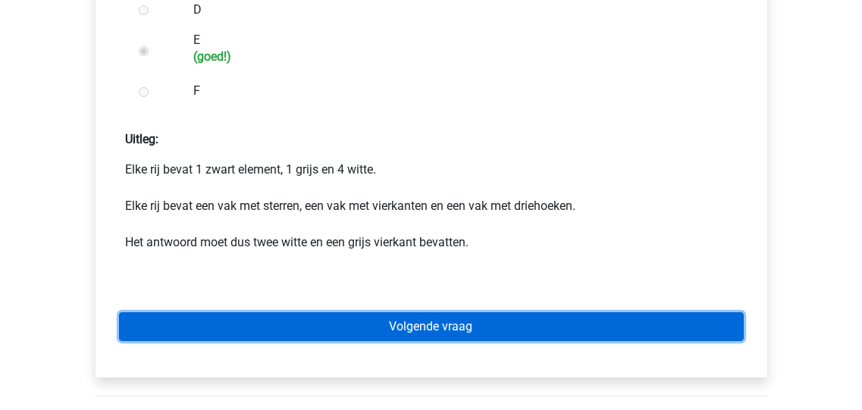
click at [403, 322] on link "Volgende vraag" at bounding box center [431, 326] width 625 height 29
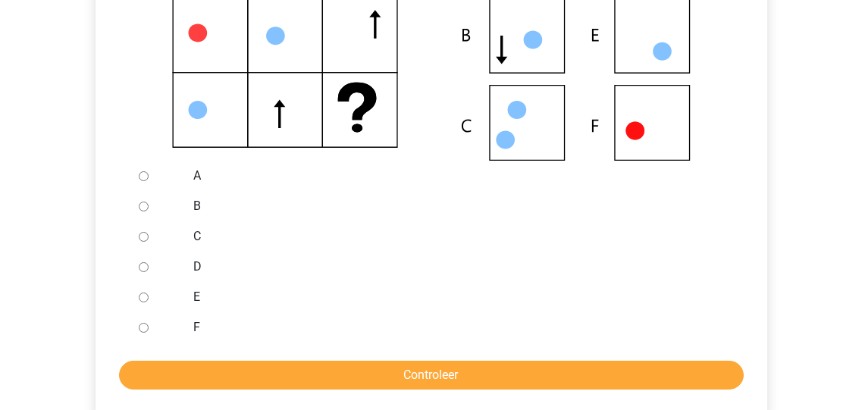
scroll to position [424, 0]
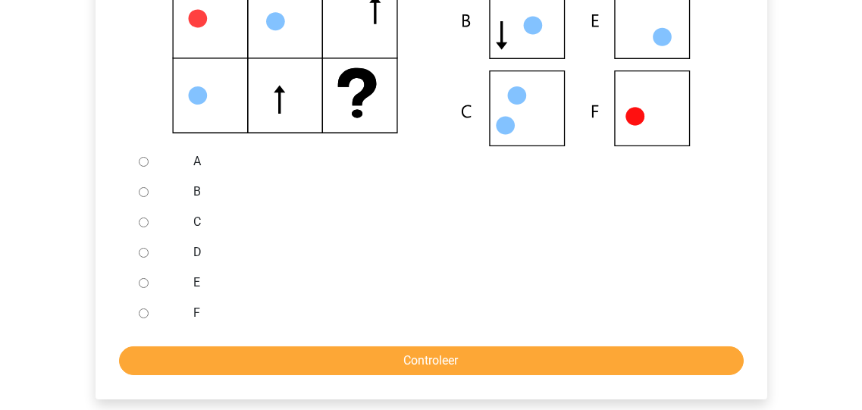
click at [142, 314] on input "F" at bounding box center [144, 314] width 10 height 10
radio input "true"
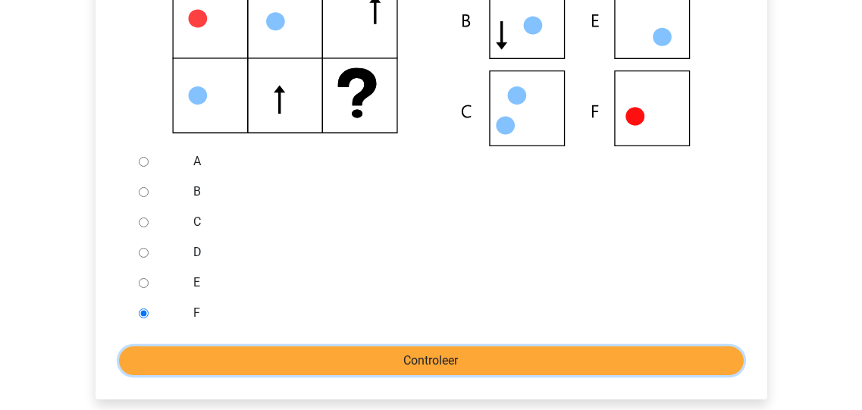
click at [387, 359] on input "Controleer" at bounding box center [431, 361] width 625 height 29
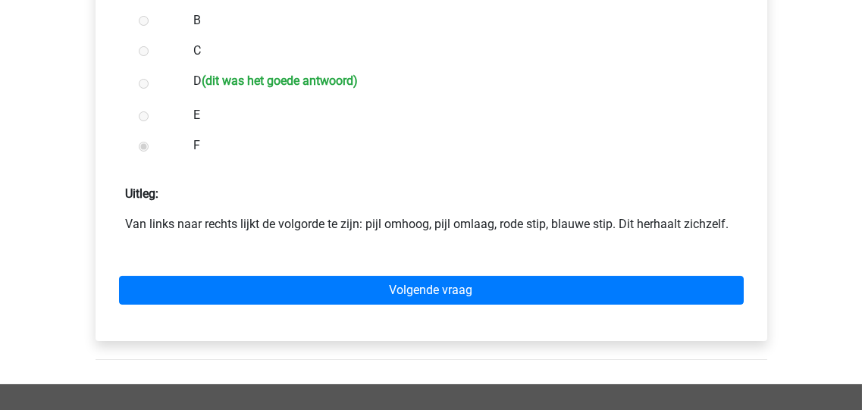
scroll to position [666, 0]
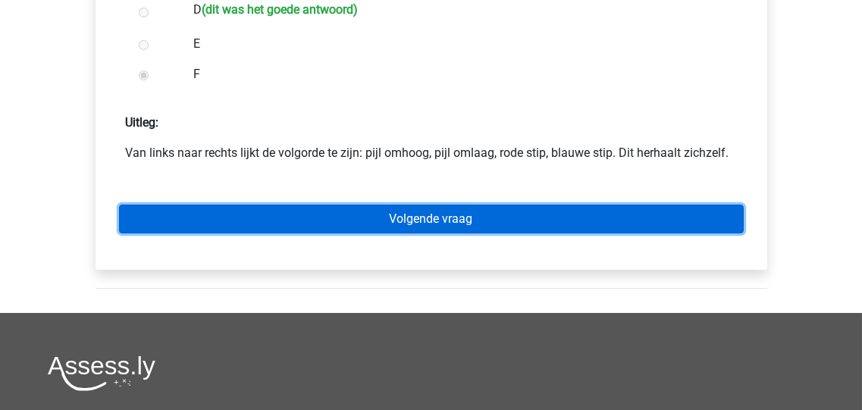
click at [454, 217] on link "Volgende vraag" at bounding box center [431, 219] width 625 height 29
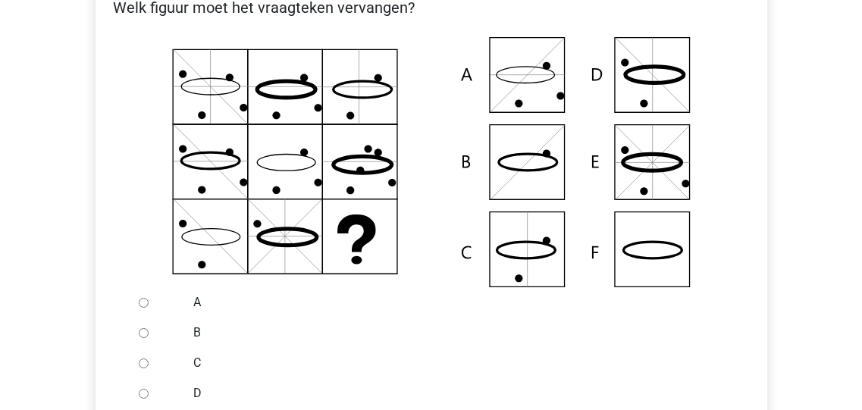
scroll to position [303, 0]
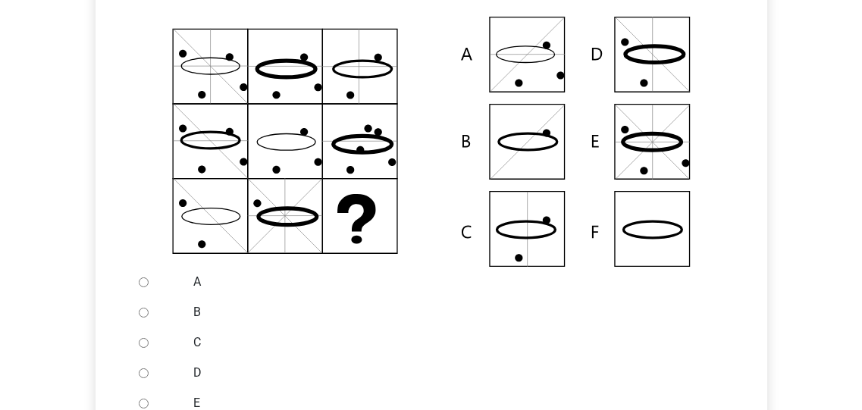
click at [655, 224] on icon at bounding box center [431, 142] width 623 height 250
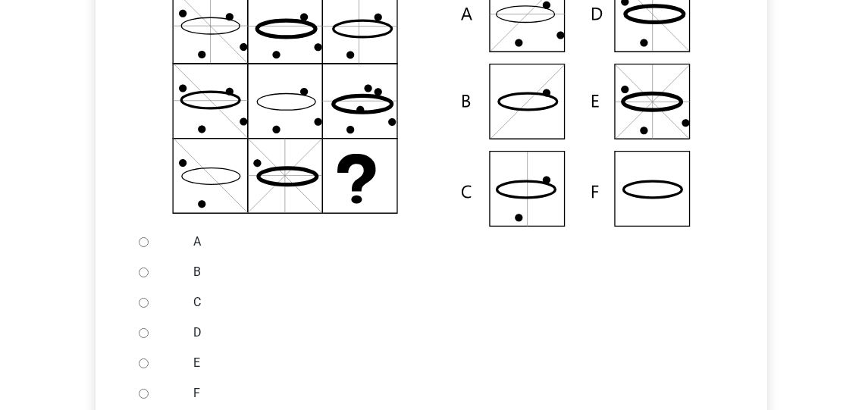
scroll to position [364, 0]
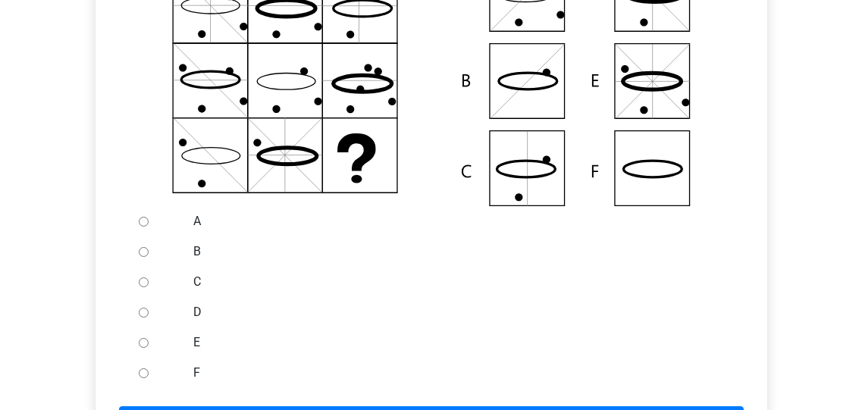
click at [146, 373] on input "F" at bounding box center [144, 373] width 10 height 10
radio input "true"
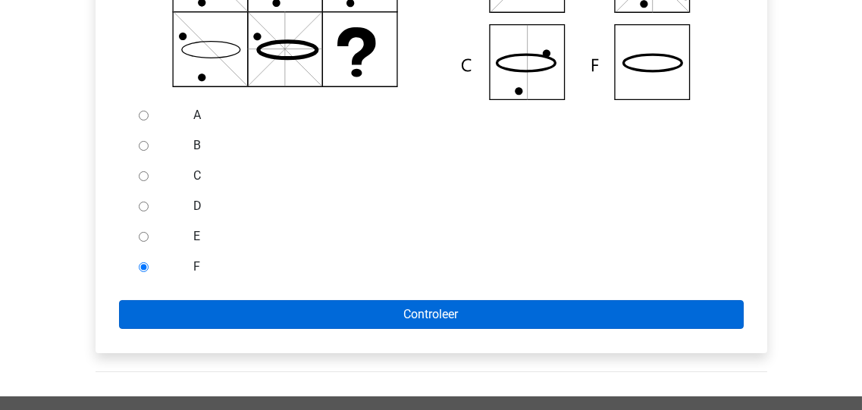
scroll to position [485, 0]
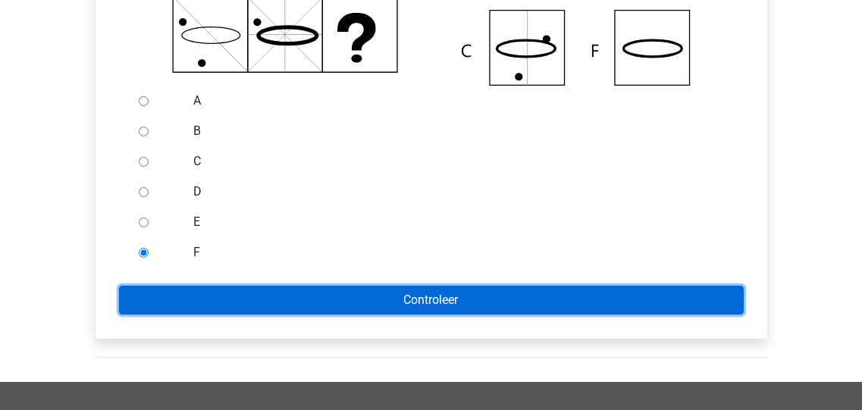
click at [433, 300] on input "Controleer" at bounding box center [431, 300] width 625 height 29
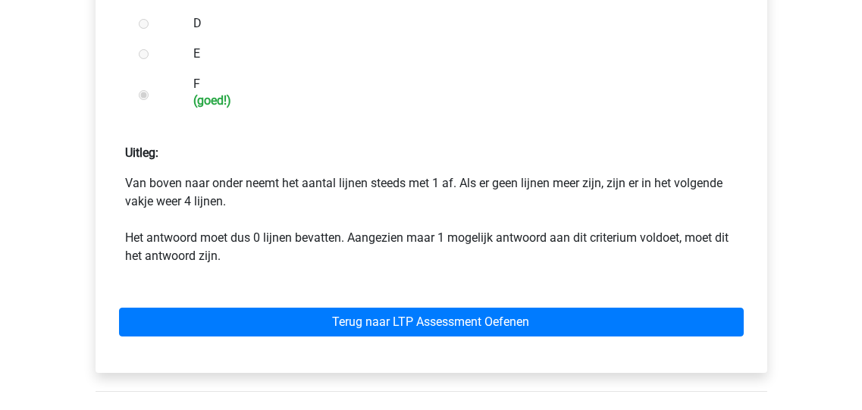
scroll to position [666, 0]
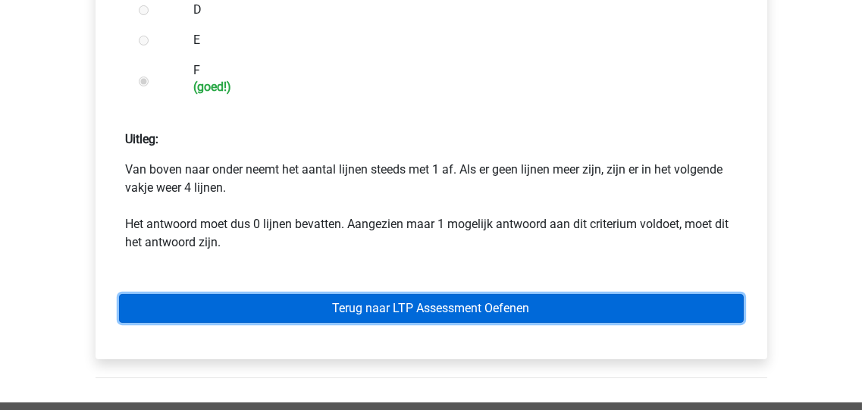
click at [457, 309] on link "Terug naar LTP Assessment Oefenen" at bounding box center [431, 308] width 625 height 29
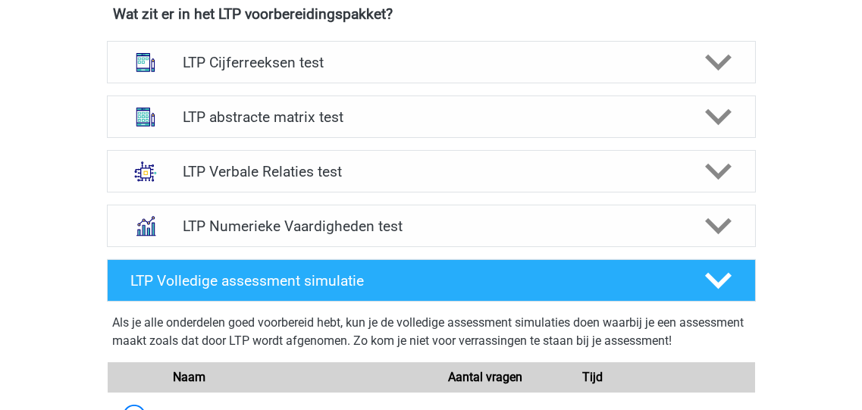
scroll to position [607, 0]
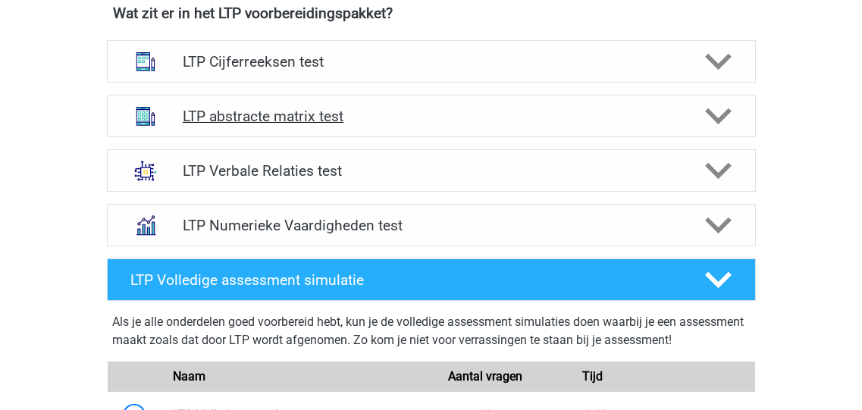
click at [713, 111] on icon at bounding box center [718, 116] width 27 height 27
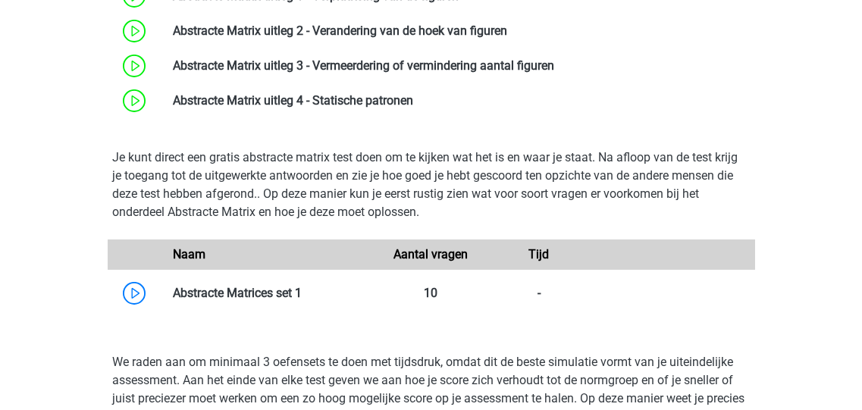
scroll to position [849, 0]
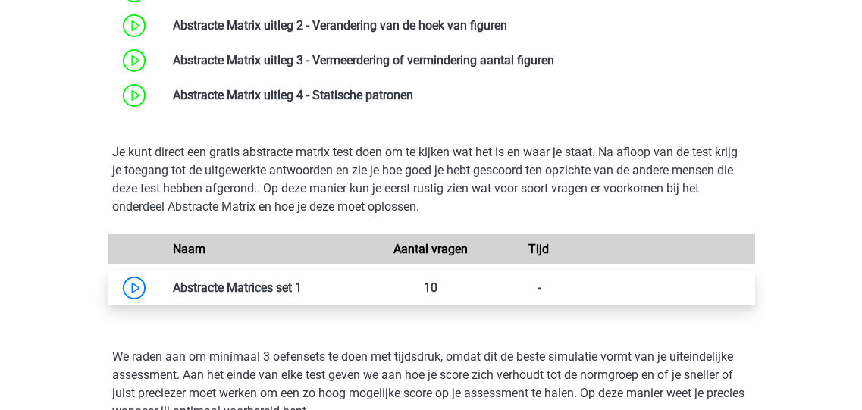
click at [302, 288] on link at bounding box center [302, 288] width 0 height 14
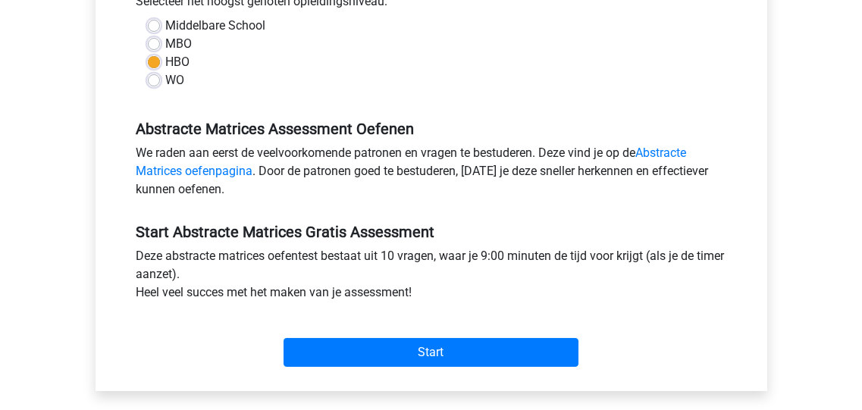
scroll to position [424, 0]
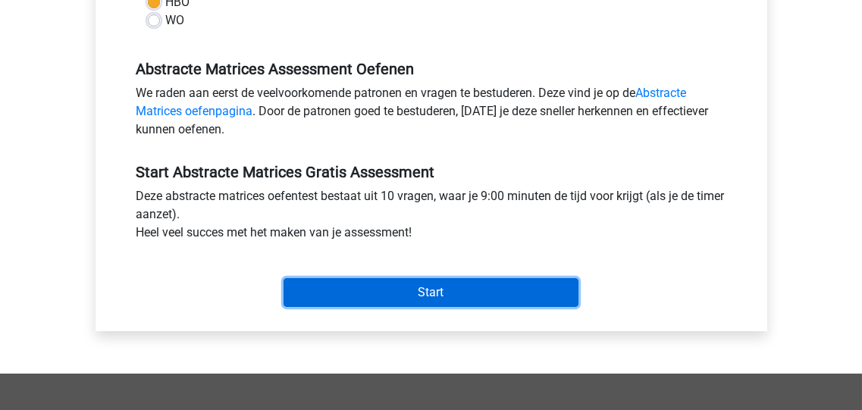
click at [412, 296] on input "Start" at bounding box center [431, 292] width 295 height 29
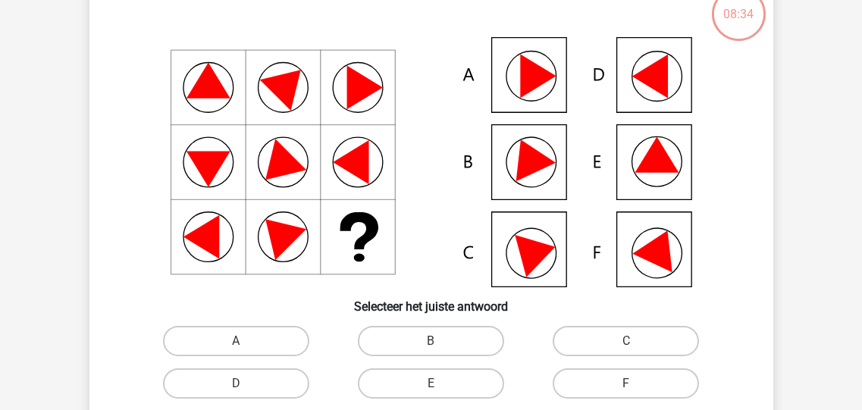
scroll to position [121, 0]
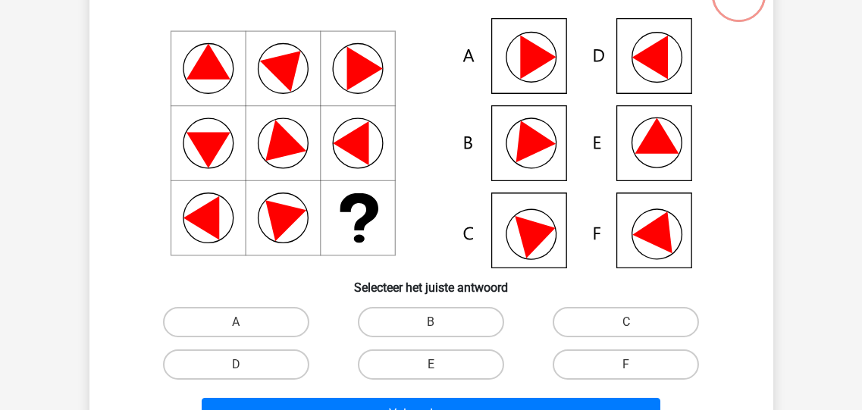
click at [538, 60] on icon at bounding box center [538, 58] width 36 height 44
click at [243, 316] on label "A" at bounding box center [236, 322] width 146 height 30
click at [243, 322] on input "A" at bounding box center [241, 327] width 10 height 10
radio input "true"
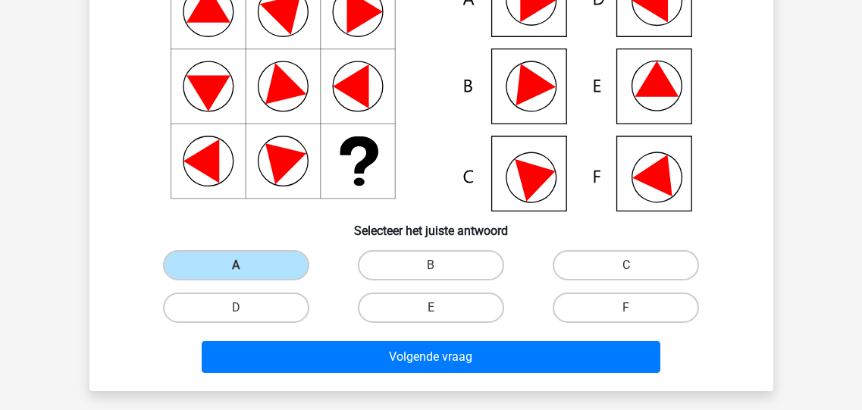
scroll to position [242, 0]
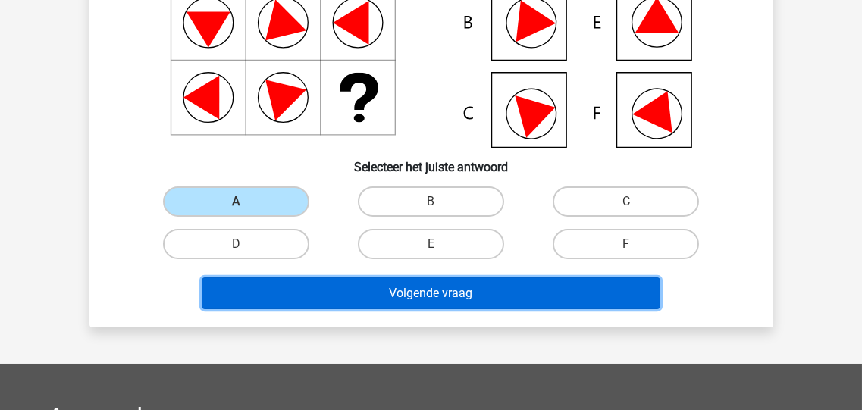
click at [414, 290] on button "Volgende vraag" at bounding box center [431, 294] width 459 height 32
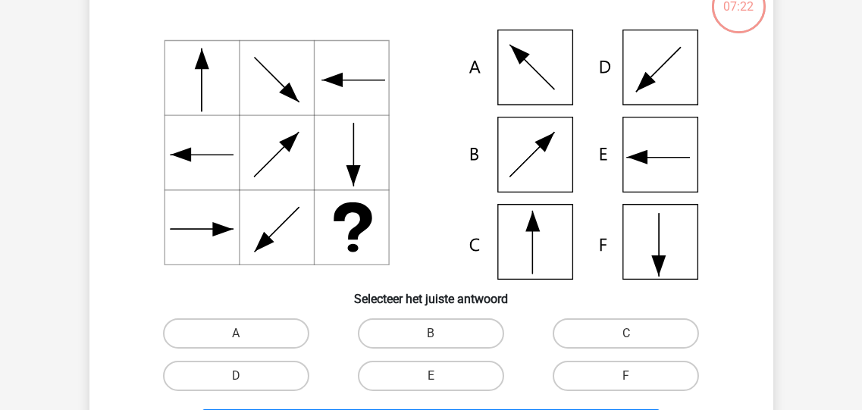
scroll to position [130, 0]
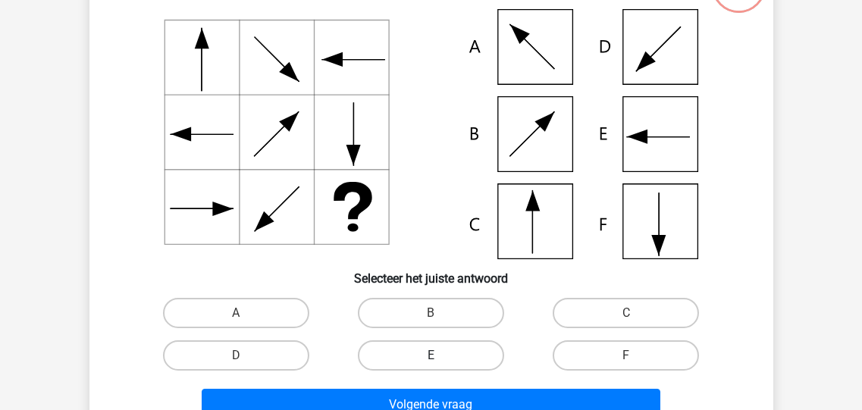
click at [454, 357] on label "E" at bounding box center [431, 355] width 146 height 30
click at [441, 357] on input "E" at bounding box center [436, 361] width 10 height 10
radio input "true"
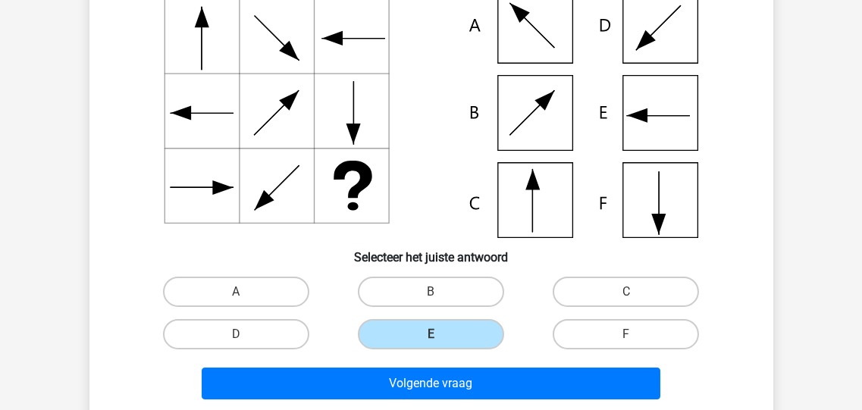
scroll to position [251, 0]
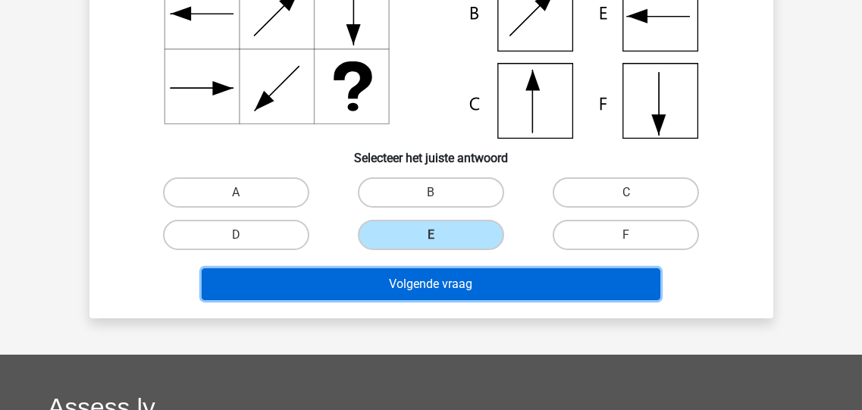
click at [437, 289] on button "Volgende vraag" at bounding box center [431, 284] width 459 height 32
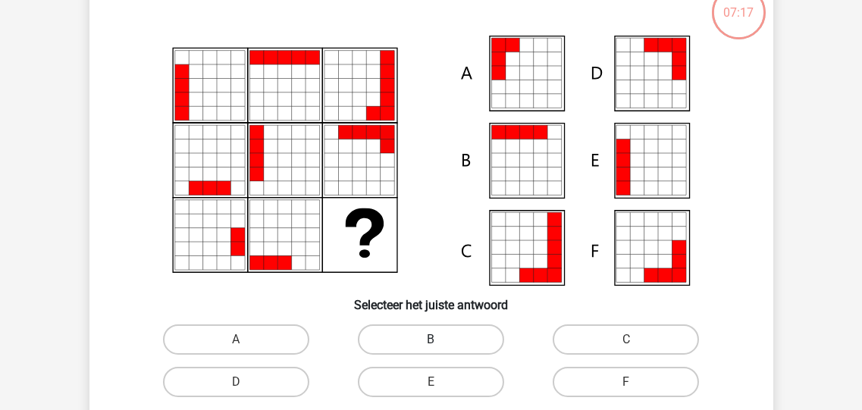
scroll to position [70, 0]
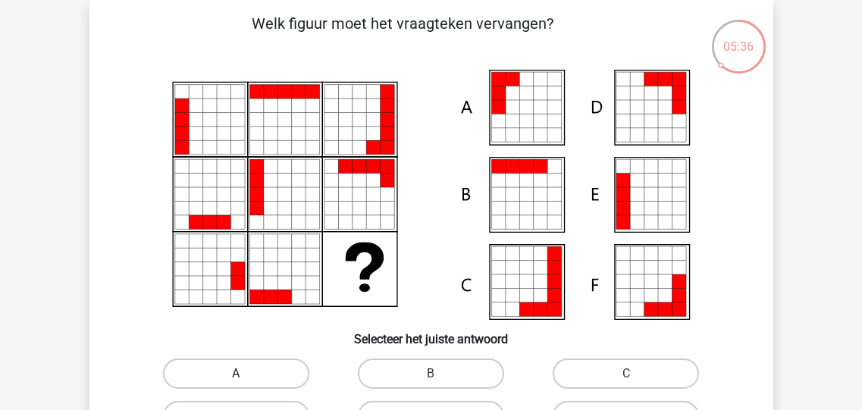
drag, startPoint x: 255, startPoint y: 369, endPoint x: 269, endPoint y: 364, distance: 15.4
click at [256, 368] on label "A" at bounding box center [236, 374] width 146 height 30
click at [246, 374] on input "A" at bounding box center [241, 379] width 10 height 10
radio input "true"
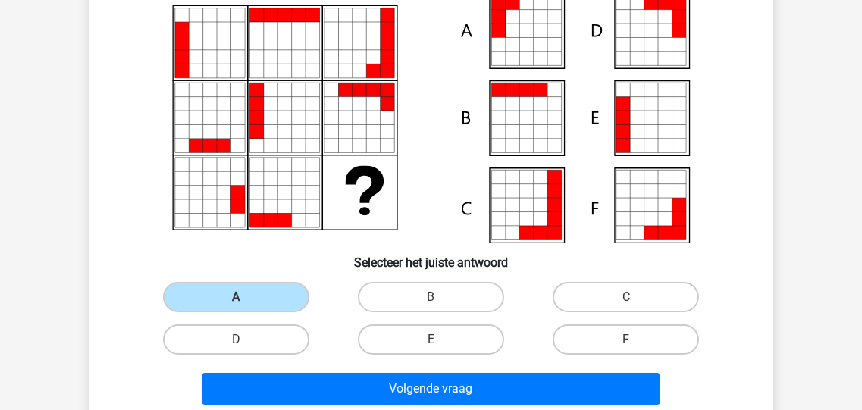
scroll to position [191, 0]
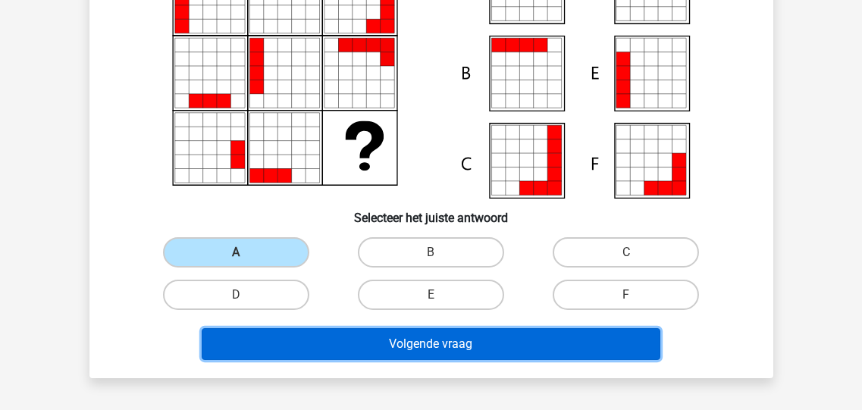
click at [443, 340] on button "Volgende vraag" at bounding box center [431, 344] width 459 height 32
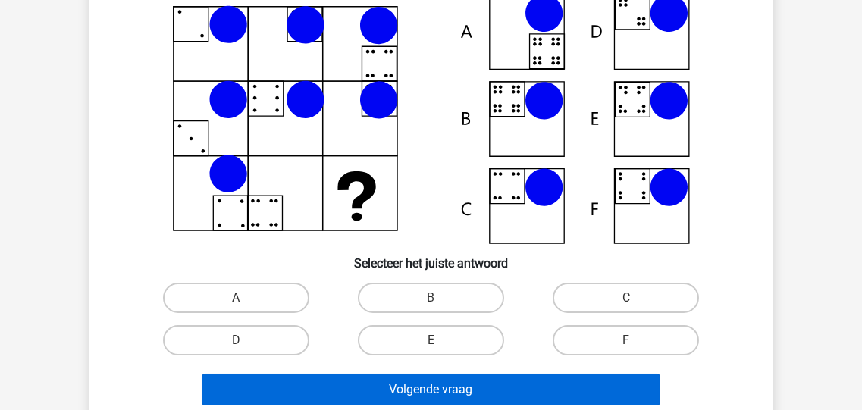
scroll to position [181, 0]
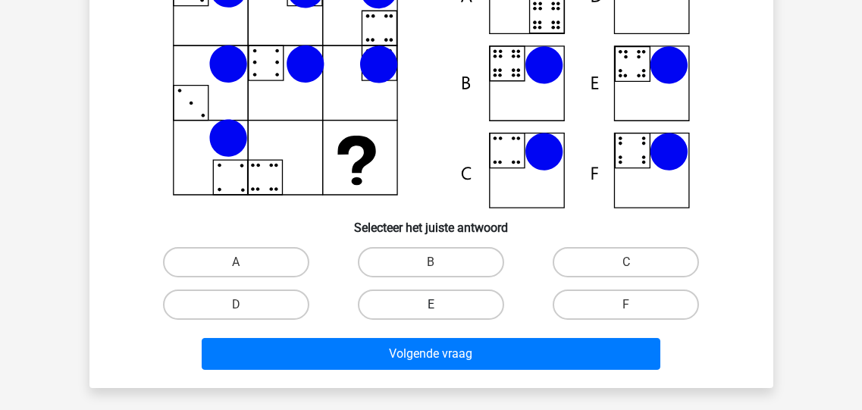
click at [432, 302] on label "E" at bounding box center [431, 305] width 146 height 30
click at [432, 305] on input "E" at bounding box center [436, 310] width 10 height 10
radio input "true"
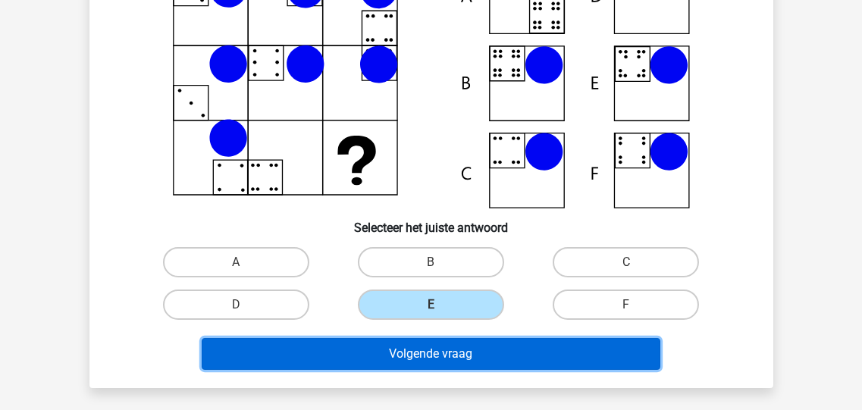
click at [437, 350] on button "Volgende vraag" at bounding box center [431, 354] width 459 height 32
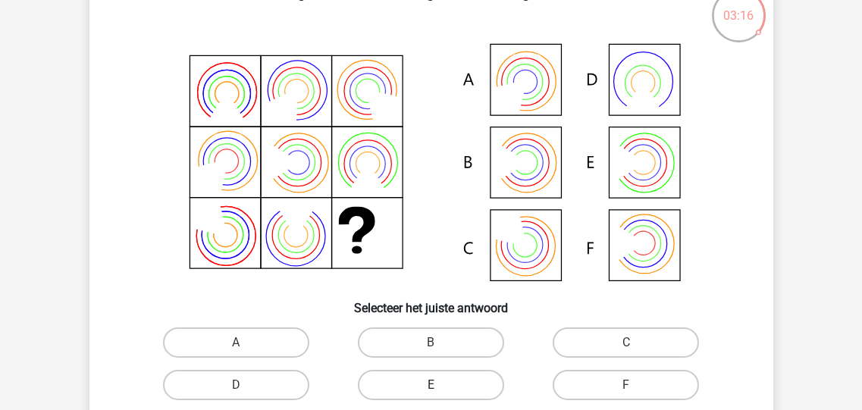
scroll to position [121, 0]
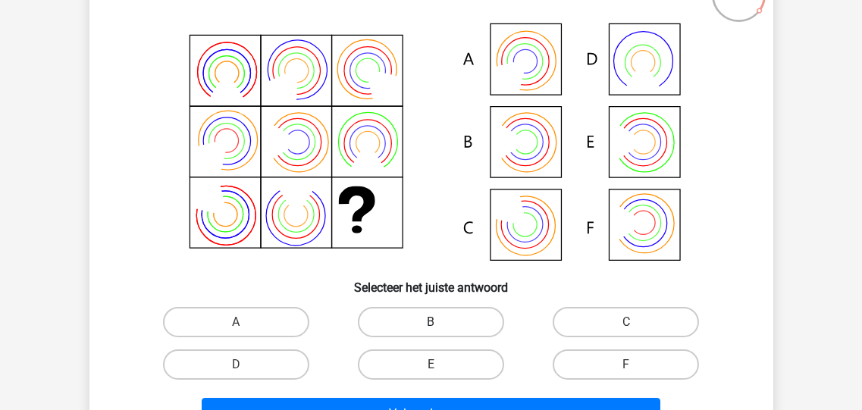
click at [428, 325] on label "B" at bounding box center [431, 322] width 146 height 30
click at [431, 325] on input "B" at bounding box center [436, 327] width 10 height 10
radio input "true"
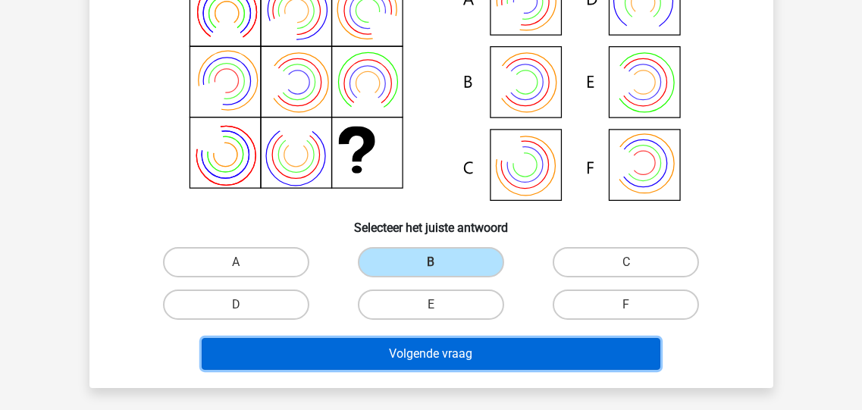
click at [419, 349] on button "Volgende vraag" at bounding box center [431, 354] width 459 height 32
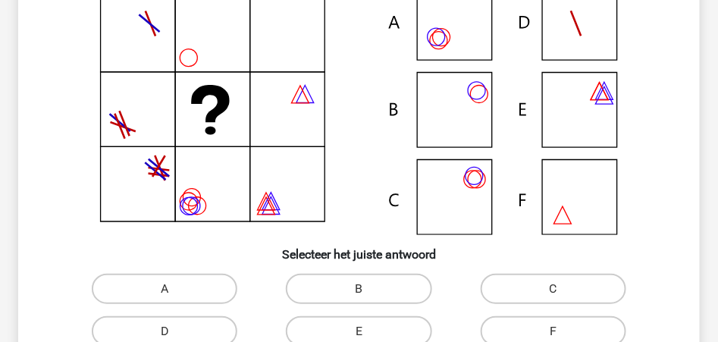
scroll to position [171, 0]
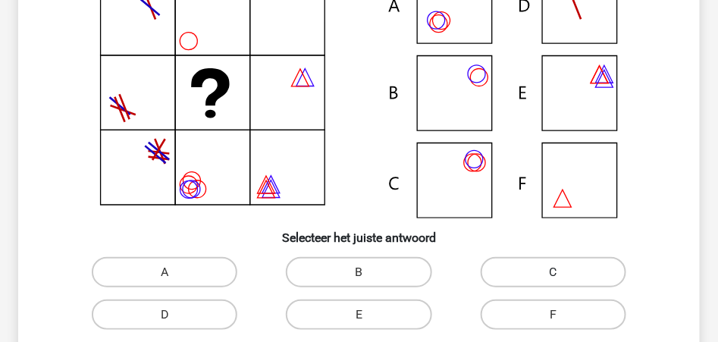
click at [554, 267] on label "C" at bounding box center [554, 272] width 146 height 30
click at [554, 272] on input "C" at bounding box center [559, 277] width 10 height 10
radio input "true"
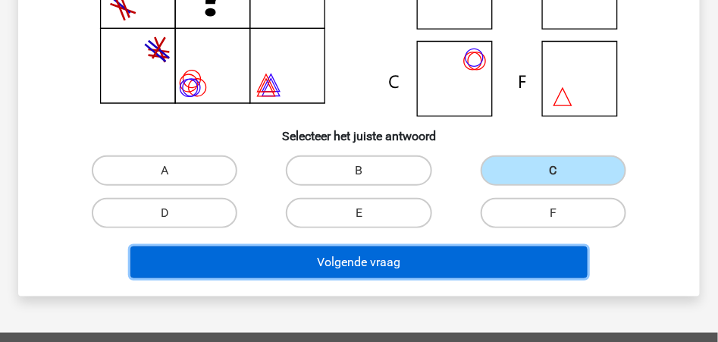
click at [412, 257] on button "Volgende vraag" at bounding box center [358, 262] width 456 height 32
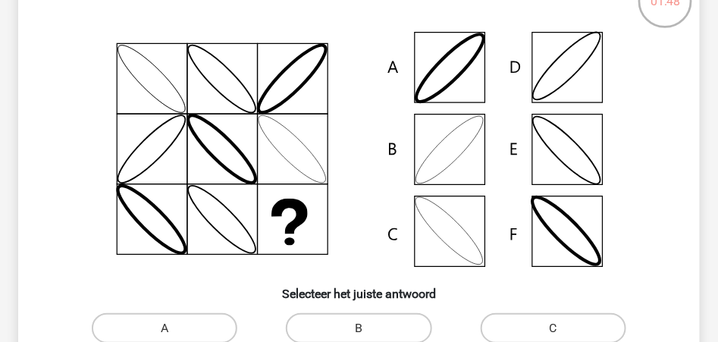
scroll to position [171, 0]
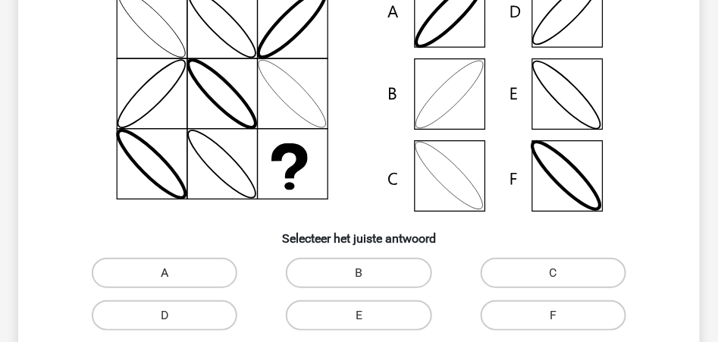
click at [184, 270] on label "A" at bounding box center [165, 273] width 146 height 30
click at [174, 273] on input "A" at bounding box center [170, 278] width 10 height 10
radio input "true"
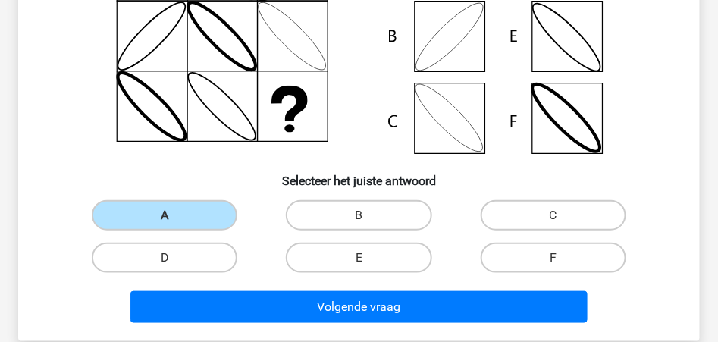
scroll to position [271, 0]
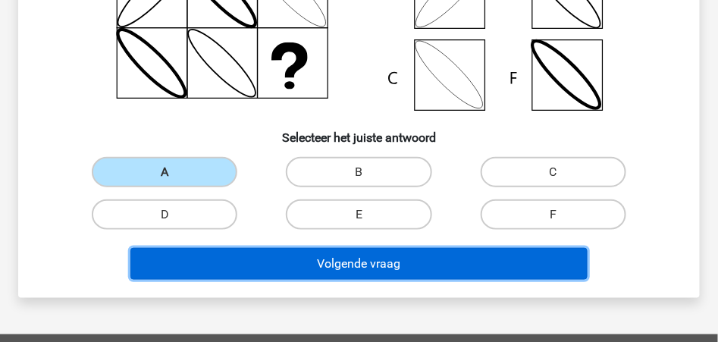
click at [384, 264] on button "Volgende vraag" at bounding box center [358, 264] width 456 height 32
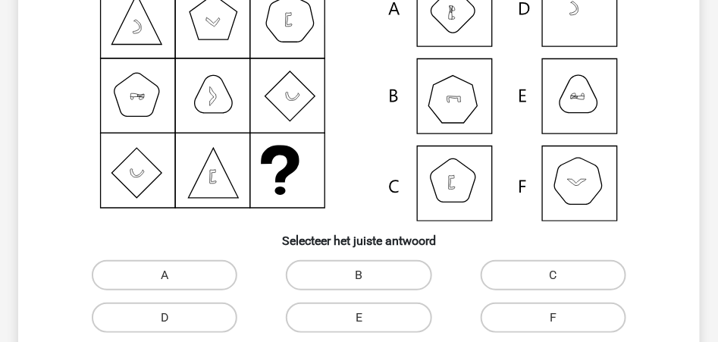
scroll to position [221, 0]
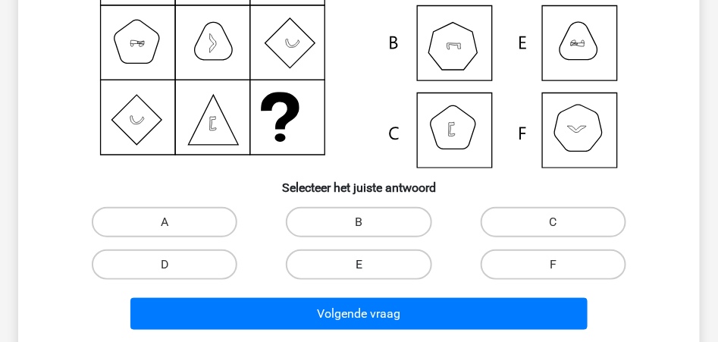
click at [353, 262] on label "E" at bounding box center [359, 264] width 146 height 30
click at [359, 265] on input "E" at bounding box center [364, 270] width 10 height 10
radio input "true"
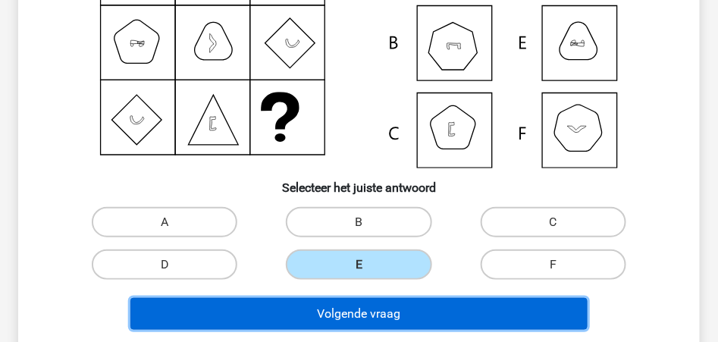
click at [362, 312] on button "Volgende vraag" at bounding box center [358, 314] width 456 height 32
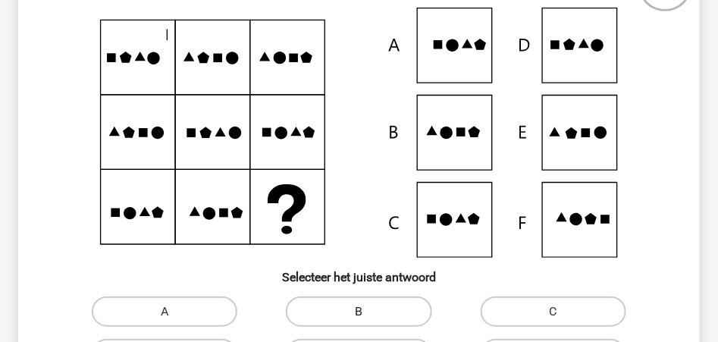
scroll to position [171, 0]
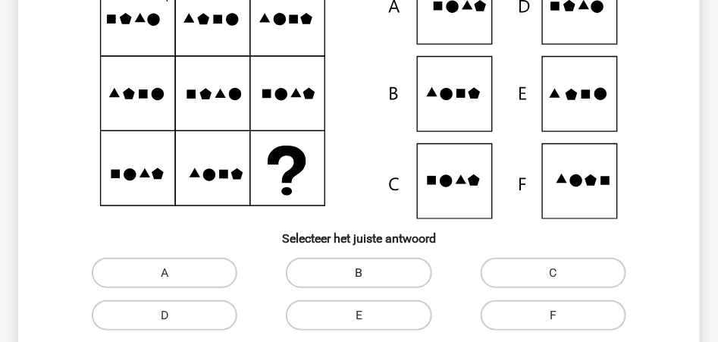
click at [368, 268] on label "B" at bounding box center [359, 273] width 146 height 30
click at [368, 273] on input "B" at bounding box center [364, 278] width 10 height 10
radio input "true"
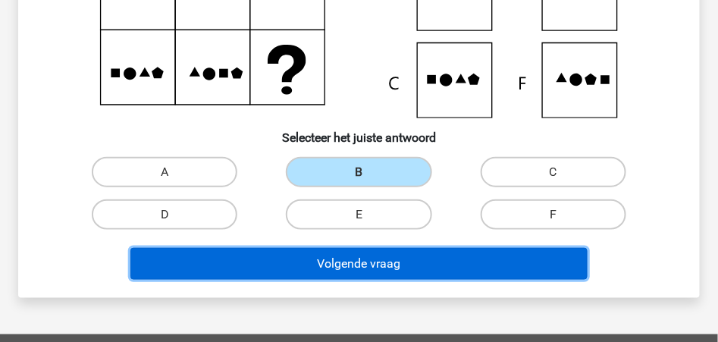
click at [377, 262] on button "Volgende vraag" at bounding box center [358, 264] width 456 height 32
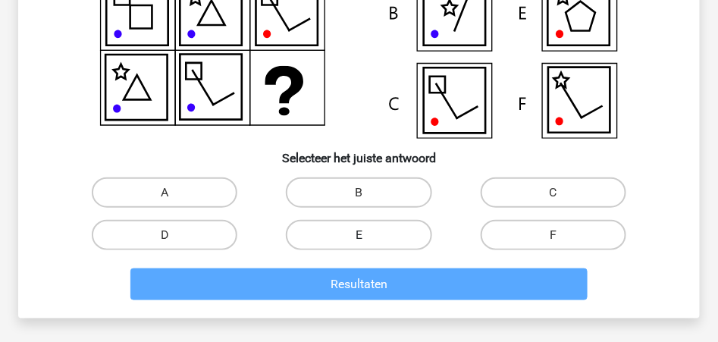
scroll to position [271, 0]
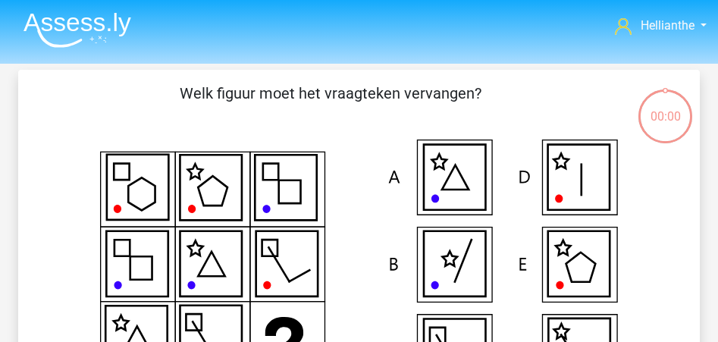
scroll to position [271, 0]
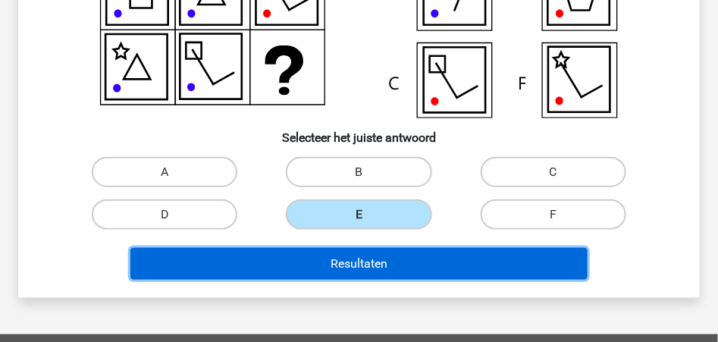
click at [360, 260] on button "Resultaten" at bounding box center [358, 264] width 456 height 32
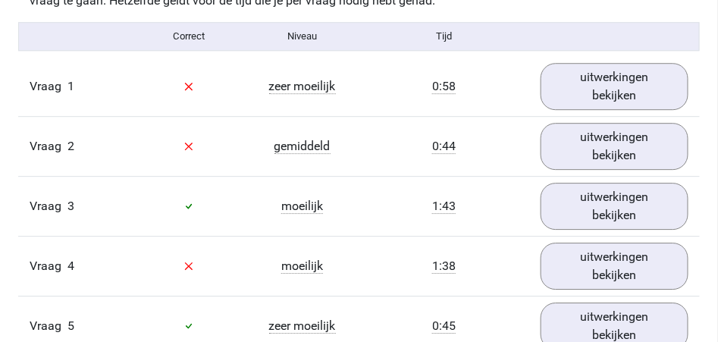
scroll to position [910, 0]
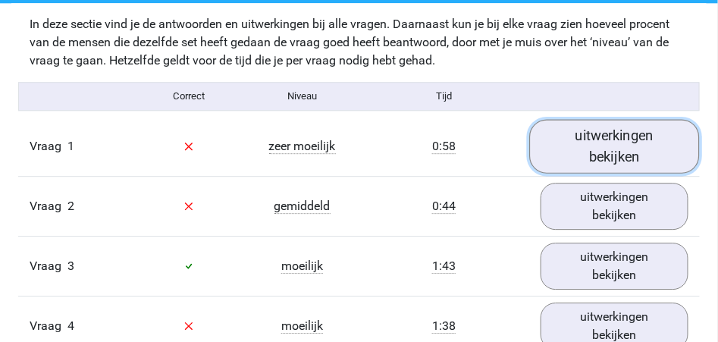
click at [601, 152] on link "uitwerkingen bekijken" at bounding box center [615, 146] width 170 height 54
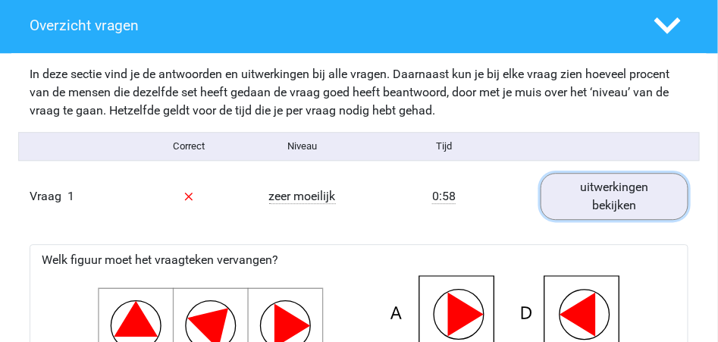
scroll to position [859, 0]
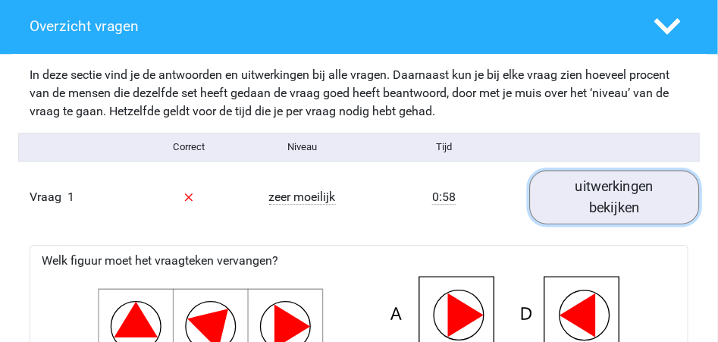
click at [594, 202] on link "uitwerkingen bekijken" at bounding box center [615, 197] width 170 height 54
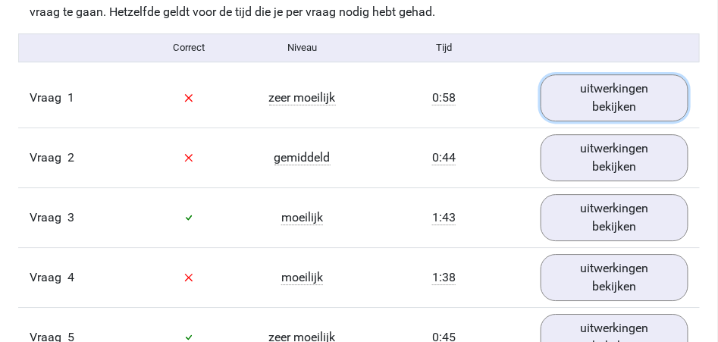
scroll to position [960, 0]
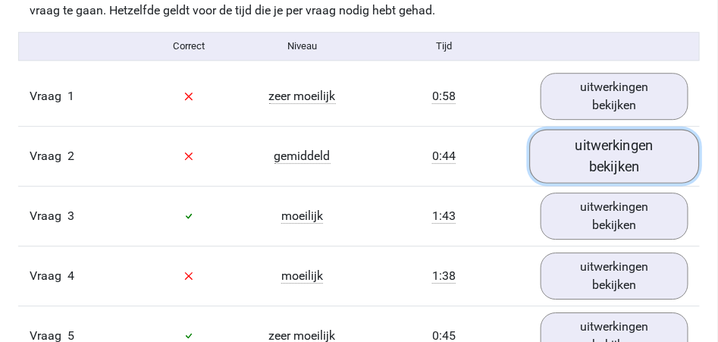
click at [576, 156] on link "uitwerkingen bekijken" at bounding box center [615, 156] width 170 height 54
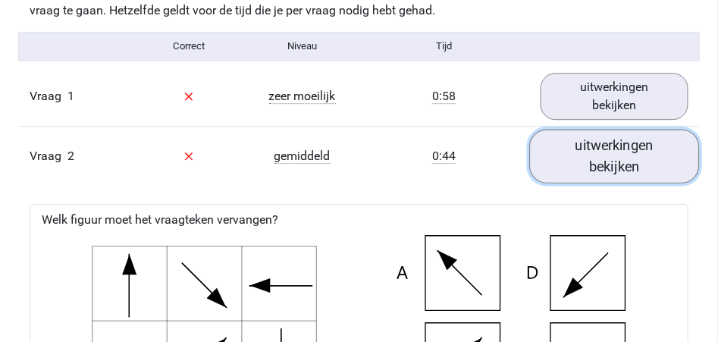
click at [596, 160] on link "uitwerkingen bekijken" at bounding box center [615, 156] width 170 height 54
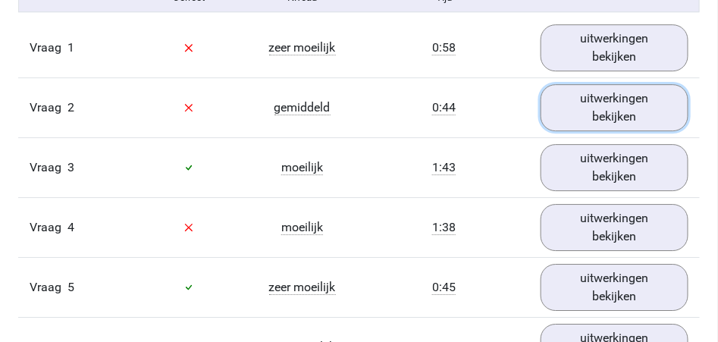
scroll to position [1062, 0]
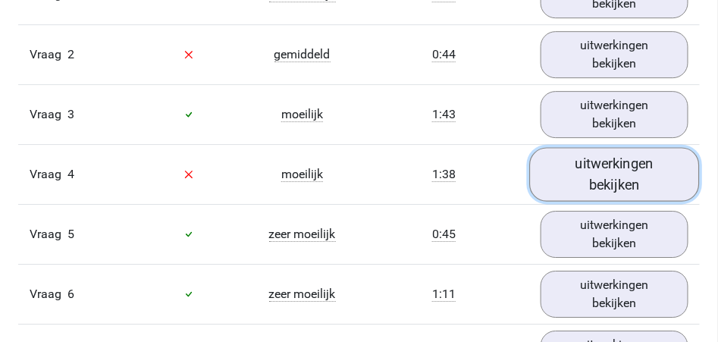
click at [587, 171] on link "uitwerkingen bekijken" at bounding box center [615, 174] width 170 height 54
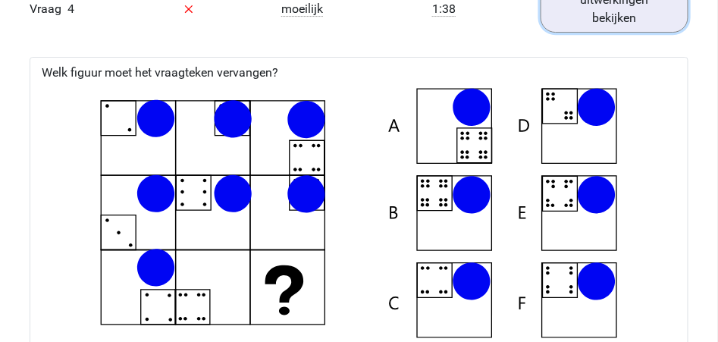
scroll to position [1112, 0]
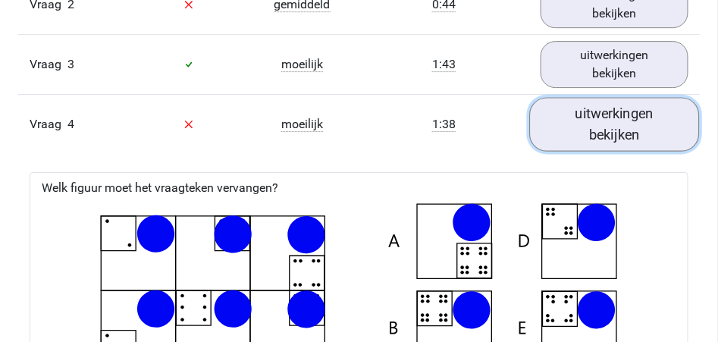
click at [606, 128] on link "uitwerkingen bekijken" at bounding box center [615, 124] width 170 height 54
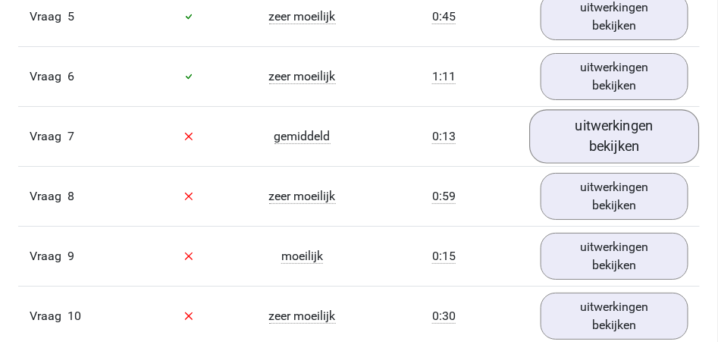
scroll to position [1263, 0]
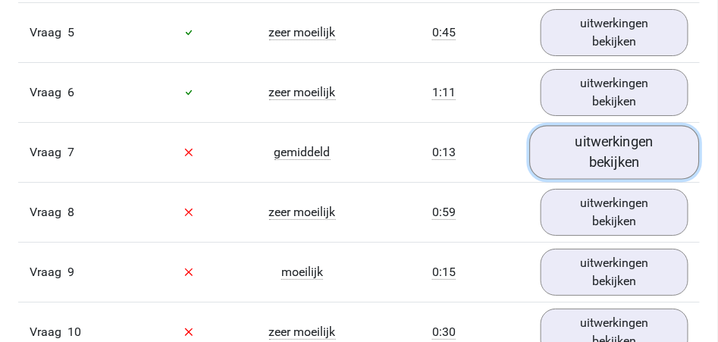
click at [599, 161] on link "uitwerkingen bekijken" at bounding box center [615, 152] width 170 height 54
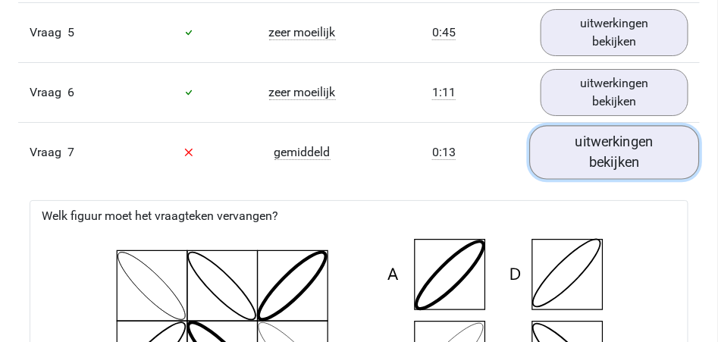
click at [572, 152] on link "uitwerkingen bekijken" at bounding box center [615, 152] width 170 height 54
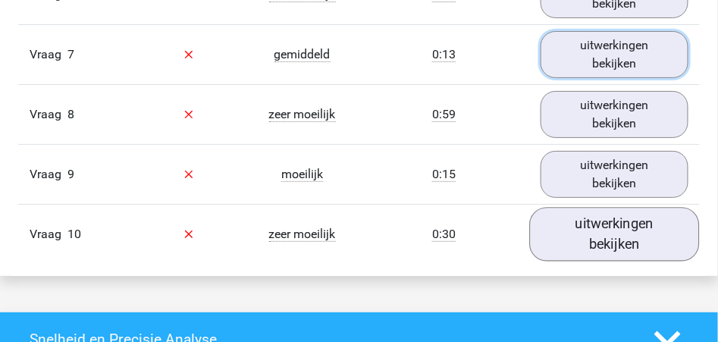
scroll to position [1364, 0]
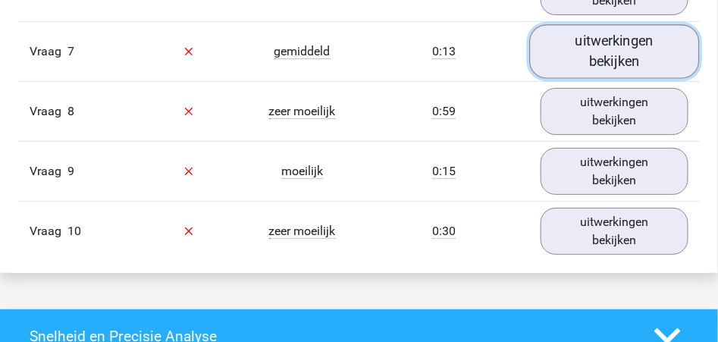
click at [619, 60] on link "uitwerkingen bekijken" at bounding box center [615, 51] width 170 height 54
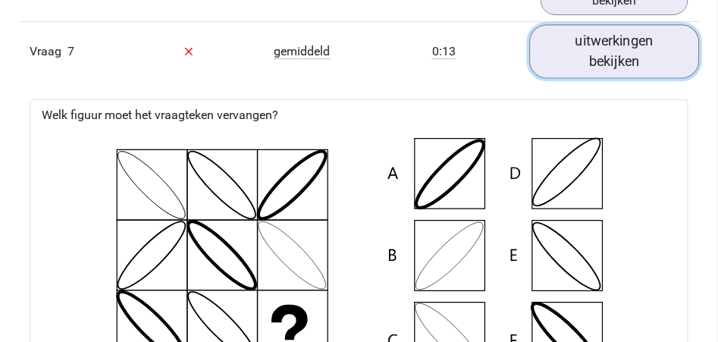
click at [612, 46] on link "uitwerkingen bekijken" at bounding box center [615, 51] width 170 height 54
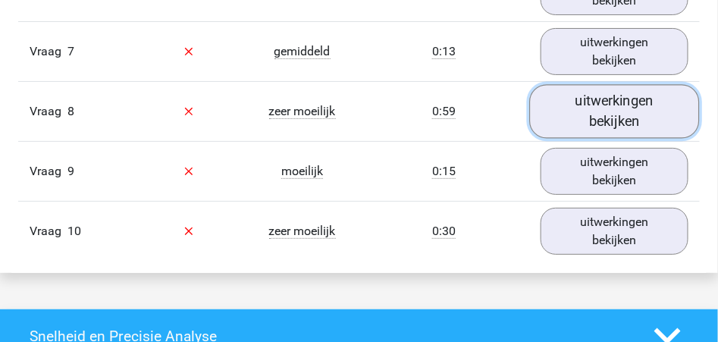
click at [610, 101] on link "uitwerkingen bekijken" at bounding box center [615, 111] width 170 height 54
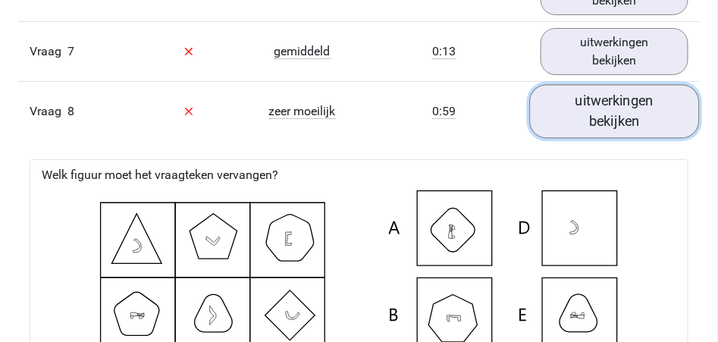
click at [618, 121] on link "uitwerkingen bekijken" at bounding box center [615, 111] width 170 height 54
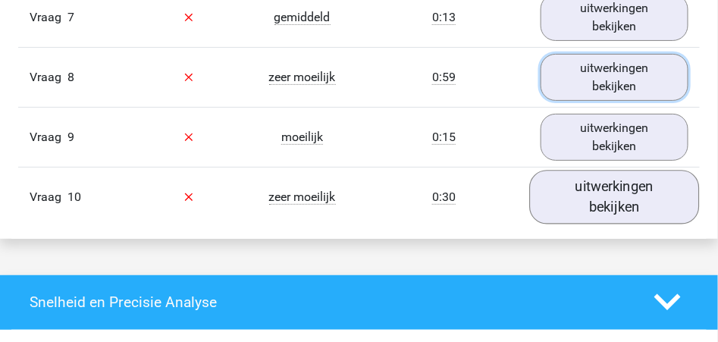
scroll to position [1415, 0]
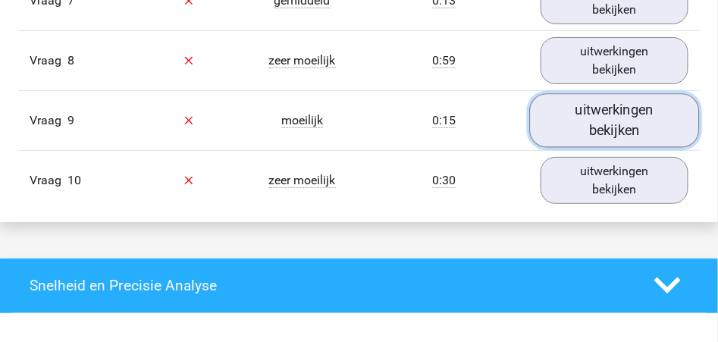
click at [601, 114] on link "uitwerkingen bekijken" at bounding box center [615, 120] width 170 height 54
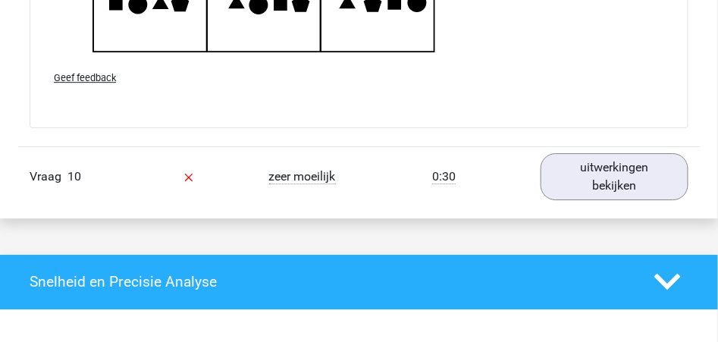
scroll to position [2376, 0]
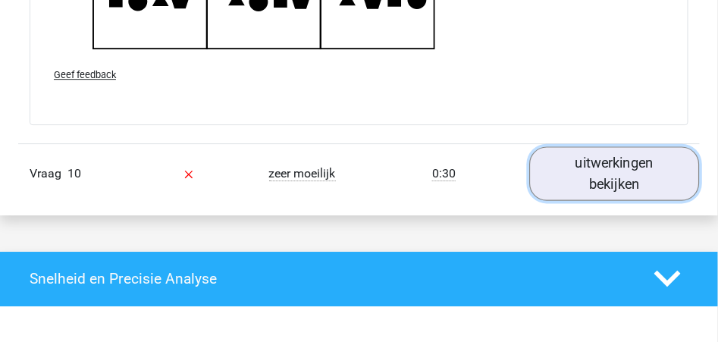
click at [605, 180] on link "uitwerkingen bekijken" at bounding box center [615, 173] width 170 height 54
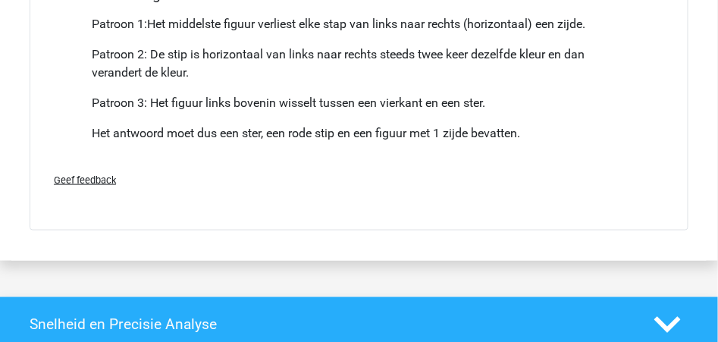
scroll to position [3032, 0]
click at [96, 179] on span "Geef feedback" at bounding box center [85, 179] width 62 height 11
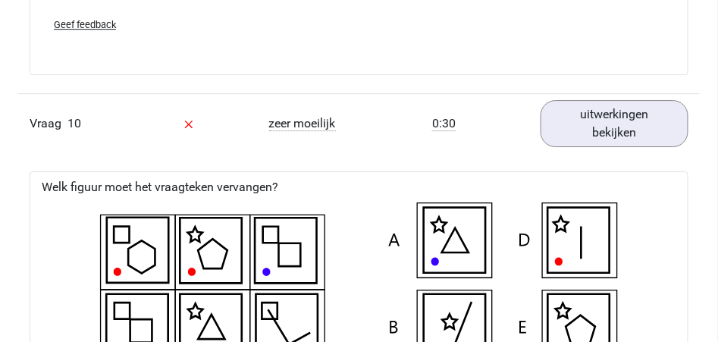
scroll to position [2325, 0]
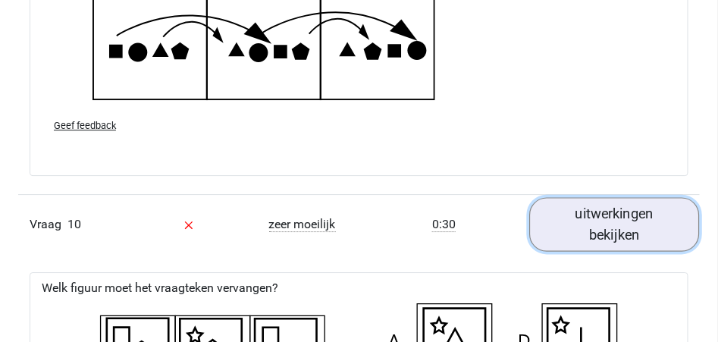
click at [595, 212] on link "uitwerkingen bekijken" at bounding box center [615, 224] width 170 height 54
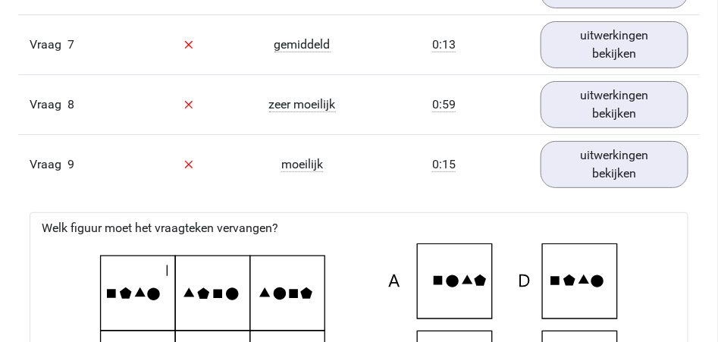
scroll to position [1263, 0]
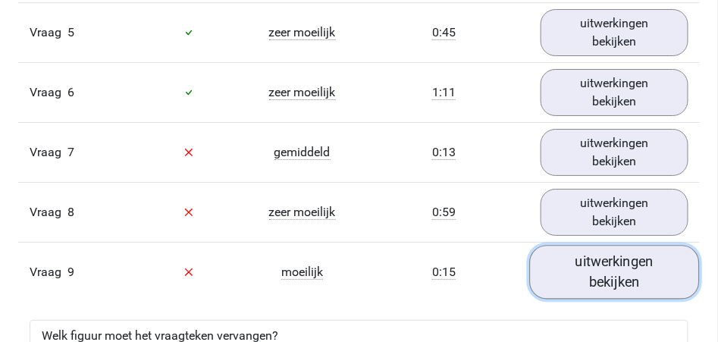
click at [600, 268] on link "uitwerkingen bekijken" at bounding box center [615, 272] width 170 height 54
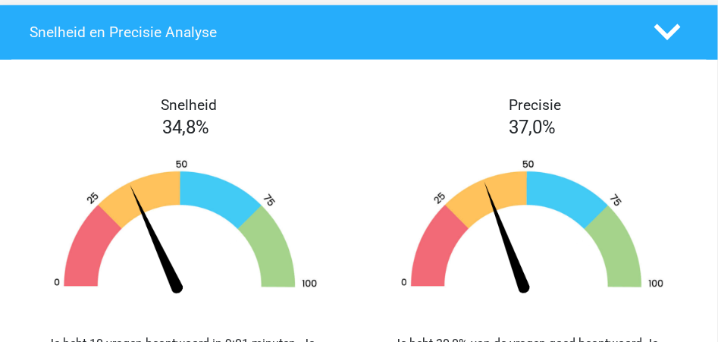
scroll to position [1617, 0]
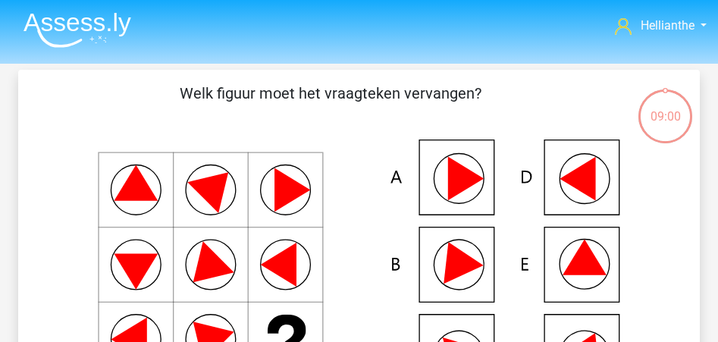
scroll to position [271, 0]
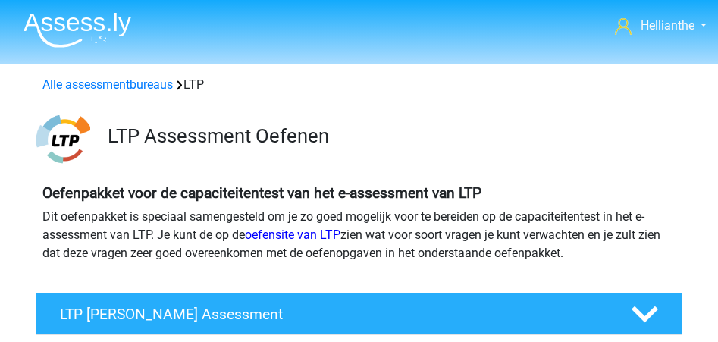
scroll to position [707, 0]
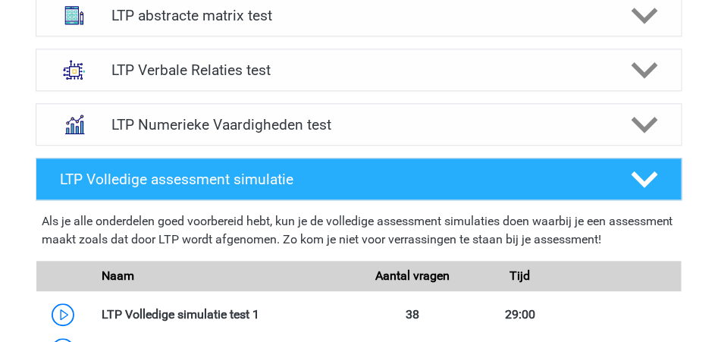
click at [11, 45] on div "LTP Verbale Relaties test Bij het oplossen van Analogieën moet je een relatie t…" at bounding box center [359, 69] width 706 height 55
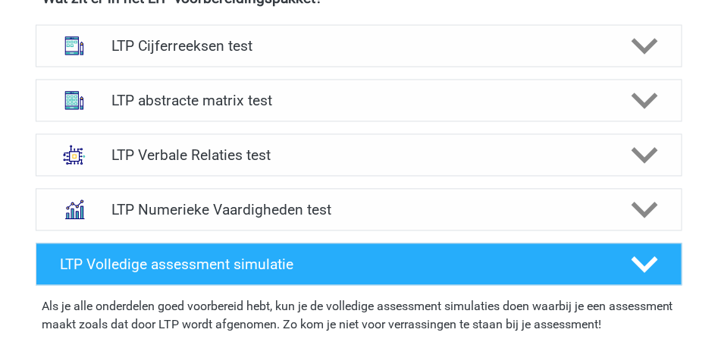
scroll to position [607, 0]
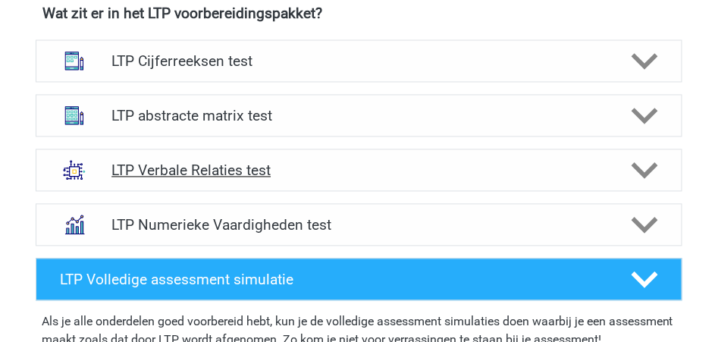
click at [635, 171] on icon at bounding box center [645, 171] width 27 height 27
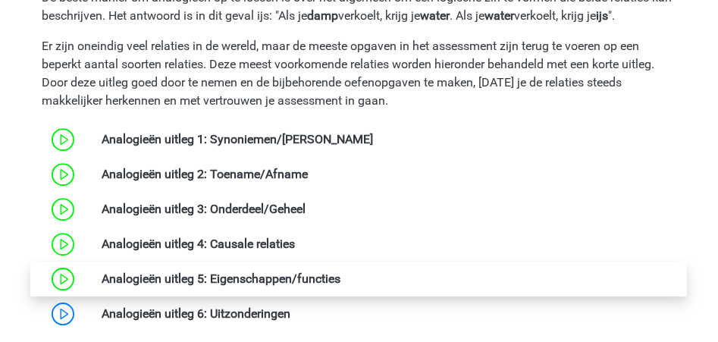
scroll to position [859, 0]
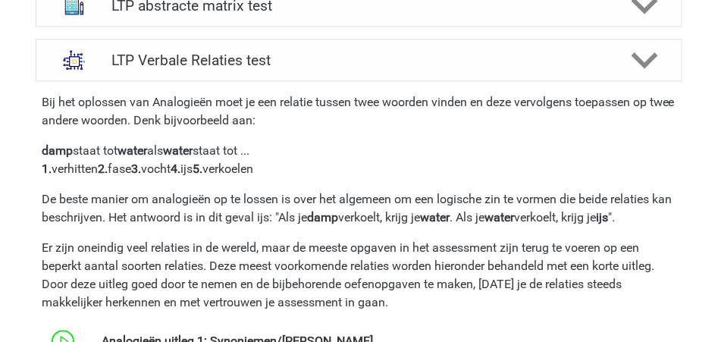
scroll to position [556, 0]
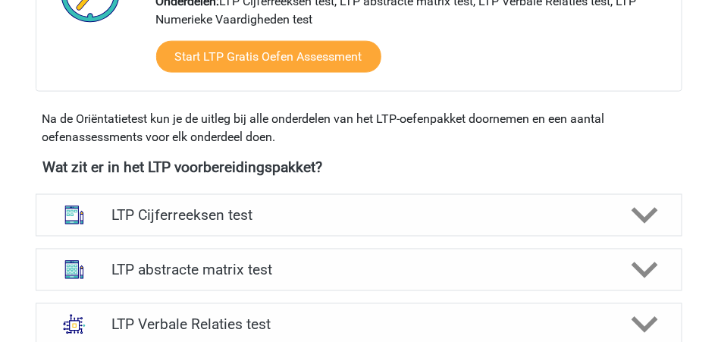
scroll to position [505, 0]
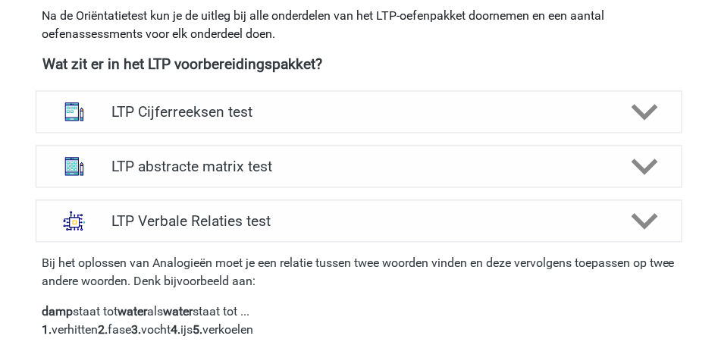
scroll to position [455, 0]
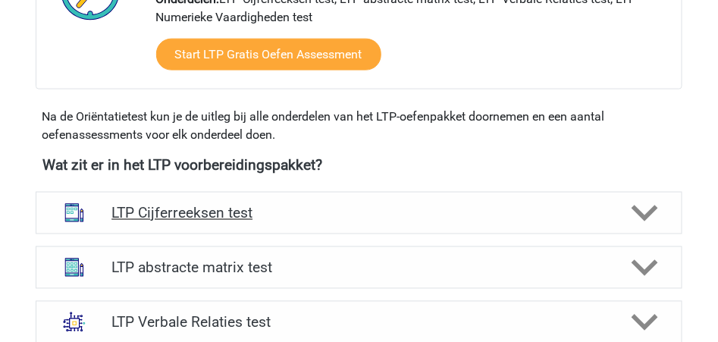
click at [650, 210] on polygon at bounding box center [645, 213] width 27 height 17
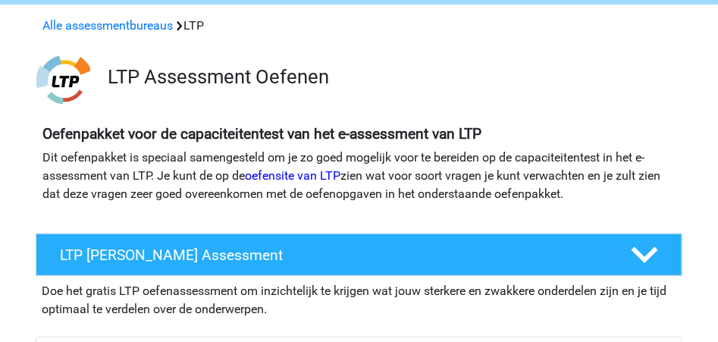
scroll to position [50, 0]
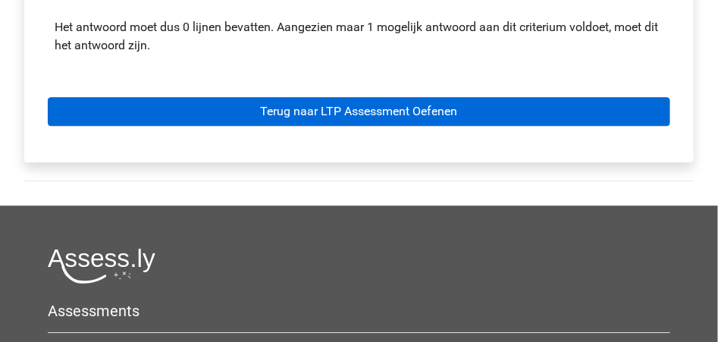
scroll to position [859, 0]
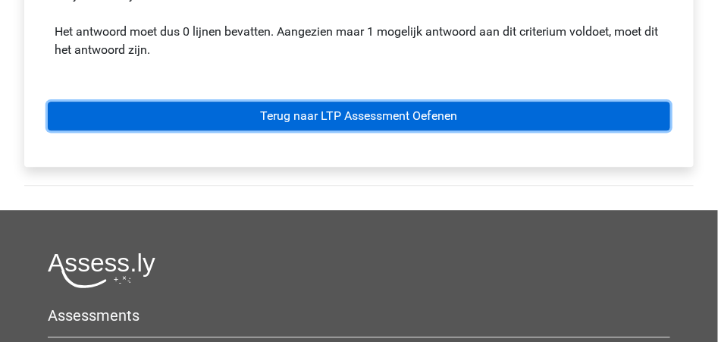
click at [300, 110] on link "Terug naar LTP Assessment Oefenen" at bounding box center [359, 116] width 623 height 29
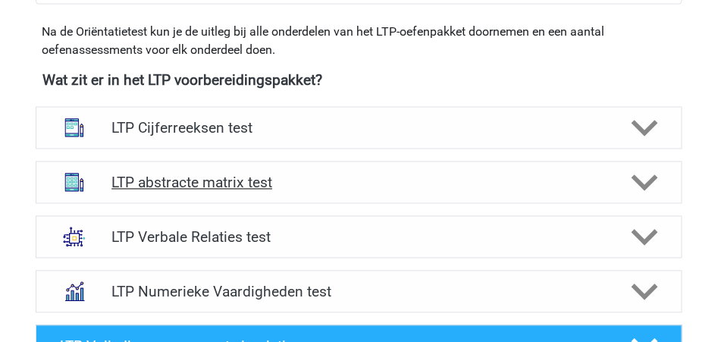
scroll to position [556, 0]
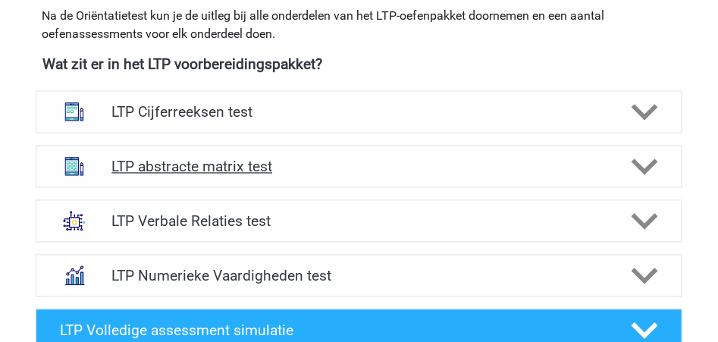
click at [651, 166] on polygon at bounding box center [645, 166] width 27 height 17
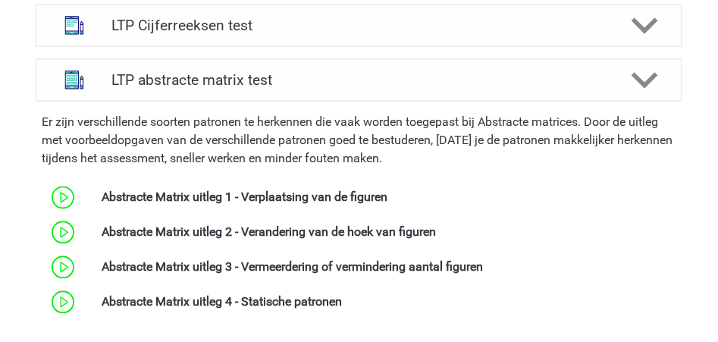
scroll to position [657, 0]
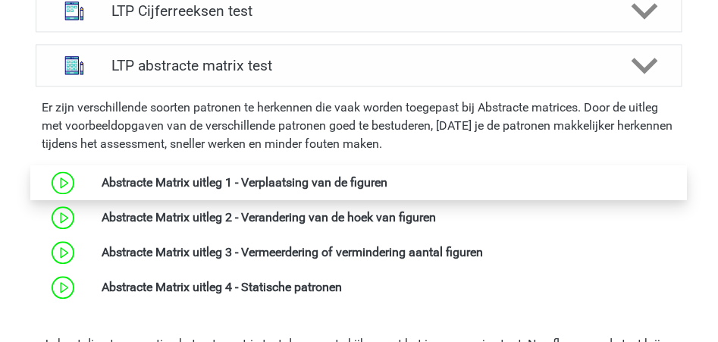
click at [387, 184] on link at bounding box center [387, 183] width 0 height 14
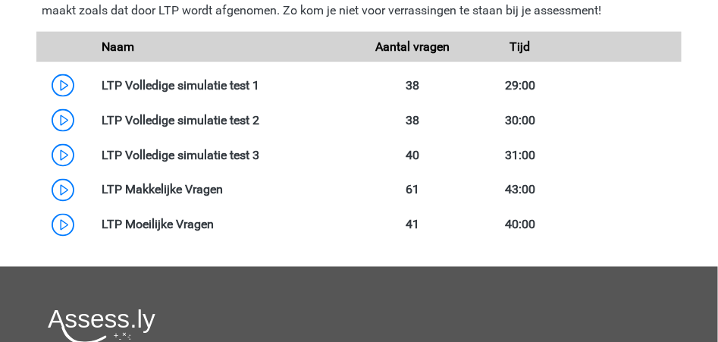
scroll to position [1769, 0]
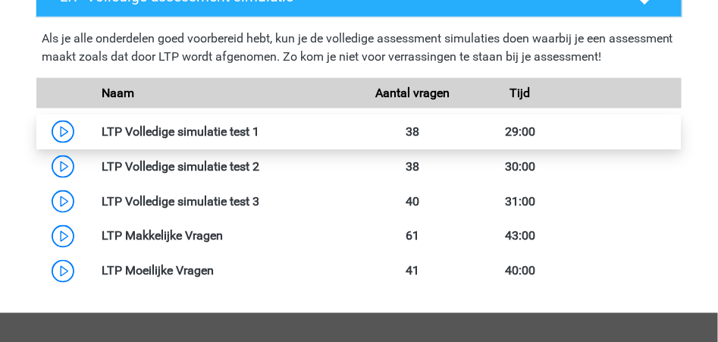
click at [259, 130] on link at bounding box center [259, 131] width 0 height 14
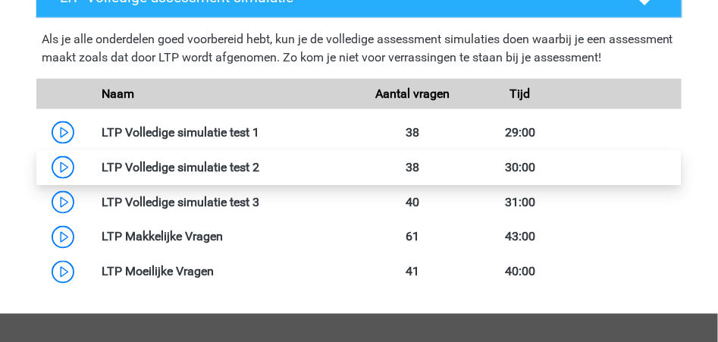
click at [259, 168] on link at bounding box center [259, 167] width 0 height 14
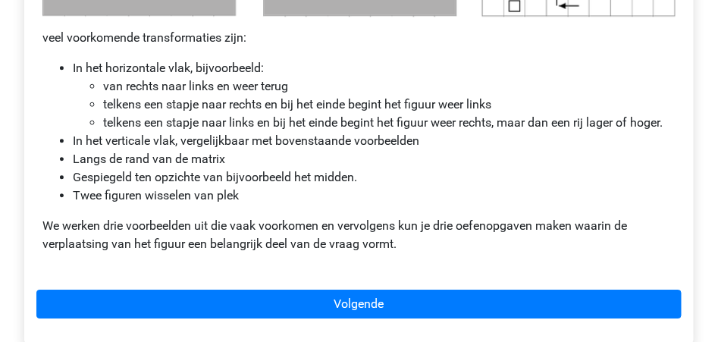
scroll to position [960, 0]
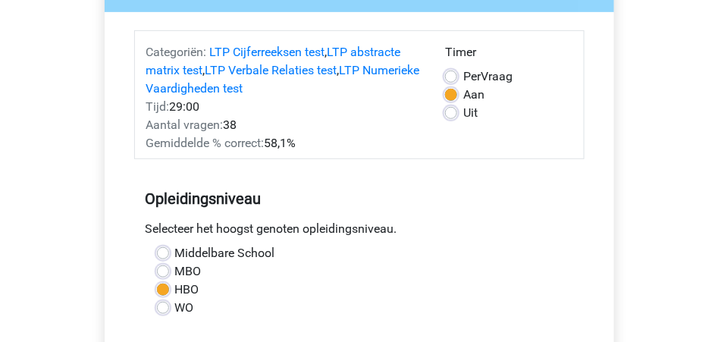
scroll to position [151, 0]
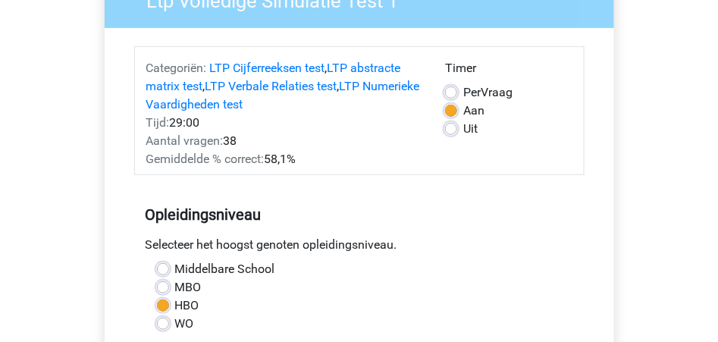
click at [67, 161] on div "Ltp Volledige Simulatie Test 1 Categoriën: LTP Cijferreeksen test , LTP abstrac…" at bounding box center [359, 313] width 718 height 728
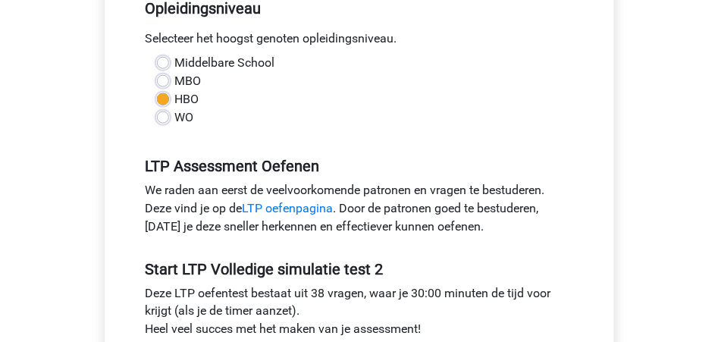
scroll to position [303, 0]
